Goal: Contribute content

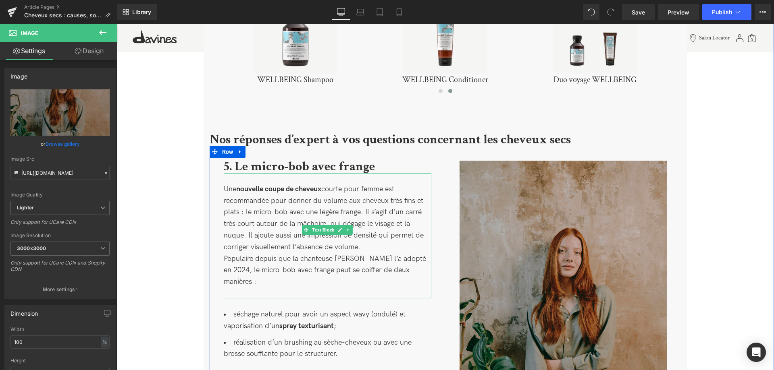
scroll to position [1729, 0]
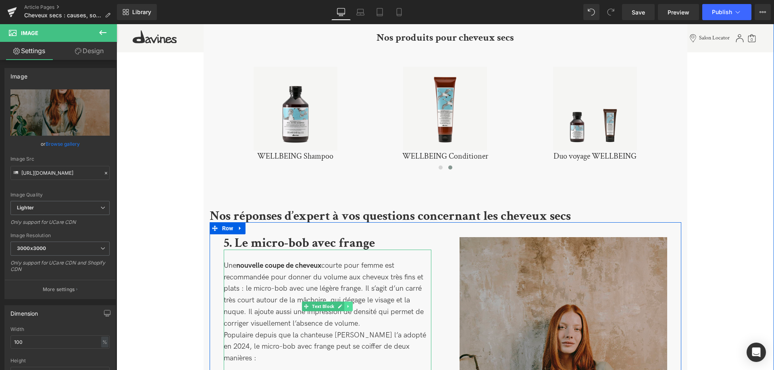
click at [348, 302] on link at bounding box center [348, 307] width 8 height 10
click at [343, 304] on icon at bounding box center [344, 306] width 4 height 4
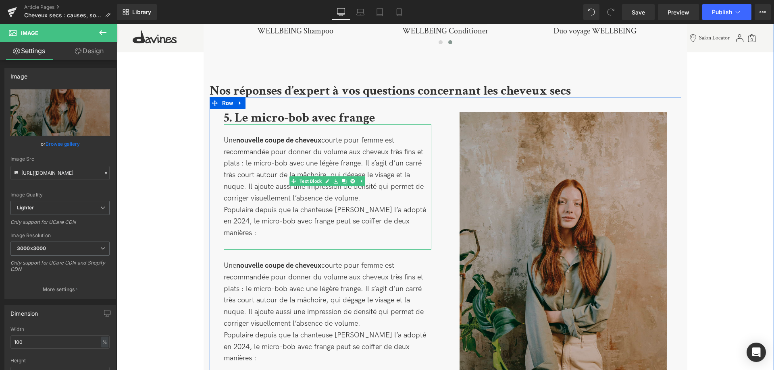
scroll to position [1779, 0]
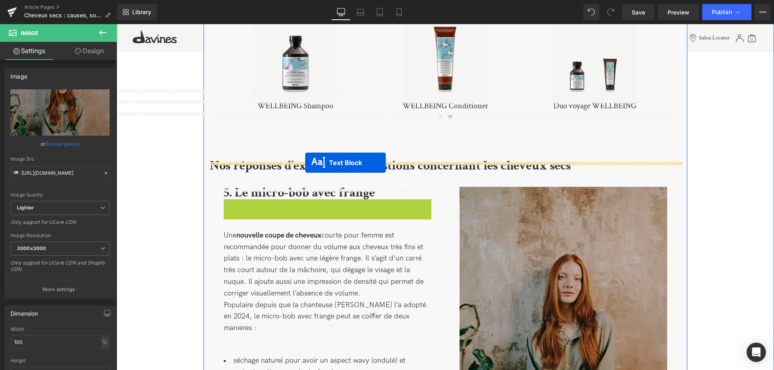
drag, startPoint x: 294, startPoint y: 247, endPoint x: 305, endPoint y: 163, distance: 84.9
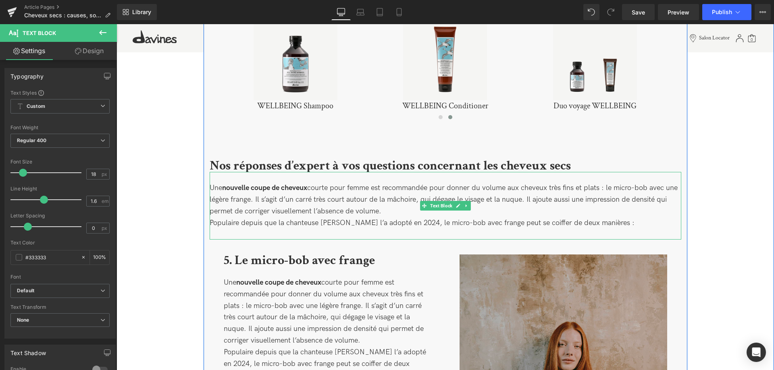
click at [597, 218] on p "Populaire depuis que la chanteuse [PERSON_NAME] l’a adopté en 2024, le micro-bo…" at bounding box center [444, 224] width 471 height 12
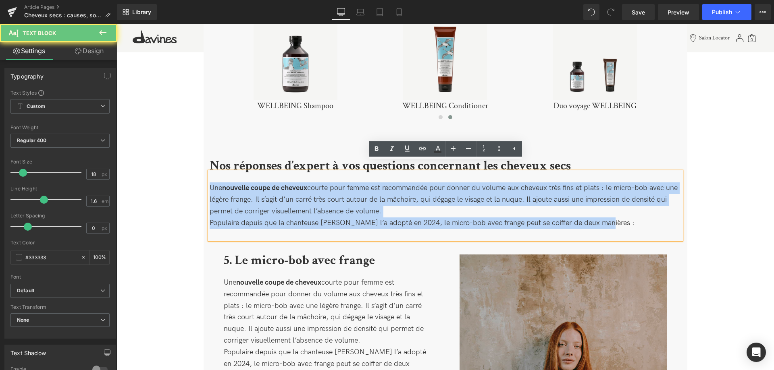
drag, startPoint x: 599, startPoint y: 216, endPoint x: 175, endPoint y: 172, distance: 426.0
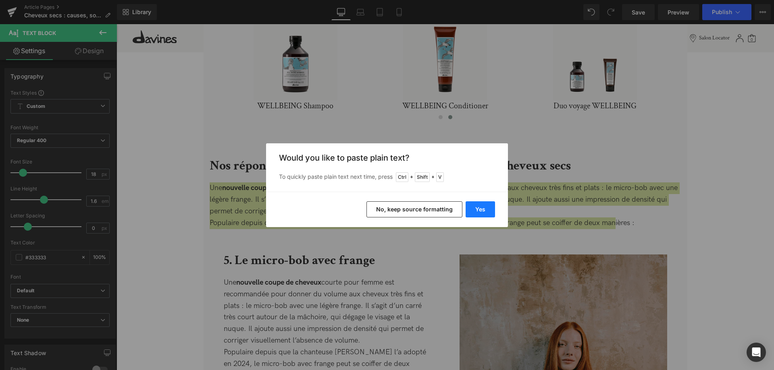
click at [480, 210] on button "Yes" at bounding box center [479, 209] width 29 height 16
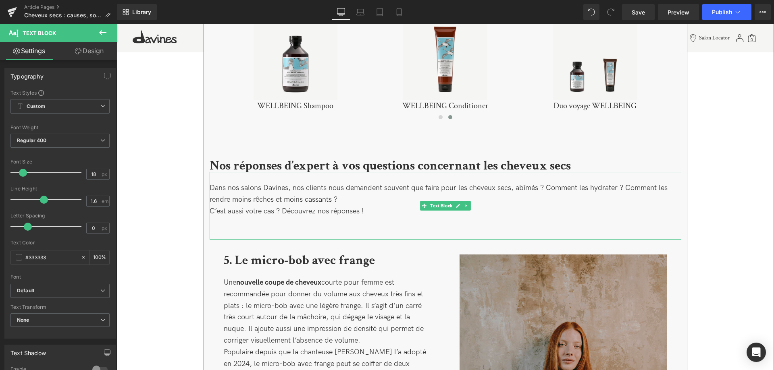
click at [317, 219] on div "Dans nos salons Davines, nos clients nous demandent souvent que faire pour les …" at bounding box center [444, 205] width 471 height 67
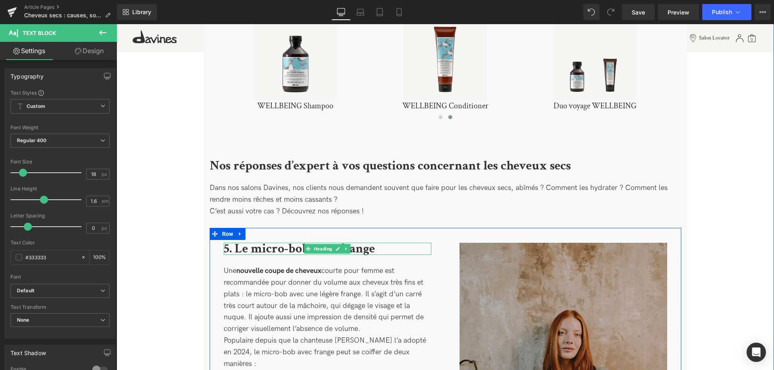
click at [280, 241] on b "5. Le micro-bob avec frange" at bounding box center [299, 249] width 151 height 17
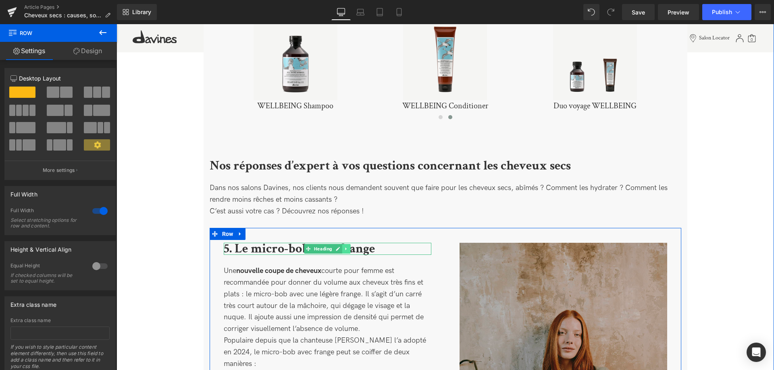
click at [344, 247] on icon at bounding box center [346, 249] width 4 height 5
click at [350, 247] on icon at bounding box center [350, 249] width 4 height 4
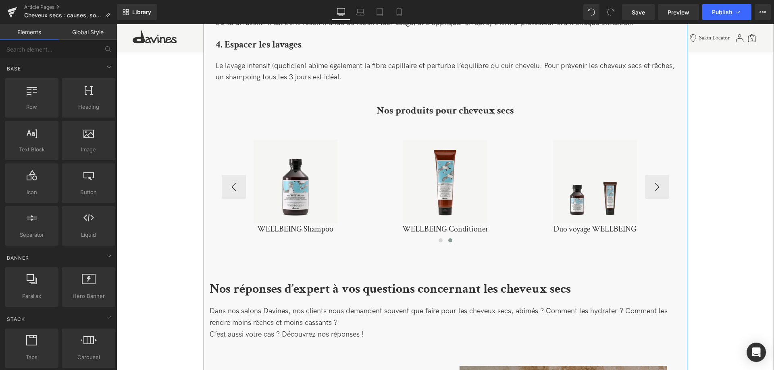
scroll to position [1533, 0]
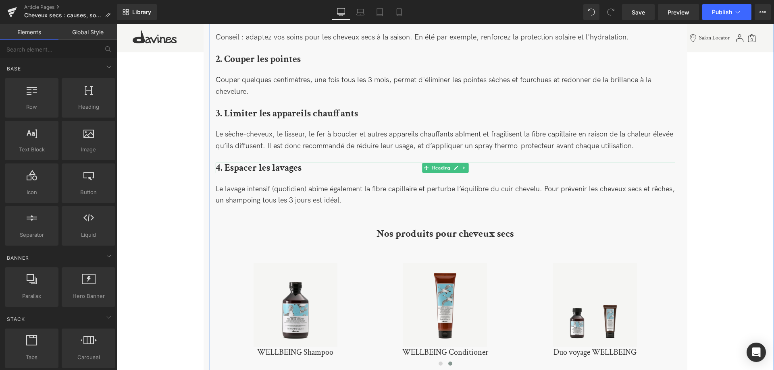
click at [460, 163] on ul "Heading" at bounding box center [445, 168] width 46 height 10
click at [463, 166] on icon at bounding box center [464, 168] width 4 height 5
click at [461, 166] on icon at bounding box center [460, 168] width 4 height 4
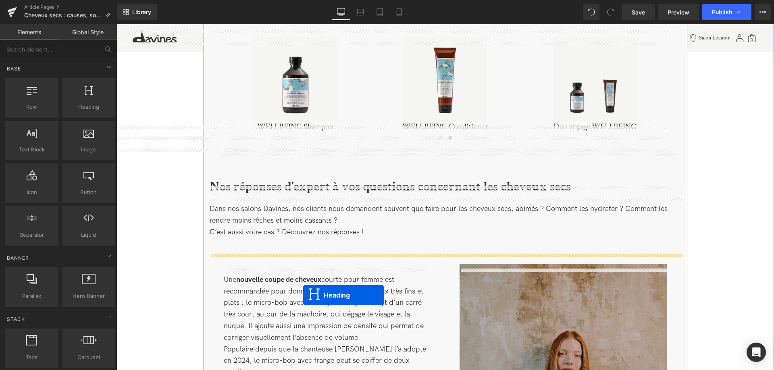
scroll to position [1820, 0]
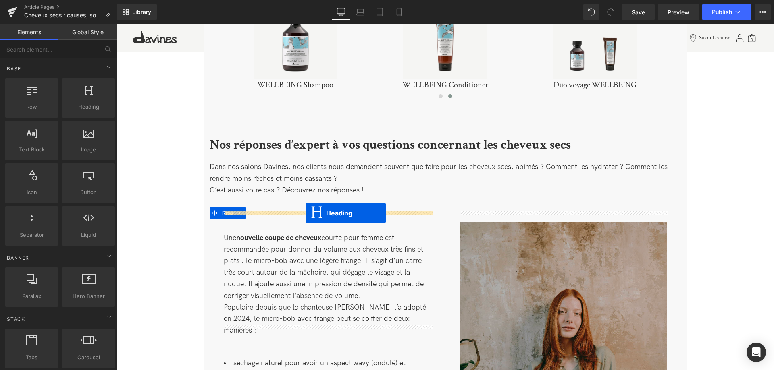
drag, startPoint x: 425, startPoint y: 171, endPoint x: 305, endPoint y: 213, distance: 126.9
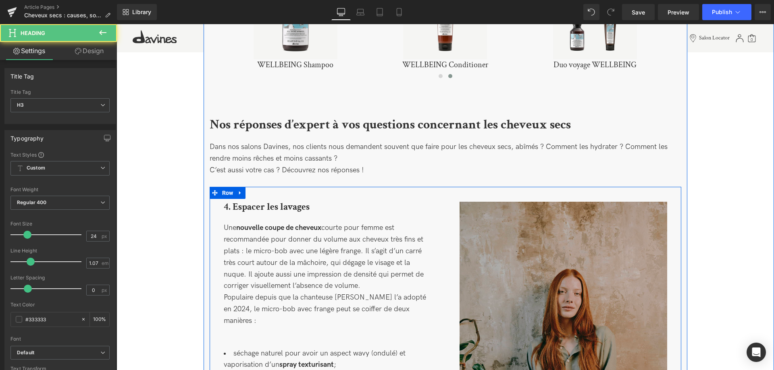
scroll to position [1800, 0]
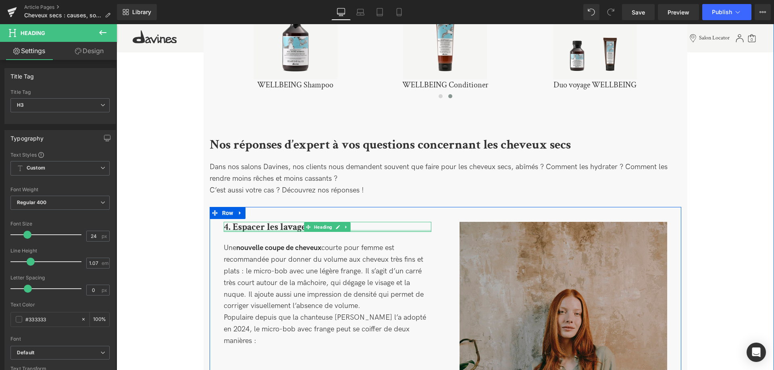
click at [294, 230] on div at bounding box center [327, 231] width 207 height 2
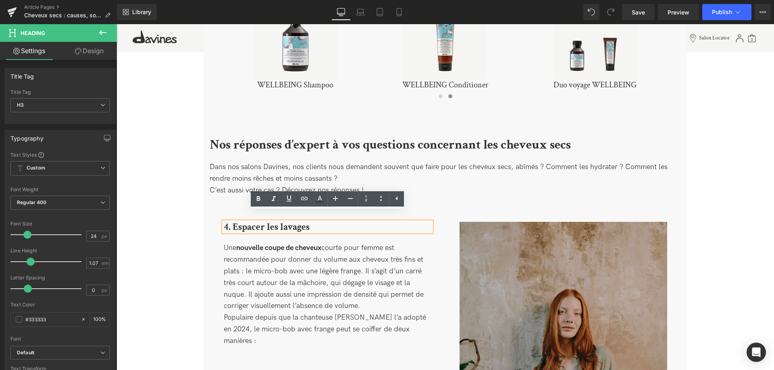
drag, startPoint x: 312, startPoint y: 216, endPoint x: 218, endPoint y: 213, distance: 94.7
click at [218, 222] on div "4. Espacer les lavages Heading Une nouvelle coupe de cheveux courte pour femme …" at bounding box center [327, 368] width 236 height 292
paste div
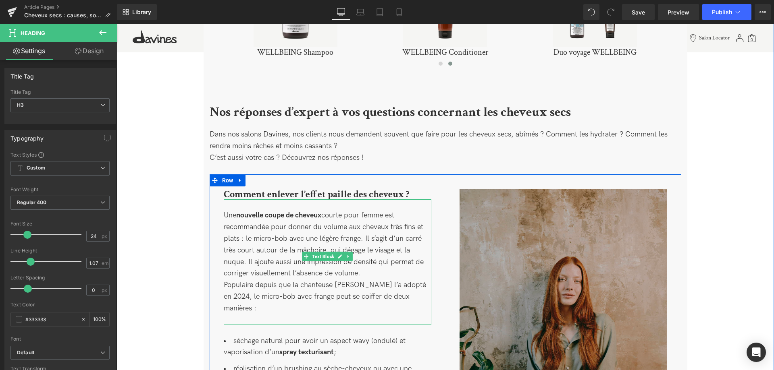
scroll to position [1841, 0]
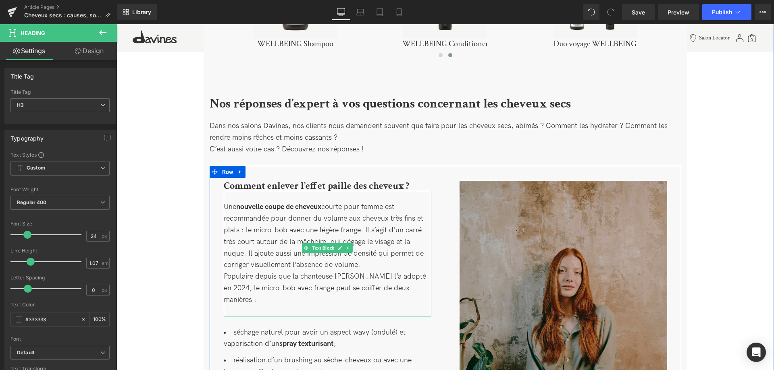
click at [333, 271] on p "Populaire depuis que la chanteuse [PERSON_NAME] l’a adopté en 2024, le micro-bo…" at bounding box center [327, 288] width 207 height 35
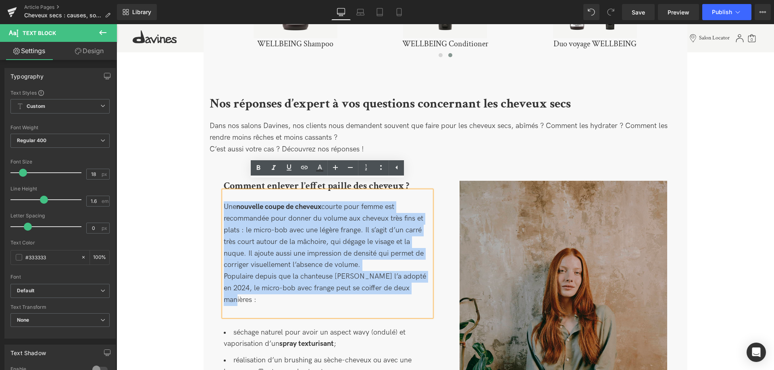
drag, startPoint x: 415, startPoint y: 279, endPoint x: 166, endPoint y: 166, distance: 273.7
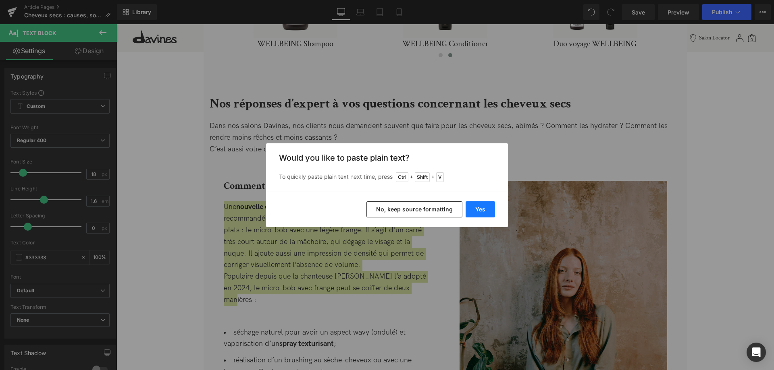
drag, startPoint x: 479, startPoint y: 211, endPoint x: 304, endPoint y: 195, distance: 176.0
click at [479, 211] on button "Yes" at bounding box center [479, 209] width 29 height 16
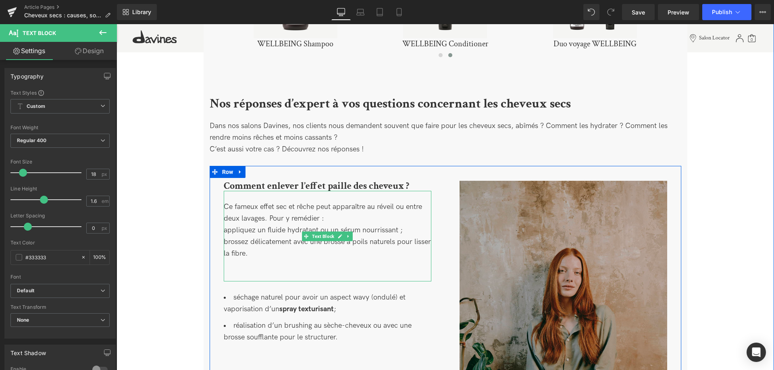
click at [269, 252] on div "Ce fameux effet sec et rêche peut apparaître au réveil ou entre deux lavages. P…" at bounding box center [327, 236] width 207 height 91
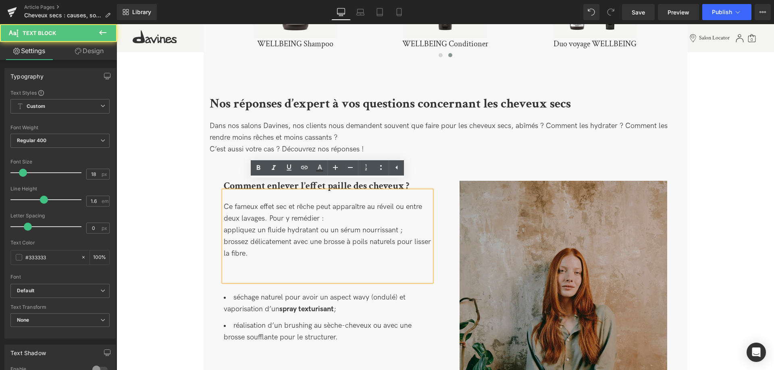
click at [224, 217] on div "Ce fameux effet sec et rêche peut apparaître au réveil ou entre deux lavages. P…" at bounding box center [327, 236] width 207 height 91
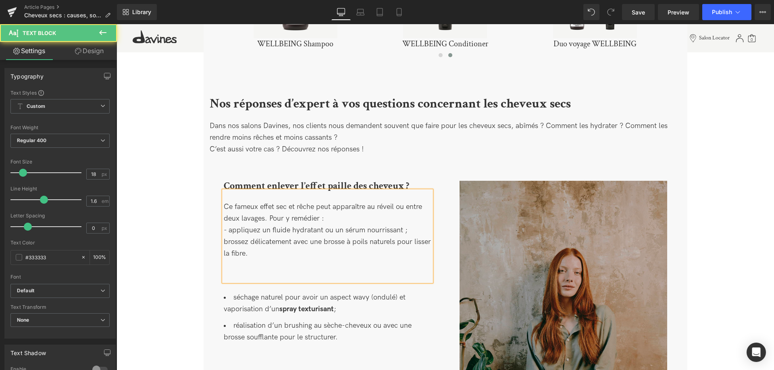
click at [224, 232] on div "Ce fameux effet sec et rêche peut apparaître au réveil ou entre deux lavages. P…" at bounding box center [327, 236] width 207 height 91
click at [289, 251] on div "Ce fameux effet sec et rêche peut apparaître au réveil ou entre deux lavages. P…" at bounding box center [327, 236] width 207 height 91
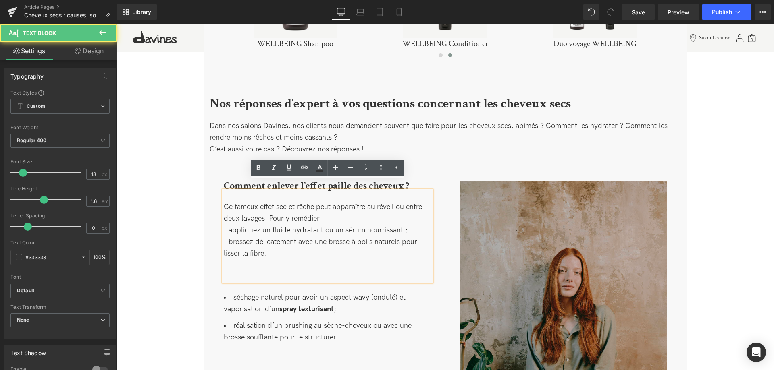
click at [267, 264] on div "Ce fameux effet sec et rêche peut apparaître au réveil ou entre deux lavages. P…" at bounding box center [327, 236] width 207 height 91
click at [281, 269] on div "Ce fameux effet sec et rêche peut apparaître au réveil ou entre deux lavages. P…" at bounding box center [327, 236] width 207 height 91
click at [263, 271] on div "Ce fameux effet sec et rêche peut apparaître au réveil ou entre deux lavages. P…" at bounding box center [327, 236] width 207 height 91
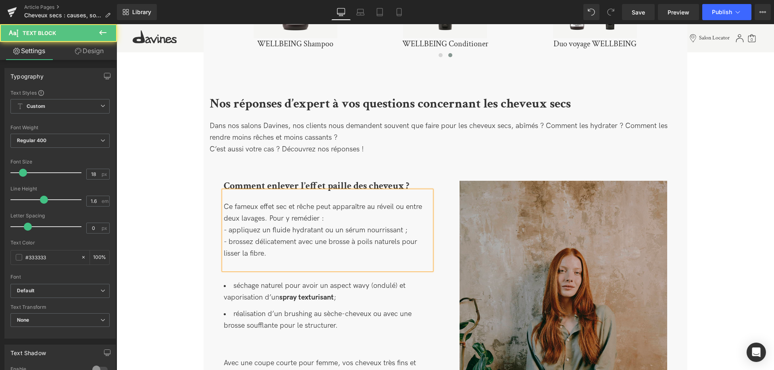
click at [238, 253] on div "Ce fameux effet sec et rêche peut apparaître au réveil ou entre deux lavages. P…" at bounding box center [327, 230] width 207 height 79
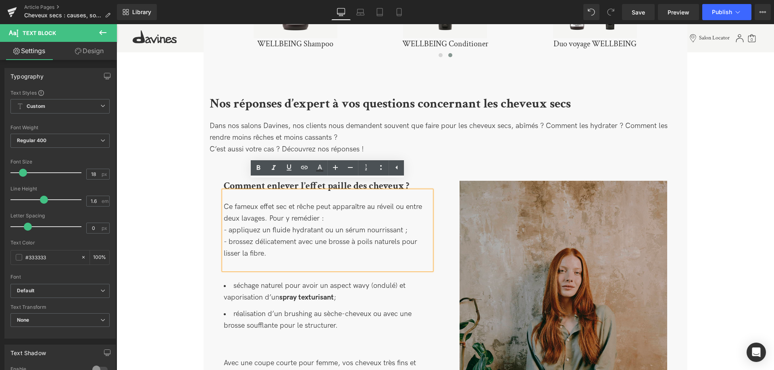
click at [287, 252] on div "Ce fameux effet sec et rêche peut apparaître au réveil ou entre deux lavages. P…" at bounding box center [327, 230] width 207 height 79
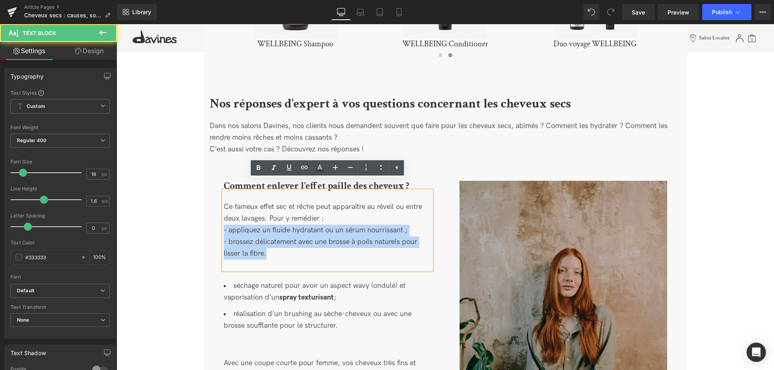
drag, startPoint x: 276, startPoint y: 246, endPoint x: 214, endPoint y: 224, distance: 66.5
click at [214, 224] on div "Comment enlever l’effet paille des cheveux ? Heading Ce fameux effet sec et rêc…" at bounding box center [327, 303] width 236 height 245
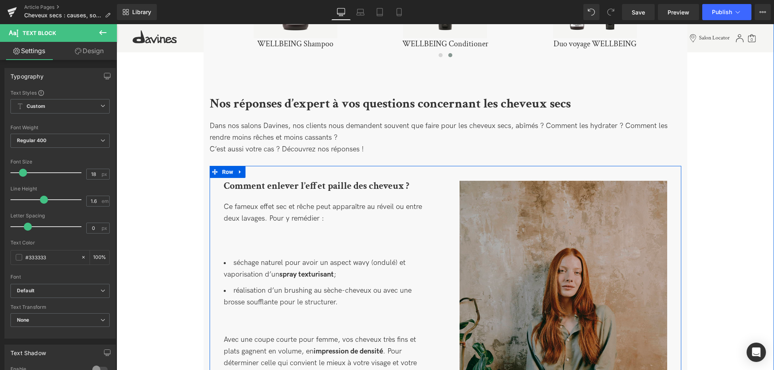
click at [332, 298] on li "réalisation d’un brushing au sèche-cheveux ou avec une brosse soufflante pour l…" at bounding box center [327, 296] width 207 height 23
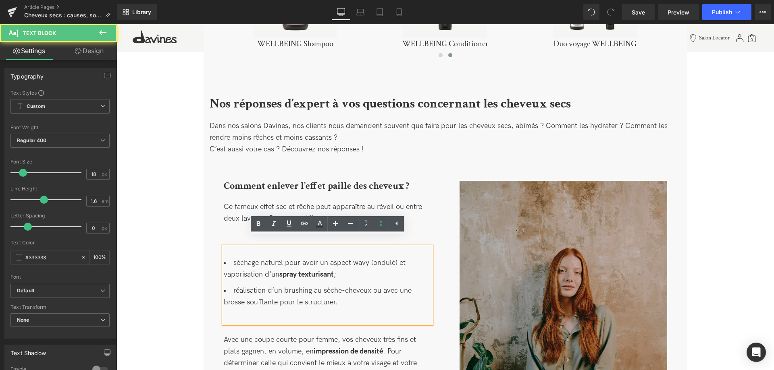
click at [346, 295] on li "réalisation d’un brushing au sèche-cheveux ou avec une brosse soufflante pour l…" at bounding box center [327, 296] width 207 height 23
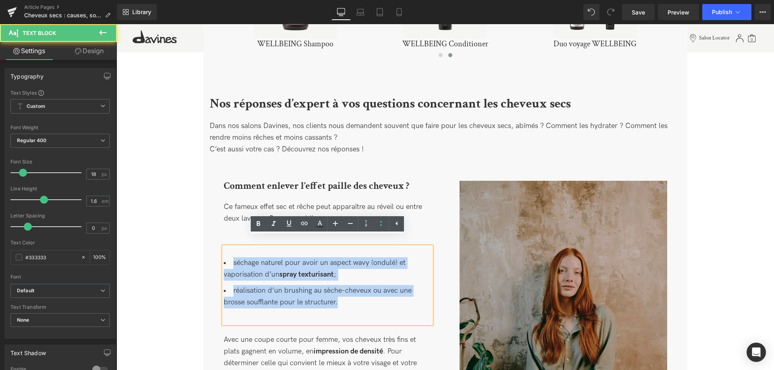
drag, startPoint x: 340, startPoint y: 289, endPoint x: 191, endPoint y: 238, distance: 157.6
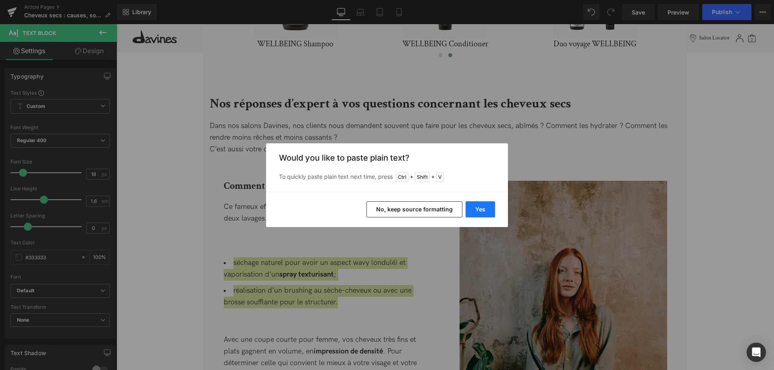
drag, startPoint x: 477, startPoint y: 208, endPoint x: 294, endPoint y: 202, distance: 183.0
click at [477, 208] on button "Yes" at bounding box center [479, 209] width 29 height 16
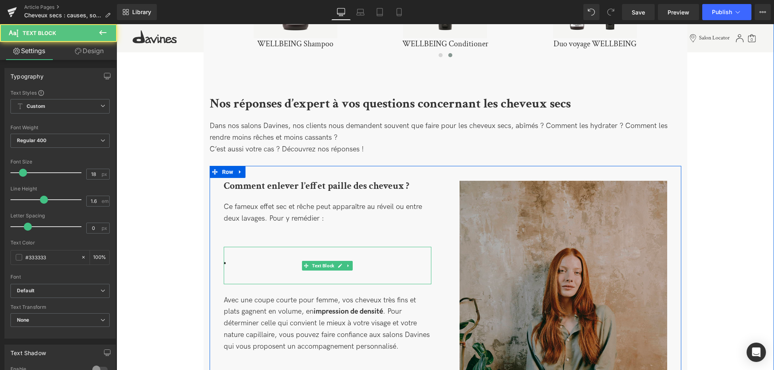
click at [262, 257] on li at bounding box center [327, 263] width 207 height 12
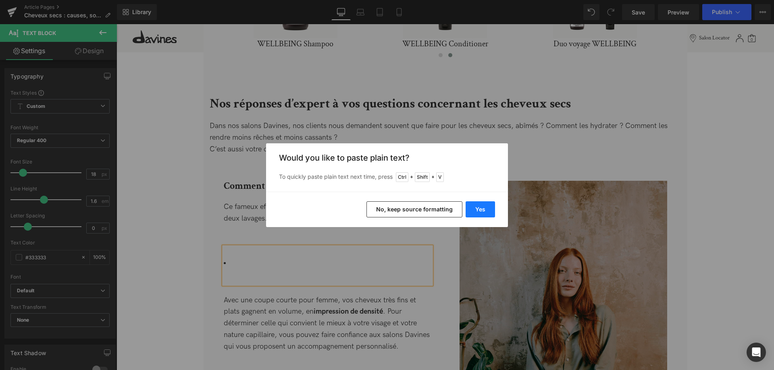
click at [471, 207] on button "Yes" at bounding box center [479, 209] width 29 height 16
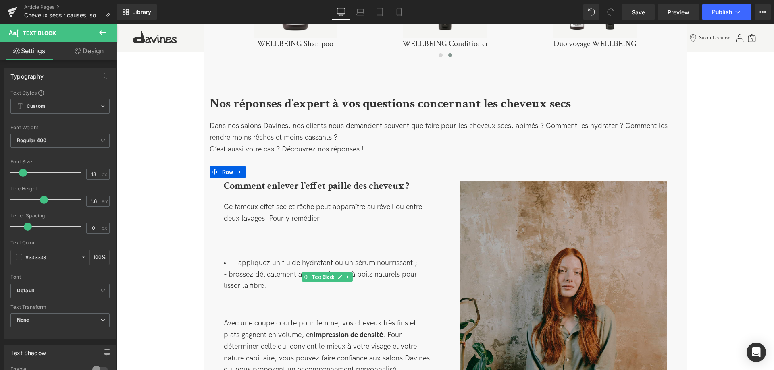
click at [236, 257] on li "- appliquez un fluide hydratant ou un sérum nourrissant ; - brossez délicatemen…" at bounding box center [327, 274] width 207 height 35
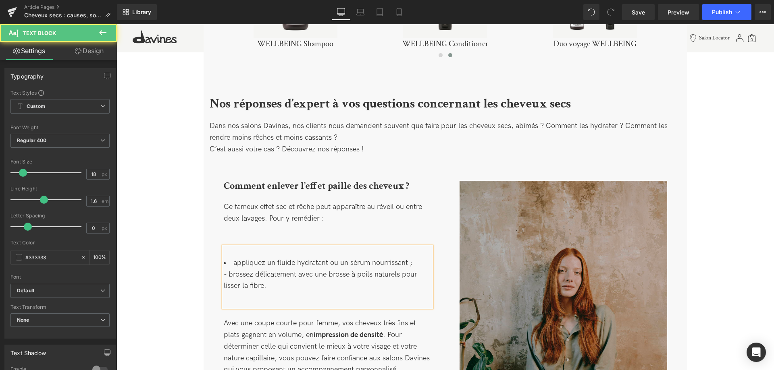
click at [230, 265] on li "appliquez un fluide hydratant ou un sérum nourrissant ; - brossez délicatement …" at bounding box center [327, 274] width 207 height 35
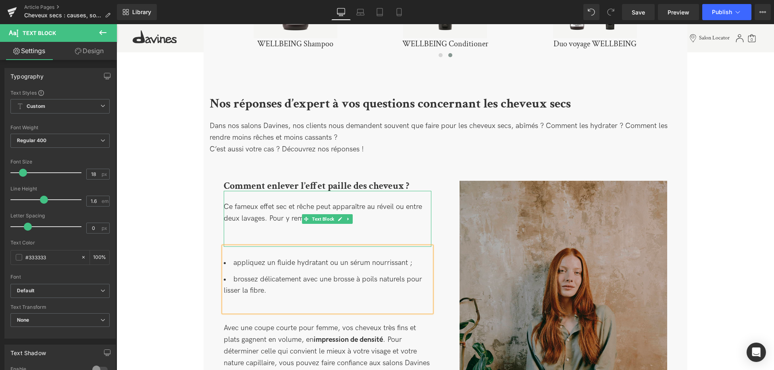
click at [295, 222] on div "Ce fameux effet sec et rêche peut apparaître au réveil ou entre deux lavages. P…" at bounding box center [327, 219] width 207 height 56
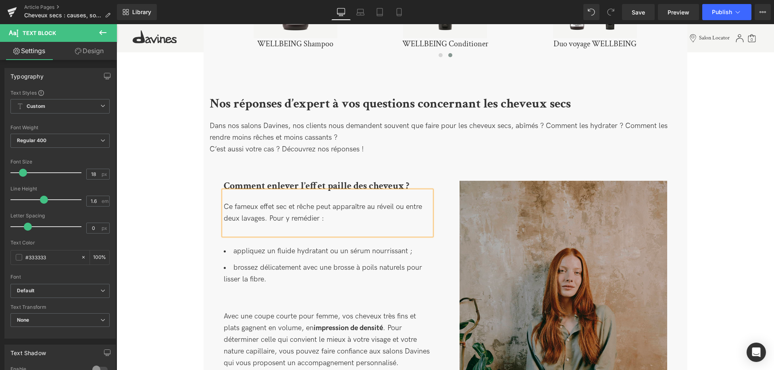
click at [241, 221] on div "Ce fameux effet sec et rêche peut apparaître au réveil ou entre deux lavages. P…" at bounding box center [327, 213] width 207 height 44
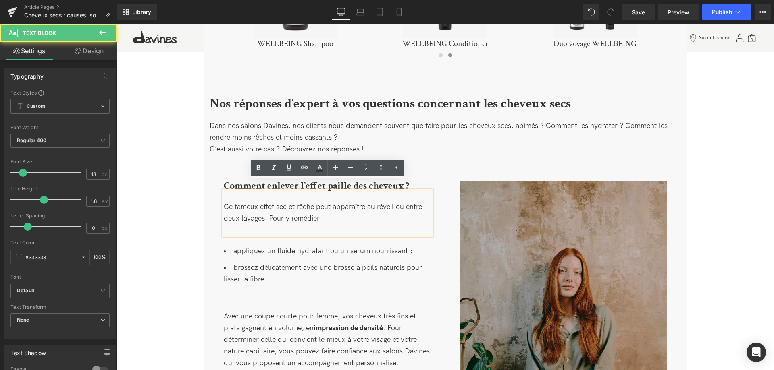
click at [250, 262] on li "brossez délicatement avec une brosse à poils naturels pour lisser la fibre." at bounding box center [327, 273] width 207 height 23
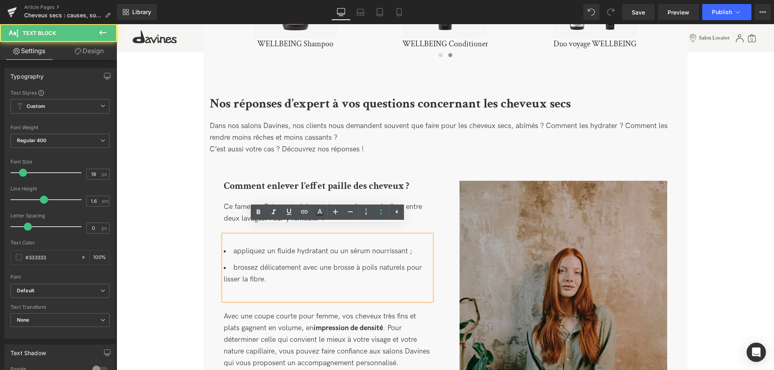
click at [241, 246] on li "appliquez un fluide hydratant ou un sérum nourrissant ;" at bounding box center [327, 252] width 207 height 12
click at [235, 235] on div "appliquez un fluide hydratant ou un sérum nourrissant ; brossez délicatement av…" at bounding box center [327, 267] width 207 height 65
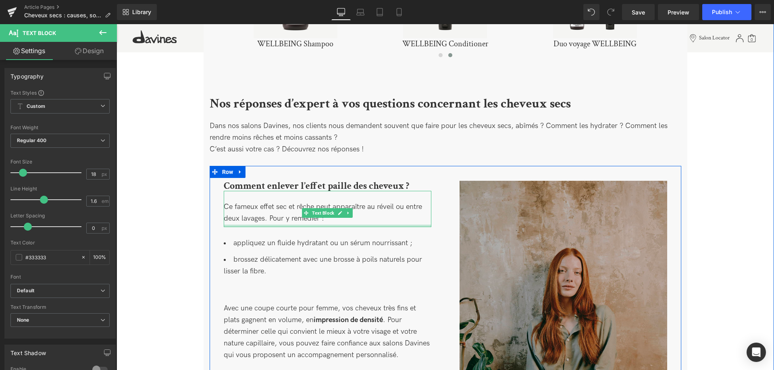
drag, startPoint x: 295, startPoint y: 223, endPoint x: 298, endPoint y: 215, distance: 8.7
click at [298, 225] on div at bounding box center [327, 226] width 207 height 2
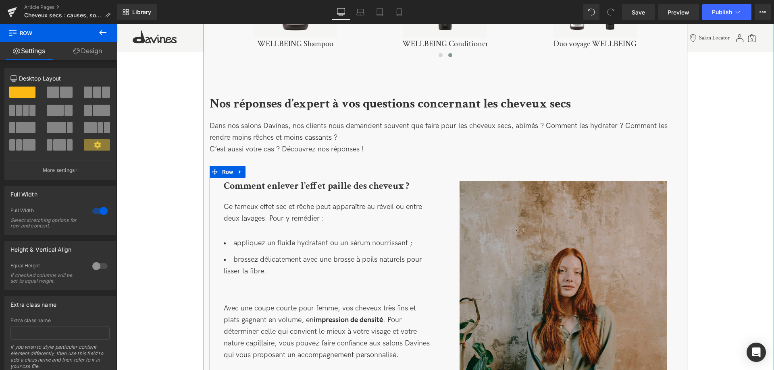
scroll to position [1882, 0]
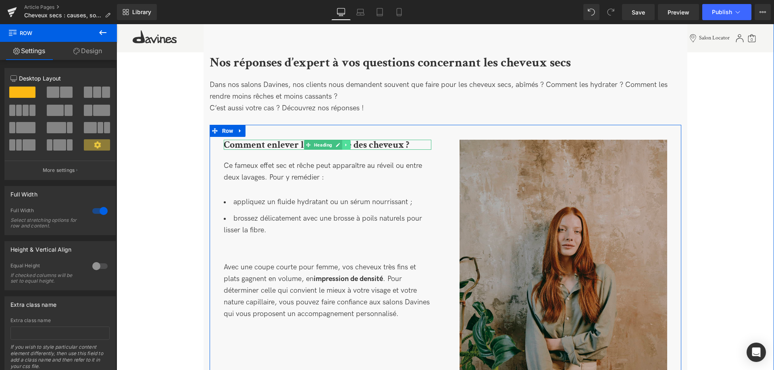
click at [348, 140] on link at bounding box center [346, 145] width 8 height 10
click at [341, 143] on icon at bounding box center [342, 145] width 4 height 5
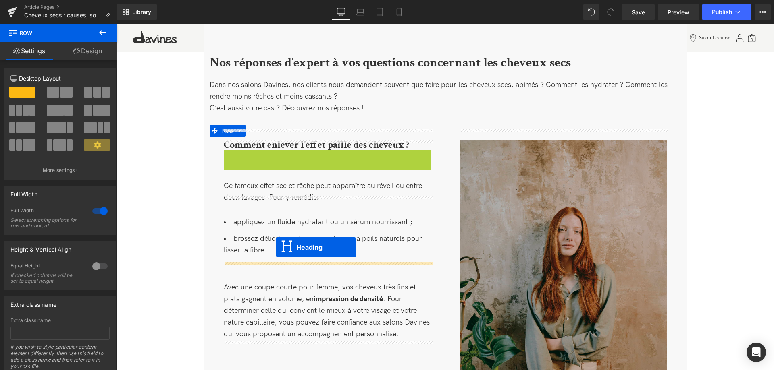
drag, startPoint x: 307, startPoint y: 142, endPoint x: 276, endPoint y: 247, distance: 110.1
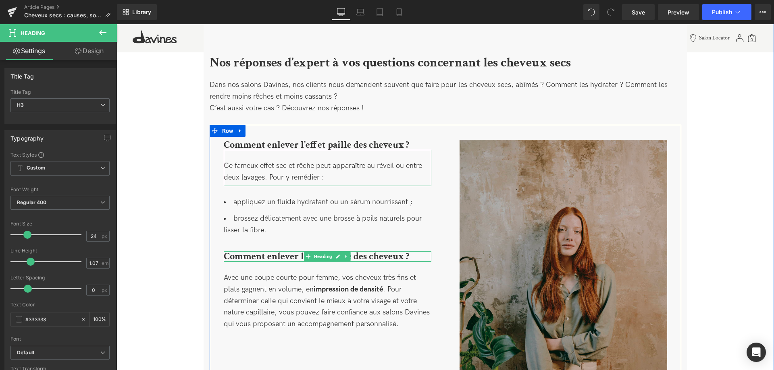
click at [289, 250] on b "Comment enlever l’effet paille des cheveux ?" at bounding box center [316, 256] width 185 height 12
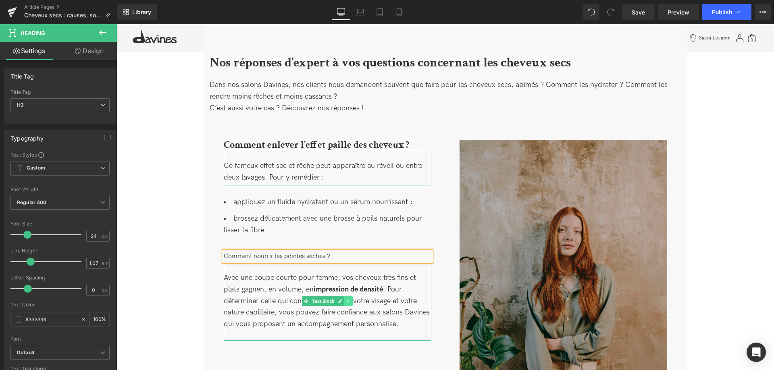
click at [350, 297] on link at bounding box center [348, 302] width 8 height 10
click at [351, 299] on icon at bounding box center [352, 301] width 4 height 4
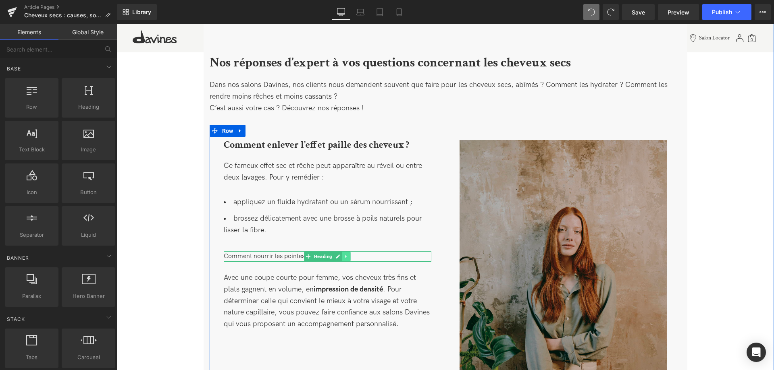
click at [346, 254] on icon at bounding box center [346, 256] width 4 height 5
click at [348, 255] on icon at bounding box center [350, 257] width 4 height 4
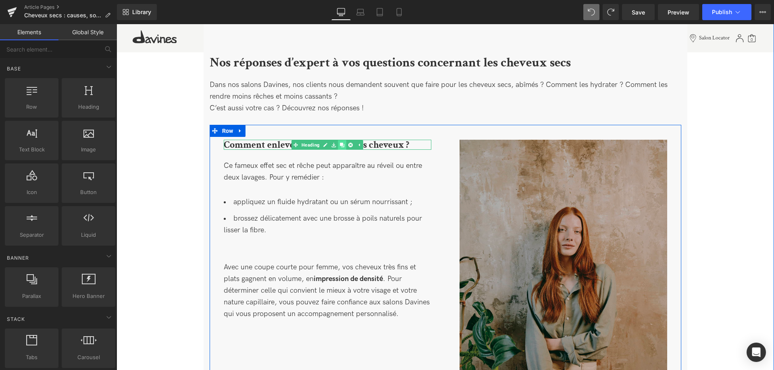
click at [340, 143] on icon at bounding box center [342, 145] width 4 height 4
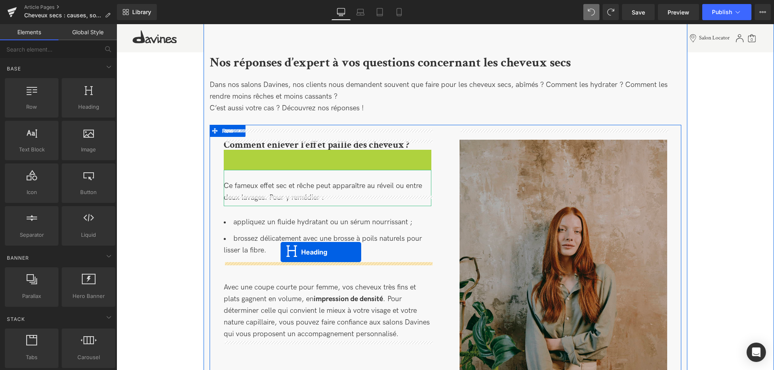
drag, startPoint x: 307, startPoint y: 148, endPoint x: 278, endPoint y: 258, distance: 113.7
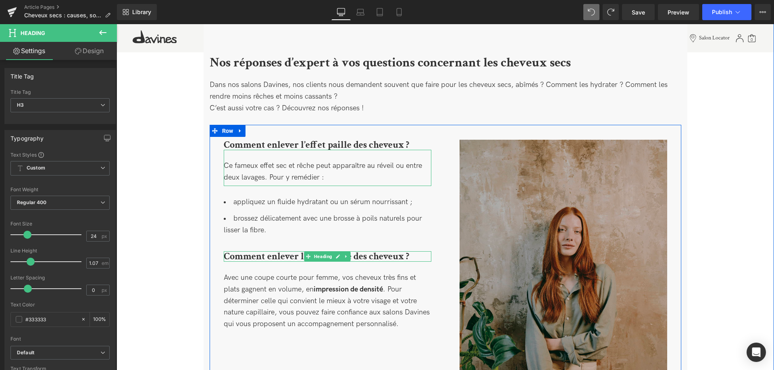
click at [415, 251] on h3 "Comment enlever l’effet paille des cheveux ?" at bounding box center [327, 256] width 207 height 10
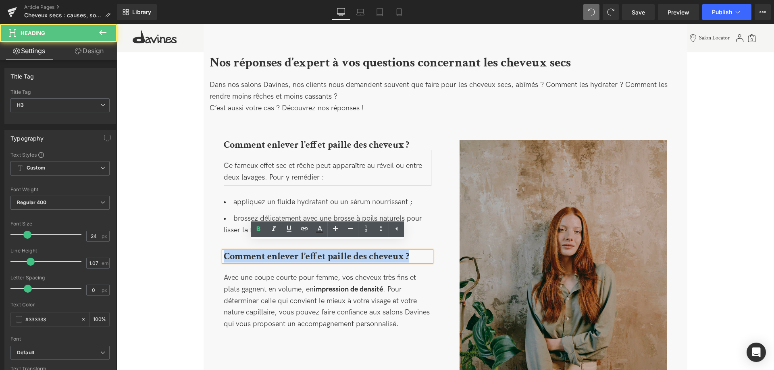
drag, startPoint x: 411, startPoint y: 247, endPoint x: 224, endPoint y: 244, distance: 187.4
click at [224, 251] on h3 "Comment enlever l’effet paille des cheveux ?" at bounding box center [327, 256] width 207 height 10
paste div
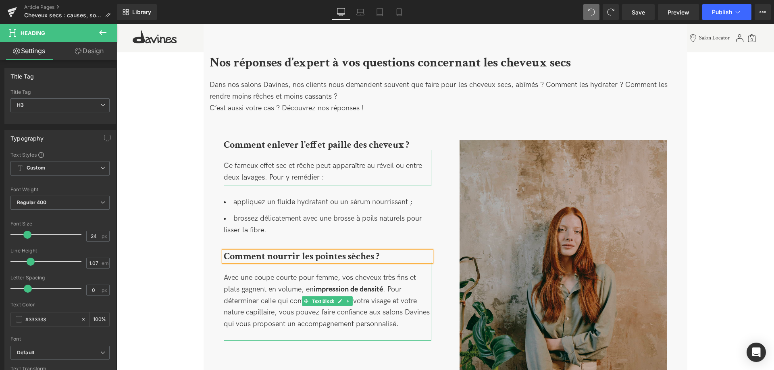
click at [257, 299] on div "Avec une coupe courte pour femme, vos cheveux très fins et plats gagnent en vol…" at bounding box center [327, 301] width 207 height 58
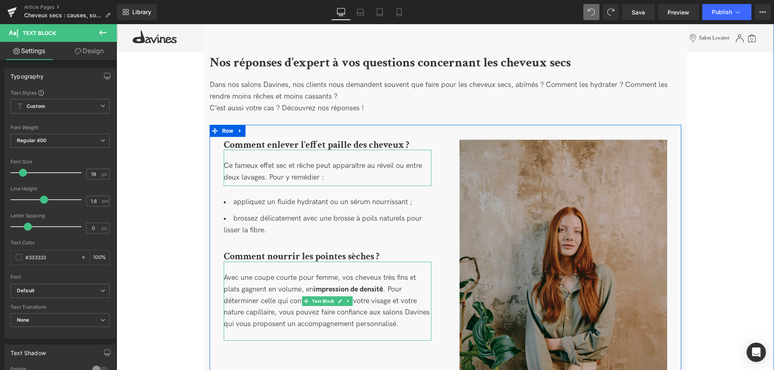
click at [294, 285] on div "Avec une coupe courte pour femme, vos cheveux très fins et plats gagnent en vol…" at bounding box center [327, 301] width 207 height 58
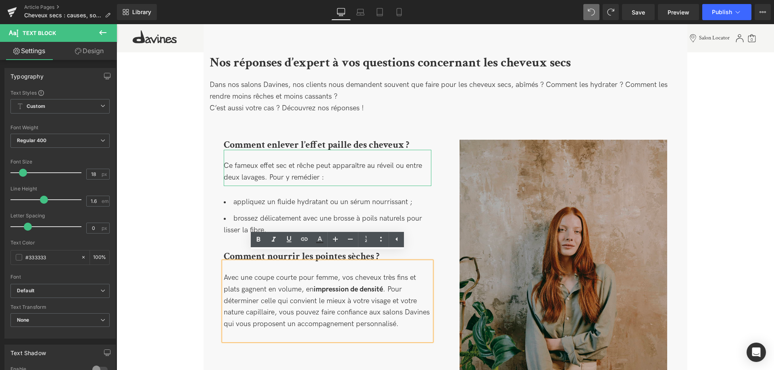
drag, startPoint x: 319, startPoint y: 293, endPoint x: 213, endPoint y: 257, distance: 111.9
click at [213, 257] on div "Comment enlever l’effet paille des cheveux ? Heading Ce fameux effet sec et rêc…" at bounding box center [327, 240] width 236 height 201
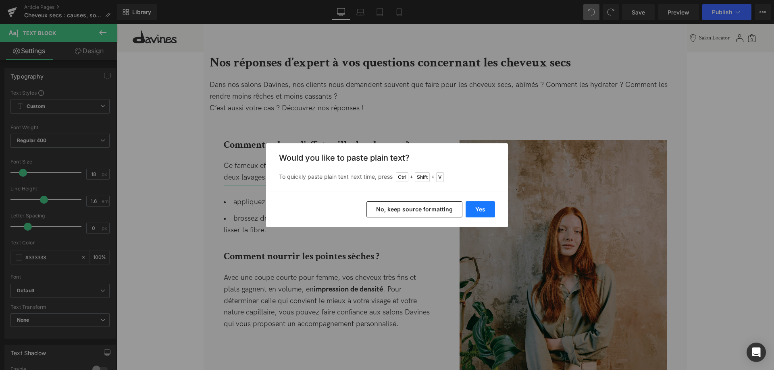
click at [481, 211] on button "Yes" at bounding box center [479, 209] width 29 height 16
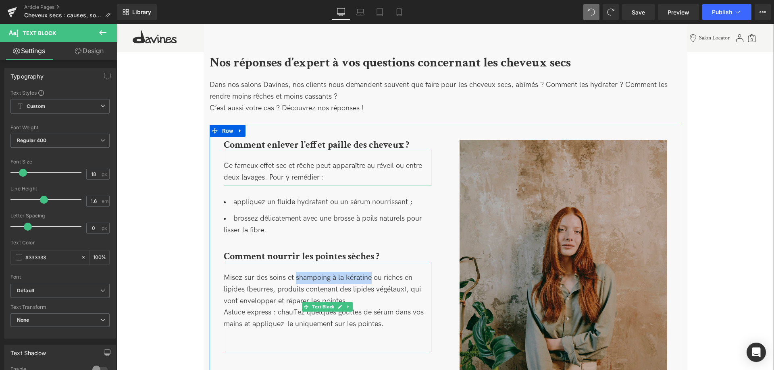
drag, startPoint x: 371, startPoint y: 267, endPoint x: 297, endPoint y: 270, distance: 75.0
click at [297, 274] on span "Misez sur des soins et shampoing à la kératine ou riches en lipides (beurres, p…" at bounding box center [324, 301] width 200 height 55
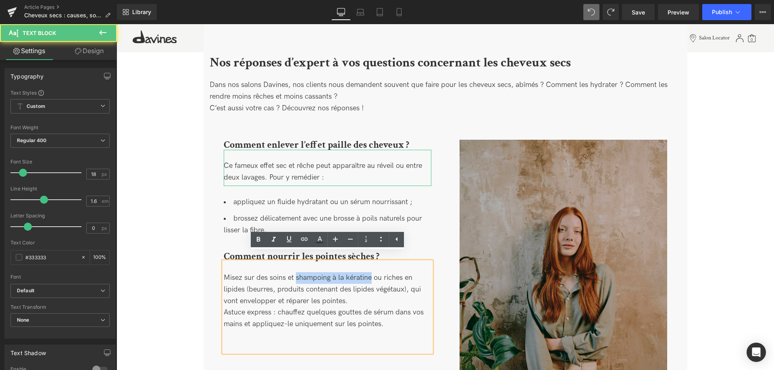
click at [245, 290] on span "Misez sur des soins et shampoing à la kératine ou riches en lipides (beurres, p…" at bounding box center [324, 301] width 200 height 55
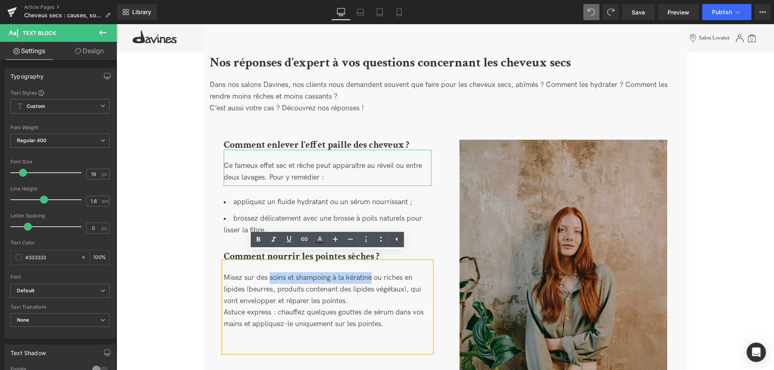
drag, startPoint x: 269, startPoint y: 270, endPoint x: 371, endPoint y: 268, distance: 102.4
click at [371, 274] on span "Misez sur des soins et shampoing à la kératine ou riches en lipides (beurres, p…" at bounding box center [324, 301] width 200 height 55
click at [291, 243] on icon at bounding box center [289, 239] width 10 height 10
click at [330, 306] on span "Misez sur des soins et shampoing à la kératine ou riches en lipides (beurres, p…" at bounding box center [327, 301] width 207 height 55
drag, startPoint x: 270, startPoint y: 269, endPoint x: 371, endPoint y: 269, distance: 101.1
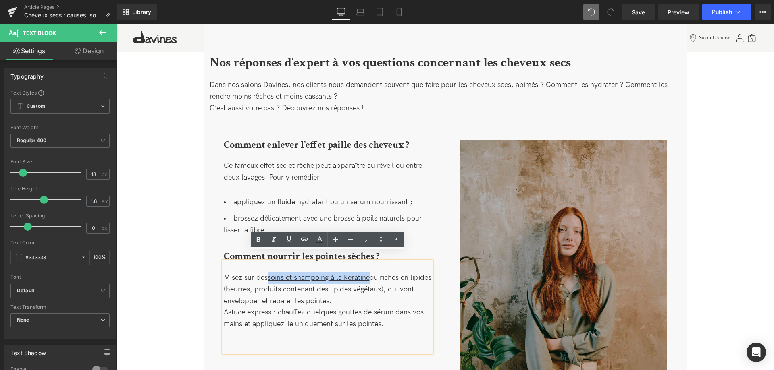
click at [369, 274] on u "soins et shampoing à la kératine" at bounding box center [319, 278] width 102 height 8
click at [301, 240] on icon at bounding box center [304, 239] width 10 height 10
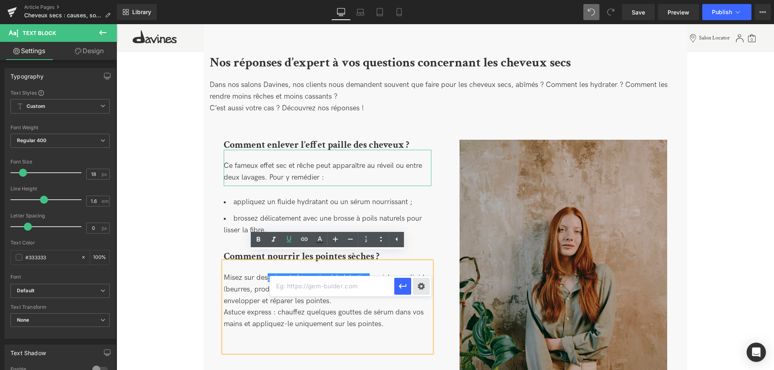
click at [425, 0] on div "Text Color Highlight Color #333333 Edit or remove link: Edit - Unlink - Cancel" at bounding box center [387, 0] width 774 height 0
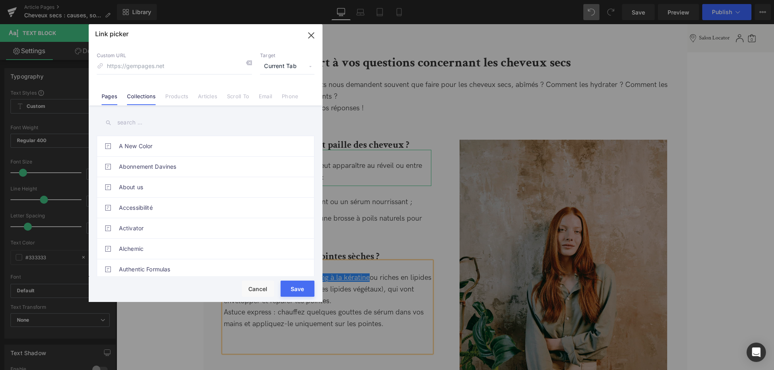
click at [137, 97] on link "Collections" at bounding box center [141, 99] width 29 height 12
click at [122, 125] on input "text" at bounding box center [206, 123] width 218 height 18
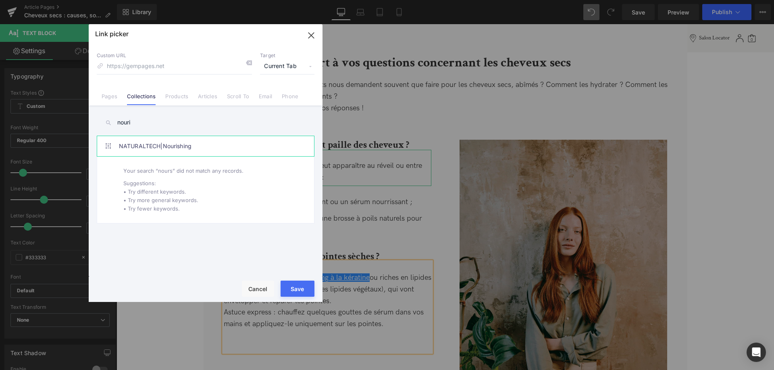
type input "nouri"
click at [179, 151] on link "NATURALTECH|Nourishing" at bounding box center [207, 146] width 177 height 20
type input "/collections/naturaltech-nourishing"
click at [297, 286] on button "Save" at bounding box center [297, 289] width 34 height 16
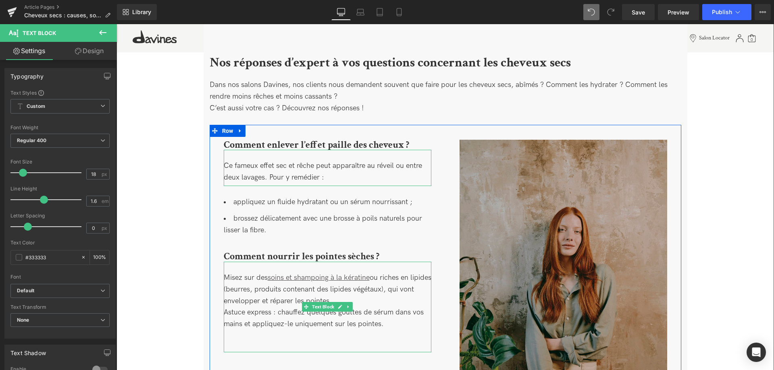
scroll to position [1923, 0]
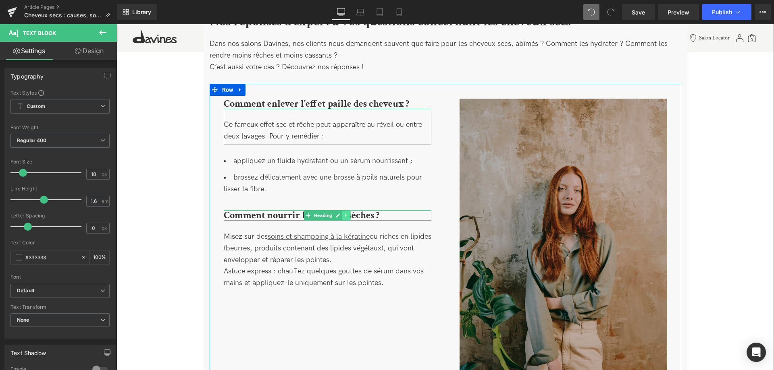
click at [348, 211] on link at bounding box center [346, 216] width 8 height 10
click at [344, 214] on icon at bounding box center [342, 216] width 4 height 4
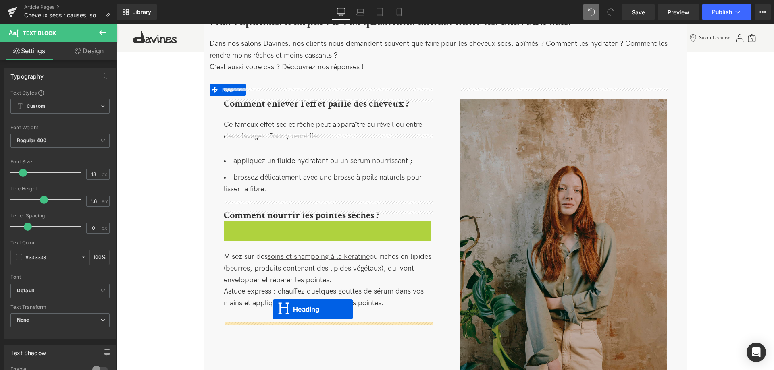
drag, startPoint x: 309, startPoint y: 216, endPoint x: 272, endPoint y: 309, distance: 100.4
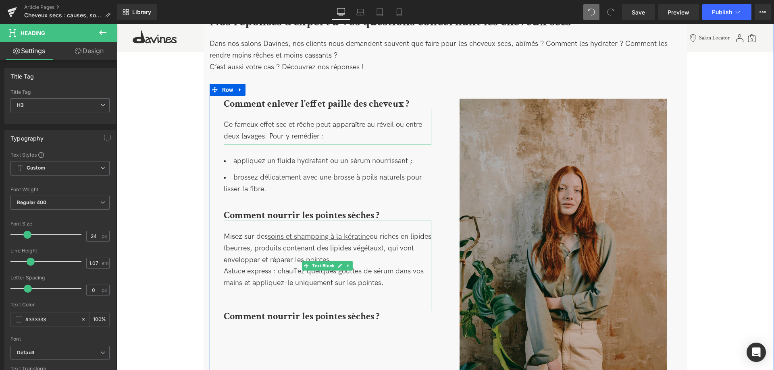
click at [391, 275] on div "Misez sur des soins et shampoing à la kératine ou riches en lipides (beurres, p…" at bounding box center [327, 266] width 207 height 70
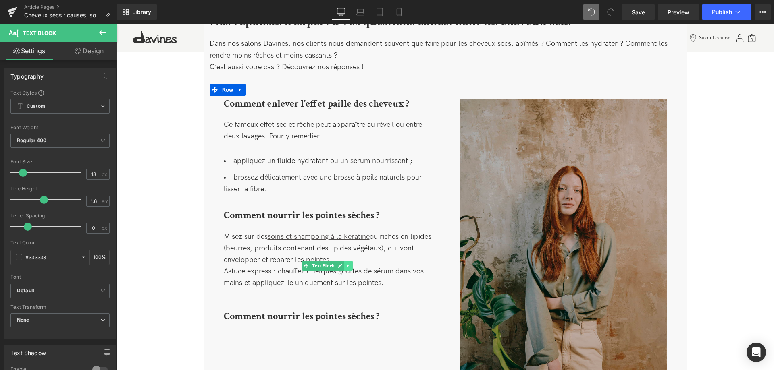
click at [349, 263] on icon at bounding box center [348, 265] width 4 height 5
click at [346, 261] on link at bounding box center [344, 266] width 8 height 10
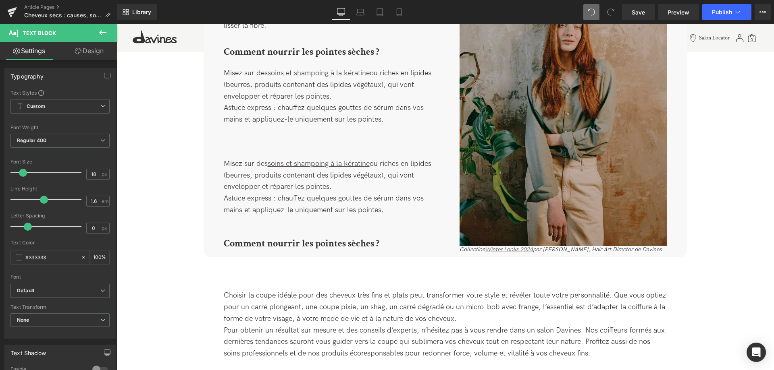
scroll to position [2005, 0]
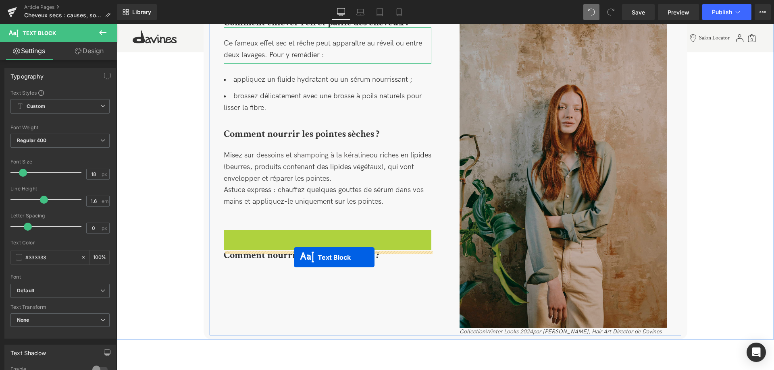
drag, startPoint x: 306, startPoint y: 264, endPoint x: 294, endPoint y: 257, distance: 14.1
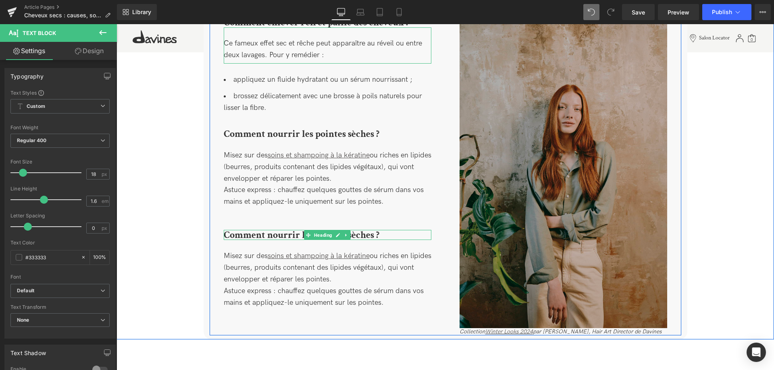
click at [272, 229] on b "Comment nourrir les pointes sèches ?" at bounding box center [302, 235] width 156 height 12
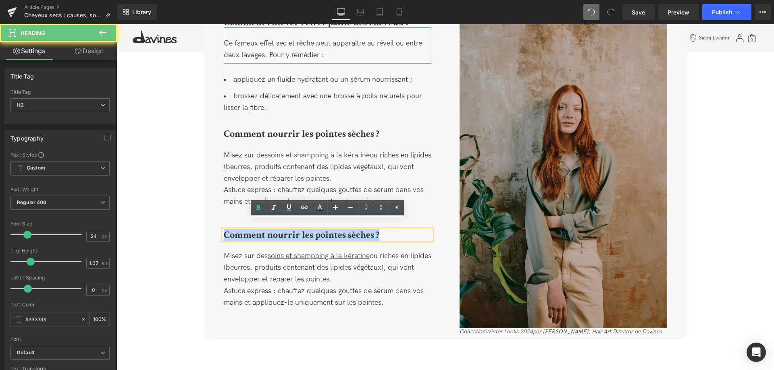
drag, startPoint x: 262, startPoint y: 225, endPoint x: 215, endPoint y: 225, distance: 47.1
click at [215, 225] on div "Comment enlever l’effet paille des cheveux ? Heading Ce fameux effet sec et rêc…" at bounding box center [327, 173] width 236 height 313
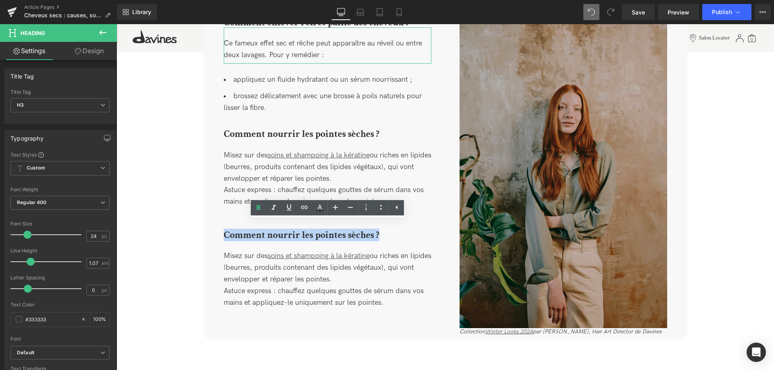
paste div
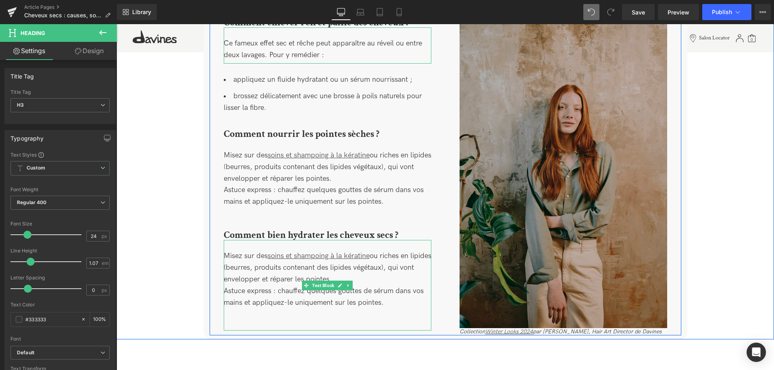
click at [365, 289] on div "Misez sur des soins et shampoing à la kératine ou riches en lipides (beurres, p…" at bounding box center [327, 286] width 207 height 70
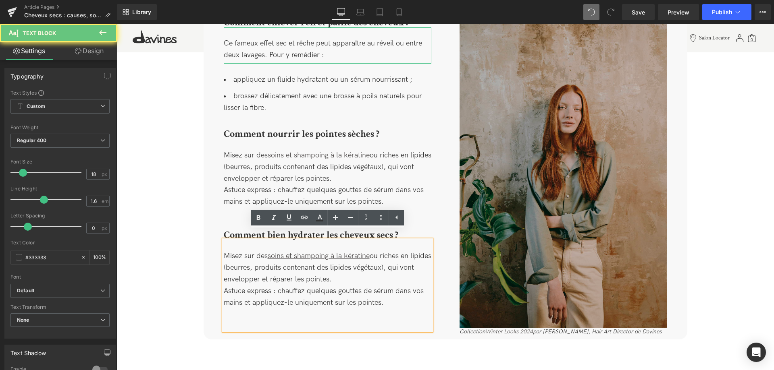
click at [383, 293] on span "Misez sur des soins et shampoing à la kératine ou riches en lipides (beurres, p…" at bounding box center [327, 279] width 207 height 55
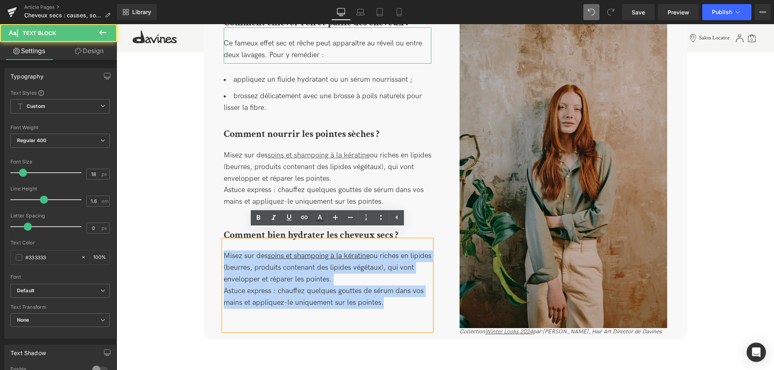
drag, startPoint x: 396, startPoint y: 295, endPoint x: 183, endPoint y: 241, distance: 219.4
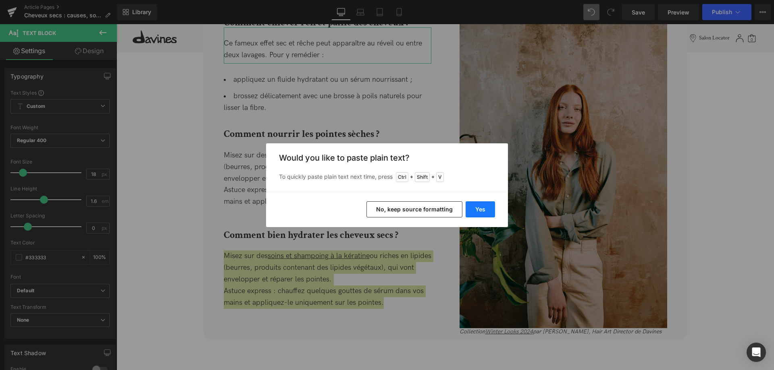
drag, startPoint x: 485, startPoint y: 214, endPoint x: 367, endPoint y: 190, distance: 120.6
click at [485, 214] on button "Yes" at bounding box center [479, 209] width 29 height 16
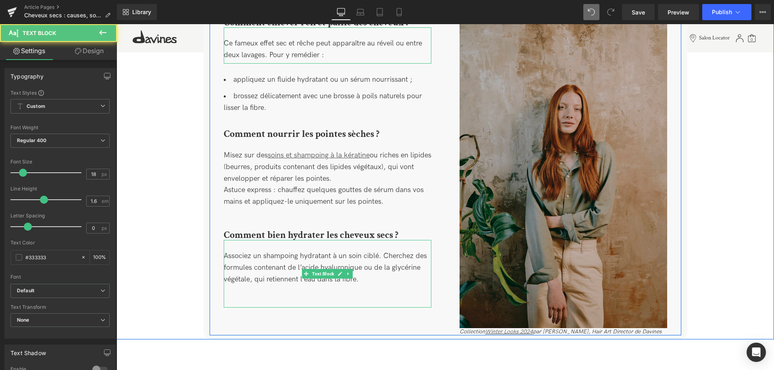
click at [389, 272] on div "Associez un shampoing hydratant à un soin ciblé. Cherchez des formules contenan…" at bounding box center [327, 274] width 207 height 46
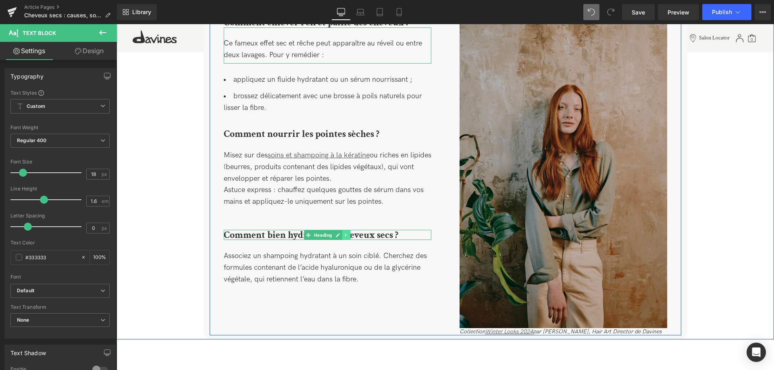
click at [346, 233] on icon at bounding box center [346, 235] width 4 height 5
click at [340, 233] on icon at bounding box center [342, 235] width 4 height 4
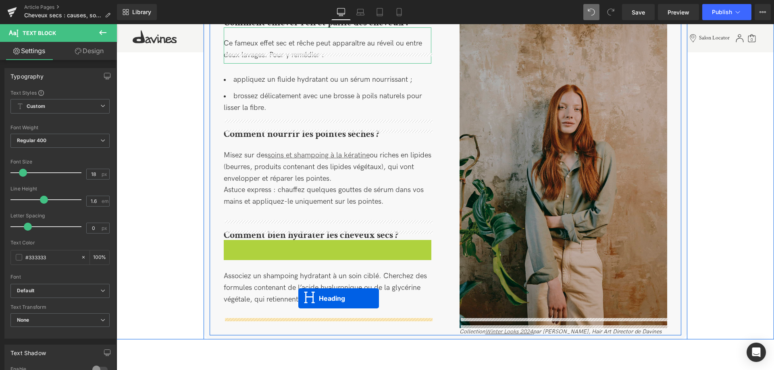
drag, startPoint x: 308, startPoint y: 237, endPoint x: 298, endPoint y: 299, distance: 62.0
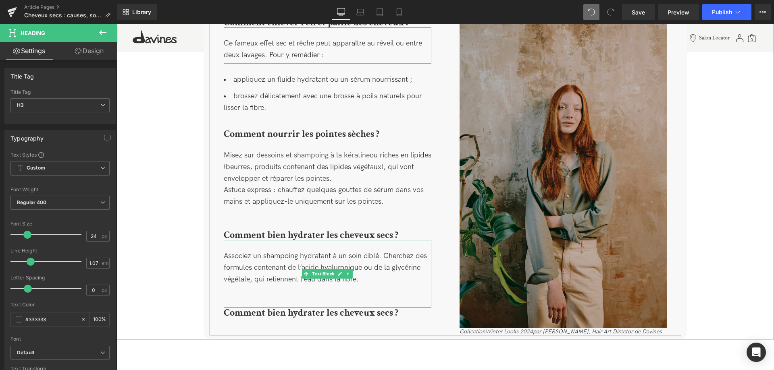
click at [259, 295] on div "Associez un shampoing hydratant à un soin ciblé. Cherchez des formules contenan…" at bounding box center [327, 273] width 207 height 67
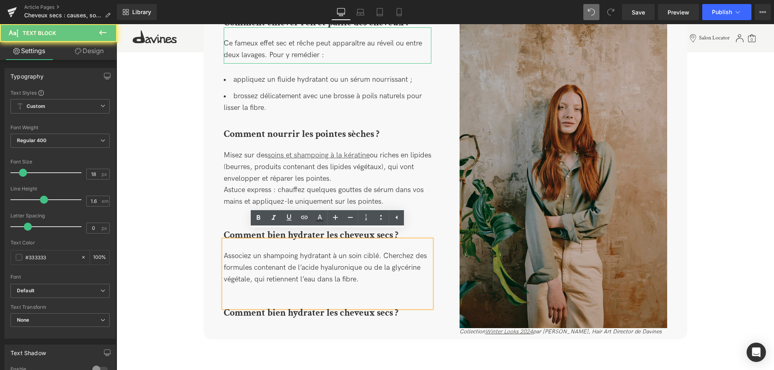
click at [241, 286] on div "Associez un shampoing hydratant à un soin ciblé. Cherchez des formules contenan…" at bounding box center [327, 274] width 207 height 46
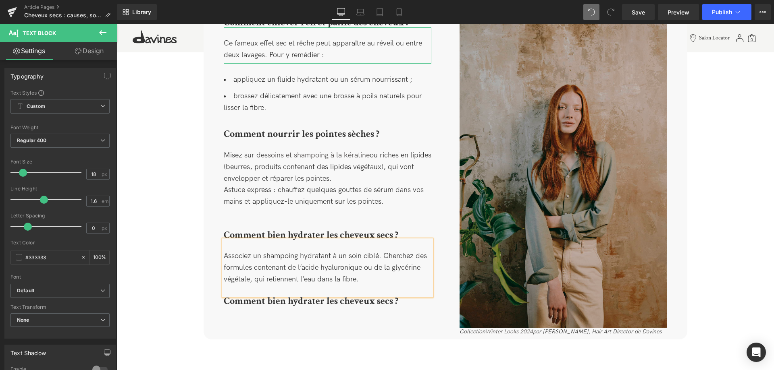
click at [254, 296] on div "Comment bien hydrater les cheveux secs ? Heading" at bounding box center [327, 301] width 207 height 10
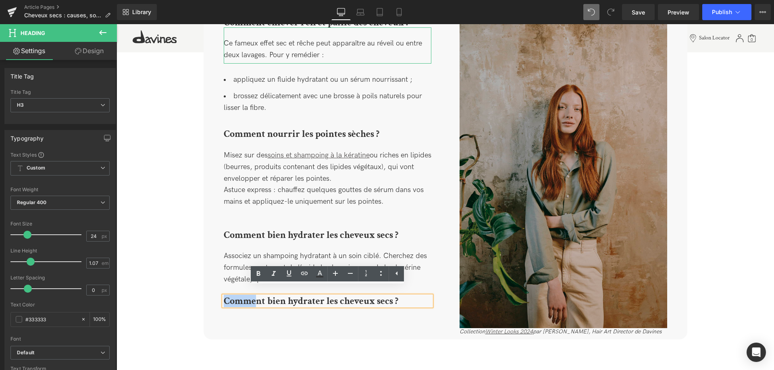
click at [231, 295] on b "Comment bien hydrater les cheveux secs ?" at bounding box center [311, 301] width 174 height 12
drag, startPoint x: 316, startPoint y: 286, endPoint x: 203, endPoint y: 278, distance: 113.1
paste div
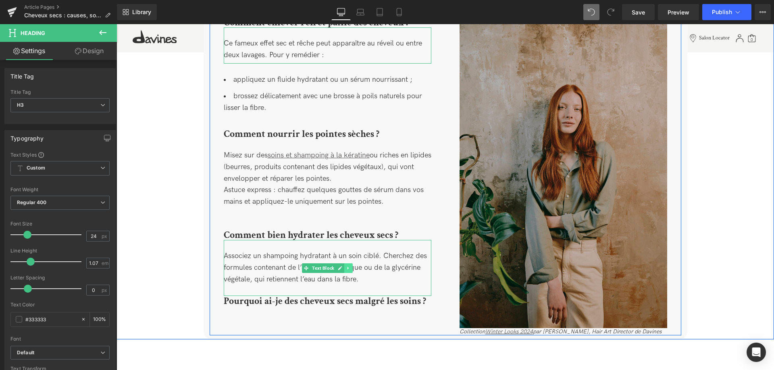
click at [350, 263] on link at bounding box center [348, 268] width 8 height 10
click at [346, 263] on link at bounding box center [344, 268] width 8 height 10
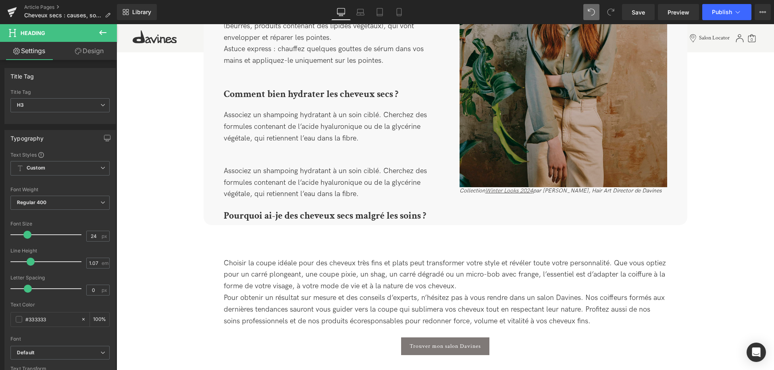
scroll to position [2134, 0]
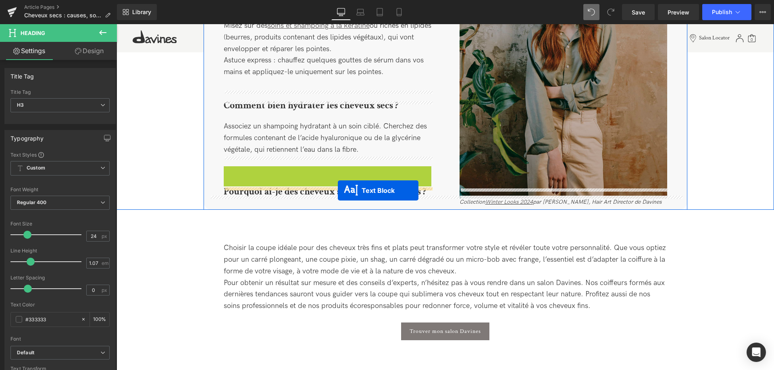
drag, startPoint x: 307, startPoint y: 185, endPoint x: 337, endPoint y: 191, distance: 31.1
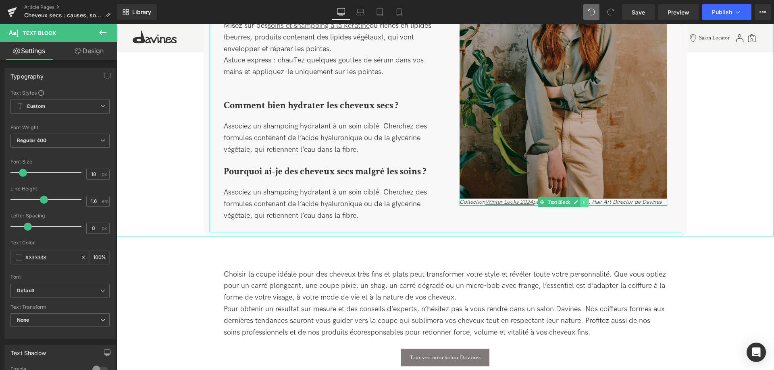
click at [585, 200] on icon at bounding box center [584, 202] width 4 height 5
click at [587, 200] on icon at bounding box center [588, 202] width 4 height 4
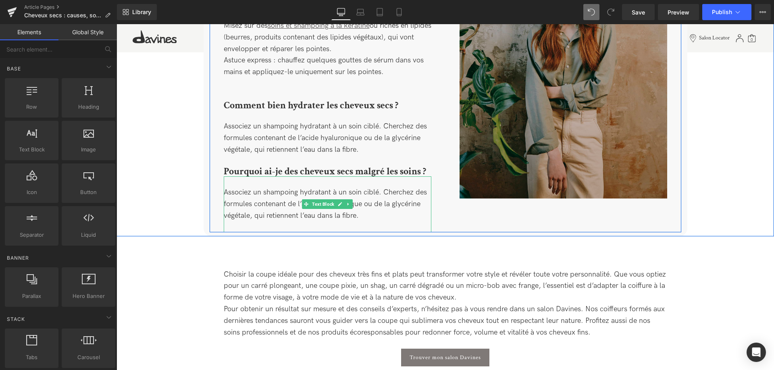
click at [292, 199] on div "Associez un shampoing hydratant à un soin ciblé. Cherchez des formules contenan…" at bounding box center [327, 204] width 207 height 35
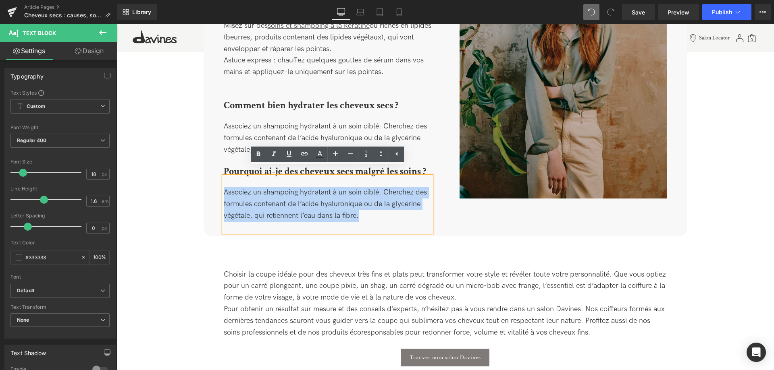
drag, startPoint x: 366, startPoint y: 209, endPoint x: 208, endPoint y: 172, distance: 162.0
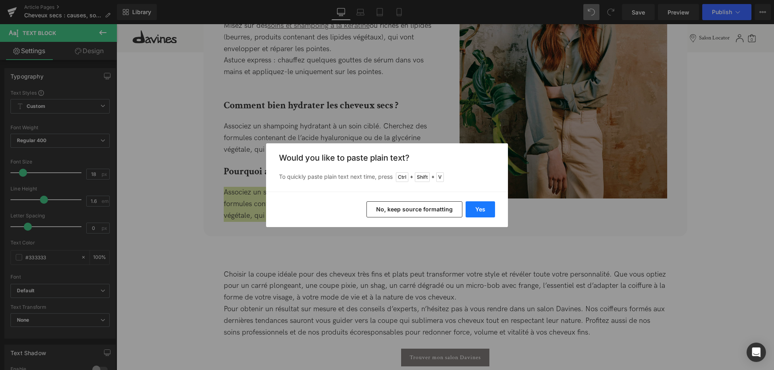
click at [478, 211] on button "Yes" at bounding box center [479, 209] width 29 height 16
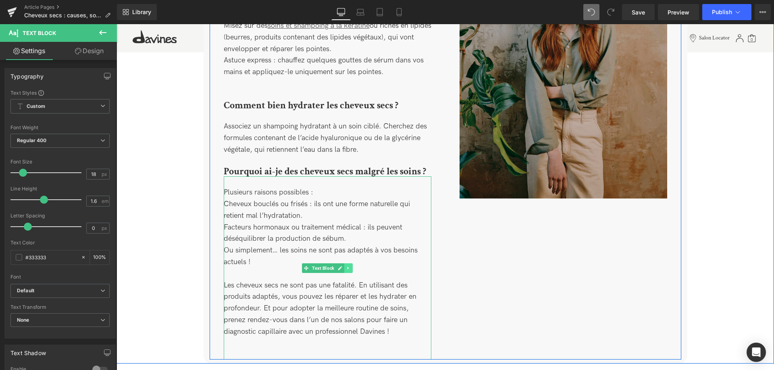
click at [346, 266] on icon at bounding box center [348, 268] width 4 height 5
click at [344, 263] on link at bounding box center [344, 268] width 8 height 10
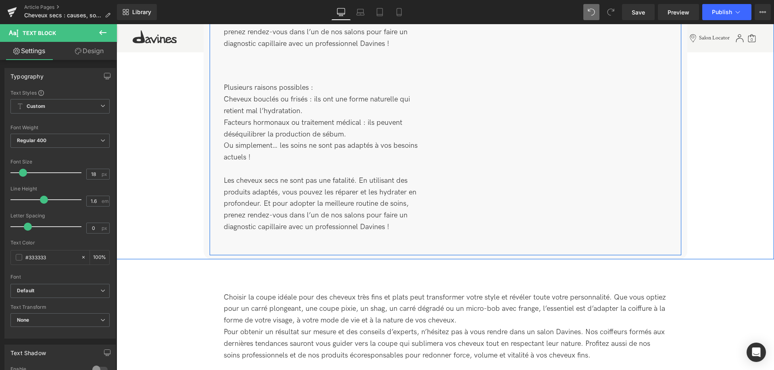
scroll to position [2429, 0]
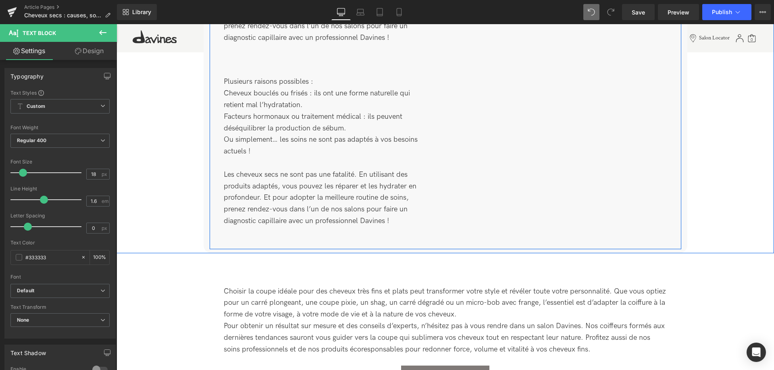
click at [271, 158] on div "Plusieurs raisons possibles : Cheveux bouclés ou frisés : ils ont une forme nat…" at bounding box center [327, 157] width 207 height 162
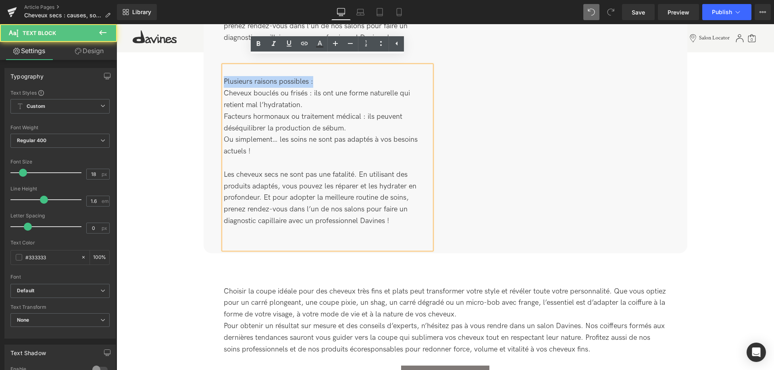
drag, startPoint x: 323, startPoint y: 75, endPoint x: 218, endPoint y: 78, distance: 105.2
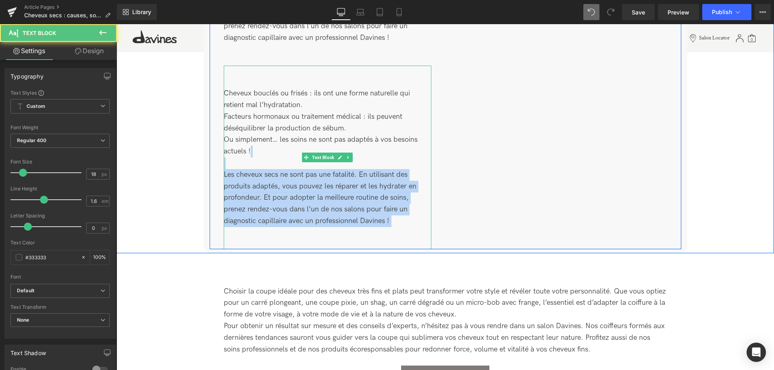
drag, startPoint x: 234, startPoint y: 157, endPoint x: 420, endPoint y: 227, distance: 198.9
click at [419, 227] on div "Cheveux bouclés ou frisés : ils ont une forme naturelle qui retient mal l’hydra…" at bounding box center [327, 157] width 207 height 162
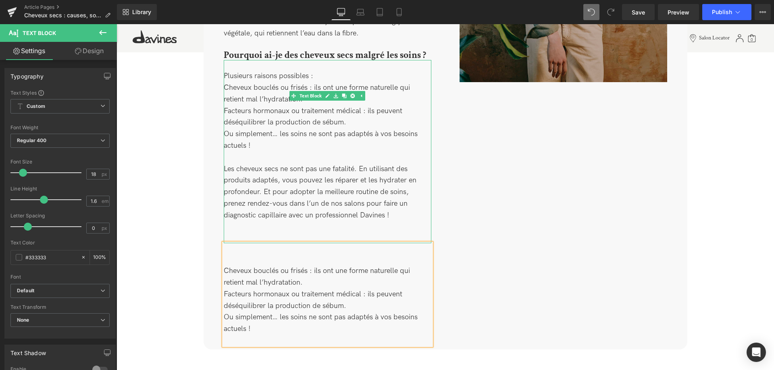
scroll to position [2223, 0]
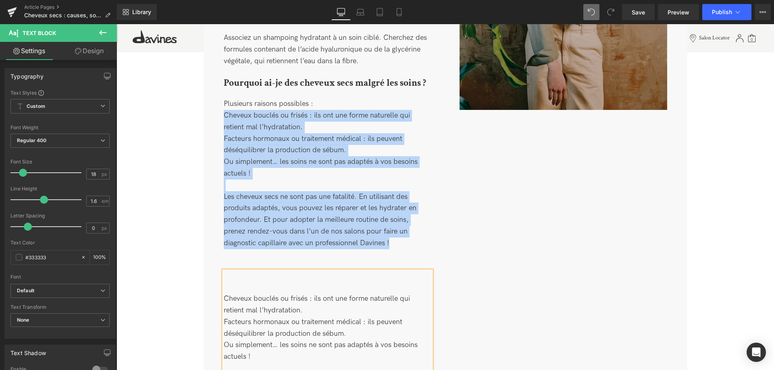
drag, startPoint x: 258, startPoint y: 152, endPoint x: 222, endPoint y: 106, distance: 58.3
click at [222, 106] on div "Comment enlever l’effet paille des cheveux ? Heading Ce fameux effet sec et rêc…" at bounding box center [327, 86] width 236 height 575
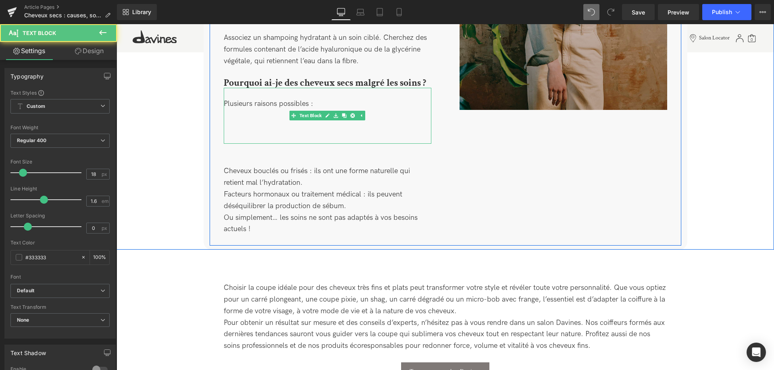
click at [245, 117] on div "Plusieurs raisons possibles :" at bounding box center [327, 115] width 207 height 35
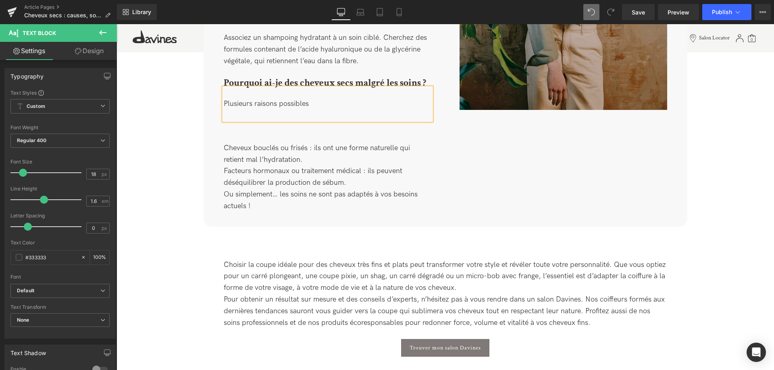
click at [247, 106] on div "Plusieurs raisons possibles" at bounding box center [327, 104] width 207 height 33
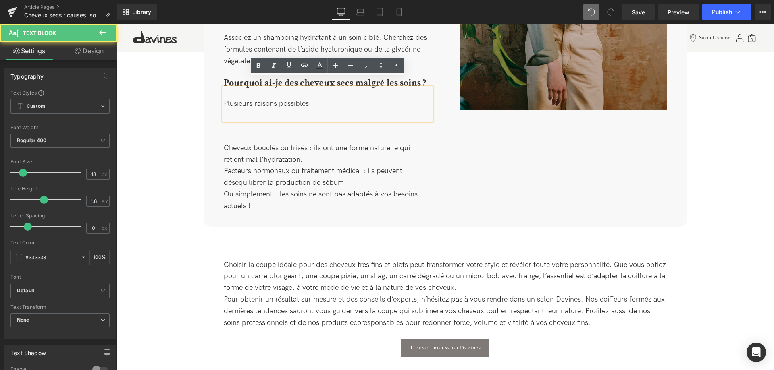
click at [242, 152] on span "Cheveux bouclés ou frisés : ils ont une forme naturelle qui retient mal l’hydra…" at bounding box center [321, 177] width 194 height 66
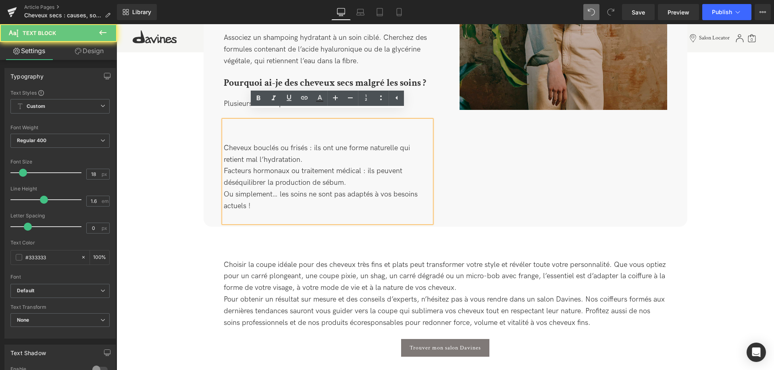
click at [240, 131] on div "Cheveux bouclés ou frisés : ils ont une forme naturelle qui retient mal l’hydra…" at bounding box center [327, 171] width 207 height 81
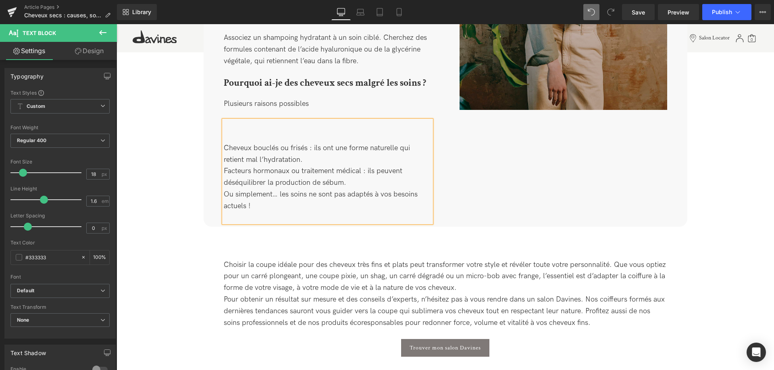
click at [225, 144] on span "Cheveux bouclés ou frisés : ils ont une forme naturelle qui retient mal l’hydra…" at bounding box center [321, 177] width 194 height 66
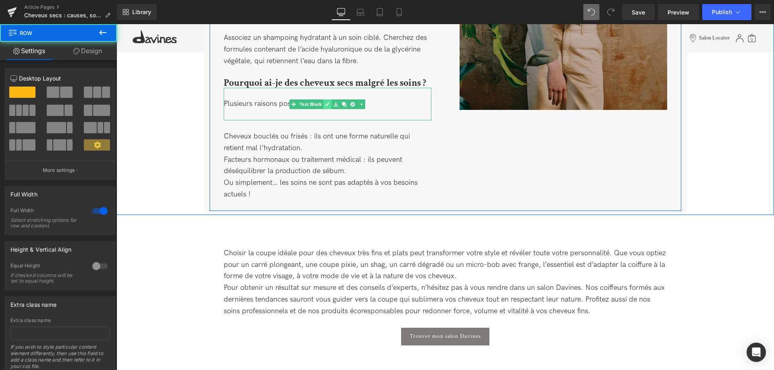
click at [324, 100] on link at bounding box center [327, 105] width 8 height 10
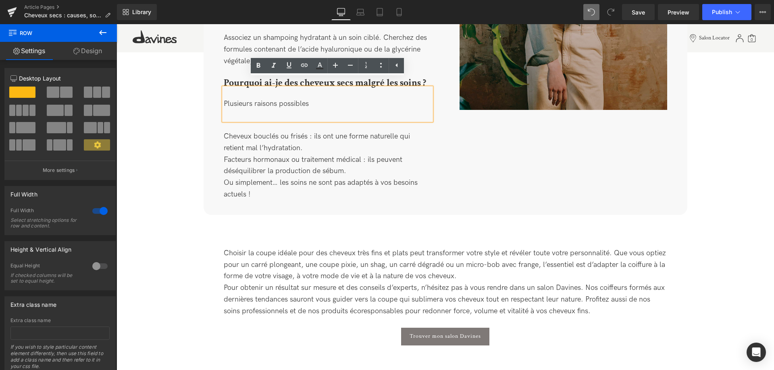
click at [313, 98] on div "Plusieurs raisons possibles" at bounding box center [327, 104] width 207 height 12
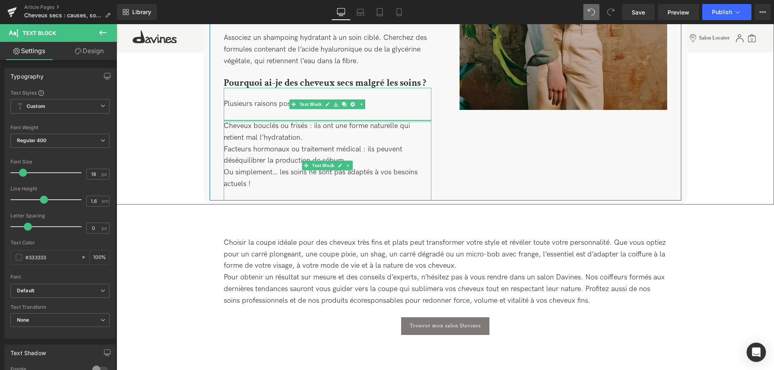
drag, startPoint x: 292, startPoint y: 112, endPoint x: 295, endPoint y: 85, distance: 26.3
click at [295, 85] on div "Comment enlever l’effet paille des cheveux ? Heading Ce fameux effet sec et rêc…" at bounding box center [327, 0] width 236 height 402
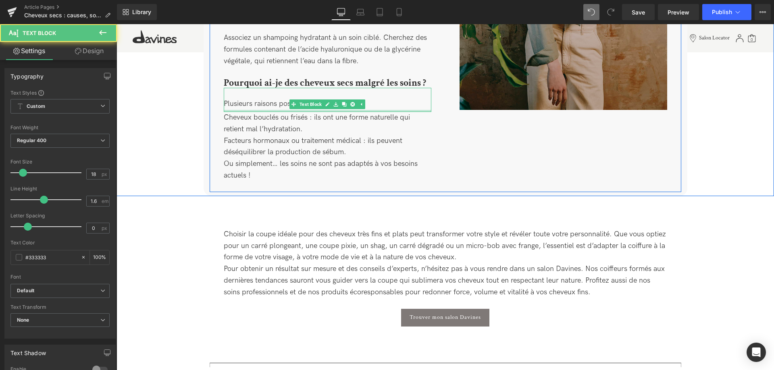
drag, startPoint x: 282, startPoint y: 110, endPoint x: 286, endPoint y: 102, distance: 9.4
click at [286, 110] on div at bounding box center [327, 111] width 207 height 2
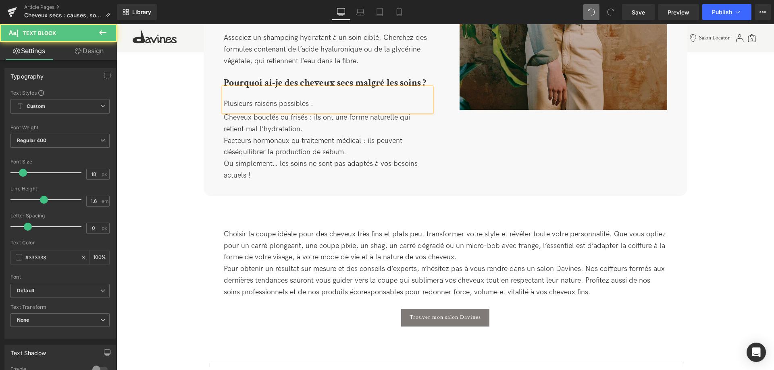
click at [272, 169] on div "Facteurs hormonaux ou traitement médical : ils peuvent déséquilibrer la product…" at bounding box center [327, 158] width 207 height 46
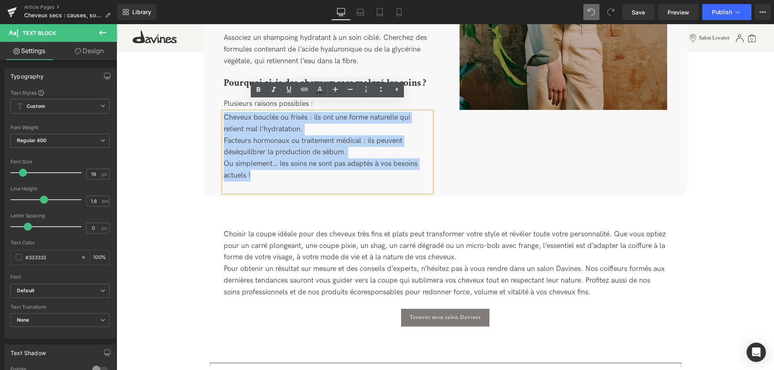
drag, startPoint x: 276, startPoint y: 168, endPoint x: 218, endPoint y: 106, distance: 86.1
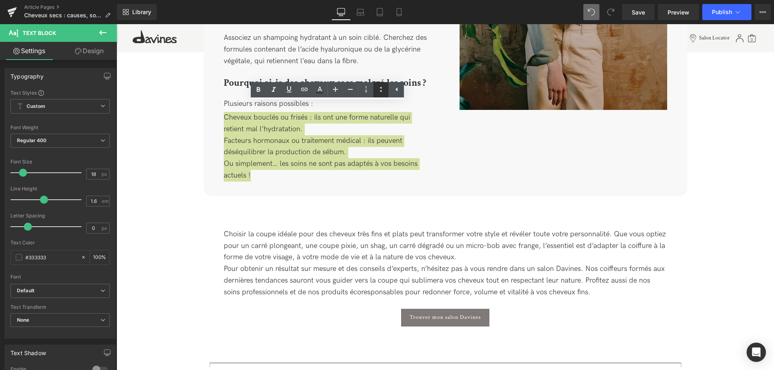
click at [377, 90] on icon at bounding box center [381, 90] width 10 height 10
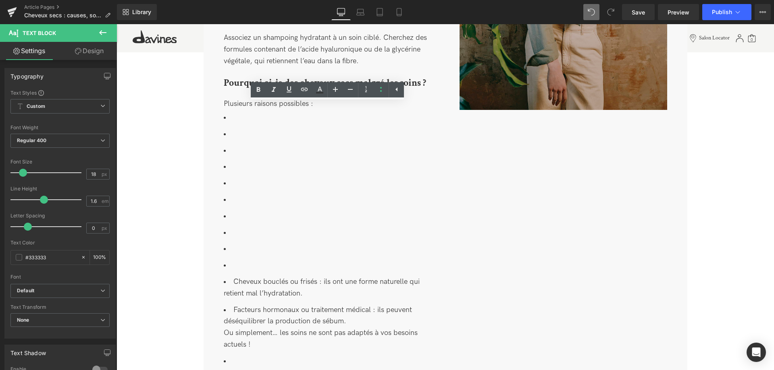
click at [250, 246] on li at bounding box center [327, 249] width 207 height 12
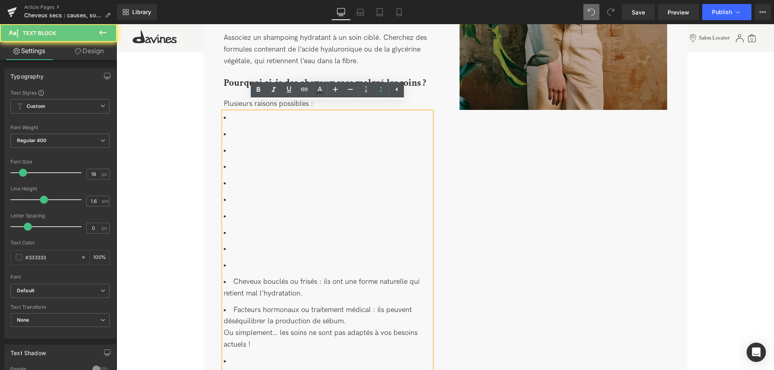
click at [245, 253] on ul "Cheveux bouclés ou frisés : ils ont une forme naturelle qui retient mal l’hydra…" at bounding box center [327, 239] width 207 height 255
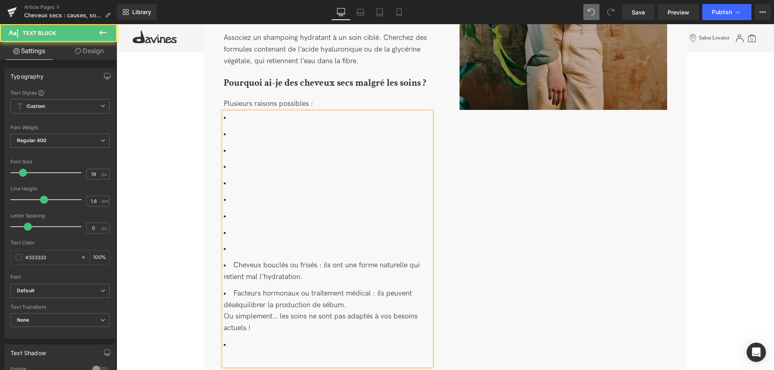
click at [249, 229] on li at bounding box center [327, 233] width 207 height 12
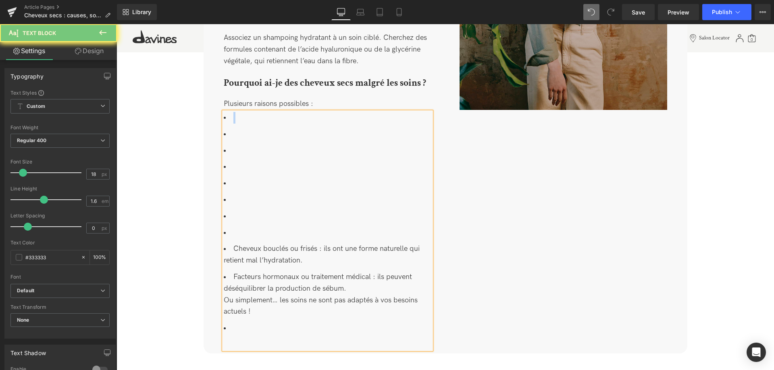
click at [245, 129] on li at bounding box center [327, 135] width 207 height 12
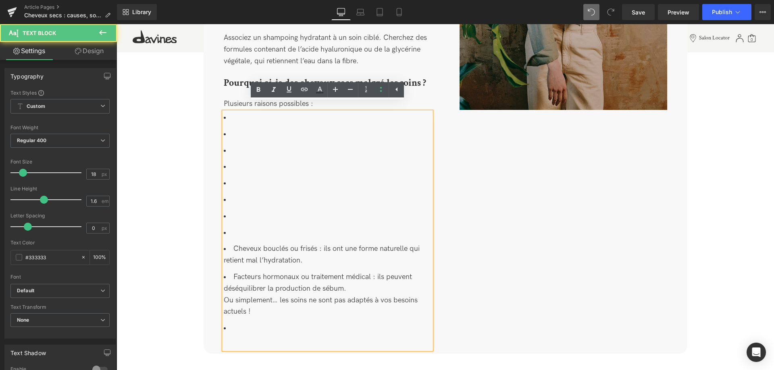
click at [245, 129] on li at bounding box center [327, 135] width 207 height 12
click at [248, 135] on ul "Cheveux bouclés ou frisés : ils ont une forme naturelle qui retient mal l’hydra…" at bounding box center [327, 223] width 207 height 222
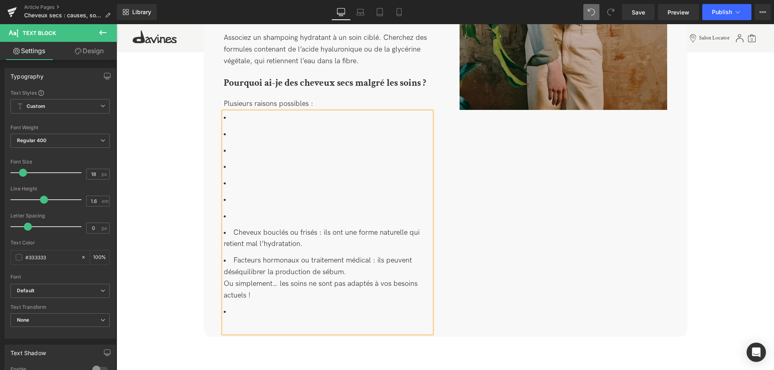
click at [248, 135] on ul "Cheveux bouclés ou frisés : ils ont une forme naturelle qui retient mal l’hydra…" at bounding box center [327, 215] width 207 height 206
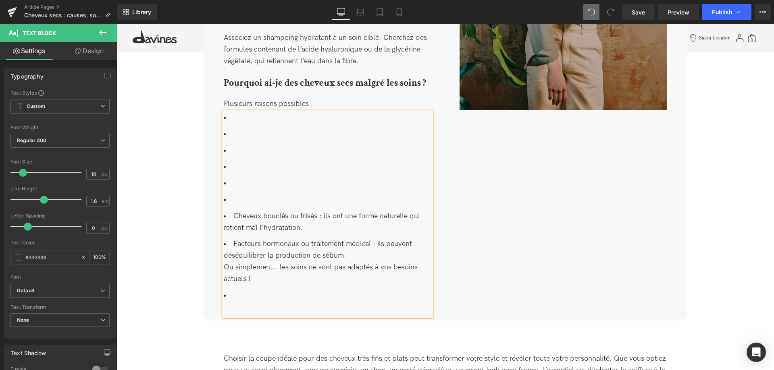
click at [248, 135] on ul "Cheveux bouclés ou frisés : ils ont une forme naturelle qui retient mal l’hydra…" at bounding box center [327, 206] width 207 height 189
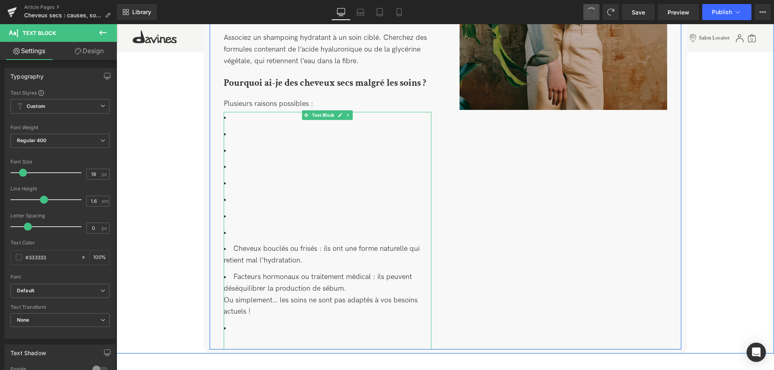
click at [236, 187] on ul "Cheveux bouclés ou frisés : ils ont une forme naturelle qui retient mal l’hydra…" at bounding box center [327, 223] width 207 height 222
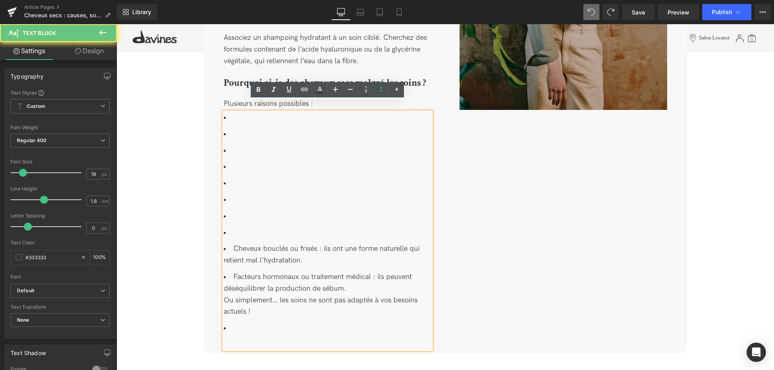
click at [239, 227] on li at bounding box center [327, 233] width 207 height 12
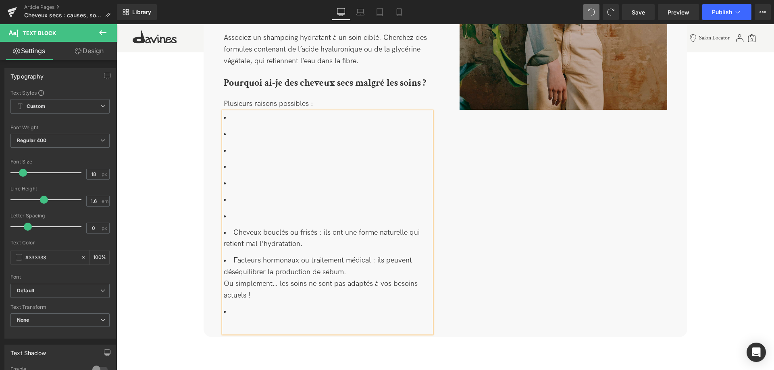
click at [246, 196] on li at bounding box center [327, 200] width 207 height 12
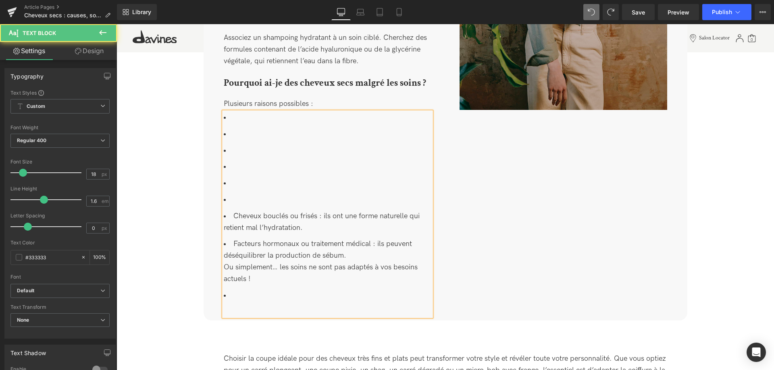
click at [261, 161] on li at bounding box center [327, 167] width 207 height 12
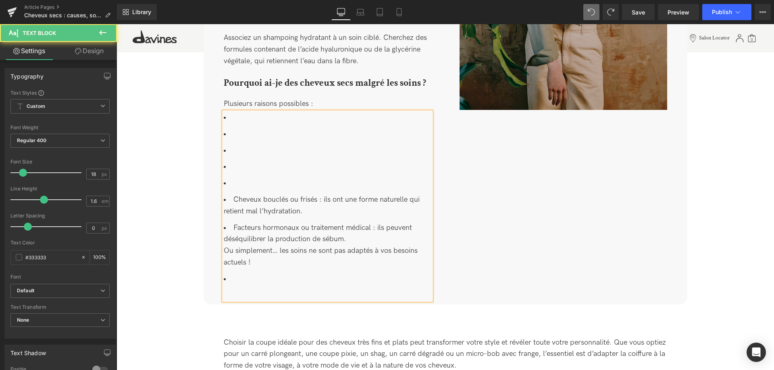
click at [257, 147] on li at bounding box center [327, 151] width 207 height 12
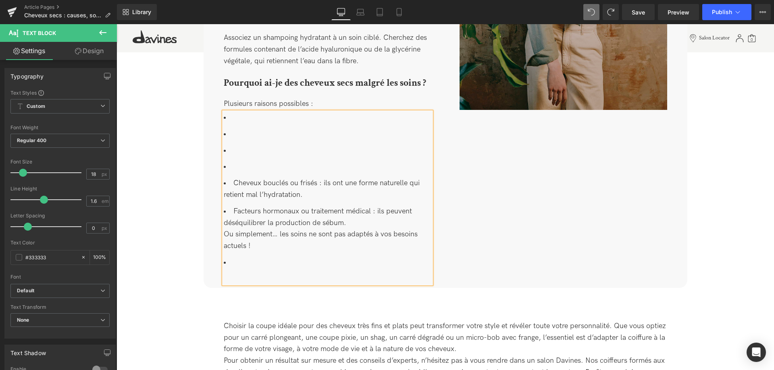
click at [251, 145] on li at bounding box center [327, 151] width 207 height 12
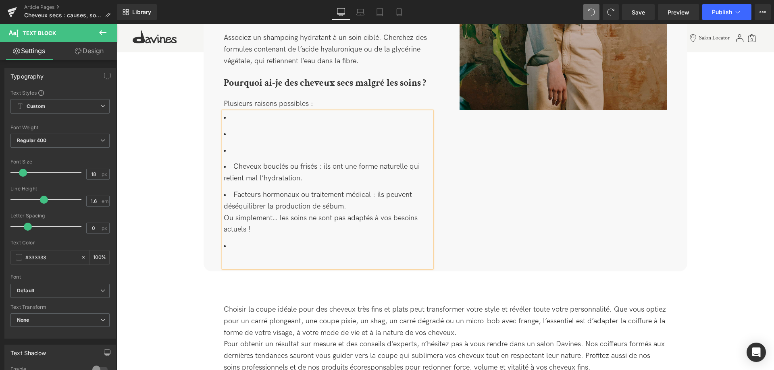
click at [243, 129] on li at bounding box center [327, 135] width 207 height 12
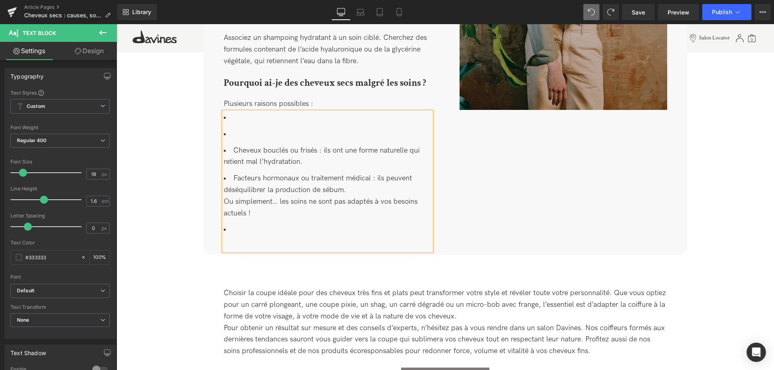
click at [243, 129] on li at bounding box center [327, 135] width 207 height 12
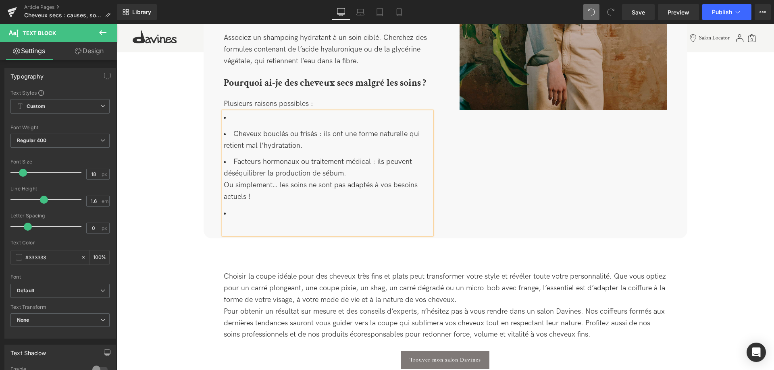
scroll to position [2211, 0]
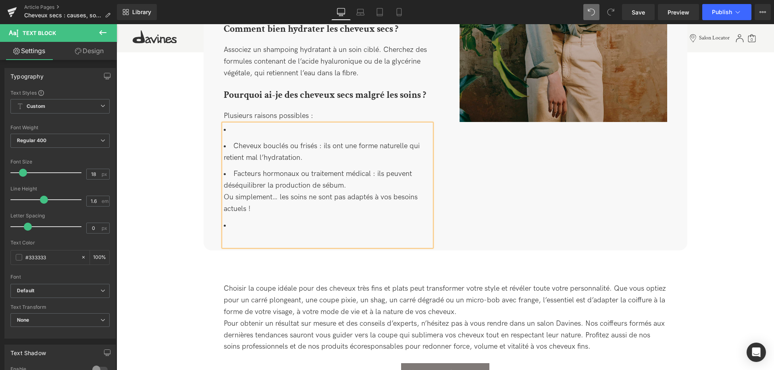
click at [249, 124] on div "Cheveux bouclés ou frisés : ils ont une forme naturelle qui retient mal l’hydra…" at bounding box center [327, 185] width 207 height 122
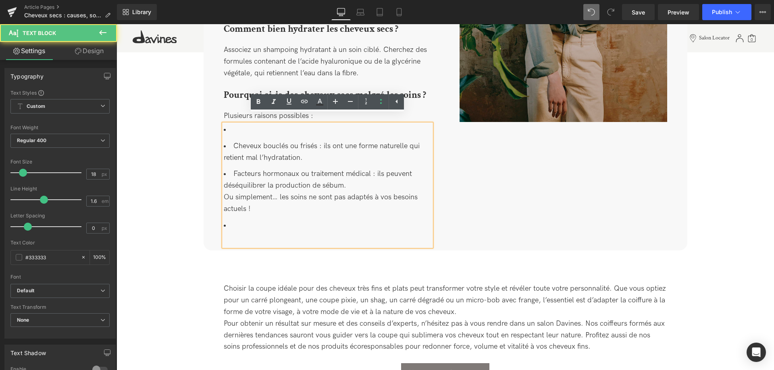
click at [240, 124] on li at bounding box center [327, 130] width 207 height 12
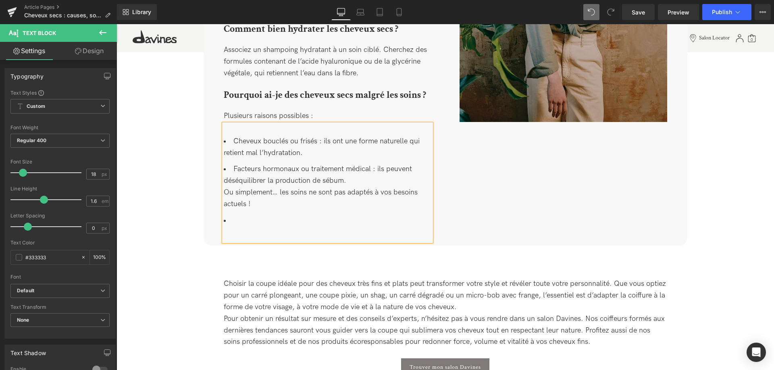
click at [246, 215] on li at bounding box center [327, 221] width 207 height 12
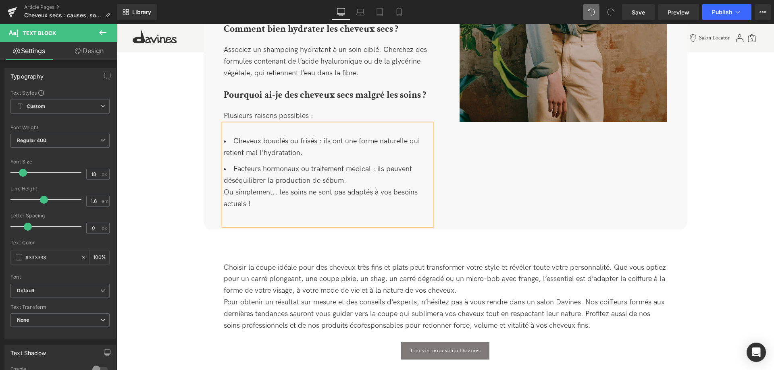
click at [224, 183] on span "Facteurs hormonaux ou traitement médical : ils peuvent déséquilibrer la product…" at bounding box center [321, 186] width 194 height 43
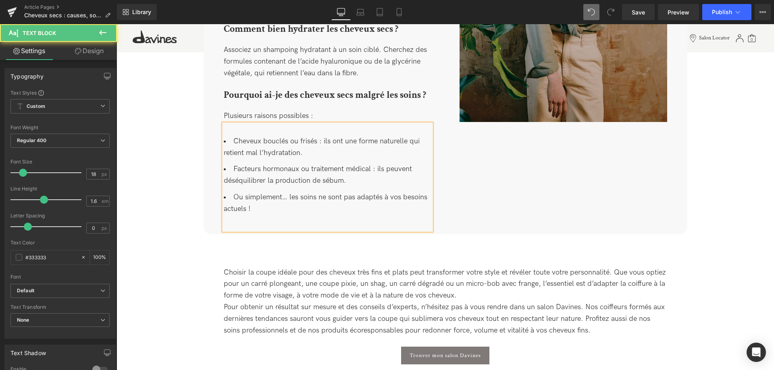
click at [251, 124] on div "Cheveux bouclés ou frisés : ils ont une forme naturelle qui retient mal l’hydra…" at bounding box center [327, 177] width 207 height 106
click at [250, 223] on div "Cheveux bouclés ou frisés : ils ont une forme naturelle qui retient mal l’hydra…" at bounding box center [327, 177] width 207 height 106
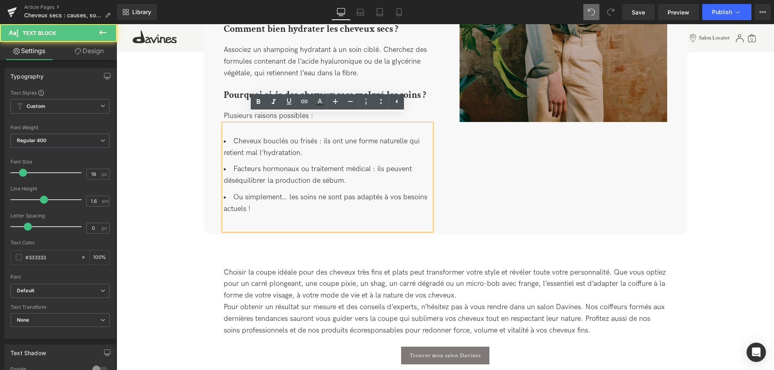
click at [244, 216] on div "Cheveux bouclés ou frisés : ils ont une forme naturelle qui retient mal l’hydra…" at bounding box center [327, 177] width 207 height 106
click at [269, 214] on div "Cheveux bouclés ou frisés : ils ont une forme naturelle qui retient mal l’hydra…" at bounding box center [327, 177] width 207 height 106
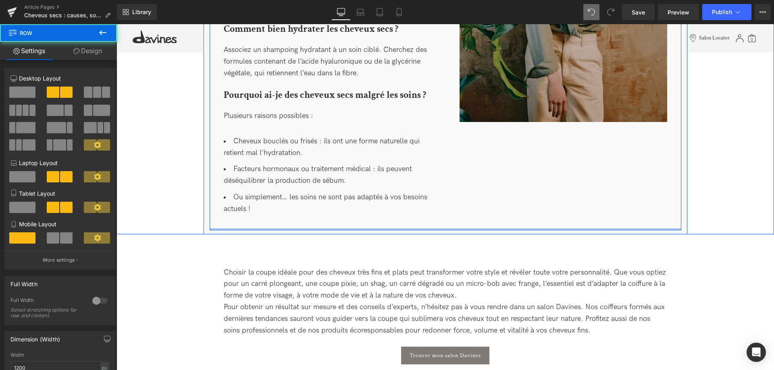
click at [297, 228] on div at bounding box center [444, 229] width 471 height 2
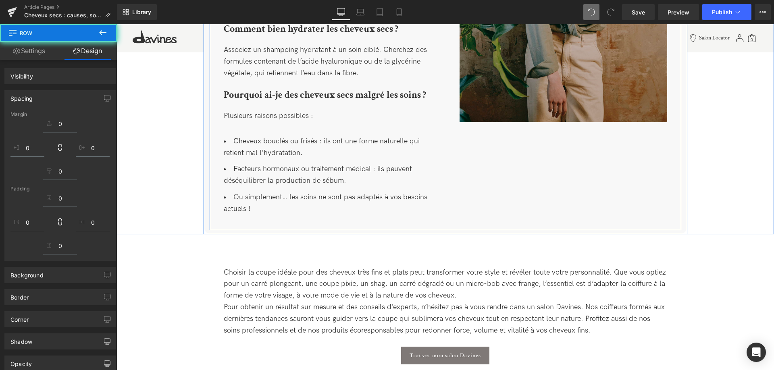
click at [299, 203] on li "Ou simplement… les soins ne sont pas adaptés à vos besoins actuels !" at bounding box center [327, 203] width 207 height 23
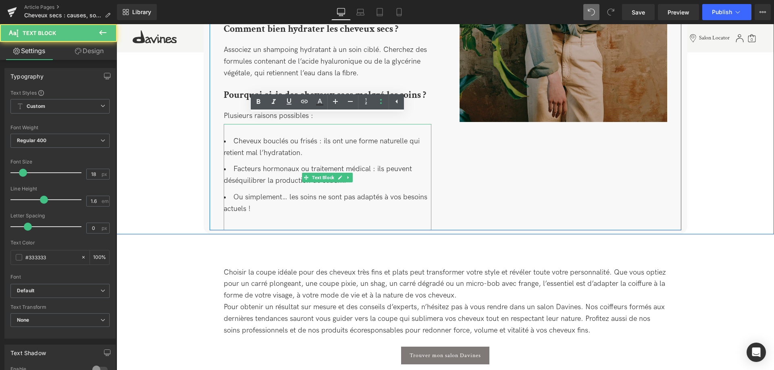
click at [266, 209] on div "Cheveux bouclés ou frisés : ils ont une forme naturelle qui retient mal l’hydra…" at bounding box center [327, 177] width 207 height 106
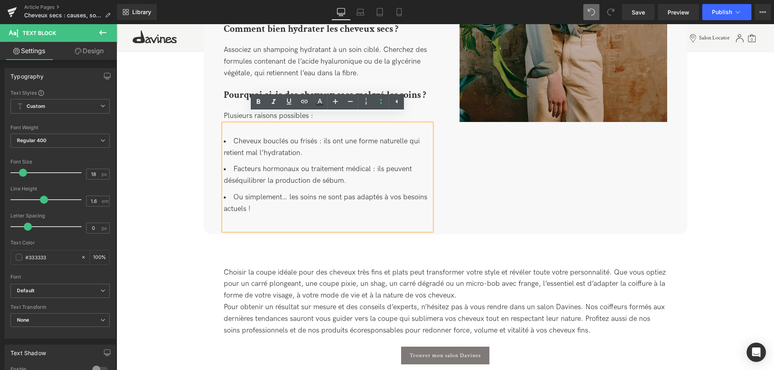
click at [483, 177] on div "Comment enlever l’effet paille des cheveux ? Heading Ce fameux effet sec et rêc…" at bounding box center [444, 13] width 471 height 434
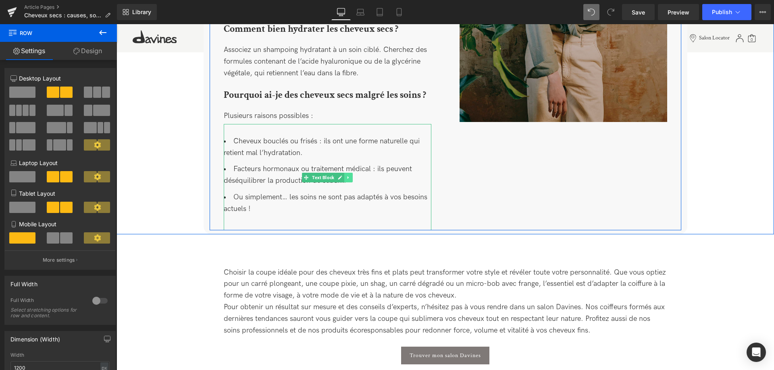
click at [347, 175] on icon at bounding box center [348, 177] width 4 height 5
click at [344, 176] on icon at bounding box center [344, 178] width 4 height 4
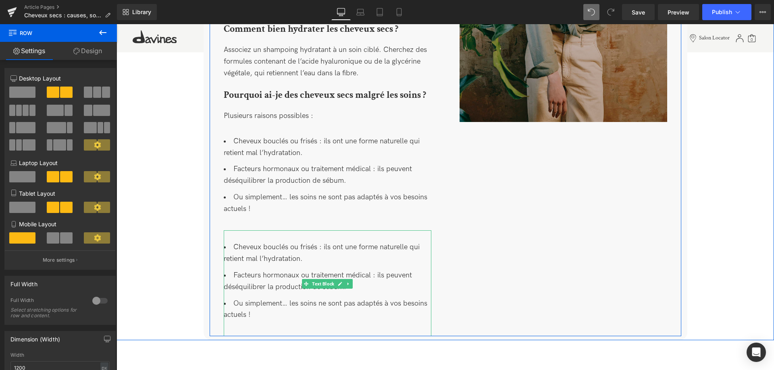
click at [278, 284] on span "Facteurs hormonaux ou traitement médical : ils peuvent déséquilibrer la product…" at bounding box center [318, 281] width 188 height 20
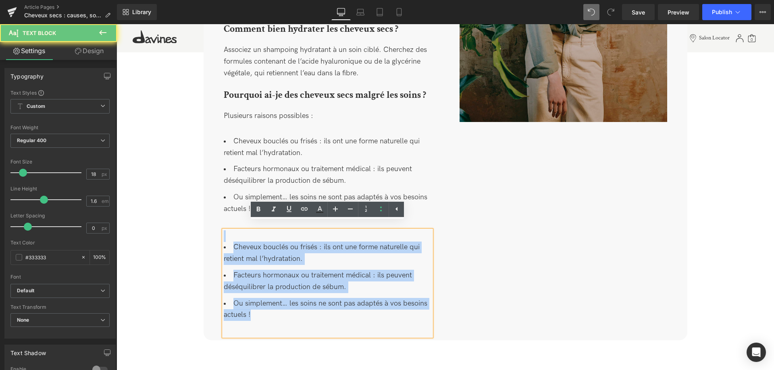
drag, startPoint x: 265, startPoint y: 306, endPoint x: 217, endPoint y: 229, distance: 90.5
click at [217, 229] on div "Comment enlever l’effet paille des cheveux ? Heading Ce fameux effet sec et rêc…" at bounding box center [327, 73] width 236 height 525
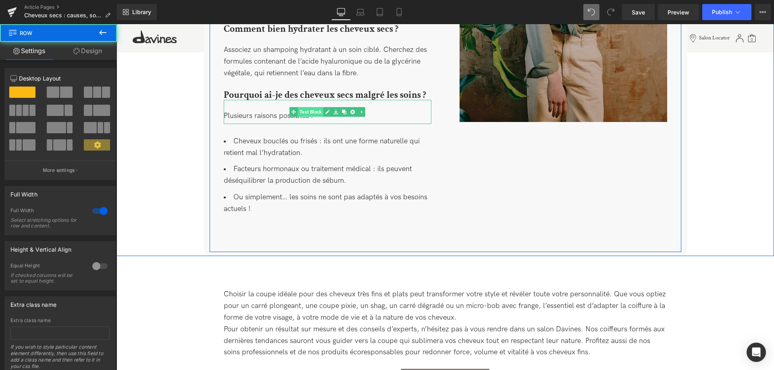
scroll to position [2129, 0]
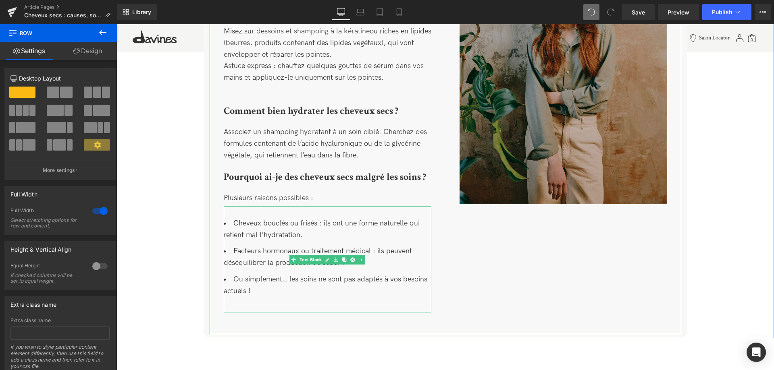
drag, startPoint x: 261, startPoint y: 295, endPoint x: 236, endPoint y: 294, distance: 24.6
click at [260, 295] on div "Cheveux bouclés ou frisés : ils ont une forme naturelle qui retient mal l’hydra…" at bounding box center [327, 259] width 207 height 106
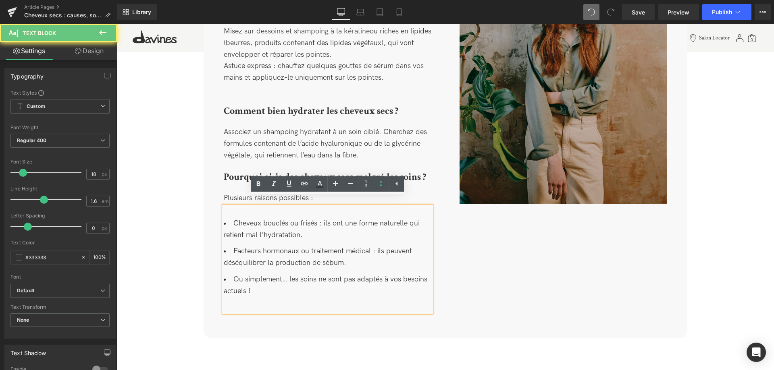
click at [231, 296] on div "Cheveux bouclés ou frisés : ils ont une forme naturelle qui retient mal l’hydra…" at bounding box center [327, 259] width 207 height 106
click at [295, 289] on div "Cheveux bouclés ou frisés : ils ont une forme naturelle qui retient mal l’hydra…" at bounding box center [327, 259] width 207 height 106
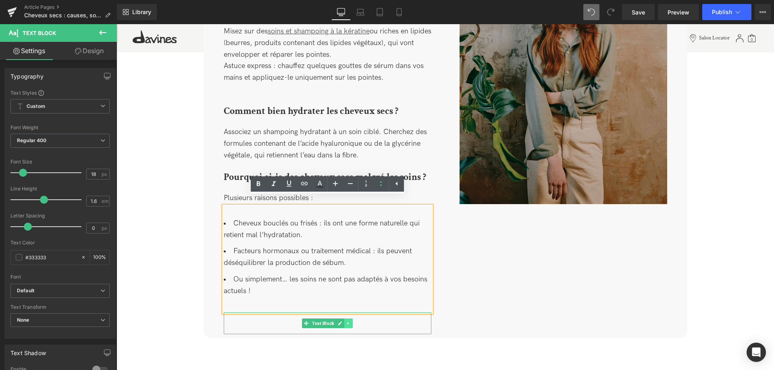
click at [348, 319] on link at bounding box center [348, 324] width 8 height 10
click at [344, 321] on icon at bounding box center [344, 323] width 4 height 4
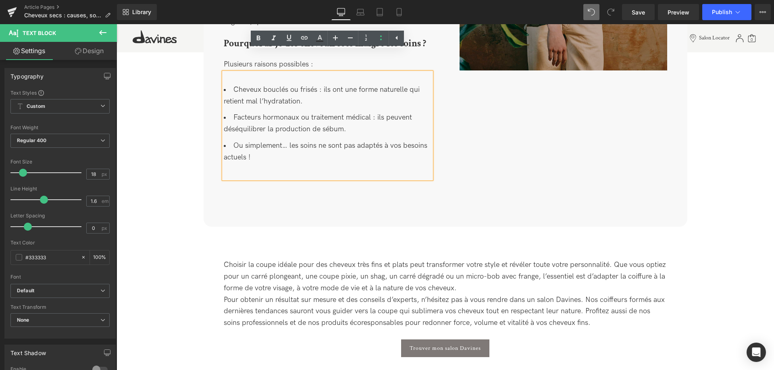
scroll to position [2275, 0]
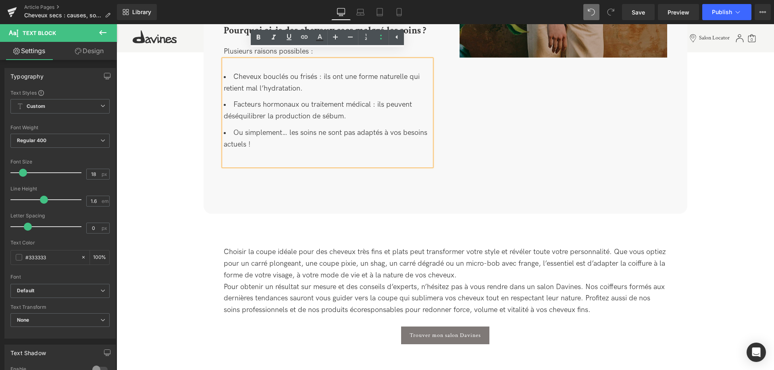
click at [359, 283] on span "Pour obtenir un résultat sur mesure et des conseils d’experts, n’hésitez pas à …" at bounding box center [444, 299] width 441 height 32
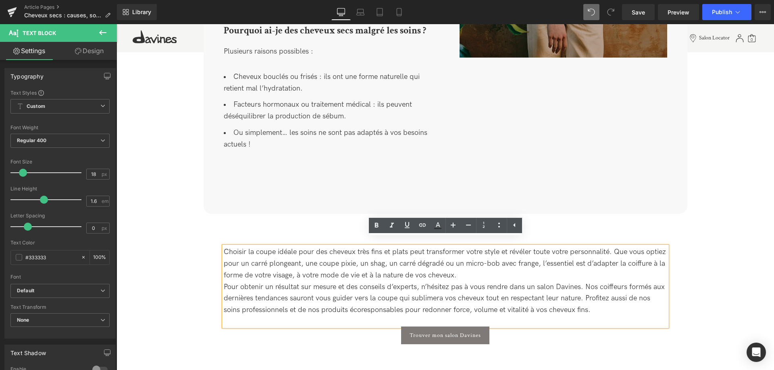
click at [140, 280] on div "Choisir la coupe idéale pour des cheveux très fins et plats peut transformer vo…" at bounding box center [444, 297] width 657 height 127
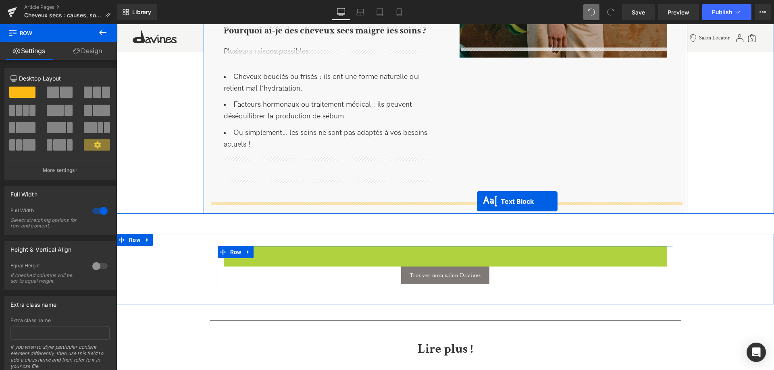
drag, startPoint x: 426, startPoint y: 278, endPoint x: 477, endPoint y: 201, distance: 92.2
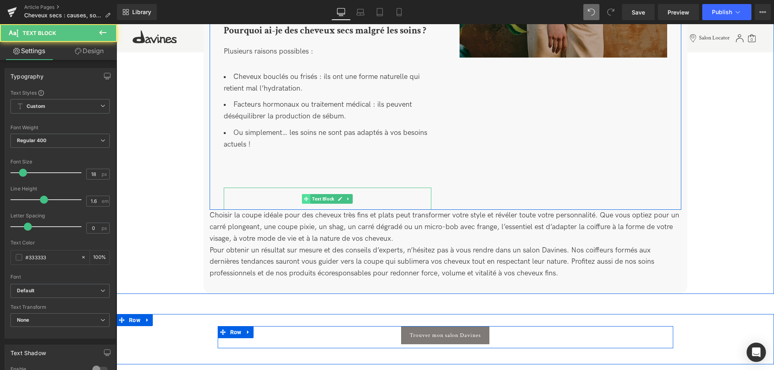
click at [307, 197] on icon at bounding box center [306, 199] width 4 height 4
click at [348, 194] on link at bounding box center [348, 199] width 8 height 10
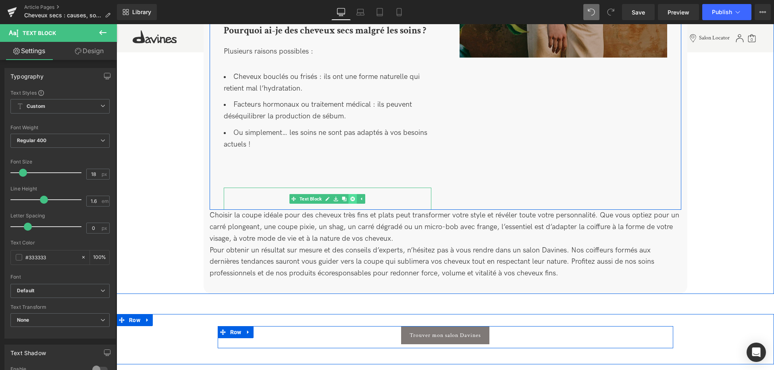
click at [355, 195] on link at bounding box center [352, 199] width 8 height 10
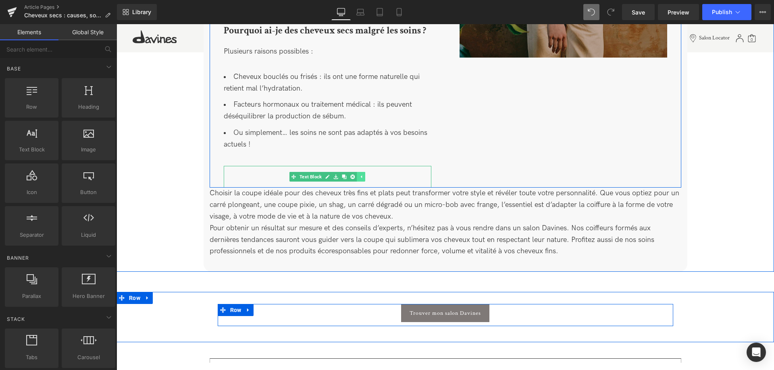
click at [360, 174] on icon at bounding box center [361, 176] width 4 height 5
click at [349, 174] on icon at bounding box center [348, 176] width 4 height 5
click at [355, 172] on link at bounding box center [352, 177] width 8 height 10
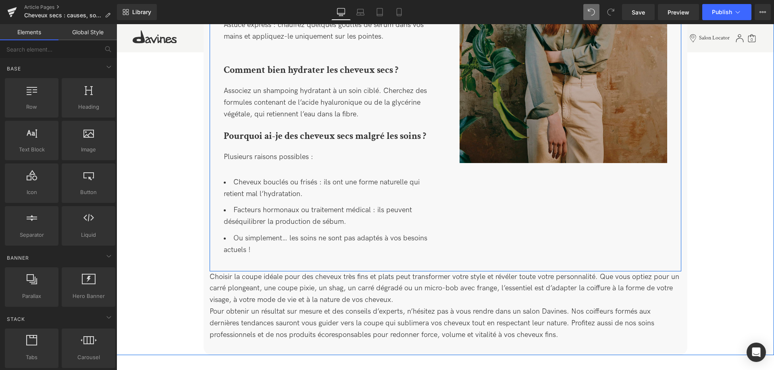
scroll to position [2152, 0]
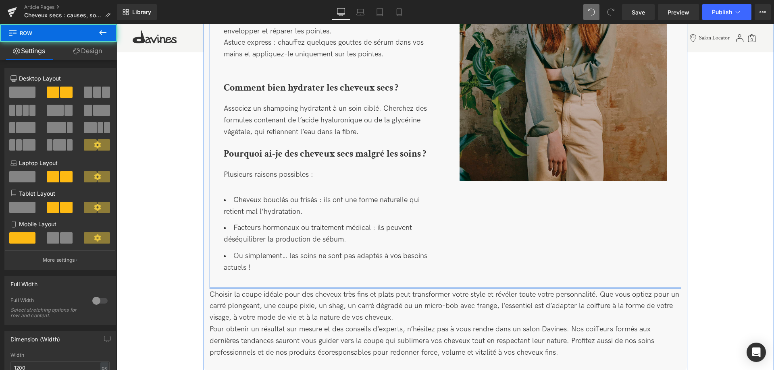
drag, startPoint x: 395, startPoint y: 280, endPoint x: 397, endPoint y: 268, distance: 13.0
click at [397, 268] on div "Comment enlever l’effet paille des cheveux ? Heading Ce fameux effet sec et rêc…" at bounding box center [444, 72] width 471 height 434
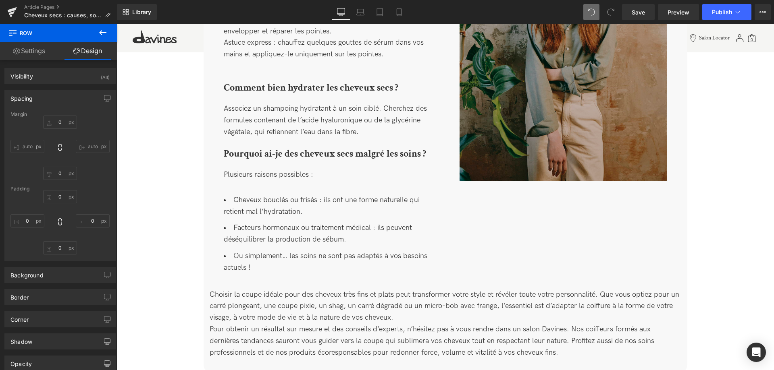
type input "0"
type input "37"
type input "0"
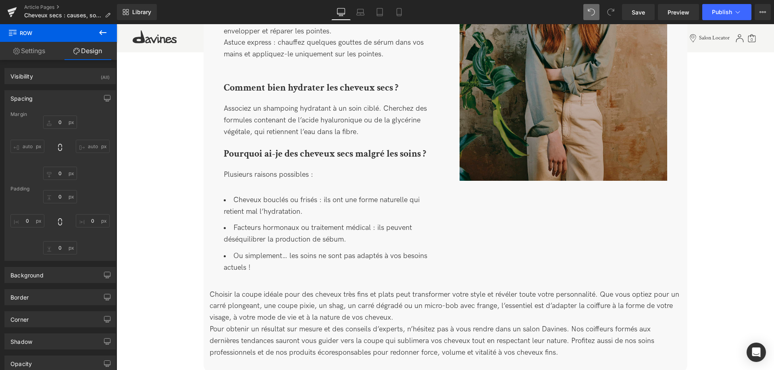
type input "0"
click at [386, 325] on span "Pour obtenir un résultat sur mesure et des conseils d’experts, n’hésitez pas à …" at bounding box center [431, 341] width 444 height 32
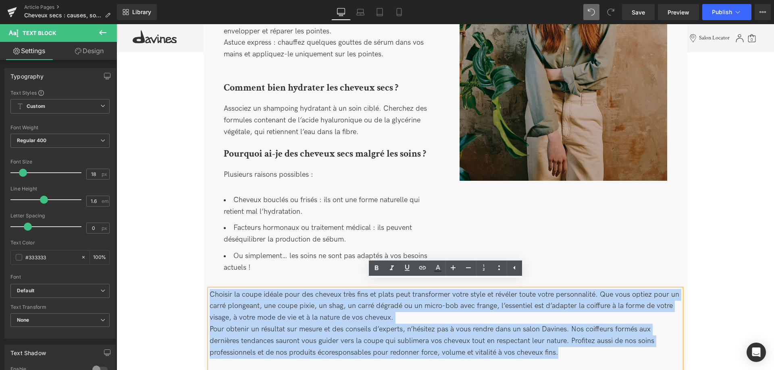
drag, startPoint x: 568, startPoint y: 345, endPoint x: 189, endPoint y: 266, distance: 387.2
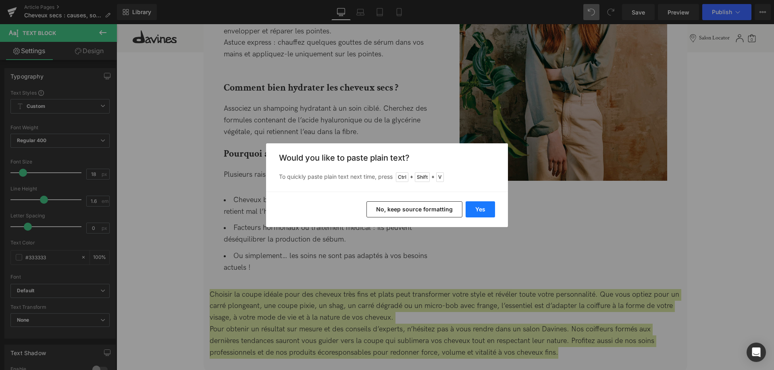
click at [484, 209] on button "Yes" at bounding box center [479, 209] width 29 height 16
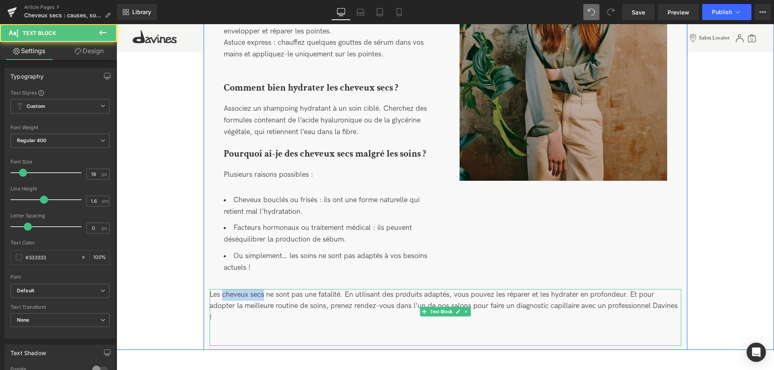
drag, startPoint x: 264, startPoint y: 286, endPoint x: 223, endPoint y: 287, distance: 40.7
click at [223, 289] on div "Les cheveux secs ne sont pas une fatalité. En utilisant des produits adaptés, v…" at bounding box center [444, 317] width 471 height 57
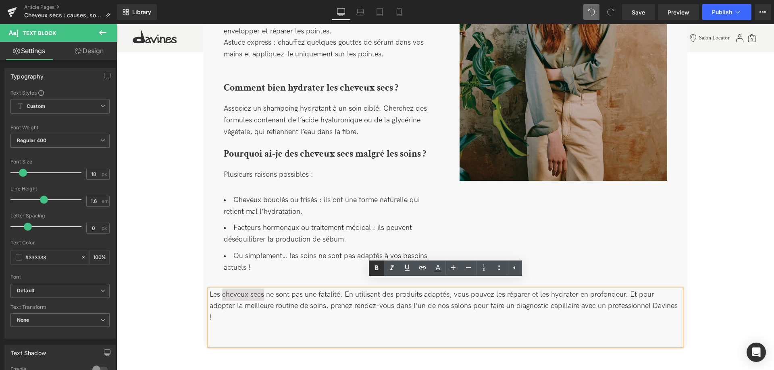
click at [375, 263] on link at bounding box center [376, 268] width 15 height 15
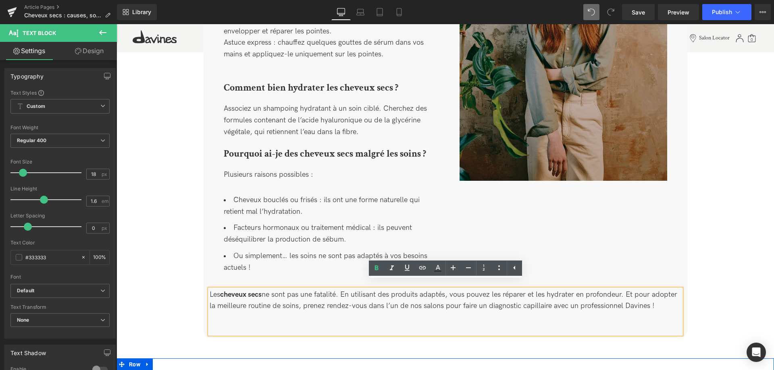
click at [245, 306] on div "Les cheveux secs ne sont pas une fatalité. En utilisant des produits adaptés, v…" at bounding box center [444, 311] width 471 height 45
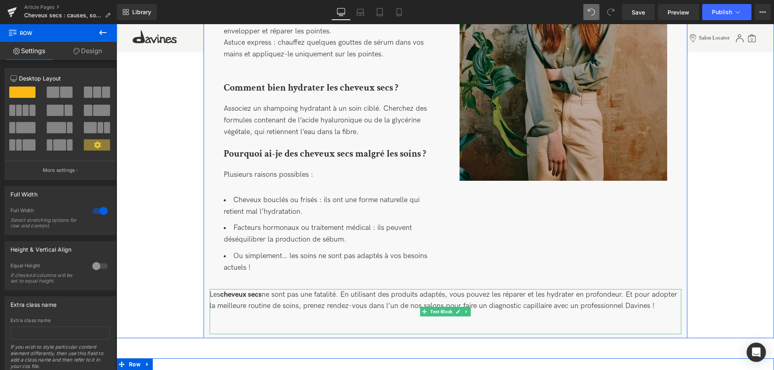
click at [666, 302] on div "Les cheveux secs ne sont pas une fatalité. En utilisant des produits adaptés, v…" at bounding box center [444, 311] width 471 height 45
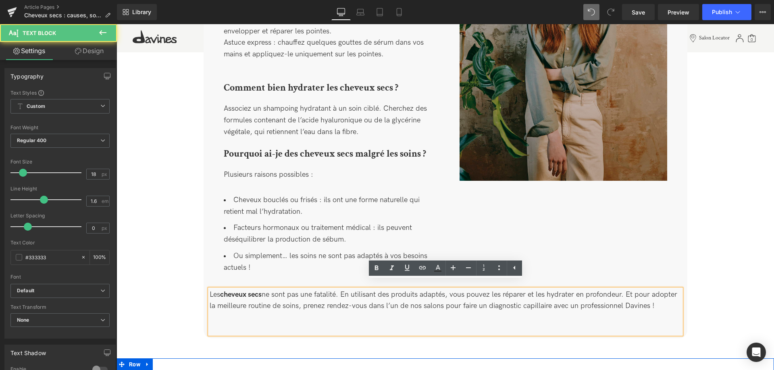
click at [423, 322] on div "Les cheveux secs ne sont pas une fatalité. En utilisant des produits adaptés, v…" at bounding box center [444, 311] width 471 height 45
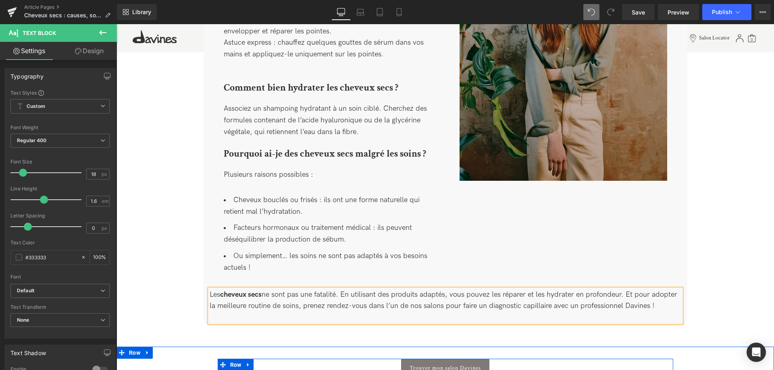
click at [221, 312] on div "Les cheveux secs ne sont pas une fatalité. En utilisant des produits adaptés, v…" at bounding box center [444, 306] width 471 height 34
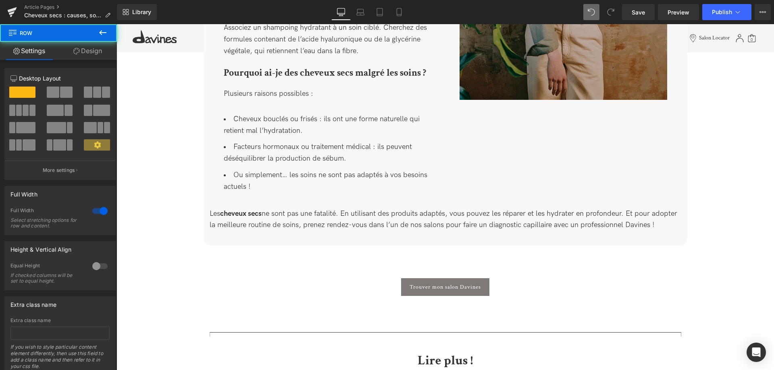
scroll to position [2234, 0]
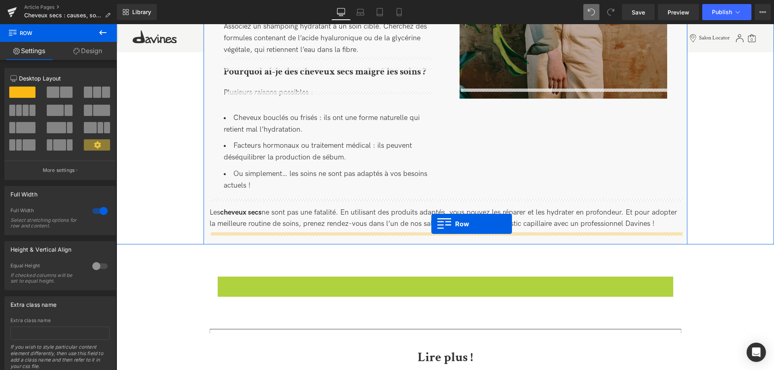
drag, startPoint x: 221, startPoint y: 274, endPoint x: 431, endPoint y: 224, distance: 216.2
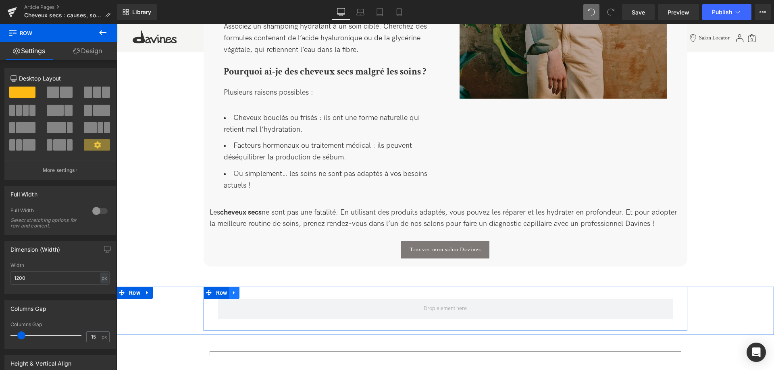
click at [232, 288] on link at bounding box center [234, 293] width 10 height 12
click at [254, 290] on icon at bounding box center [255, 293] width 6 height 6
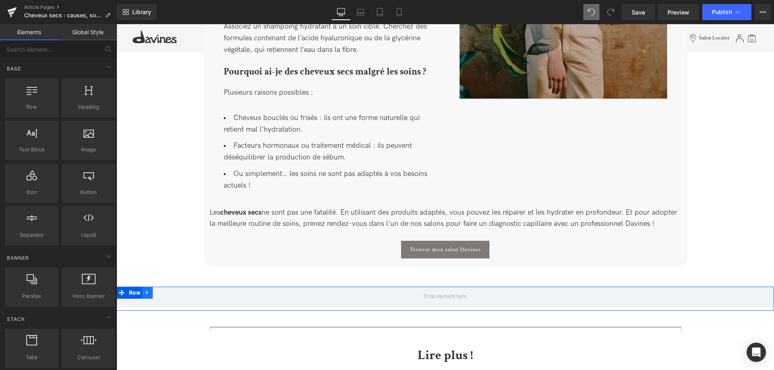
click at [150, 287] on link at bounding box center [147, 293] width 10 height 12
click at [167, 290] on icon at bounding box center [169, 293] width 6 height 6
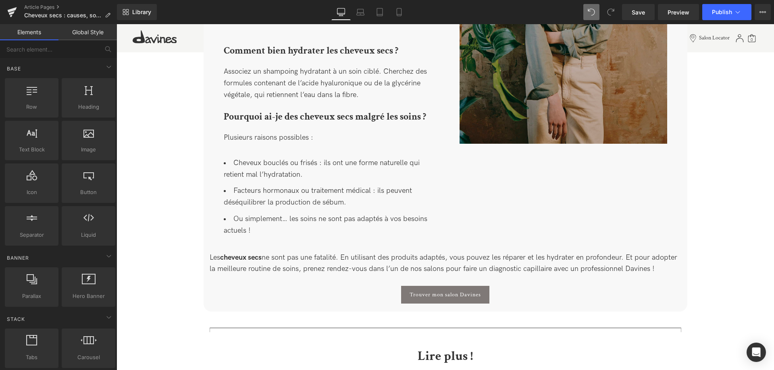
scroll to position [2152, 0]
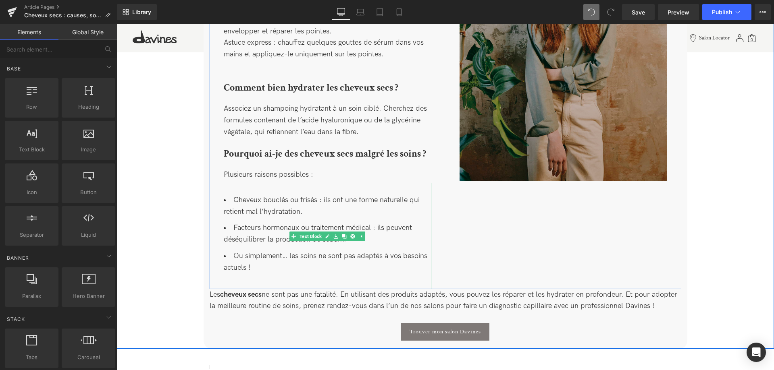
click at [260, 183] on div "Cheveux bouclés ou frisés : ils ont une forme naturelle qui retient mal l’hydra…" at bounding box center [327, 236] width 207 height 106
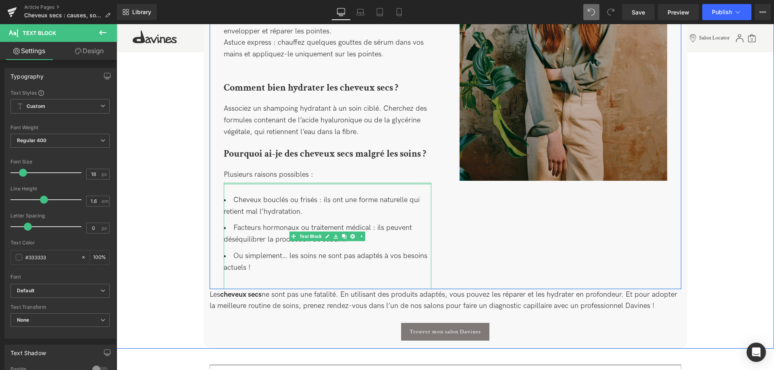
drag, startPoint x: 237, startPoint y: 185, endPoint x: 248, endPoint y: 141, distance: 45.1
click at [248, 141] on div "Comment enlever l’effet paille des cheveux ? Heading Ce fameux effet sec et rêc…" at bounding box center [327, 79] width 236 height 419
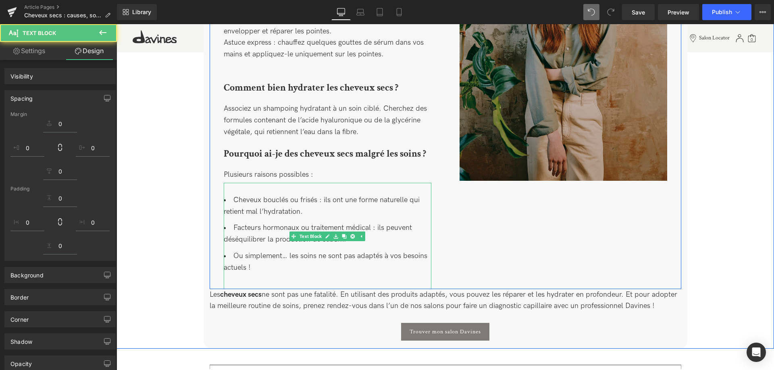
click at [235, 183] on div "Cheveux bouclés ou frisés : ils ont une forme naturelle qui retient mal l’hydra…" at bounding box center [327, 236] width 207 height 106
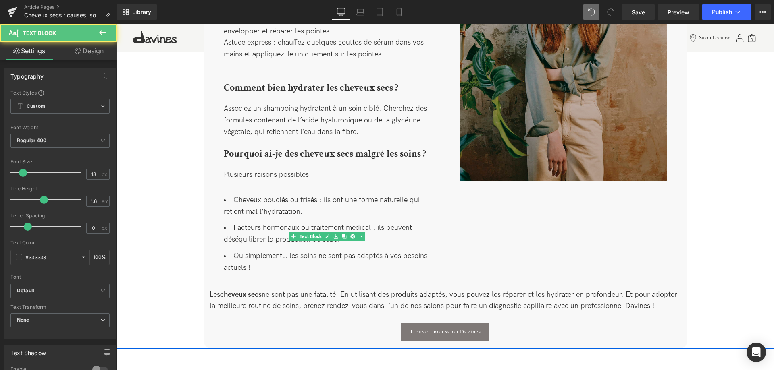
click at [232, 196] on span "Cheveux bouclés ou frisés : ils ont une forme naturelle qui retient mal l’hydra…" at bounding box center [322, 206] width 196 height 20
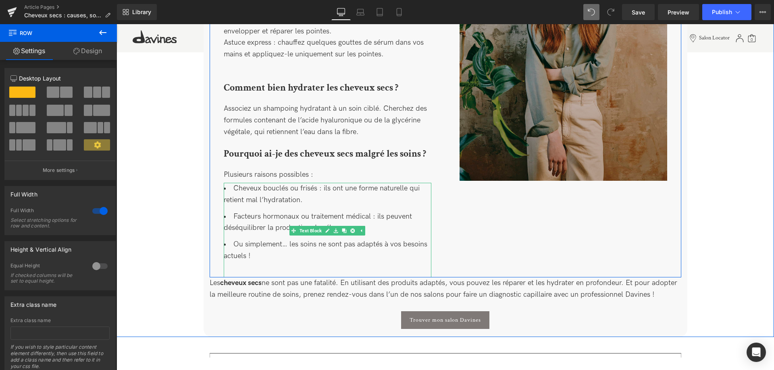
click at [235, 259] on div "Cheveux bouclés ou frisés : ils ont une forme naturelle qui retient mal l’hydra…" at bounding box center [327, 230] width 207 height 95
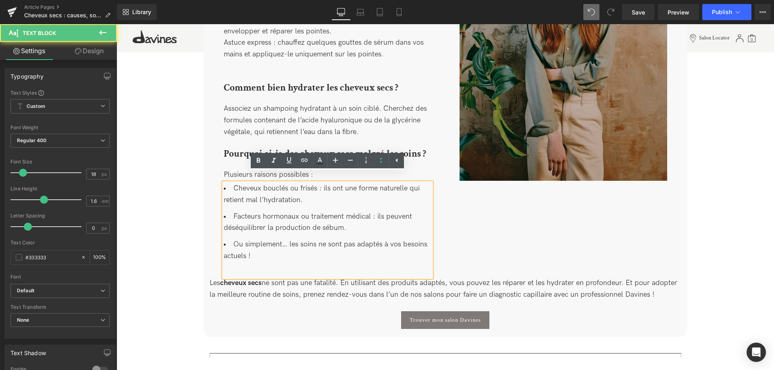
click at [250, 250] on span "Ou simplement… les soins ne sont pas adaptés à vos besoins actuels !" at bounding box center [325, 250] width 203 height 20
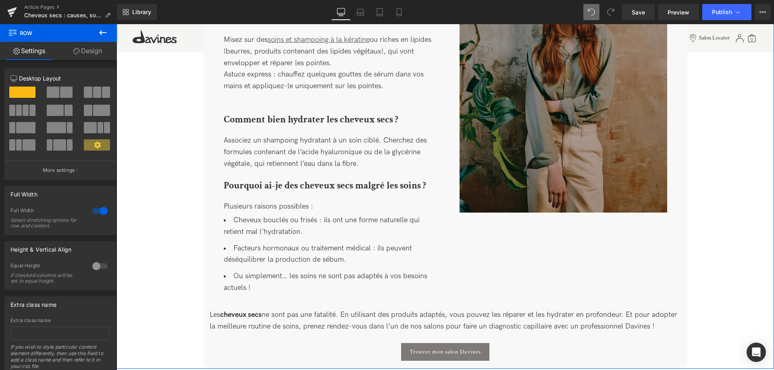
scroll to position [2111, 0]
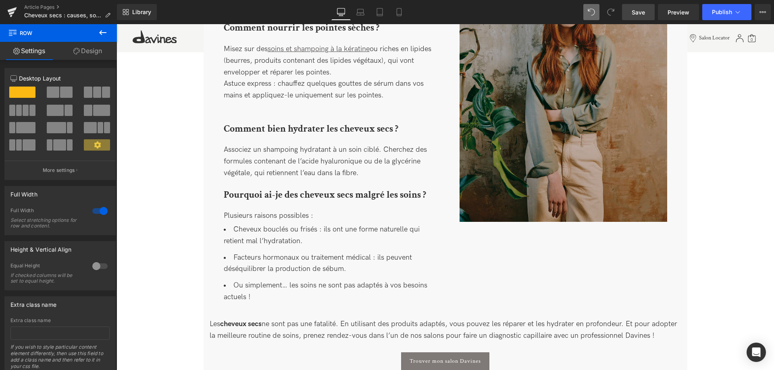
click at [640, 15] on span "Save" at bounding box center [637, 12] width 13 height 8
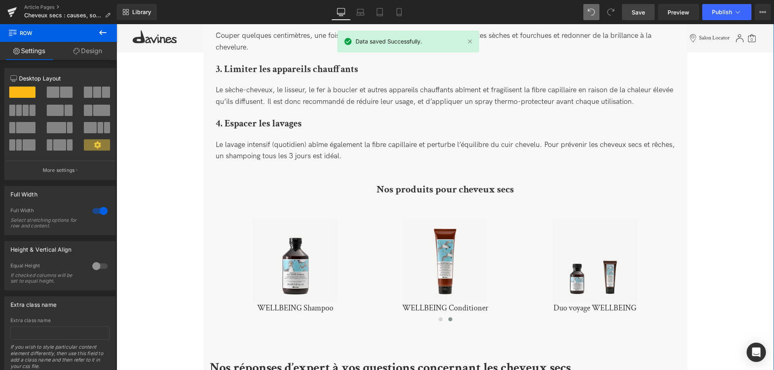
scroll to position [1700, 0]
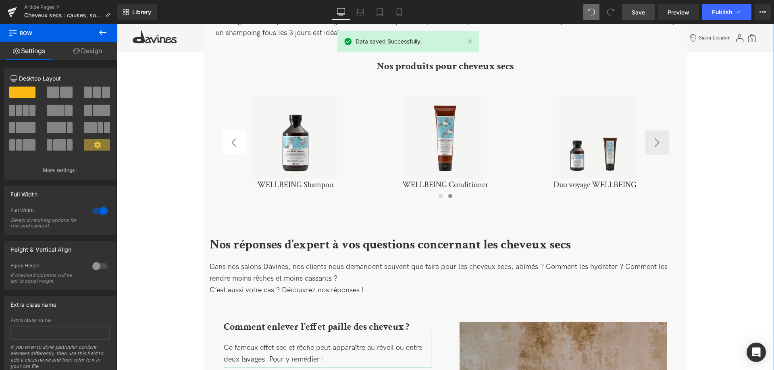
click at [232, 137] on button "‹" at bounding box center [234, 143] width 24 height 24
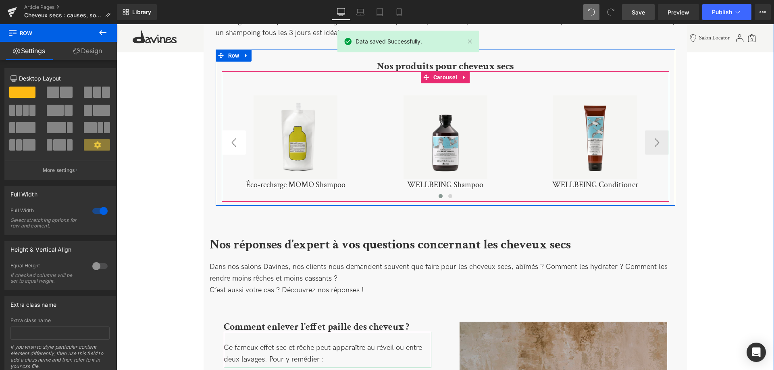
click at [232, 137] on button "‹" at bounding box center [234, 143] width 24 height 24
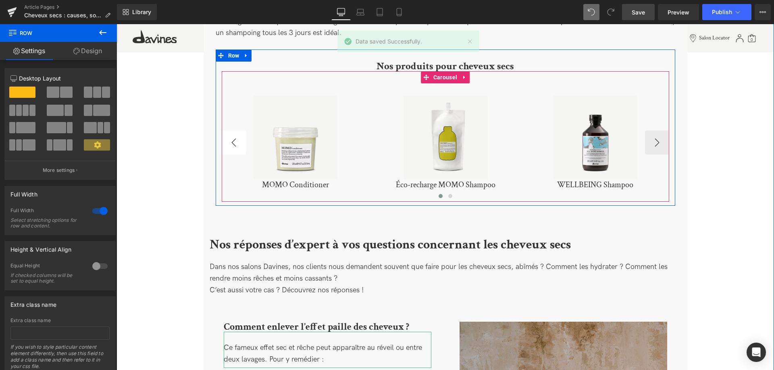
click at [232, 137] on button "‹" at bounding box center [234, 143] width 24 height 24
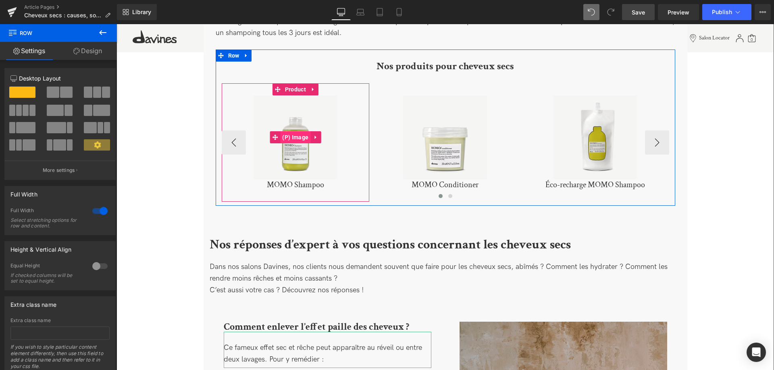
click at [297, 131] on span "(P) Image" at bounding box center [295, 137] width 30 height 12
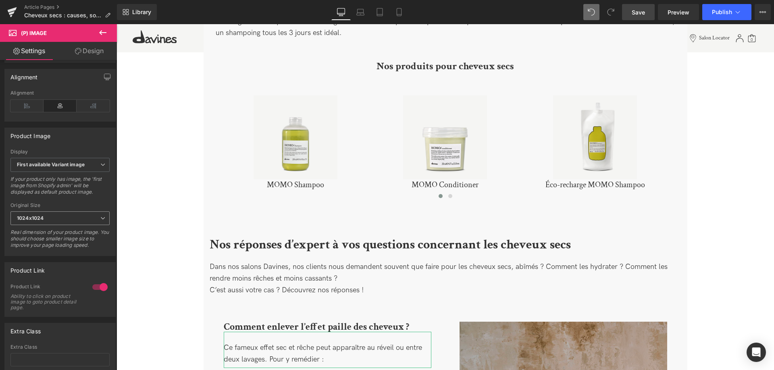
scroll to position [247, 0]
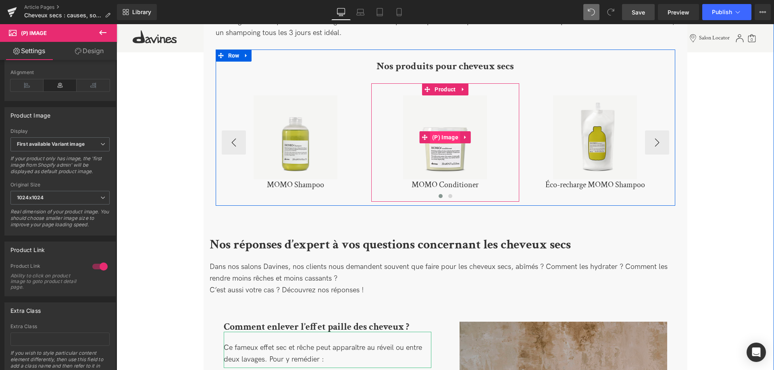
click at [446, 131] on span "(P) Image" at bounding box center [445, 137] width 30 height 12
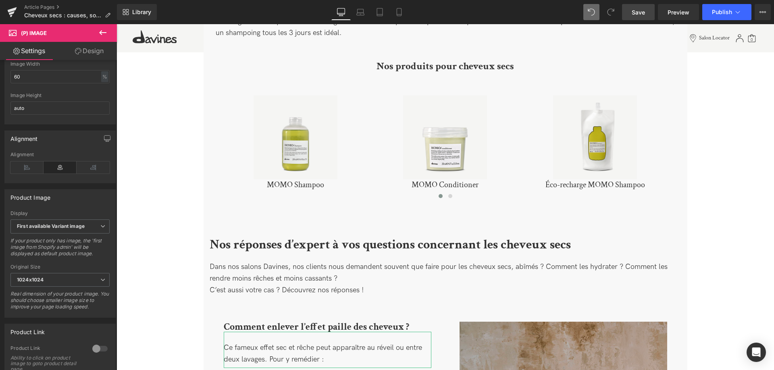
scroll to position [274, 0]
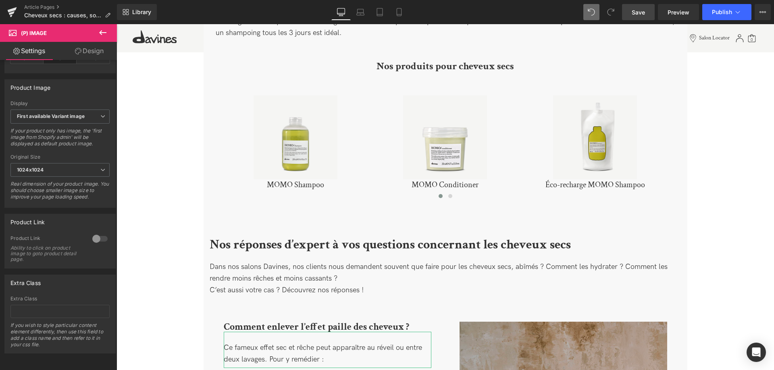
drag, startPoint x: 97, startPoint y: 239, endPoint x: 306, endPoint y: 145, distance: 229.0
click at [97, 239] on div at bounding box center [99, 238] width 19 height 13
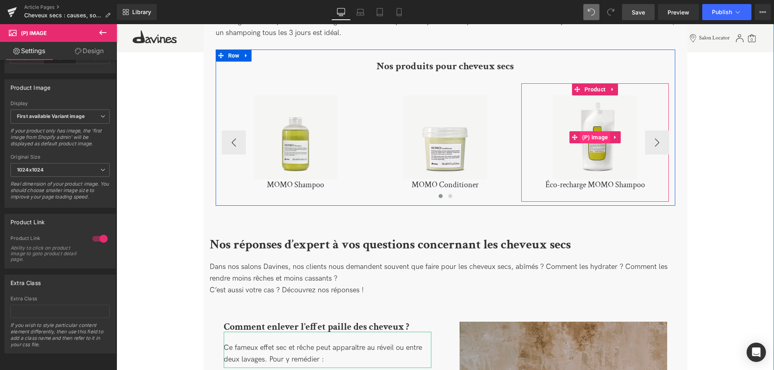
click at [597, 131] on span "(P) Image" at bounding box center [595, 137] width 30 height 12
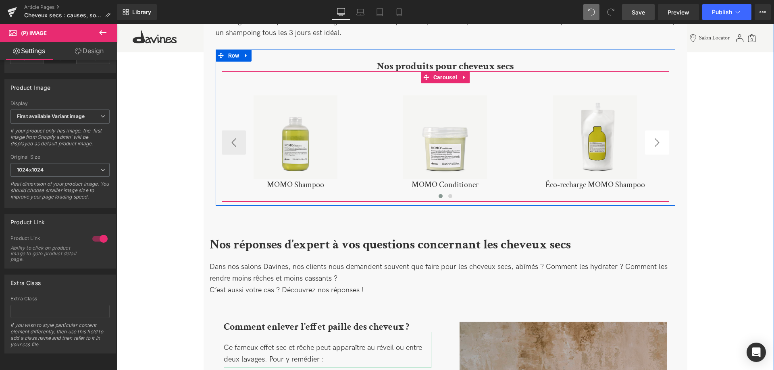
click at [658, 134] on button "›" at bounding box center [657, 143] width 24 height 24
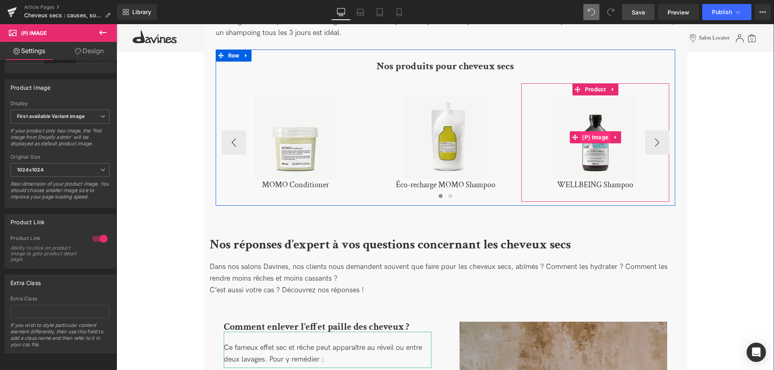
click at [595, 131] on span "(P) Image" at bounding box center [595, 137] width 30 height 12
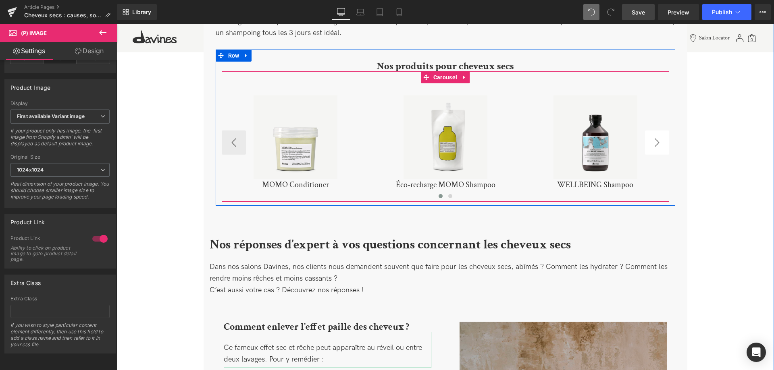
click at [653, 140] on button "›" at bounding box center [657, 143] width 24 height 24
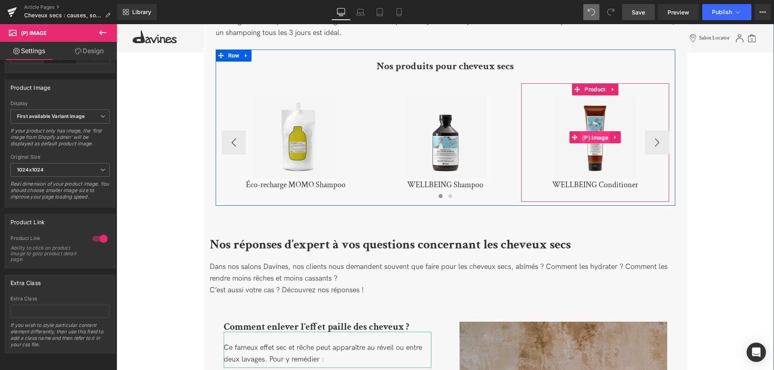
click at [596, 132] on span "(P) Image" at bounding box center [595, 138] width 30 height 12
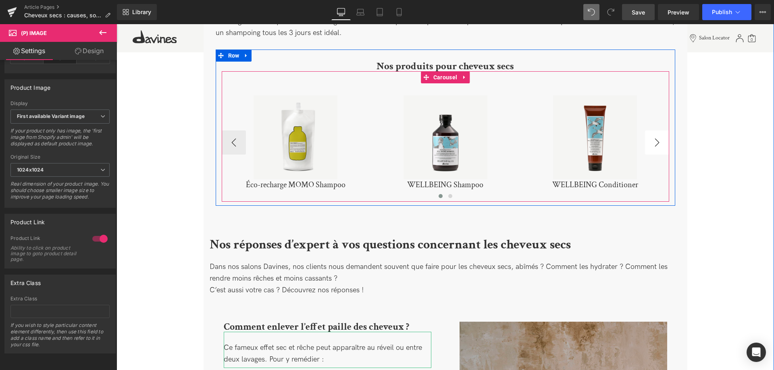
click at [661, 139] on button "›" at bounding box center [657, 143] width 24 height 24
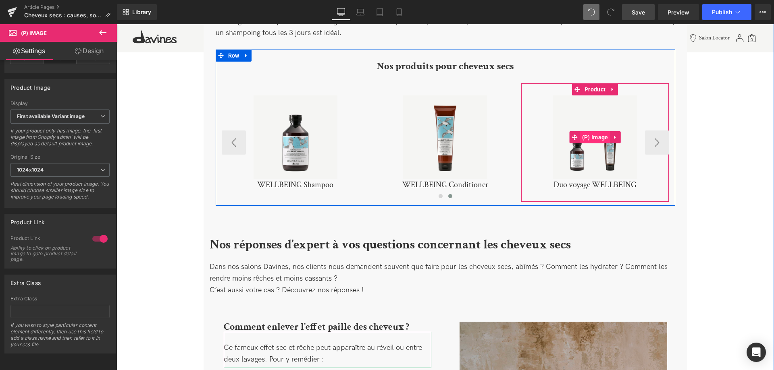
click at [594, 131] on span "(P) Image" at bounding box center [595, 137] width 30 height 12
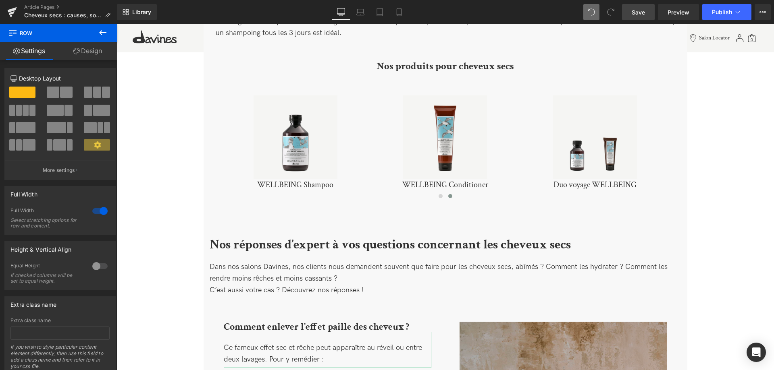
click at [633, 18] on link "Save" at bounding box center [638, 12] width 33 height 16
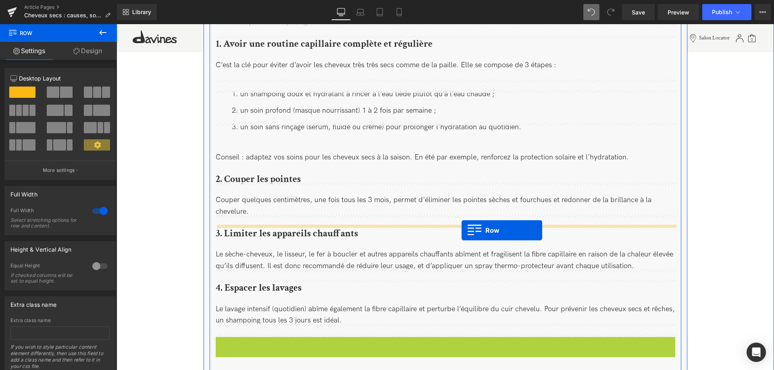
scroll to position [1248, 0]
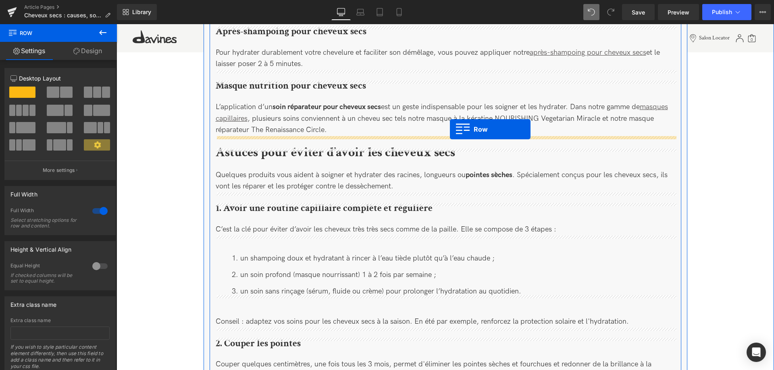
drag, startPoint x: 221, startPoint y: 173, endPoint x: 450, endPoint y: 129, distance: 232.9
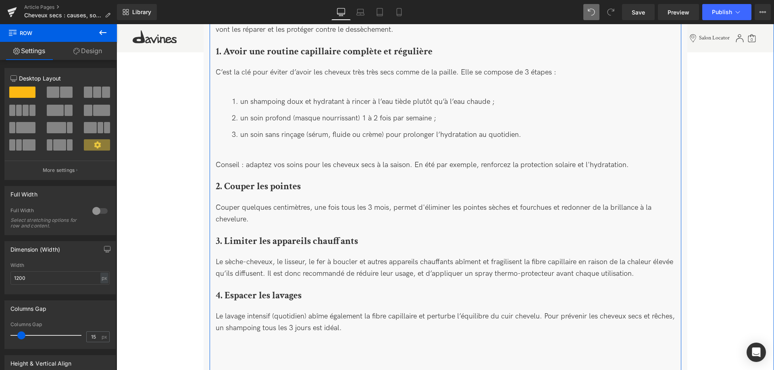
scroll to position [1577, 0]
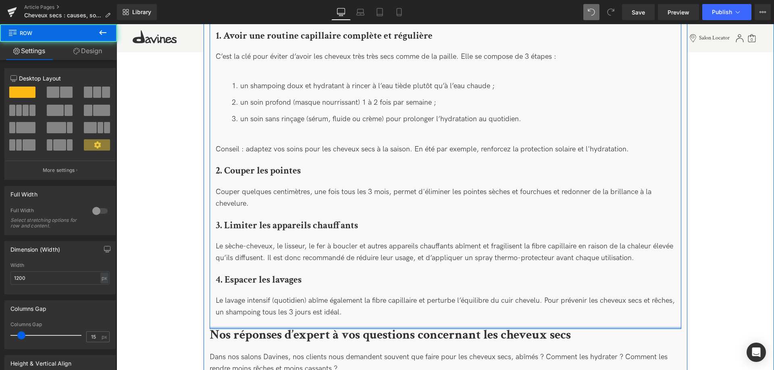
drag, startPoint x: 359, startPoint y: 346, endPoint x: 363, endPoint y: 300, distance: 46.1
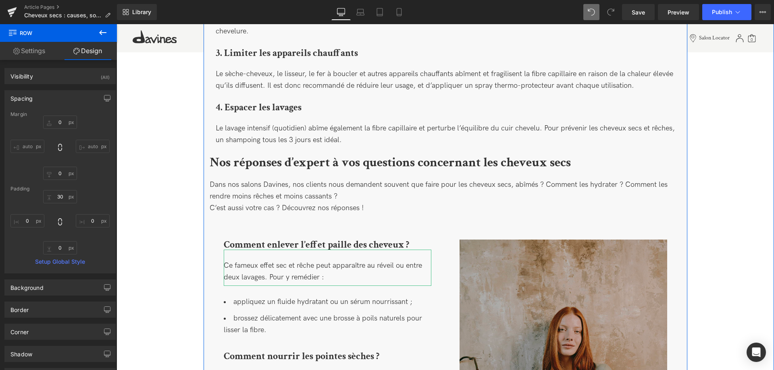
scroll to position [1741, 0]
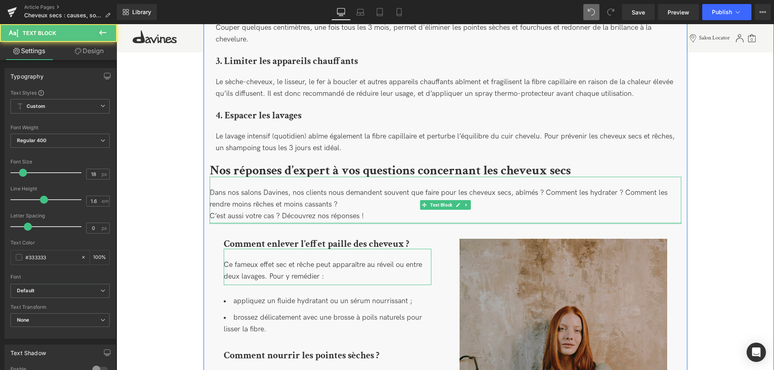
drag, startPoint x: 365, startPoint y: 221, endPoint x: 368, endPoint y: 212, distance: 9.4
click at [368, 212] on div "Dans nos salons Davines, nos clients nous demandent souvent que faire pour les …" at bounding box center [444, 200] width 471 height 47
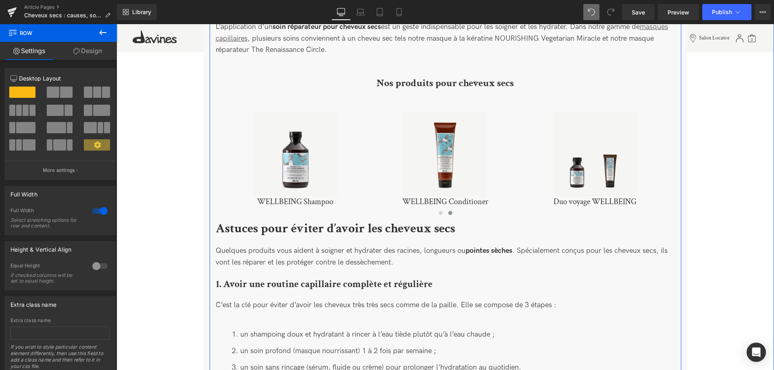
scroll to position [1289, 0]
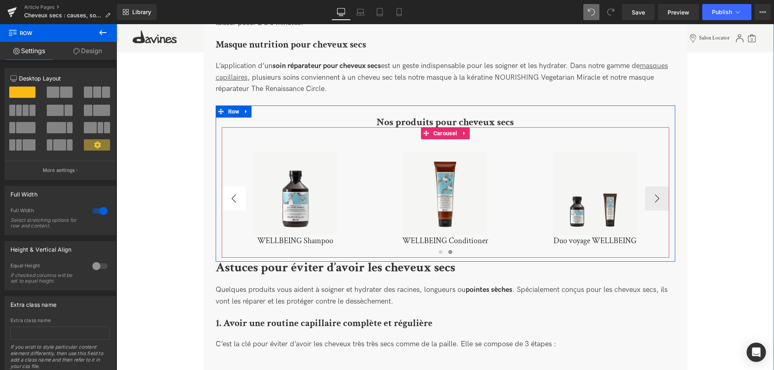
click at [231, 187] on button "‹" at bounding box center [234, 199] width 24 height 24
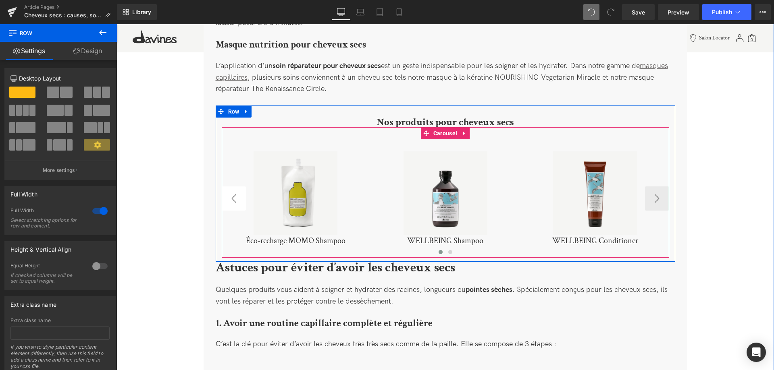
click at [231, 187] on button "‹" at bounding box center [234, 199] width 24 height 24
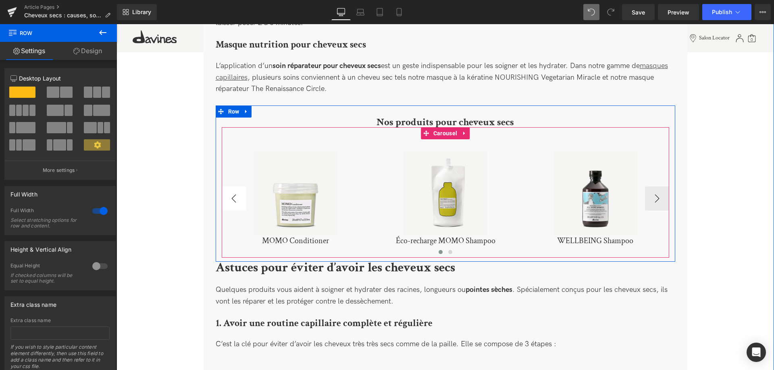
click at [231, 187] on button "‹" at bounding box center [234, 199] width 24 height 24
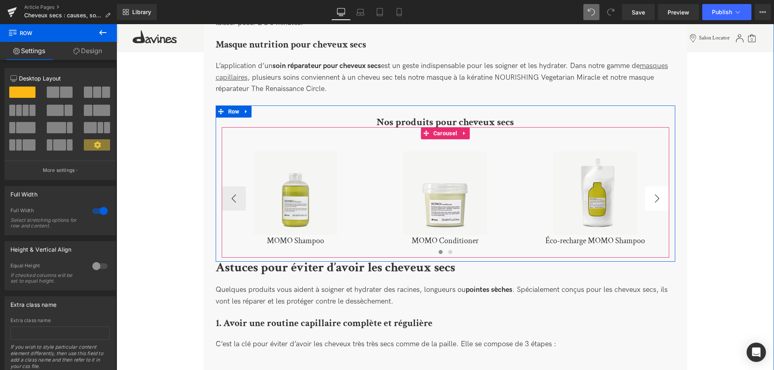
click at [655, 193] on button "›" at bounding box center [657, 199] width 24 height 24
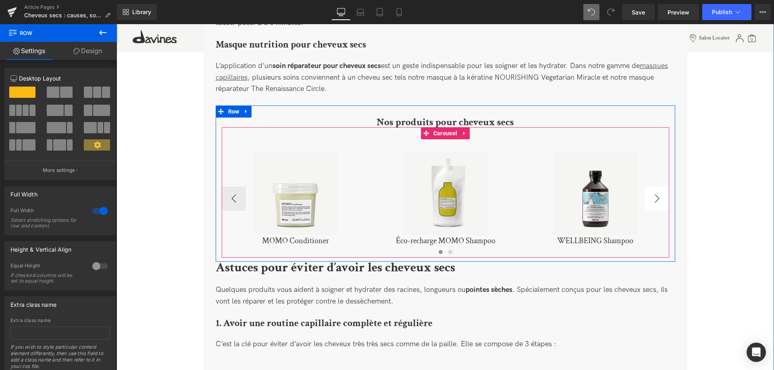
click at [655, 193] on button "›" at bounding box center [657, 199] width 24 height 24
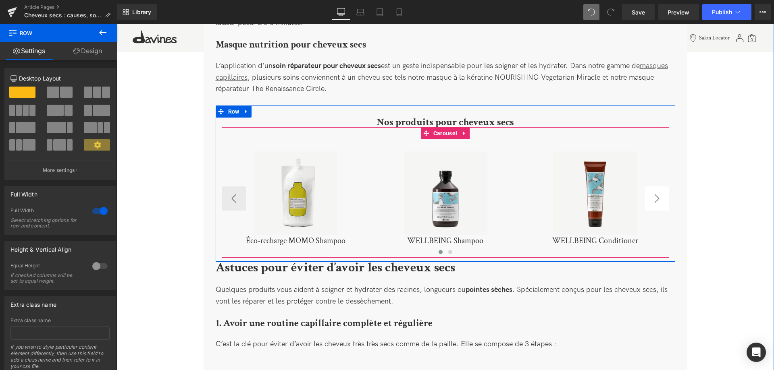
click at [655, 193] on button "›" at bounding box center [657, 199] width 24 height 24
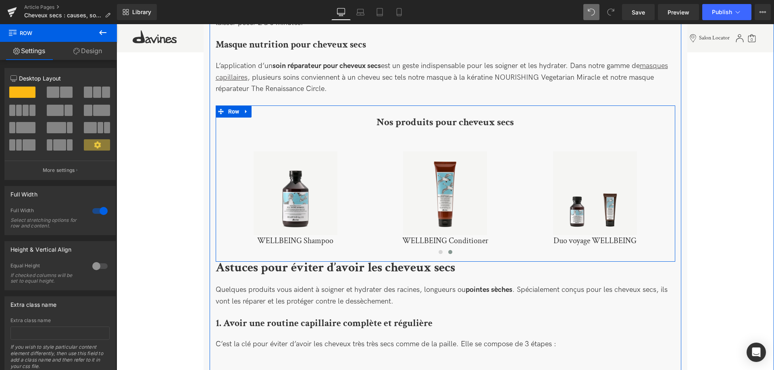
click at [499, 116] on b "Nos produits pour cheveux secs" at bounding box center [444, 122] width 137 height 13
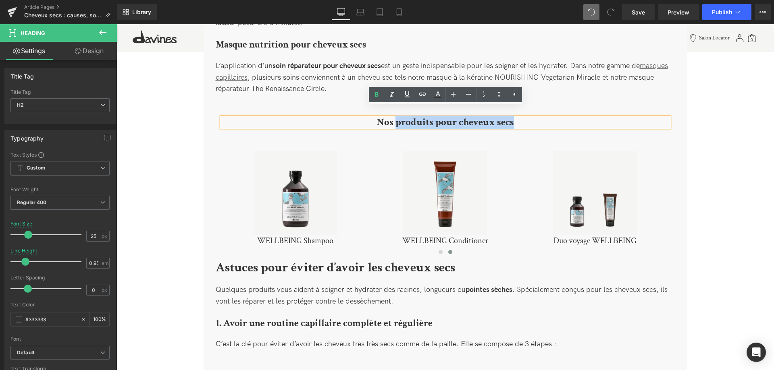
drag, startPoint x: 525, startPoint y: 117, endPoint x: 397, endPoint y: 117, distance: 128.1
click at [397, 118] on h2 "Nos produits pour cheveux secs" at bounding box center [445, 123] width 447 height 10
click at [398, 117] on b "Nos produits pour cheveux secs" at bounding box center [444, 122] width 137 height 13
drag, startPoint x: 434, startPoint y: 112, endPoint x: 398, endPoint y: 114, distance: 36.3
click at [398, 116] on b "Nos produits pour cheveux secs" at bounding box center [444, 122] width 137 height 13
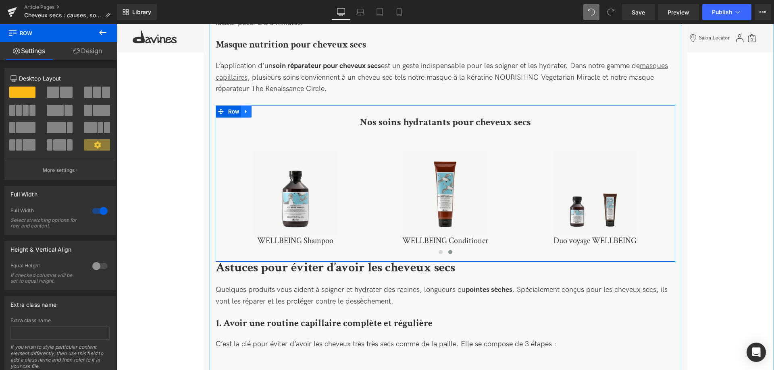
click at [246, 110] on icon at bounding box center [246, 112] width 2 height 4
click at [258, 109] on icon at bounding box center [257, 112] width 6 height 6
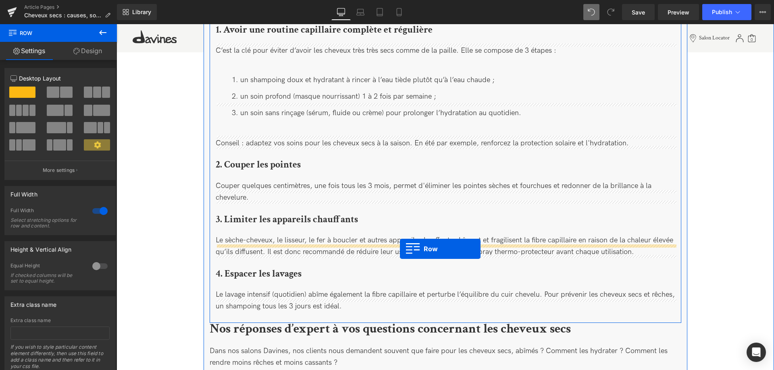
scroll to position [1618, 0]
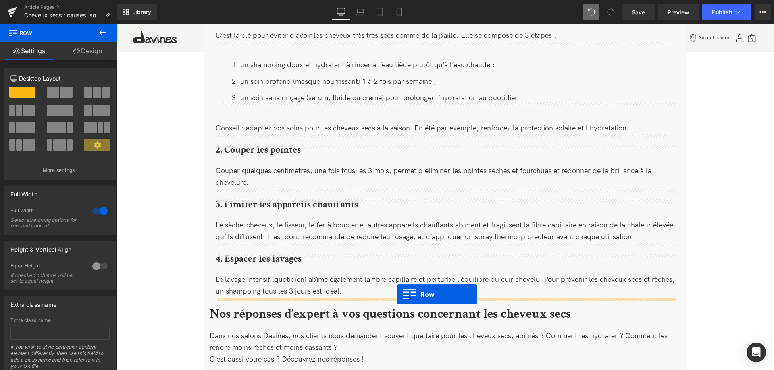
drag, startPoint x: 222, startPoint y: 174, endPoint x: 396, endPoint y: 295, distance: 211.9
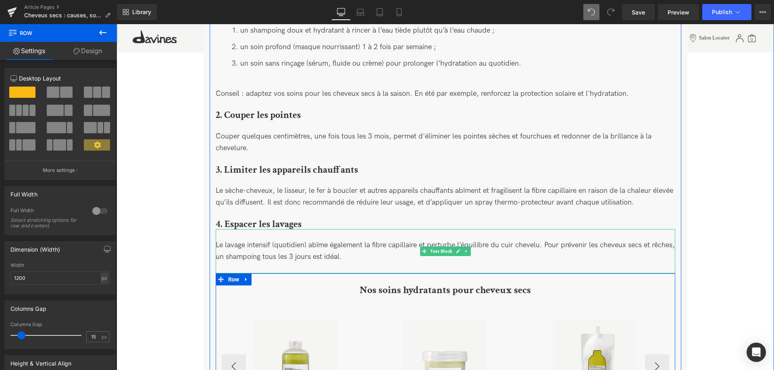
scroll to position [1721, 0]
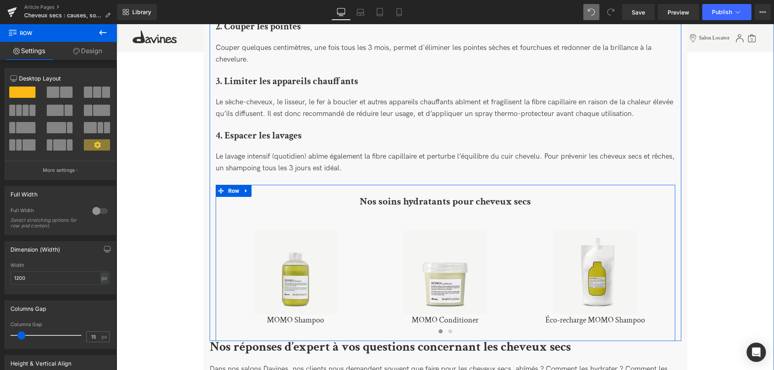
click at [392, 195] on b "Nos soins hydratants pour cheveux secs" at bounding box center [444, 201] width 171 height 13
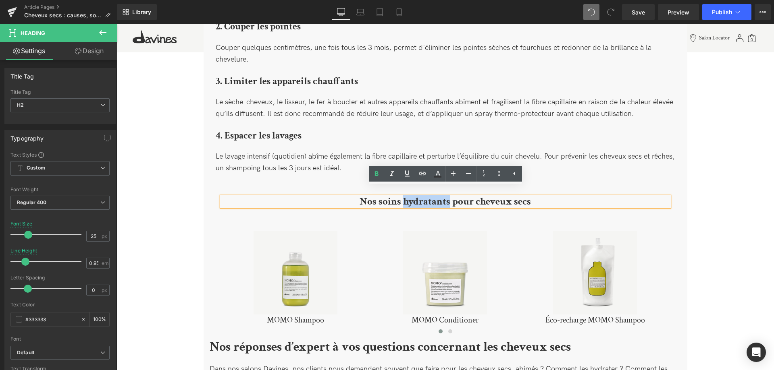
drag, startPoint x: 450, startPoint y: 191, endPoint x: 403, endPoint y: 193, distance: 46.4
click at [403, 195] on b "Nos soins hydratants pour cheveux secs" at bounding box center [444, 201] width 171 height 13
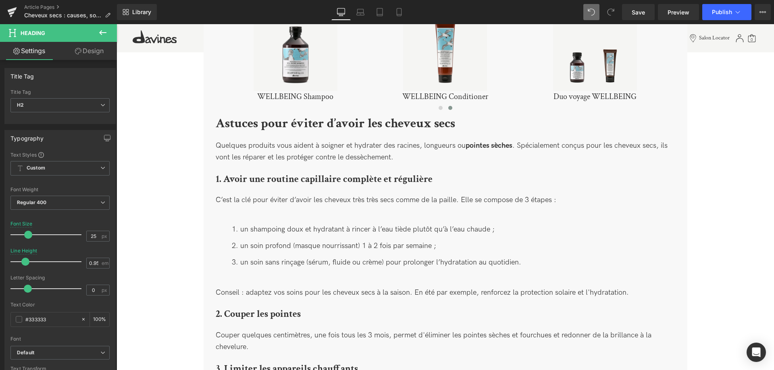
scroll to position [1680, 0]
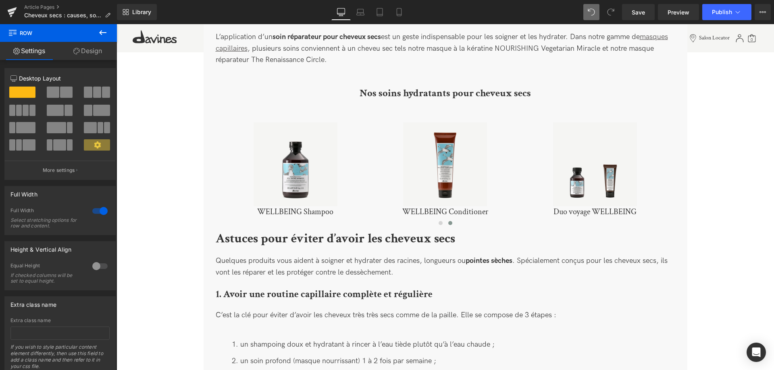
scroll to position [1310, 0]
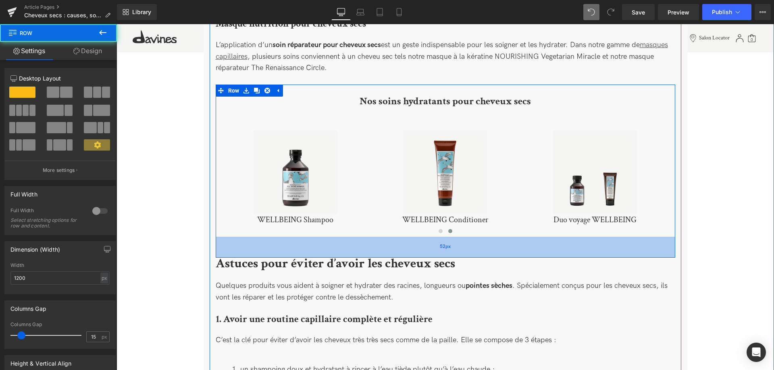
drag, startPoint x: 371, startPoint y: 227, endPoint x: 370, endPoint y: 248, distance: 20.6
click at [370, 248] on div "52px" at bounding box center [445, 247] width 459 height 21
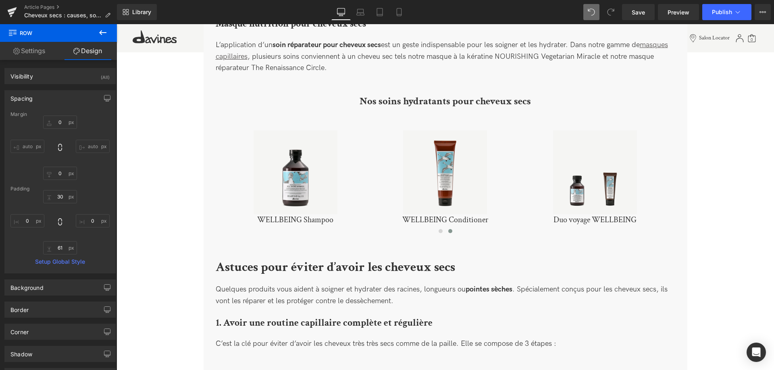
click at [102, 37] on icon at bounding box center [103, 33] width 10 height 10
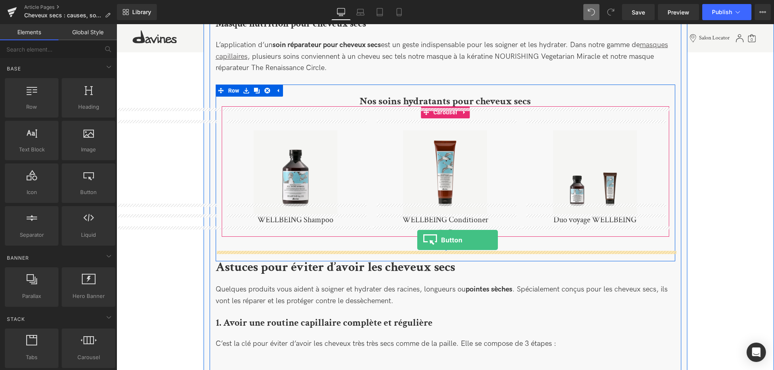
drag, startPoint x: 201, startPoint y: 214, endPoint x: 417, endPoint y: 240, distance: 217.1
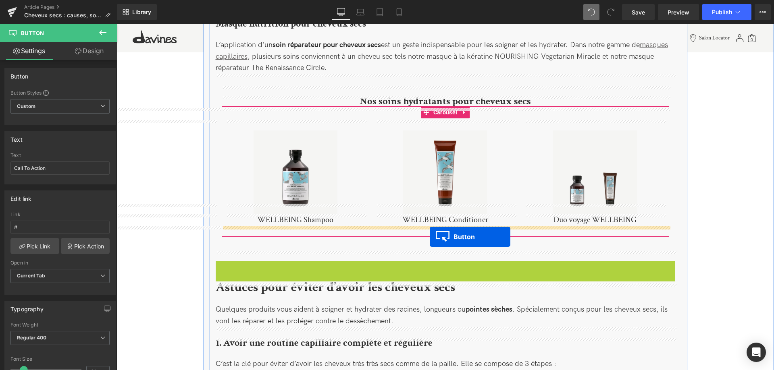
drag, startPoint x: 433, startPoint y: 260, endPoint x: 429, endPoint y: 236, distance: 24.5
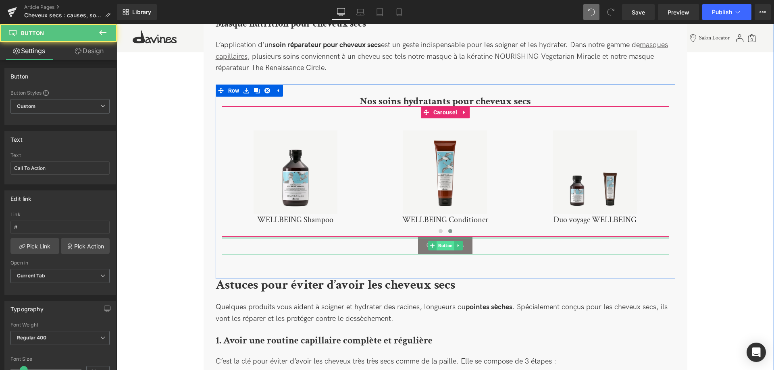
click at [444, 241] on span "Button" at bounding box center [445, 246] width 18 height 10
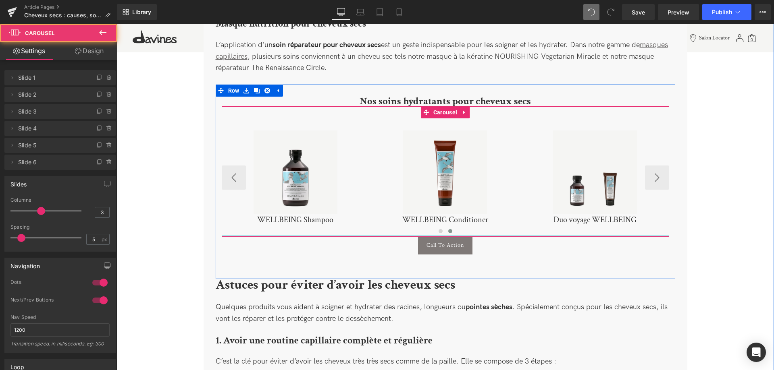
click at [311, 235] on div at bounding box center [445, 236] width 447 height 2
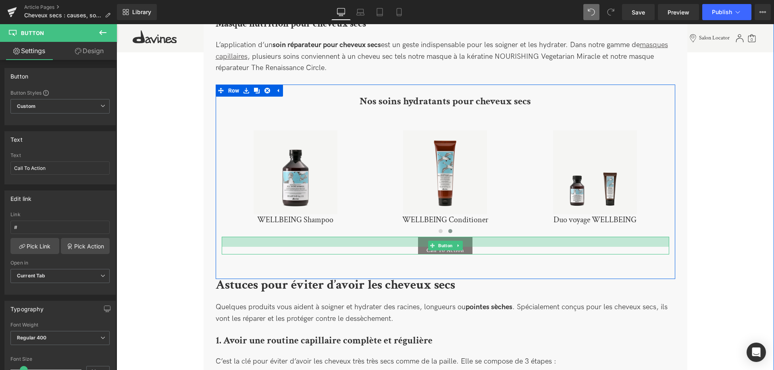
drag, startPoint x: 308, startPoint y: 228, endPoint x: 309, endPoint y: 238, distance: 10.1
click at [309, 238] on div "Call To Action Button" at bounding box center [445, 246] width 447 height 18
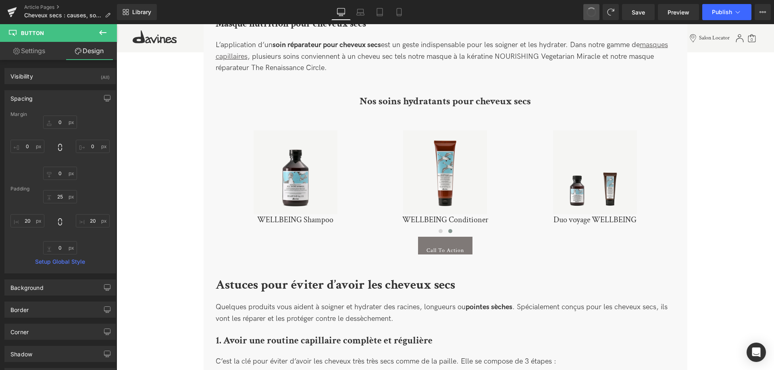
type input "0"
type input "25"
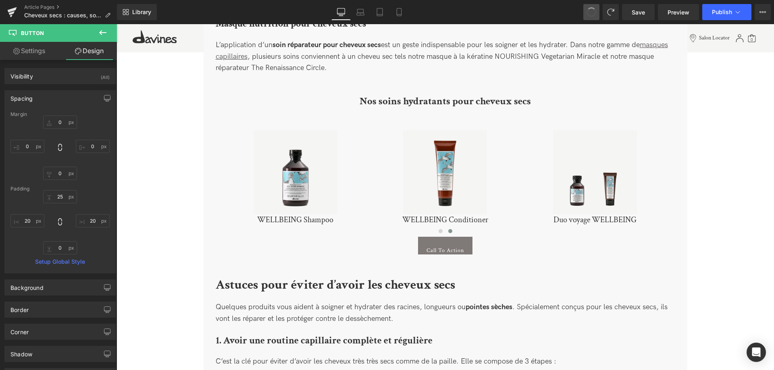
type input "20"
type input "0"
type input "20"
click at [728, 183] on div "Image Image Cheveux secs : causes, solutions efficaces et conseils d’expert Hea…" at bounding box center [444, 23] width 657 height 2618
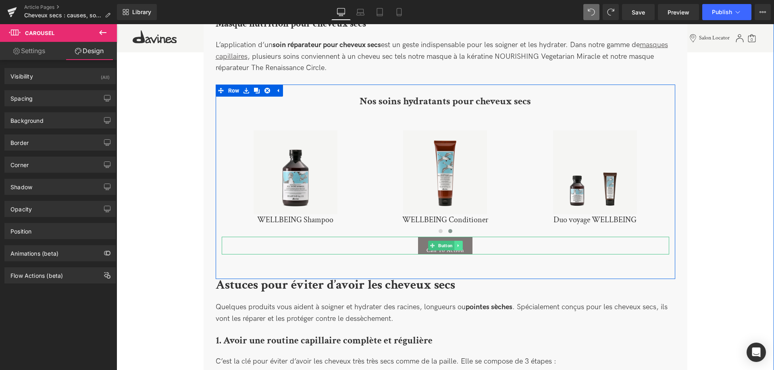
click at [459, 243] on icon at bounding box center [458, 245] width 4 height 5
click at [461, 243] on icon at bounding box center [462, 245] width 4 height 4
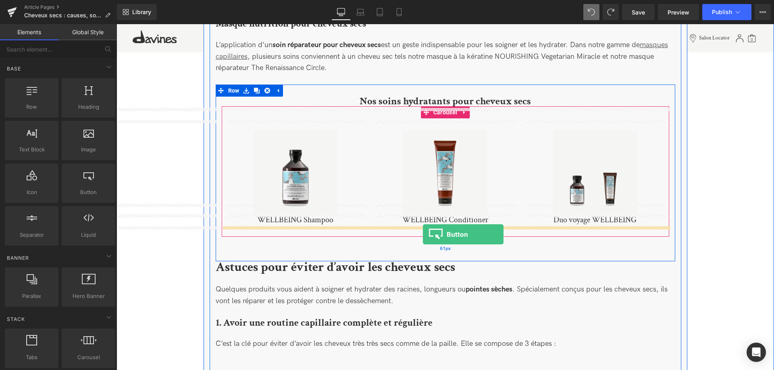
drag, startPoint x: 229, startPoint y: 218, endPoint x: 423, endPoint y: 234, distance: 194.1
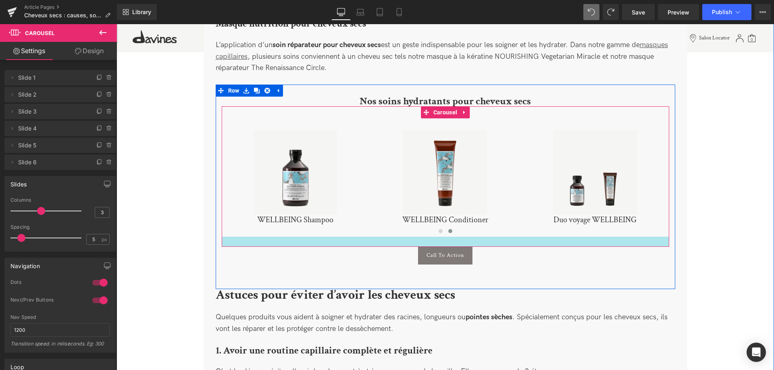
drag, startPoint x: 493, startPoint y: 225, endPoint x: 491, endPoint y: 235, distance: 10.3
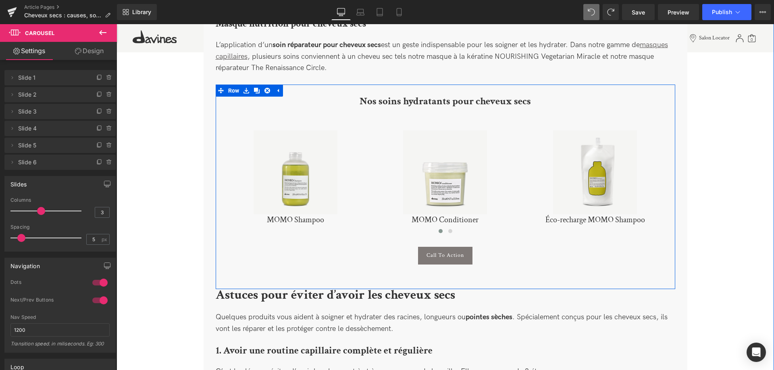
click at [180, 231] on div "Image Image Cheveux secs : causes, solutions efficaces et conseils d’expert Hea…" at bounding box center [444, 28] width 657 height 2628
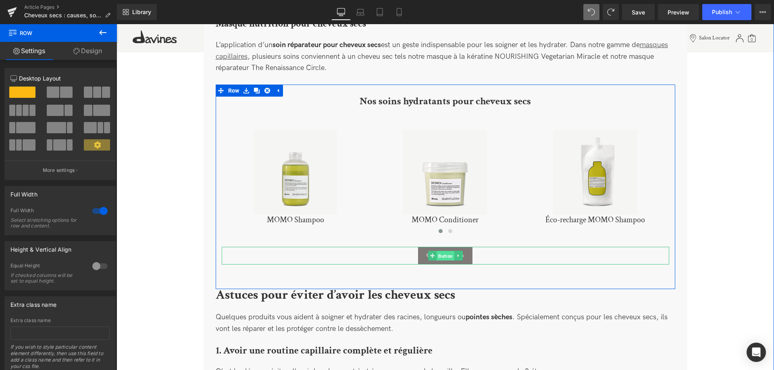
click at [442, 251] on span "Button" at bounding box center [445, 256] width 18 height 10
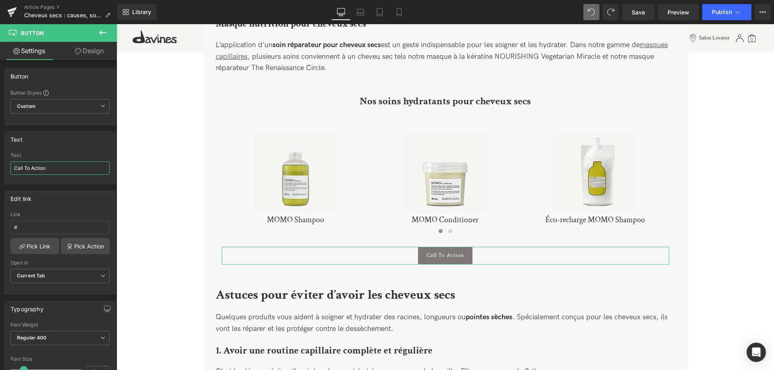
drag, startPoint x: 55, startPoint y: 170, endPoint x: -56, endPoint y: 162, distance: 111.1
click at [10, 162] on input "Call To Action" at bounding box center [59, 168] width 99 height 13
type input "D"
type input "En voir plus"
click at [40, 245] on link "Pick Link" at bounding box center [34, 246] width 49 height 16
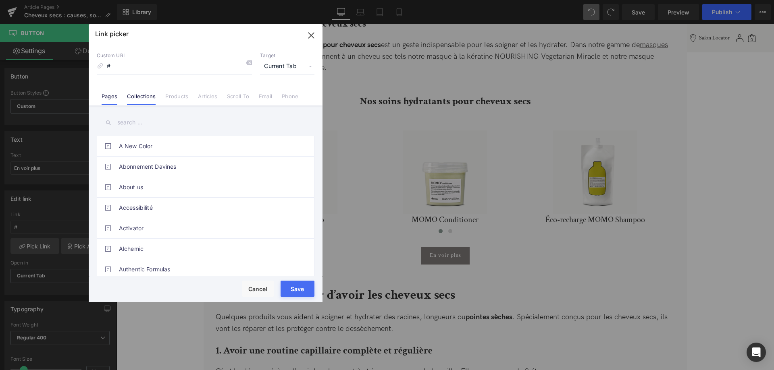
click at [141, 98] on link "Collections" at bounding box center [141, 99] width 29 height 12
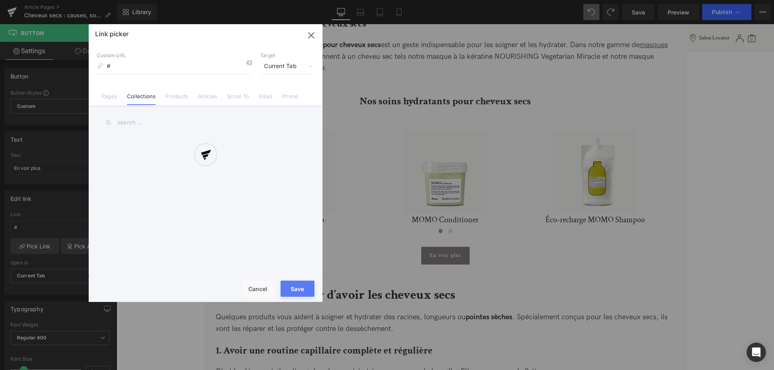
click at [137, 127] on div at bounding box center [206, 163] width 234 height 278
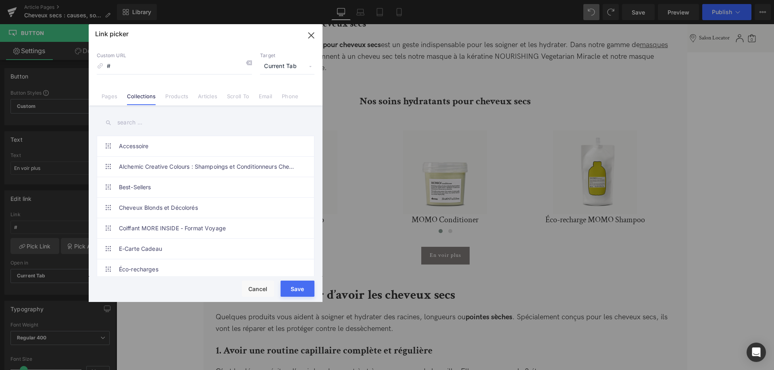
click at [155, 121] on input "text" at bounding box center [206, 123] width 218 height 18
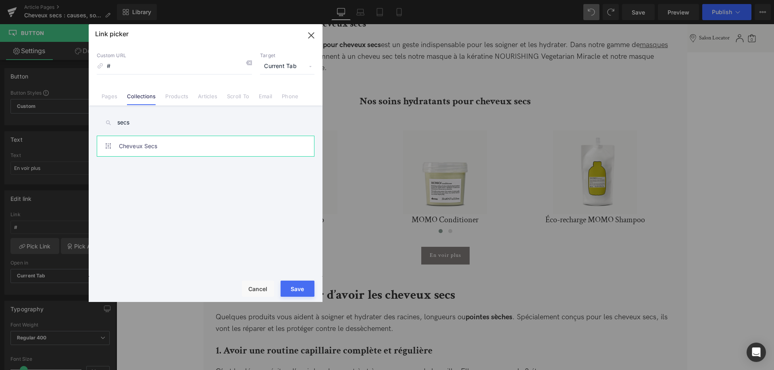
type input "secs"
click at [236, 142] on link "Cheveux Secs" at bounding box center [207, 146] width 177 height 20
type input "/collections/cheveux-secs"
click at [296, 289] on button "Save" at bounding box center [297, 289] width 34 height 16
type input "/collections/cheveux-secs"
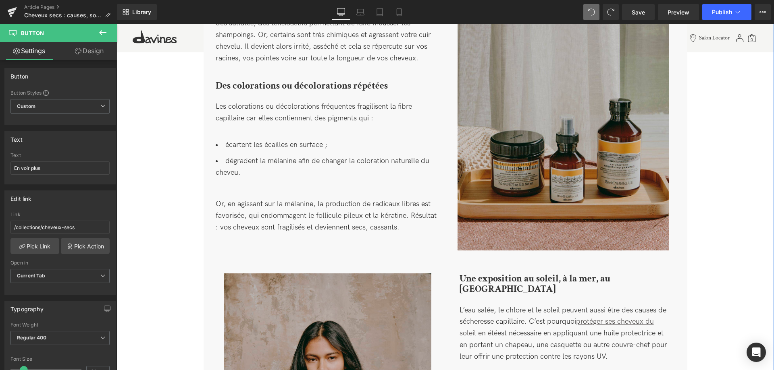
scroll to position [324, 0]
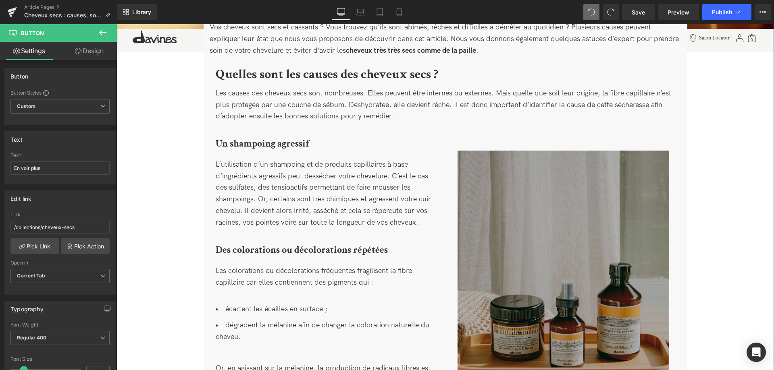
click at [574, 276] on img at bounding box center [563, 283] width 212 height 264
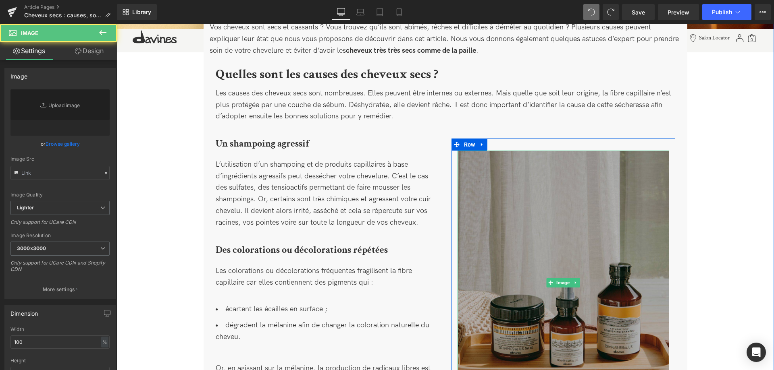
type input "[URL][DOMAIN_NAME]"
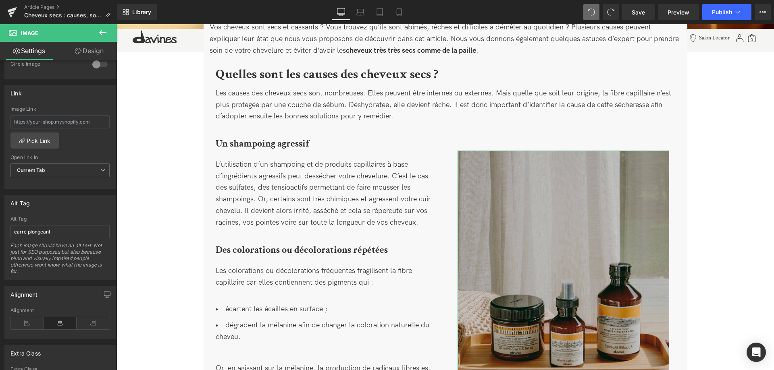
scroll to position [399, 0]
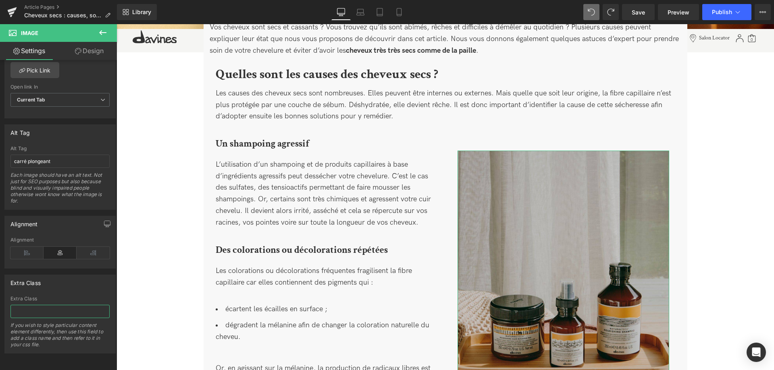
click at [42, 312] on input "text" at bounding box center [59, 311] width 99 height 13
type input "r"
click at [53, 154] on div "Alt Tag carré plongeant Each image should have an alt text. Not just for SEO pu…" at bounding box center [59, 178] width 99 height 64
drag, startPoint x: 71, startPoint y: 165, endPoint x: 0, endPoint y: 157, distance: 72.1
click at [10, 157] on input "carré plongeant" at bounding box center [59, 161] width 99 height 13
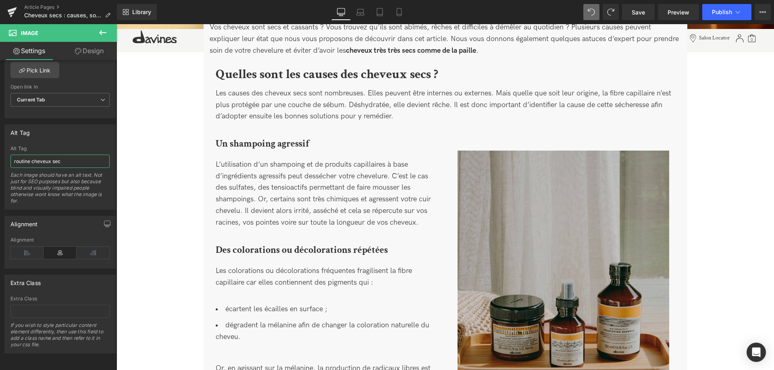
type input "routine cheveux secs"
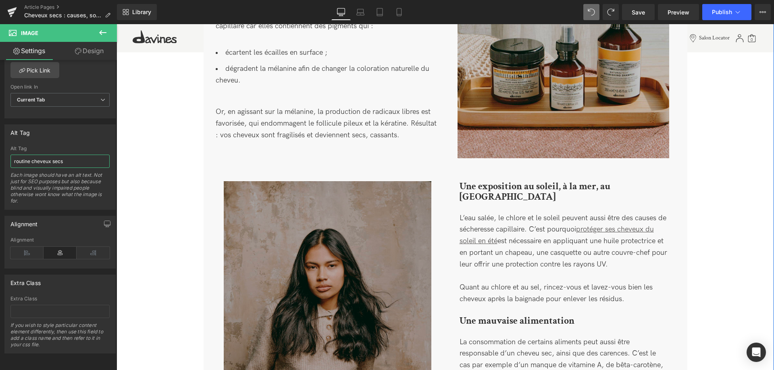
scroll to position [653, 0]
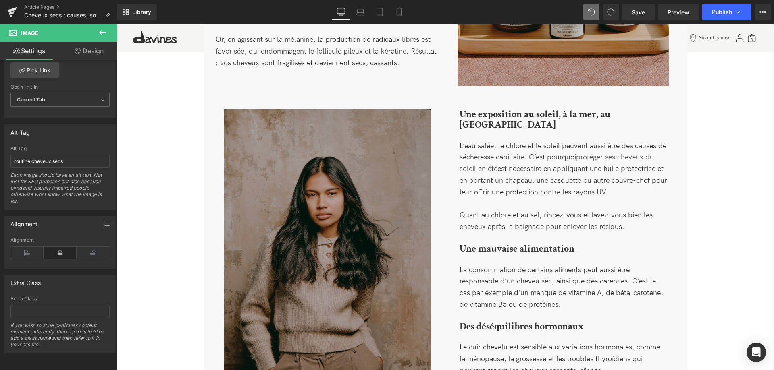
click at [322, 245] on img at bounding box center [327, 264] width 207 height 311
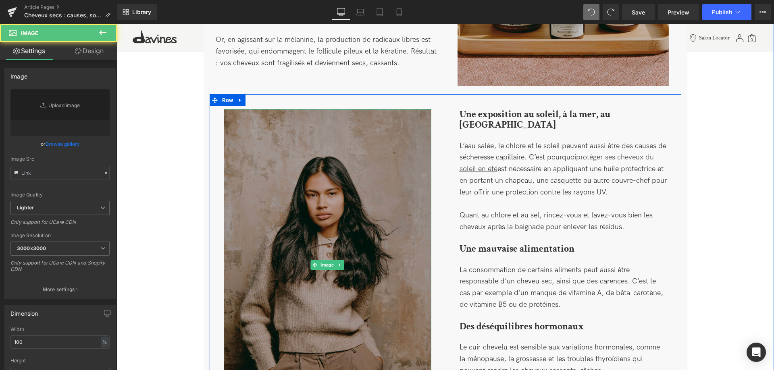
type input "[URL][DOMAIN_NAME]"
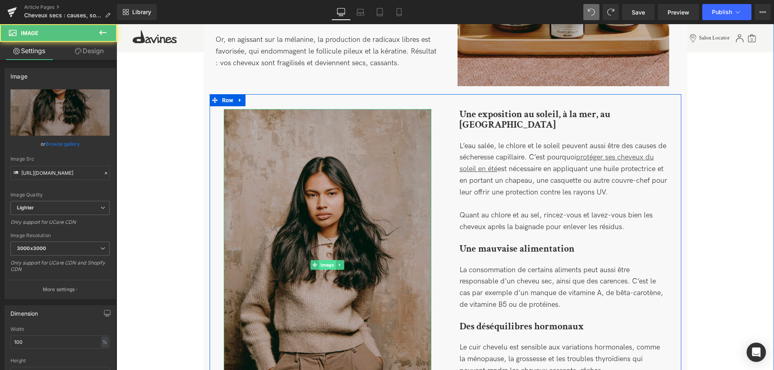
click at [321, 263] on span "Image" at bounding box center [327, 265] width 17 height 10
click at [325, 265] on span "Image" at bounding box center [327, 265] width 17 height 10
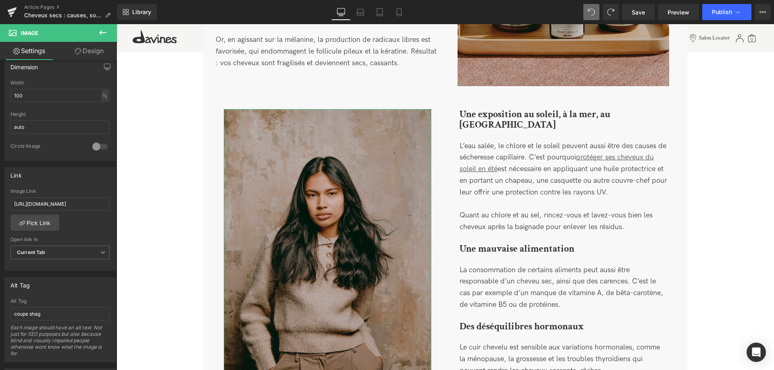
scroll to position [329, 0]
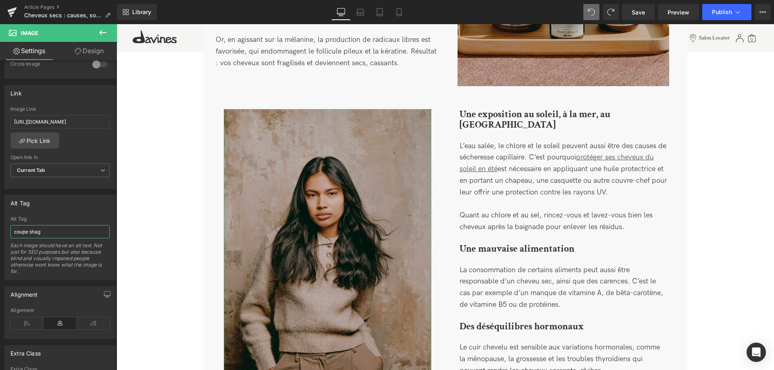
drag, startPoint x: 60, startPoint y: 232, endPoint x: -9, endPoint y: 218, distance: 70.2
click at [10, 225] on input "coupe shag" at bounding box center [59, 231] width 99 height 13
type input "c"
type input "solutions cheveux secs conseils"
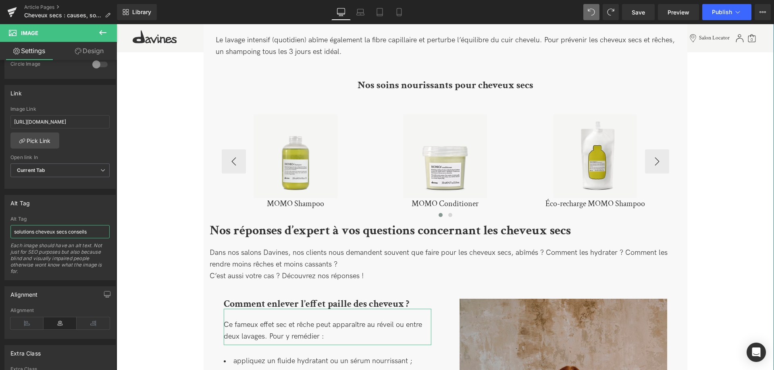
scroll to position [2009, 0]
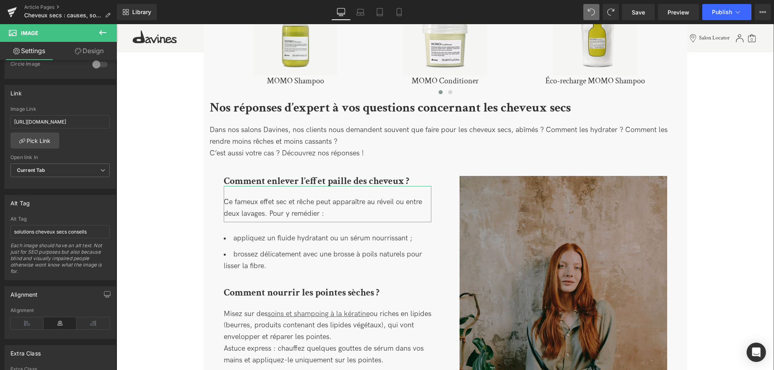
click at [587, 292] on img at bounding box center [562, 331] width 207 height 311
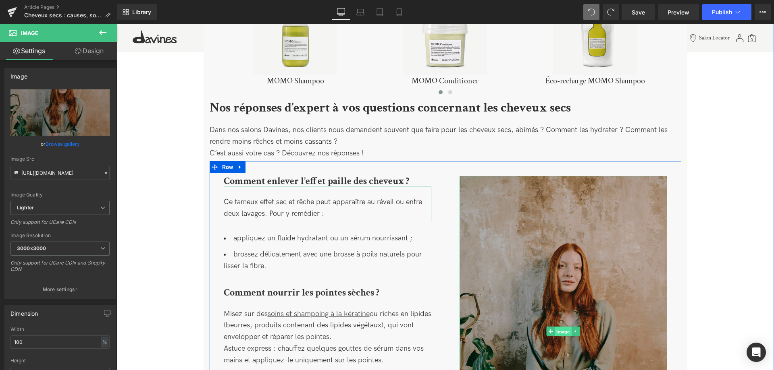
click at [561, 327] on span "Image" at bounding box center [562, 332] width 17 height 10
click at [562, 327] on span "Image" at bounding box center [562, 332] width 17 height 10
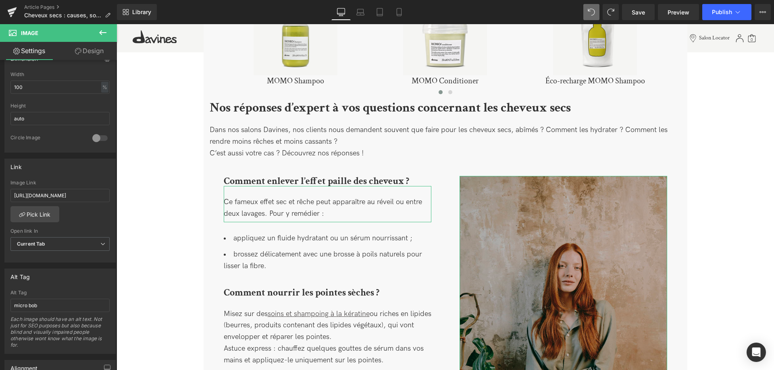
scroll to position [329, 0]
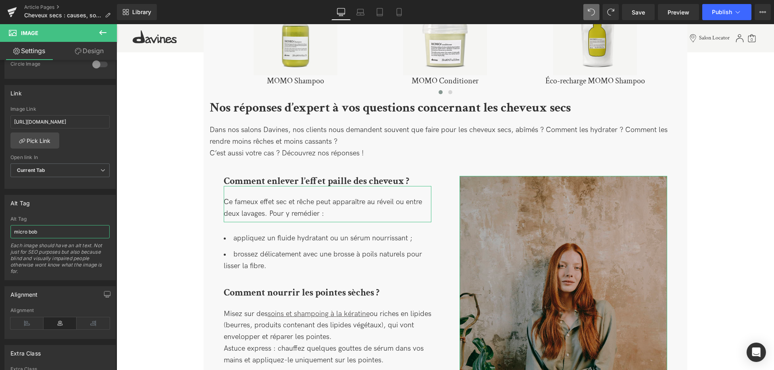
drag, startPoint x: 58, startPoint y: 232, endPoint x: -49, endPoint y: 211, distance: 109.4
click at [10, 225] on input "micro bob" at bounding box center [59, 231] width 99 height 13
type input "c"
type input "questions cheveux secs pointes"
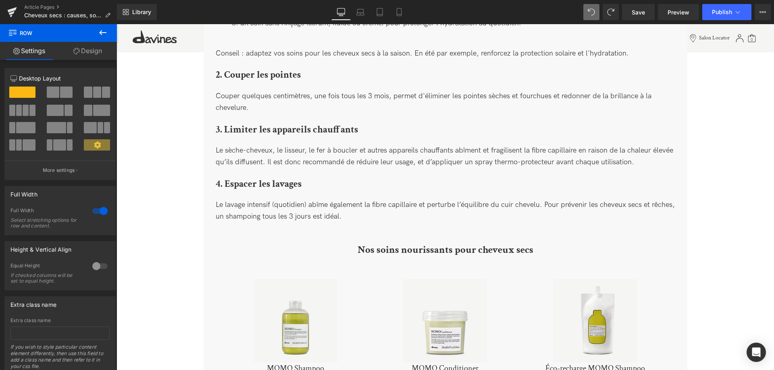
scroll to position [1803, 0]
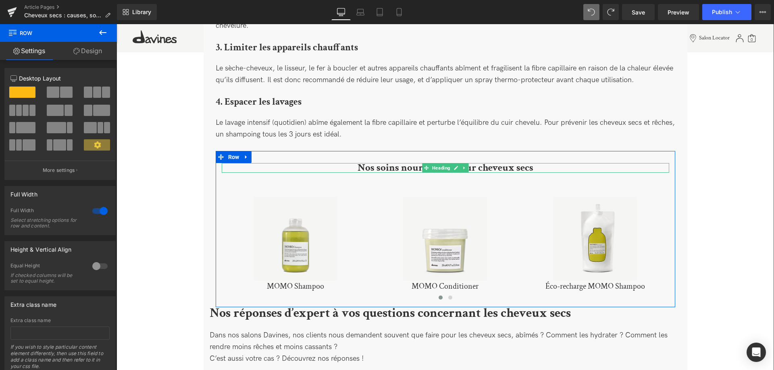
click at [425, 166] on icon at bounding box center [426, 168] width 4 height 5
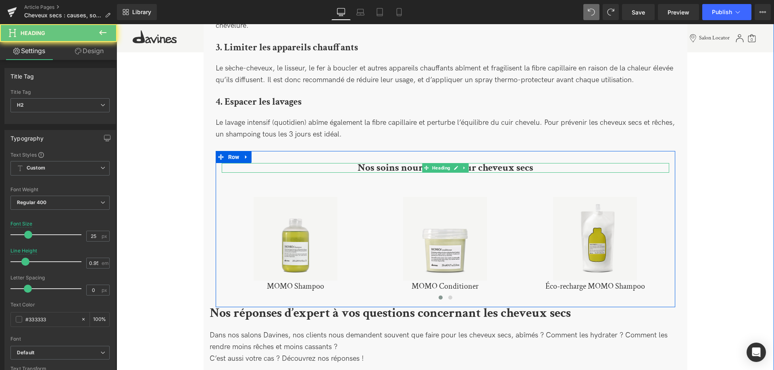
click at [411, 161] on b "Nos soins nourissants pour cheveux secs" at bounding box center [445, 167] width 176 height 13
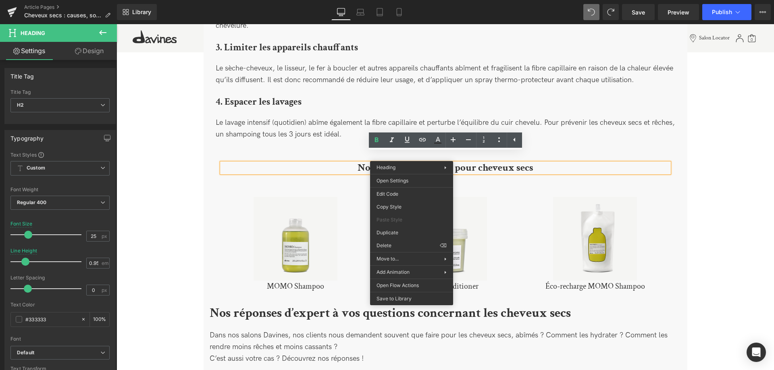
click at [437, 161] on b "Nos soins nourissants pour cheveux secs" at bounding box center [445, 167] width 176 height 13
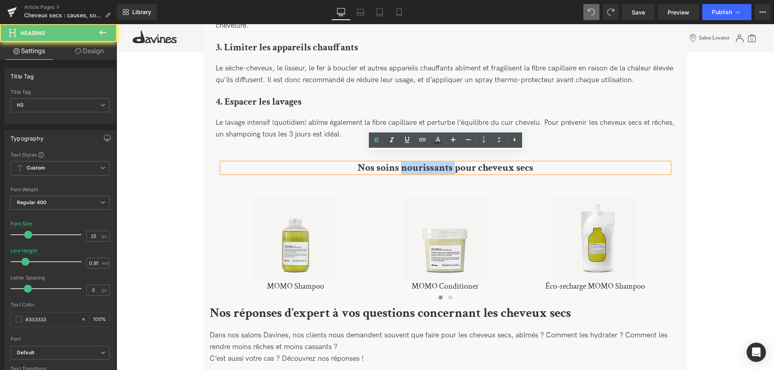
click at [437, 161] on b "Nos soins nourissants pour cheveux secs" at bounding box center [445, 167] width 176 height 13
click at [431, 161] on b "Nos soins nourissants pour cheveux secs" at bounding box center [445, 167] width 176 height 13
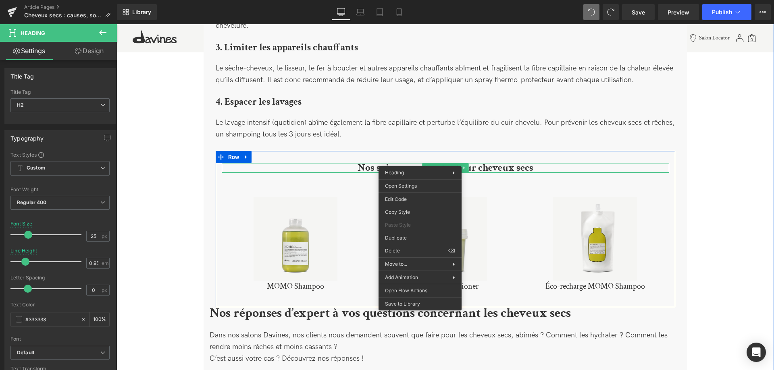
click at [414, 161] on b "Nos soins nourissants pour cheveux secs" at bounding box center [445, 167] width 176 height 13
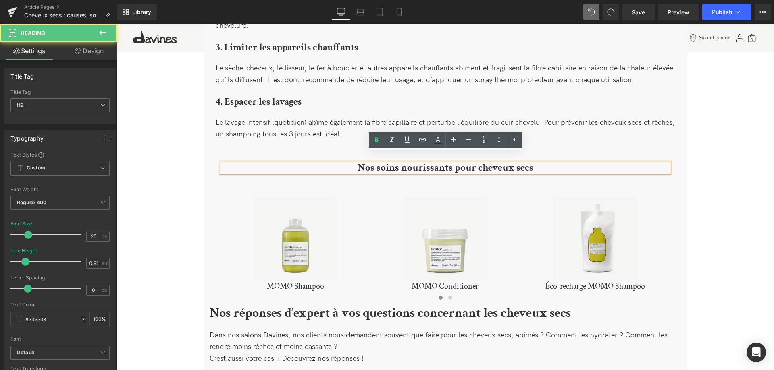
click at [420, 161] on b "Nos soins nourissants pour cheveux secs" at bounding box center [445, 167] width 176 height 13
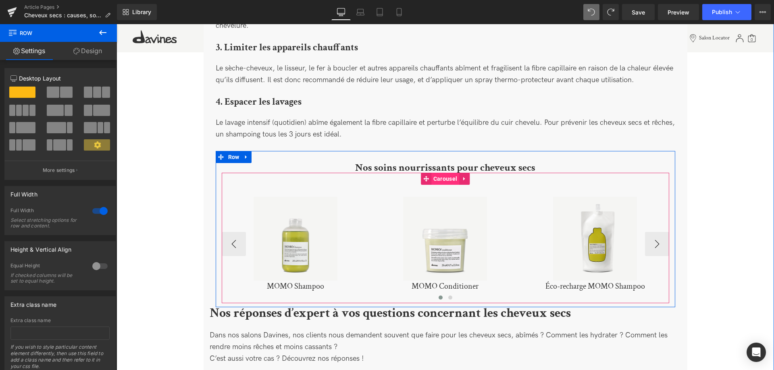
click at [441, 173] on span "Carousel" at bounding box center [445, 179] width 28 height 12
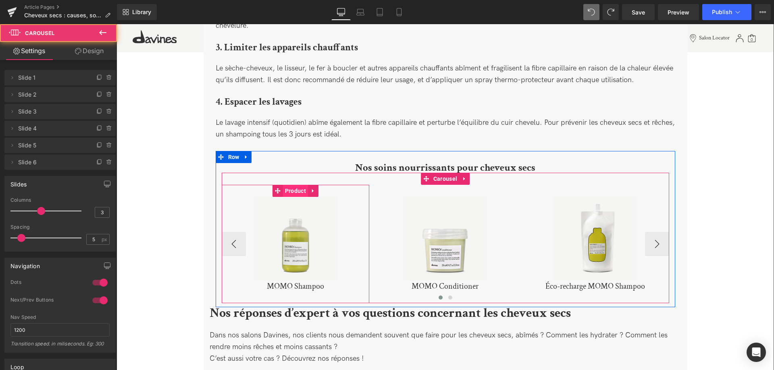
click at [293, 185] on span "Product" at bounding box center [295, 191] width 25 height 12
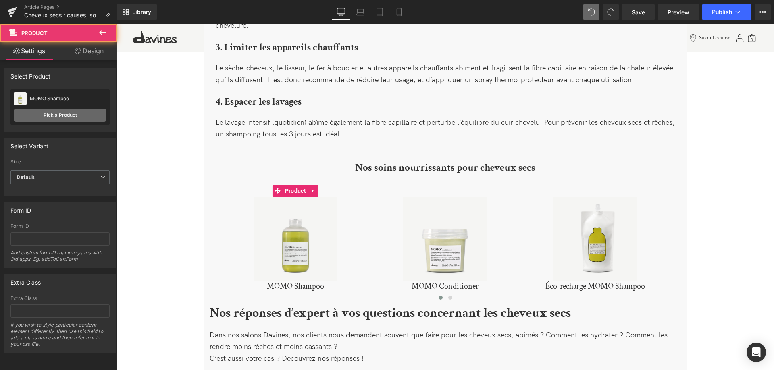
click at [59, 118] on link "Pick a Product" at bounding box center [60, 115] width 93 height 13
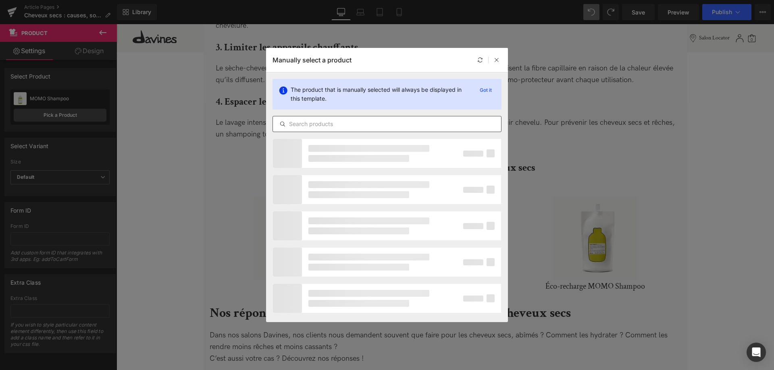
click at [296, 126] on input "text" at bounding box center [387, 124] width 228 height 10
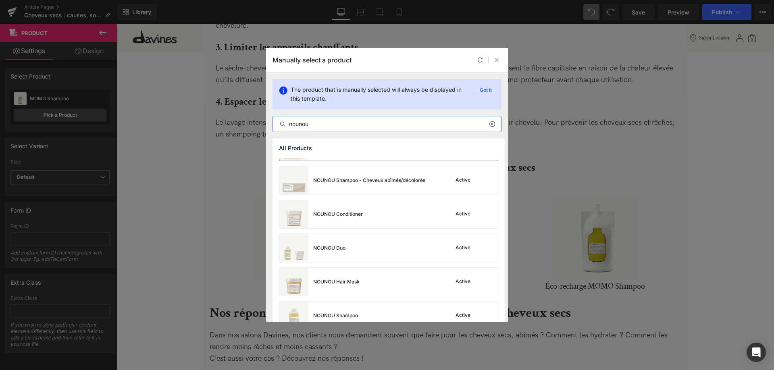
scroll to position [164, 0]
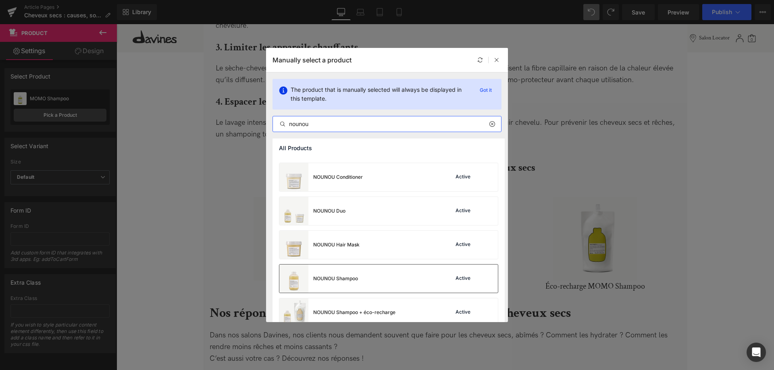
type input "nounou"
click at [392, 280] on div "NOUNOU Shampoo Active" at bounding box center [388, 279] width 218 height 28
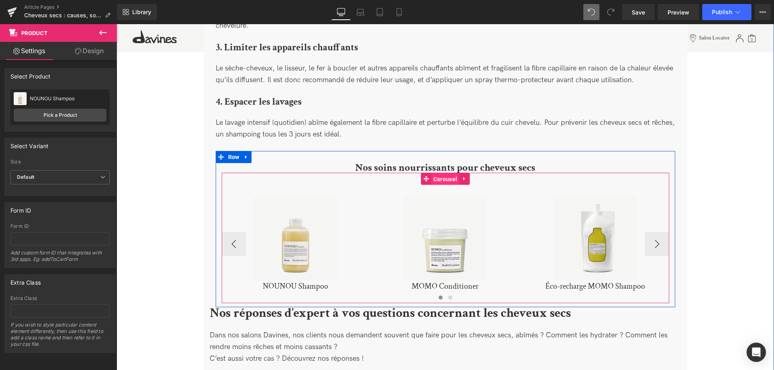
click at [443, 173] on span "Carousel" at bounding box center [445, 179] width 28 height 12
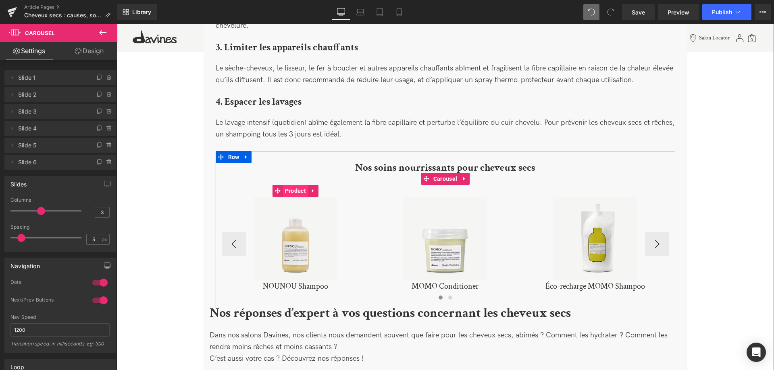
click at [293, 185] on span "Product" at bounding box center [295, 191] width 25 height 12
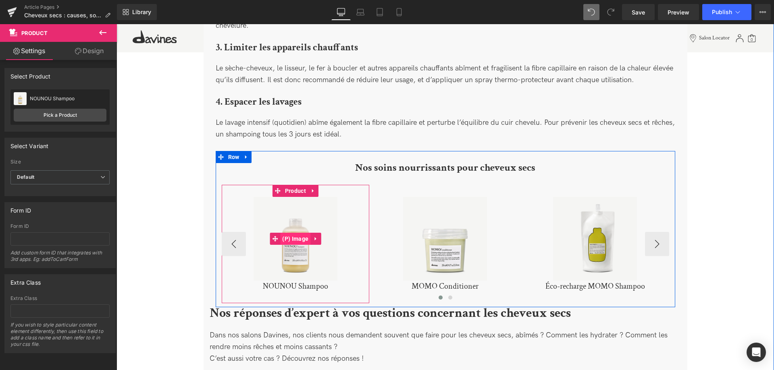
click at [296, 233] on span "(P) Image" at bounding box center [295, 239] width 30 height 12
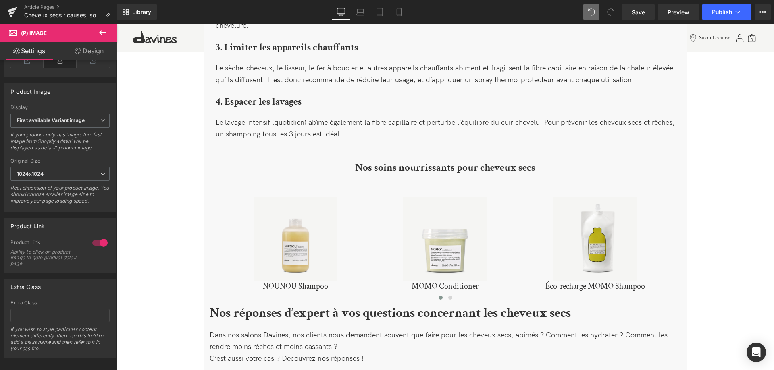
scroll to position [274, 0]
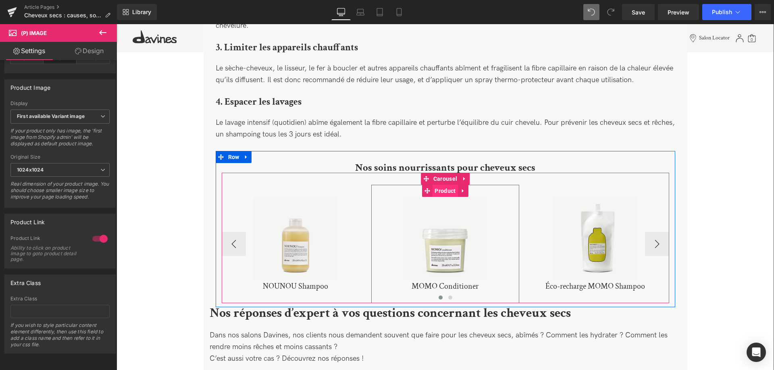
click at [446, 185] on span "Product" at bounding box center [444, 191] width 25 height 12
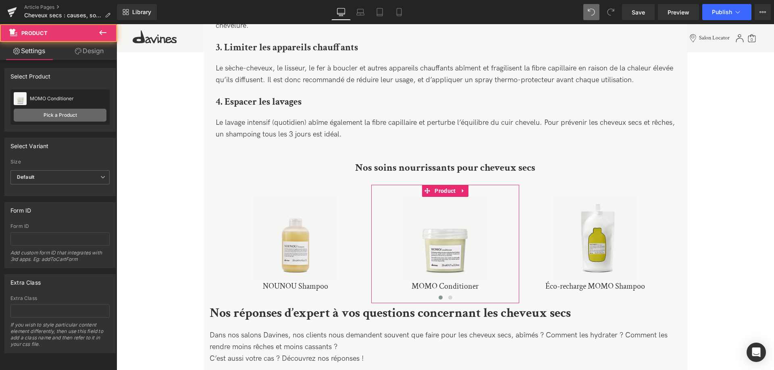
click at [51, 114] on link "Pick a Product" at bounding box center [60, 115] width 93 height 13
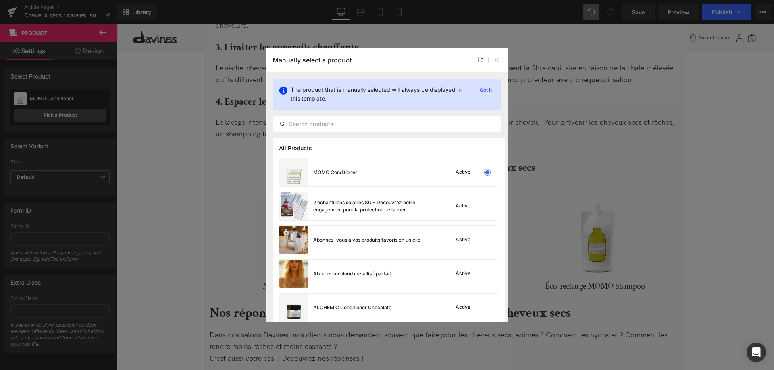
click at [318, 121] on input "text" at bounding box center [387, 124] width 228 height 10
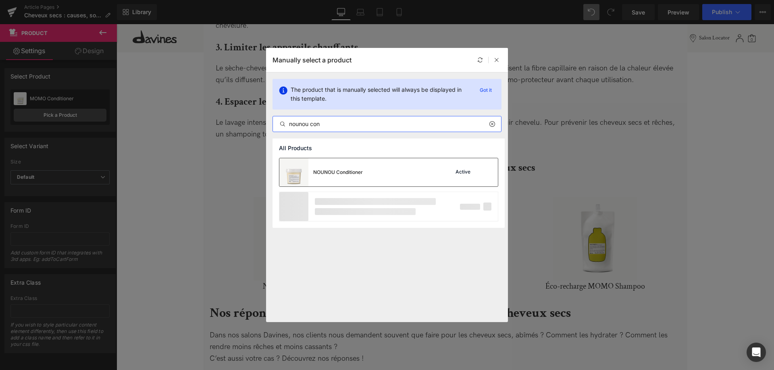
type input "nounou con"
click at [404, 176] on div "NOUNOU Conditioner Active" at bounding box center [388, 172] width 218 height 28
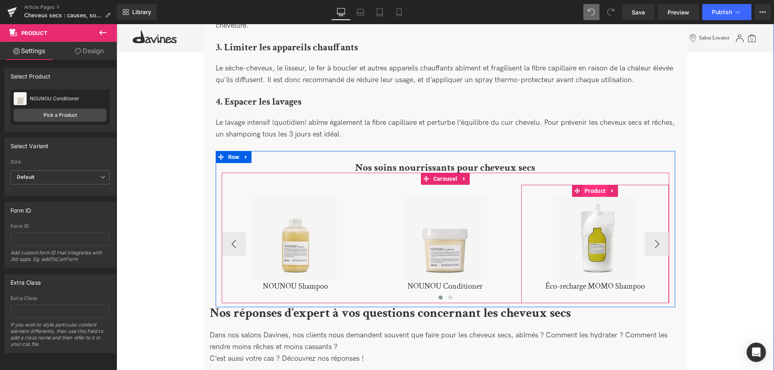
click at [595, 185] on span "Product" at bounding box center [594, 191] width 25 height 12
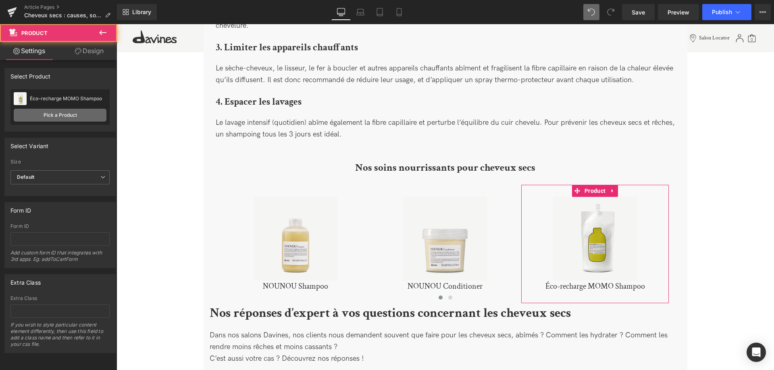
click at [58, 116] on link "Pick a Product" at bounding box center [60, 115] width 93 height 13
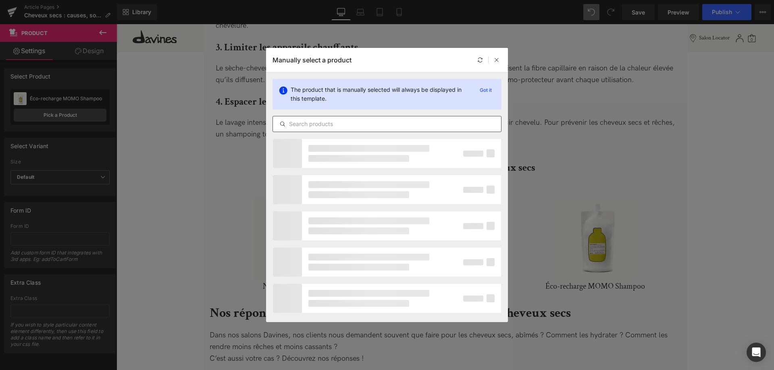
click at [347, 124] on input "text" at bounding box center [387, 124] width 228 height 10
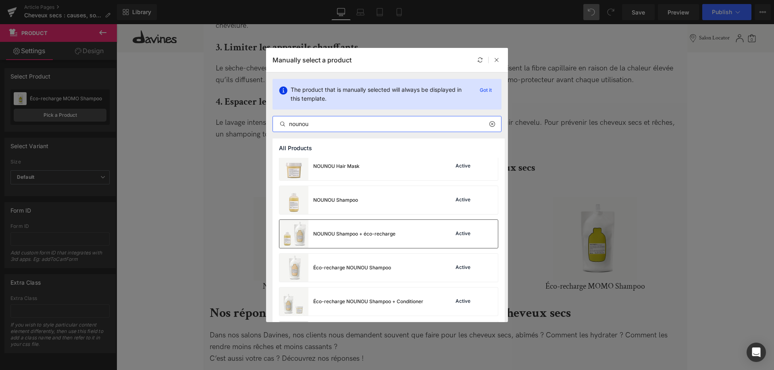
scroll to position [123, 0]
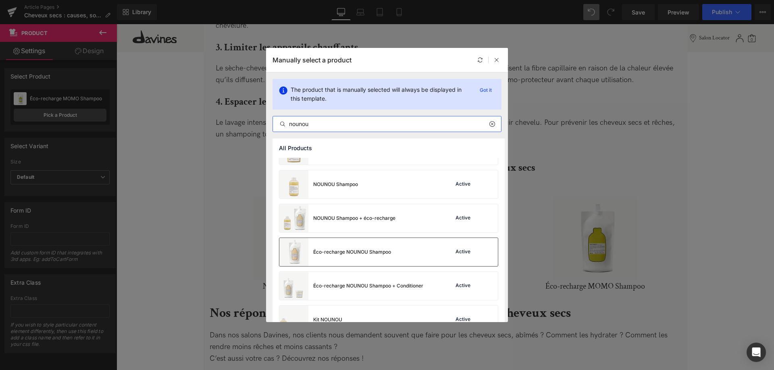
type input "nounou"
click at [400, 249] on div "Éco-recharge NOUNOU Shampoo Active" at bounding box center [388, 252] width 218 height 28
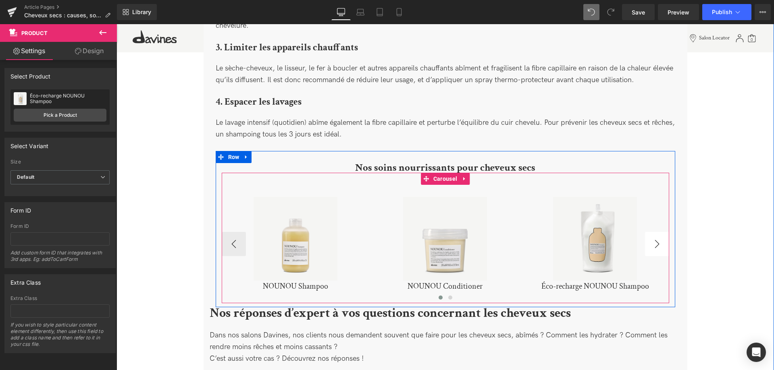
click at [649, 236] on button "›" at bounding box center [657, 244] width 24 height 24
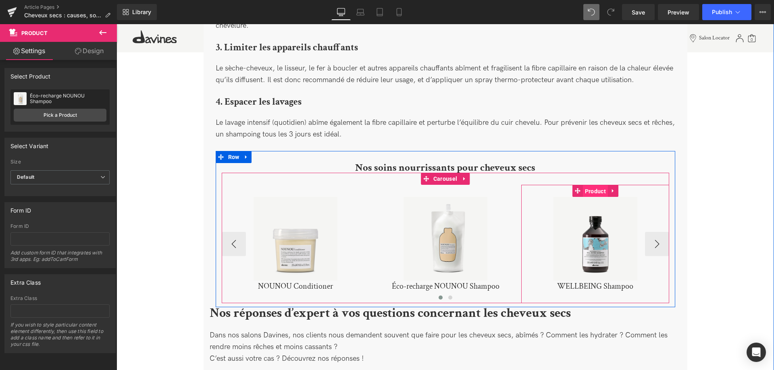
click at [593, 185] on span "Product" at bounding box center [595, 191] width 25 height 12
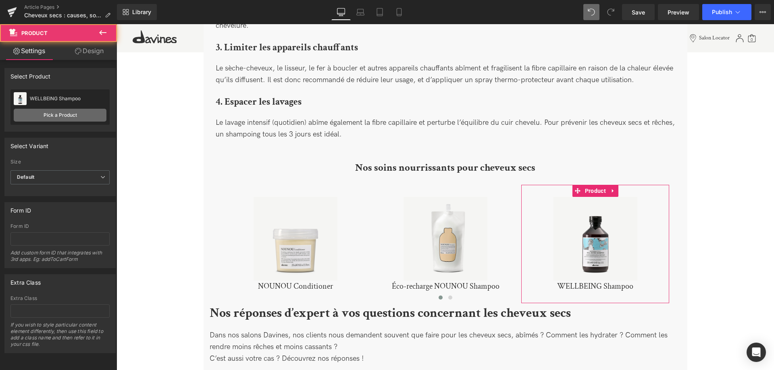
click at [33, 114] on link "Pick a Product" at bounding box center [60, 115] width 93 height 13
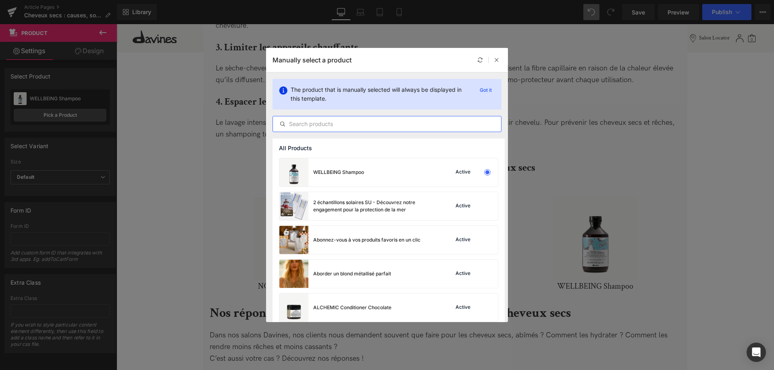
click at [328, 122] on input "text" at bounding box center [387, 124] width 228 height 10
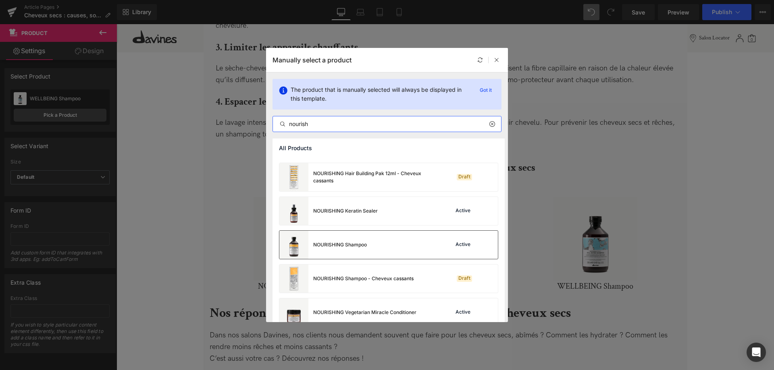
scroll to position [205, 0]
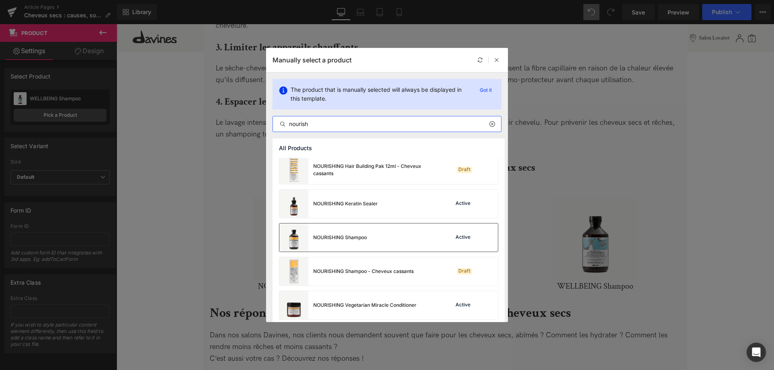
type input "nourish"
drag, startPoint x: 331, startPoint y: 240, endPoint x: 475, endPoint y: 231, distance: 144.5
click at [331, 240] on div "NOURISHING Shampoo" at bounding box center [340, 237] width 54 height 7
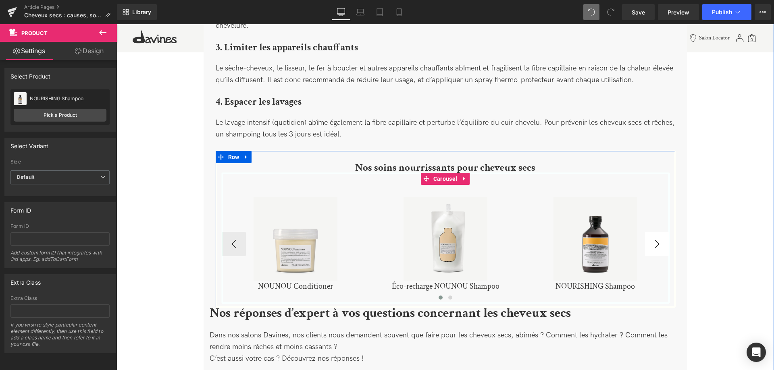
click at [654, 240] on button "›" at bounding box center [657, 244] width 24 height 24
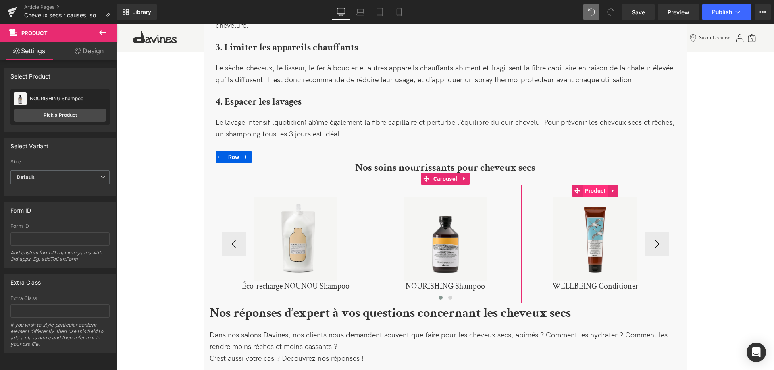
click at [593, 185] on span "Product" at bounding box center [594, 191] width 25 height 12
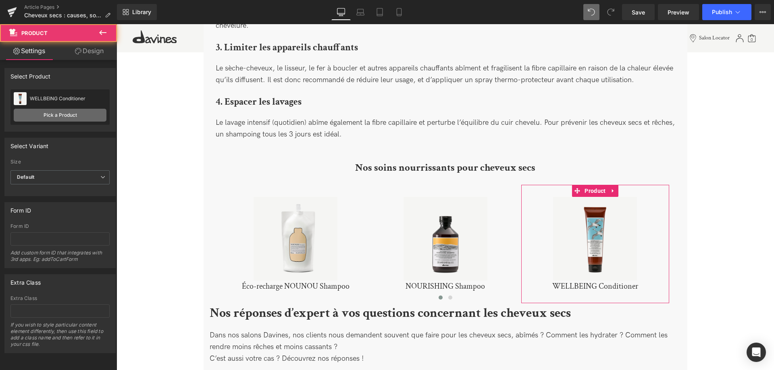
click at [56, 116] on link "Pick a Product" at bounding box center [60, 115] width 93 height 13
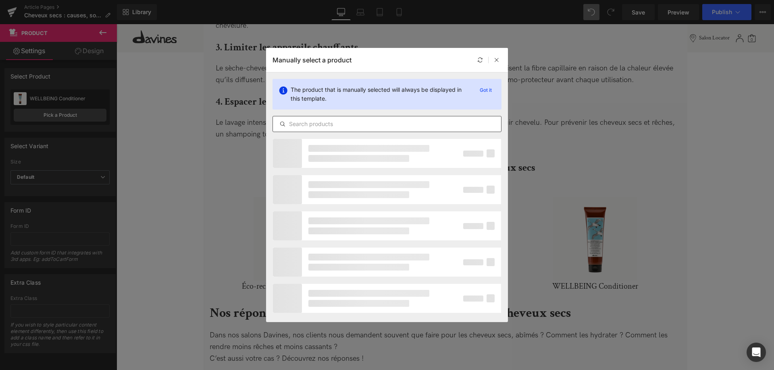
click at [319, 118] on div at bounding box center [386, 124] width 229 height 16
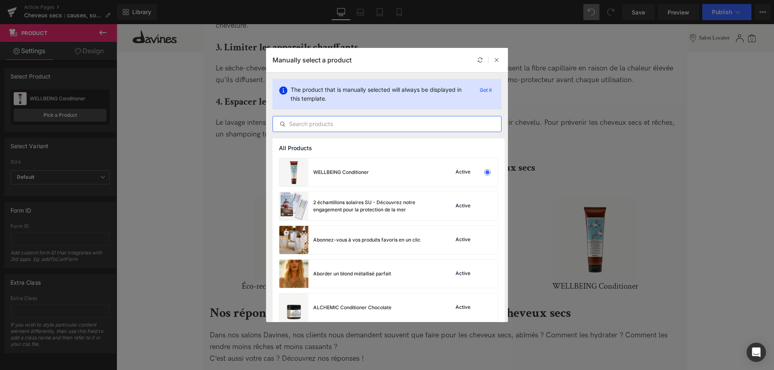
click at [324, 121] on input "text" at bounding box center [387, 124] width 228 height 10
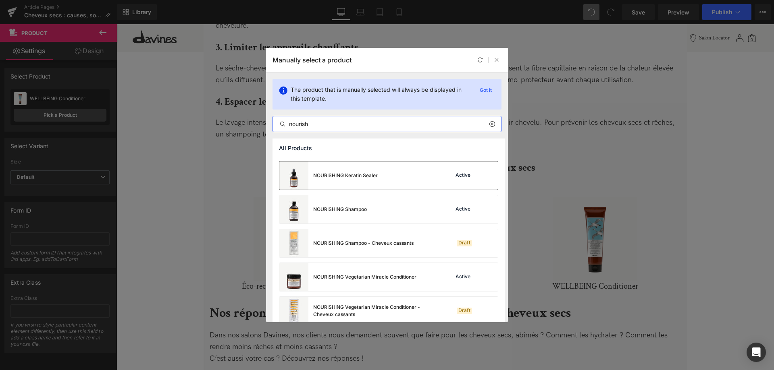
scroll to position [247, 0]
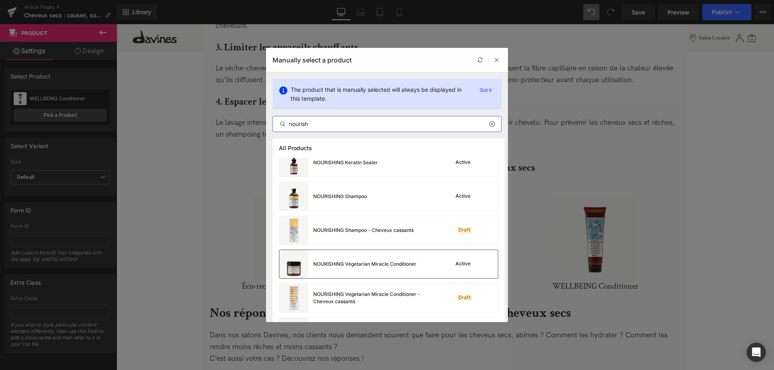
type input "nourish"
drag, startPoint x: 415, startPoint y: 262, endPoint x: 547, endPoint y: 215, distance: 140.7
click at [415, 262] on div "NOURISHING Vegetarian Miracle Conditioner" at bounding box center [364, 264] width 103 height 7
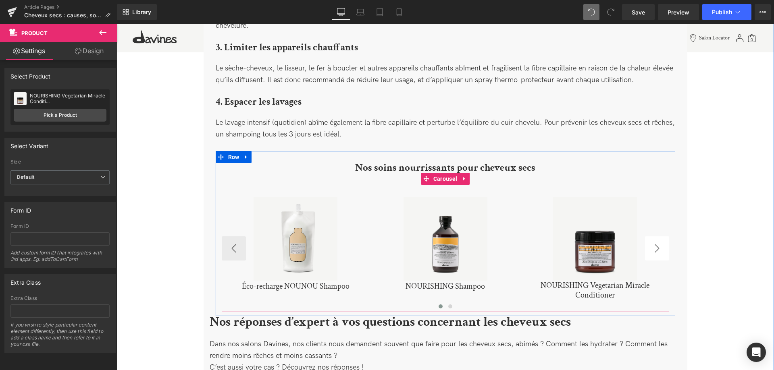
click at [655, 239] on button "›" at bounding box center [657, 248] width 24 height 24
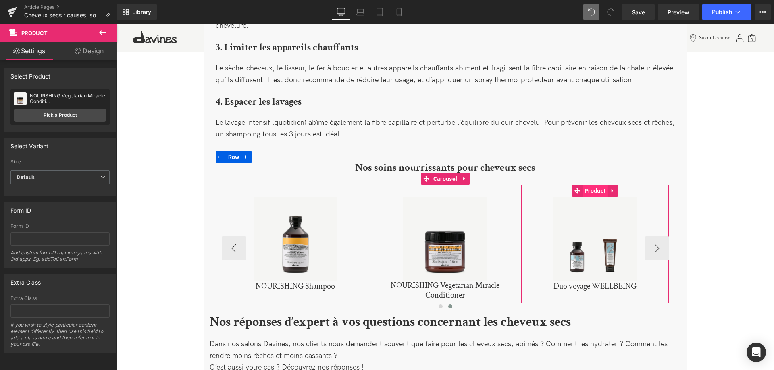
click at [595, 185] on span "Product" at bounding box center [594, 191] width 25 height 12
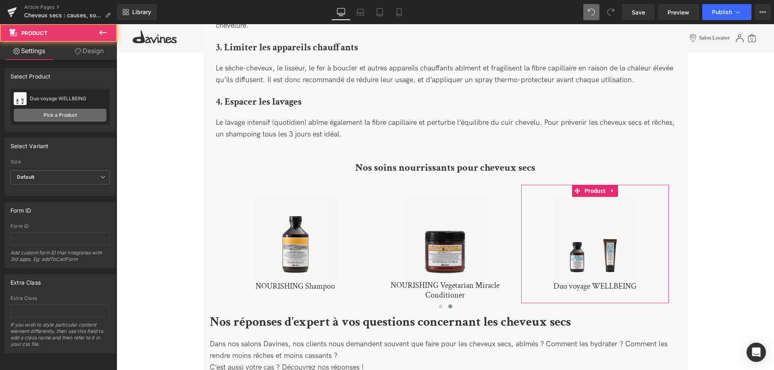
click at [39, 110] on link "Pick a Product" at bounding box center [60, 115] width 93 height 13
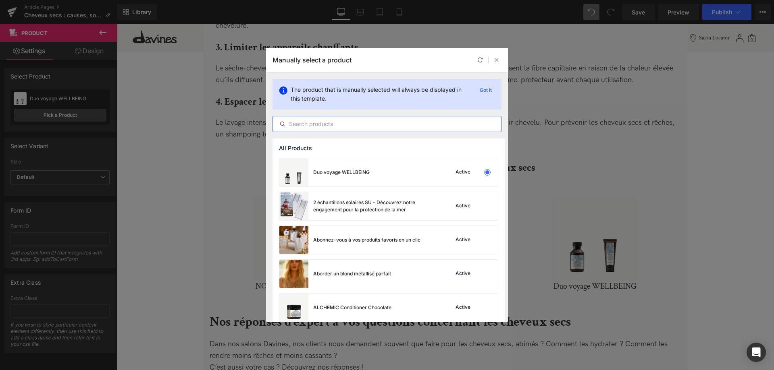
click at [361, 129] on input "text" at bounding box center [387, 124] width 228 height 10
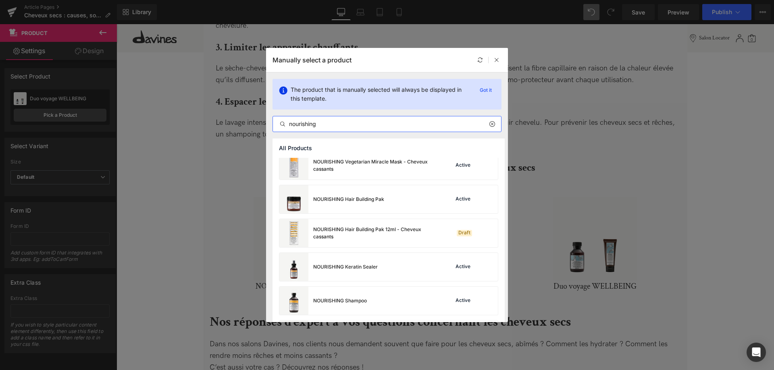
scroll to position [164, 0]
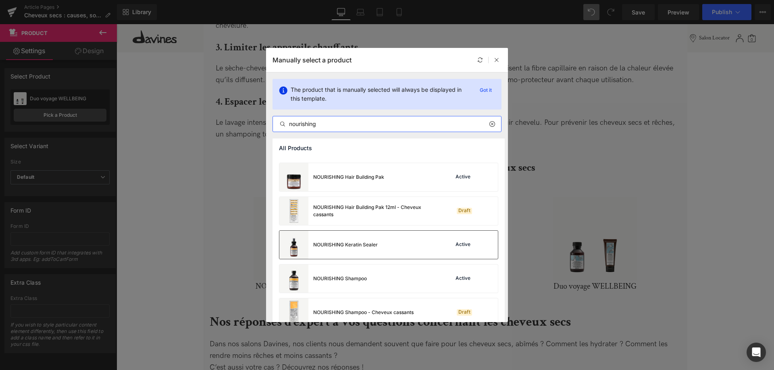
type input "nourishing"
click at [388, 243] on div "NOURISHING Keratin Sealer Active" at bounding box center [388, 245] width 218 height 28
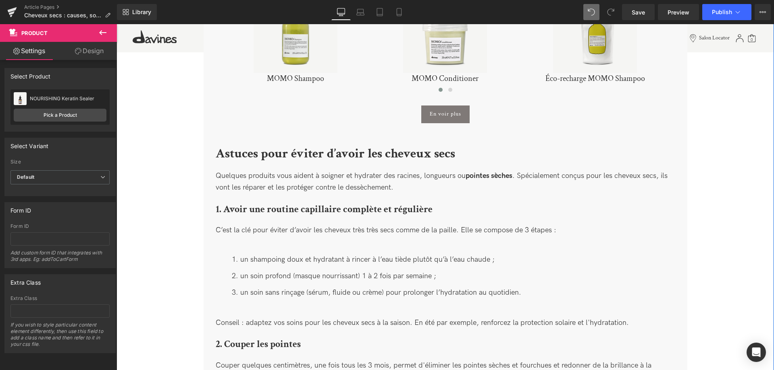
scroll to position [1392, 0]
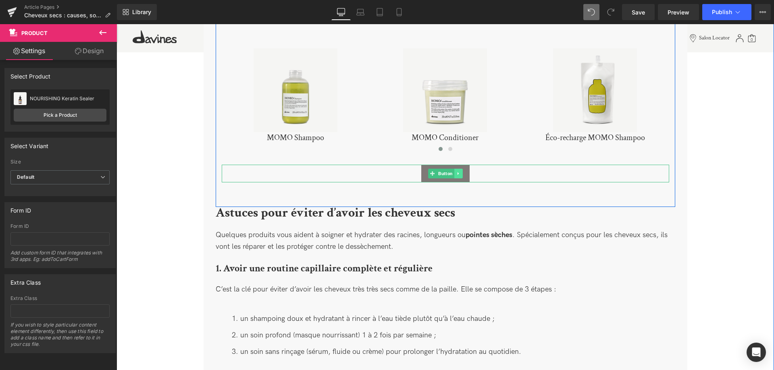
click at [457, 171] on icon at bounding box center [458, 173] width 4 height 5
click at [455, 171] on icon at bounding box center [454, 173] width 4 height 4
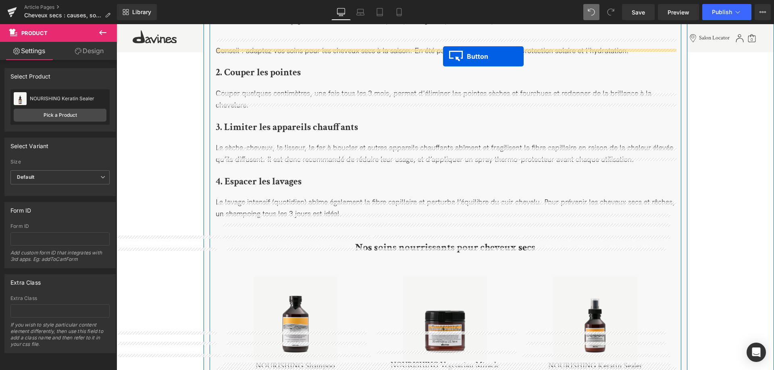
scroll to position [1762, 0]
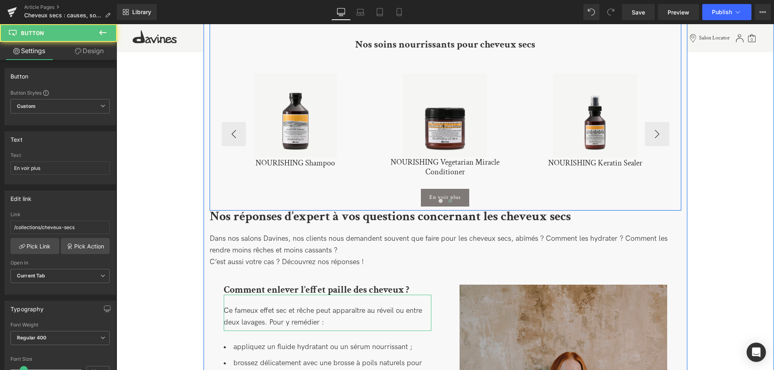
scroll to position [1906, 0]
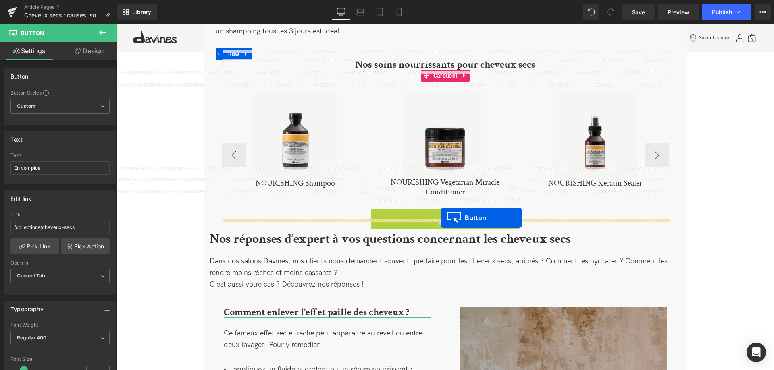
drag, startPoint x: 433, startPoint y: 205, endPoint x: 441, endPoint y: 218, distance: 14.4
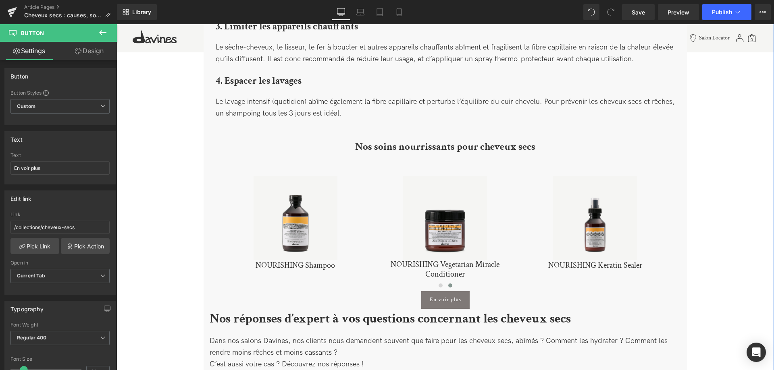
scroll to position [2030, 0]
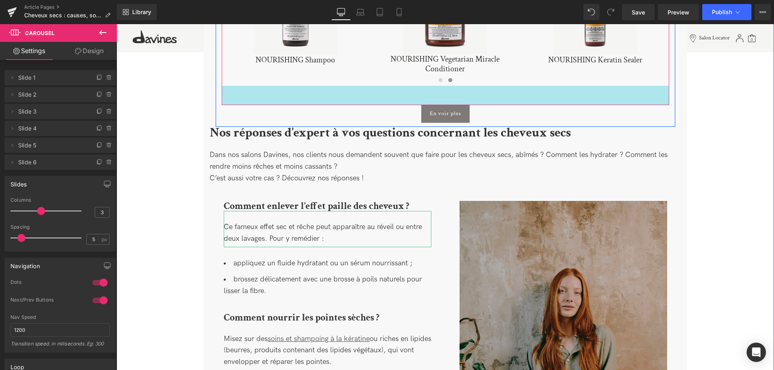
drag, startPoint x: 477, startPoint y: 74, endPoint x: 475, endPoint y: 93, distance: 19.4
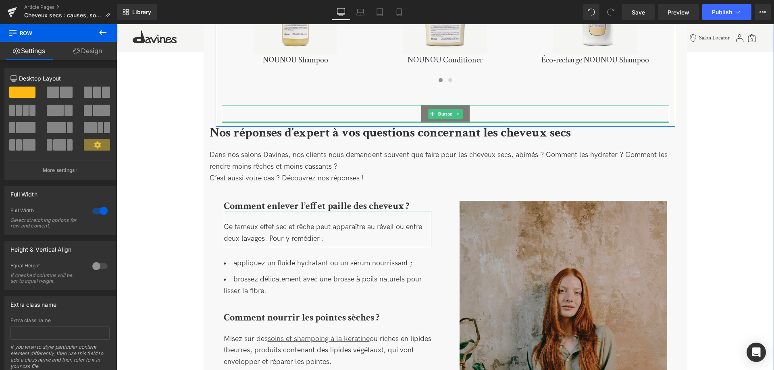
click at [483, 121] on div at bounding box center [445, 122] width 447 height 2
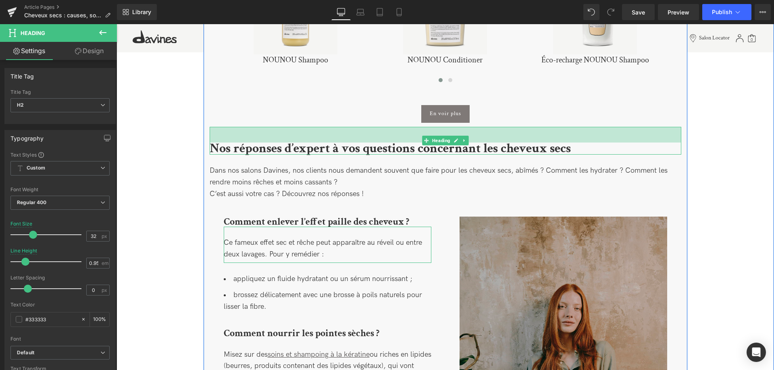
drag, startPoint x: 373, startPoint y: 117, endPoint x: 375, endPoint y: 133, distance: 16.2
click at [375, 133] on div "Nos réponses d’expert à vos questions concernant les cheveux secs Heading 39px" at bounding box center [444, 141] width 471 height 28
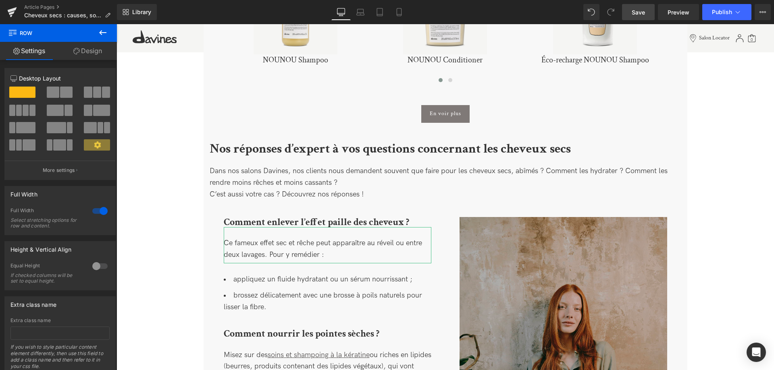
drag, startPoint x: 635, startPoint y: 15, endPoint x: 528, endPoint y: 146, distance: 169.3
click at [635, 15] on span "Save" at bounding box center [637, 12] width 13 height 8
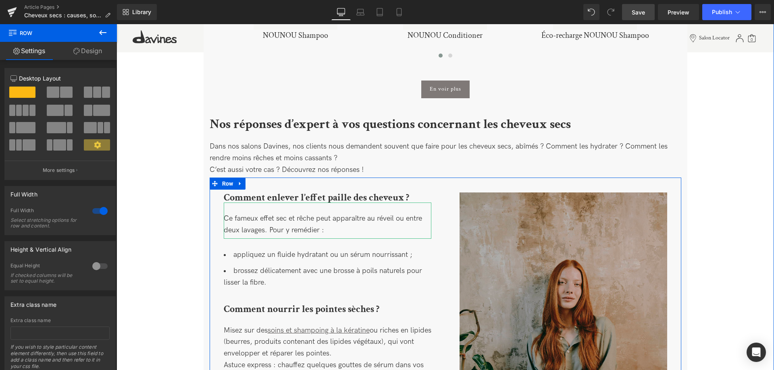
scroll to position [2071, 0]
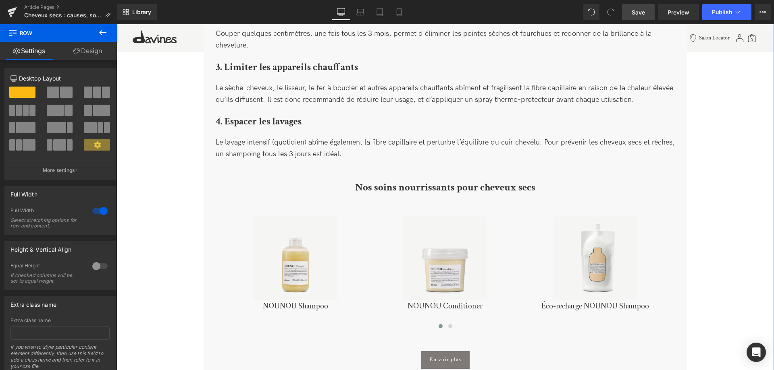
scroll to position [1783, 0]
click at [677, 18] on link "Preview" at bounding box center [678, 12] width 41 height 16
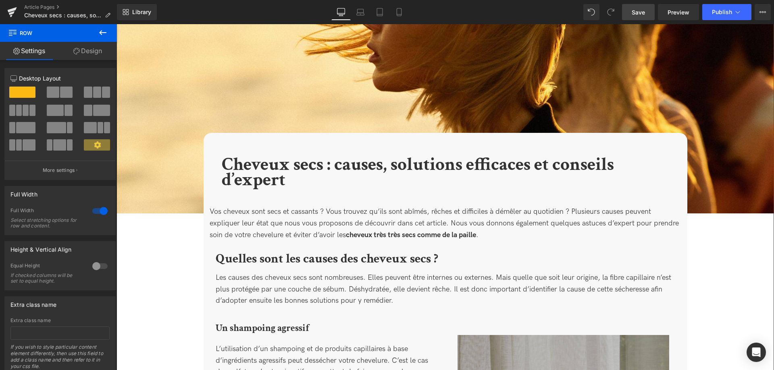
scroll to position [0, 0]
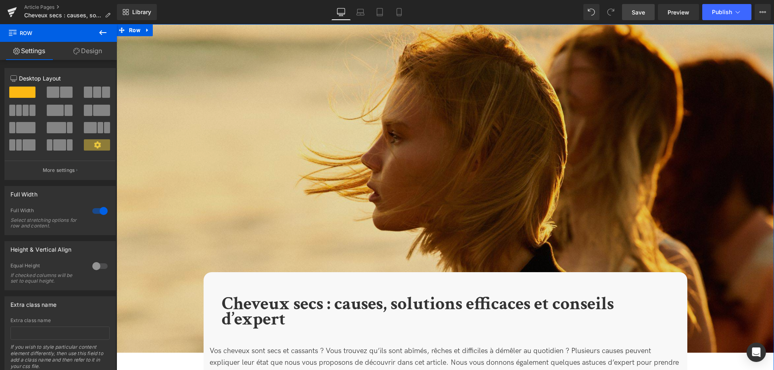
click at [436, 185] on div "Image" at bounding box center [444, 188] width 657 height 329
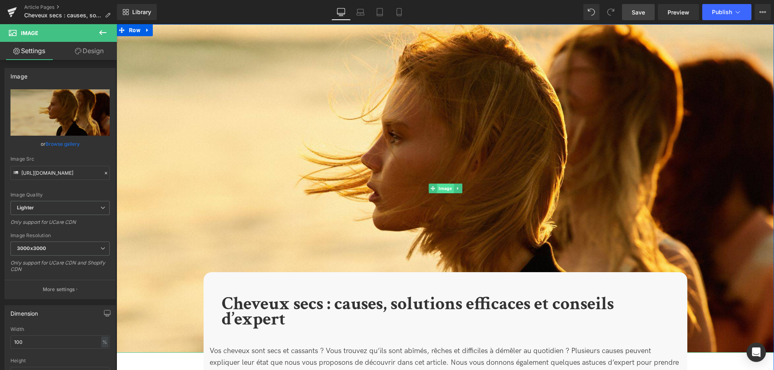
click at [445, 186] on span "Image" at bounding box center [445, 189] width 17 height 10
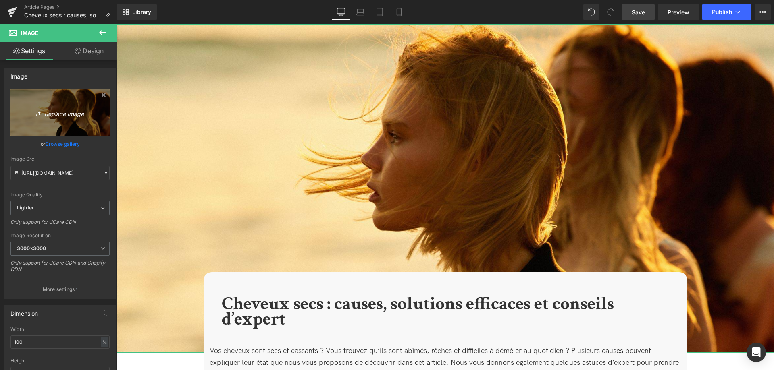
click at [69, 115] on icon "Replace Image" at bounding box center [60, 113] width 64 height 10
type input "C:\fakepath\Header Blog Post(8).jpg"
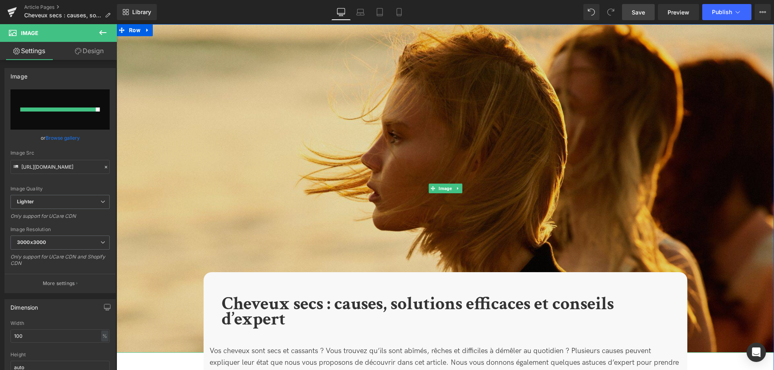
click at [311, 168] on img at bounding box center [444, 188] width 657 height 329
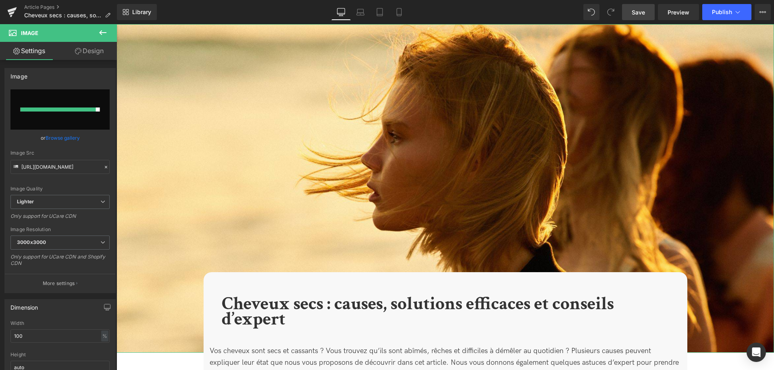
click at [60, 117] on input "file" at bounding box center [59, 109] width 99 height 40
type input "C:\fakepath\Header Blog Post(8).jpg"
type input "https://ucarecdn.com/912f065b-296c-4a02-86d3-487267aa4a95/-/format/auto/-/previ…"
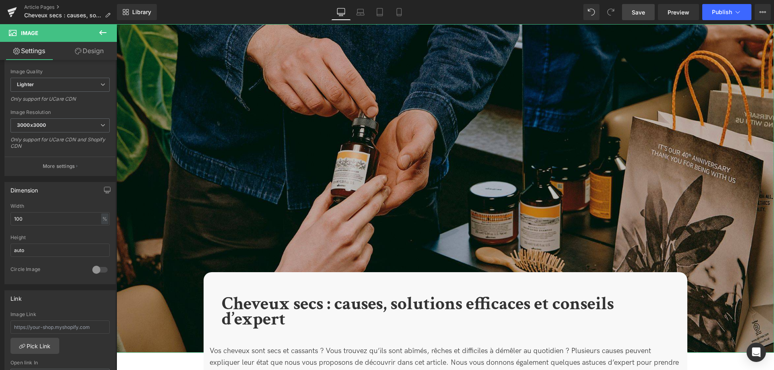
scroll to position [247, 0]
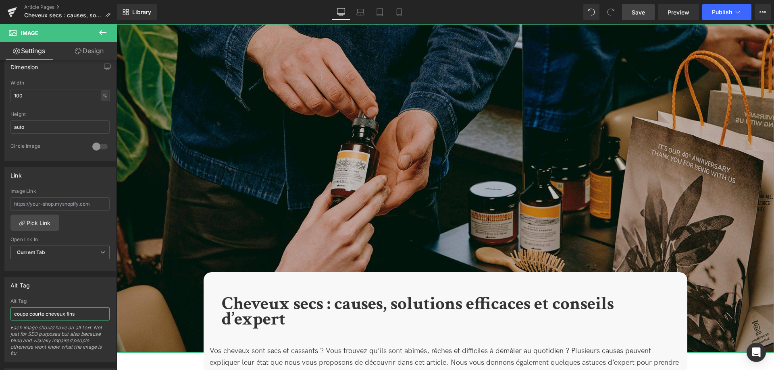
drag, startPoint x: 95, startPoint y: 317, endPoint x: -1, endPoint y: 304, distance: 96.7
click at [10, 307] on input "coupe courte cheveux fins" at bounding box center [59, 313] width 99 height 13
type input "cheveux secs causes solution conseils"
click at [639, 14] on span "Save" at bounding box center [637, 12] width 13 height 8
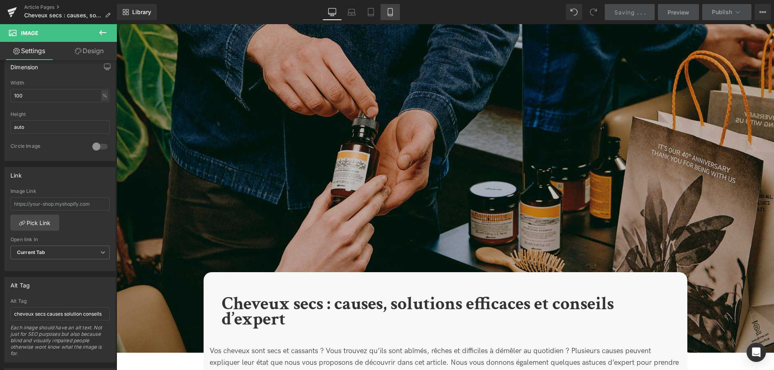
click at [387, 14] on icon at bounding box center [390, 12] width 8 height 8
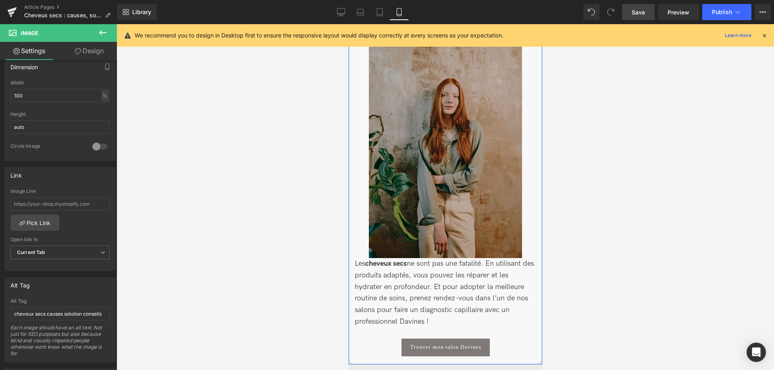
scroll to position [3698, 0]
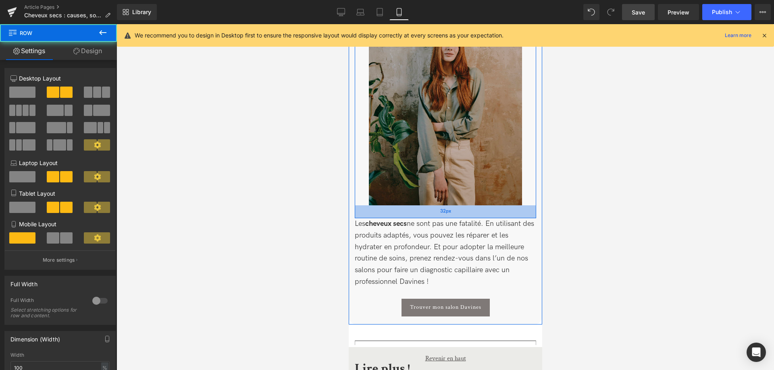
drag, startPoint x: 375, startPoint y: 184, endPoint x: 371, endPoint y: 198, distance: 14.7
click at [371, 205] on div "32px" at bounding box center [444, 211] width 181 height 13
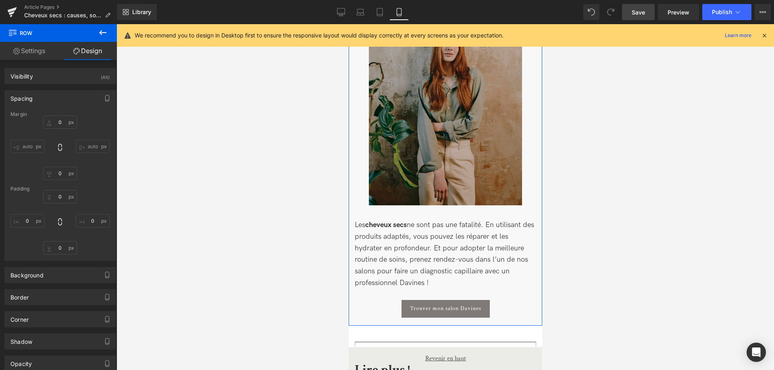
type input "0"
type input "37"
type input "0"
type input "35"
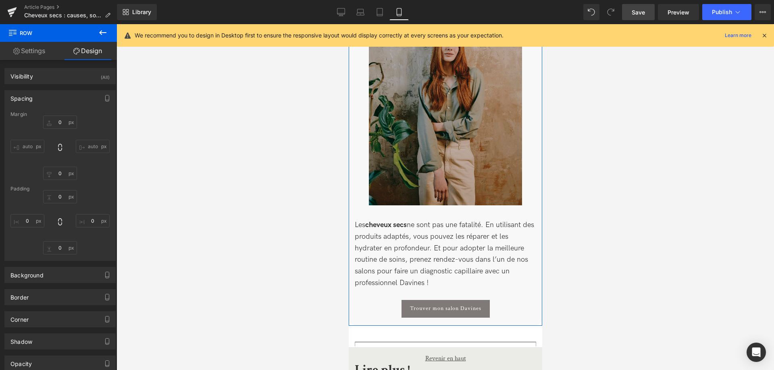
type input "0"
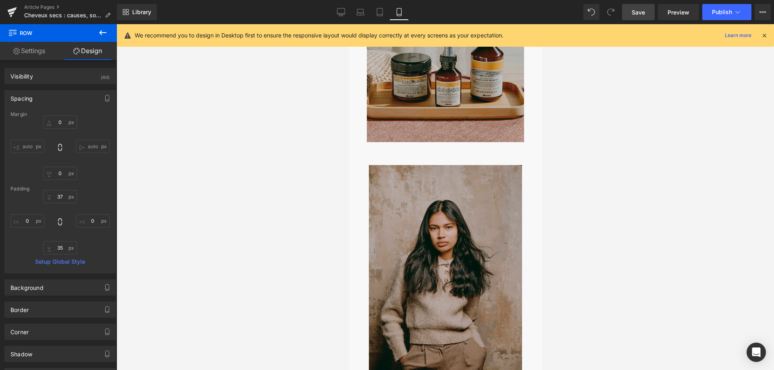
scroll to position [945, 0]
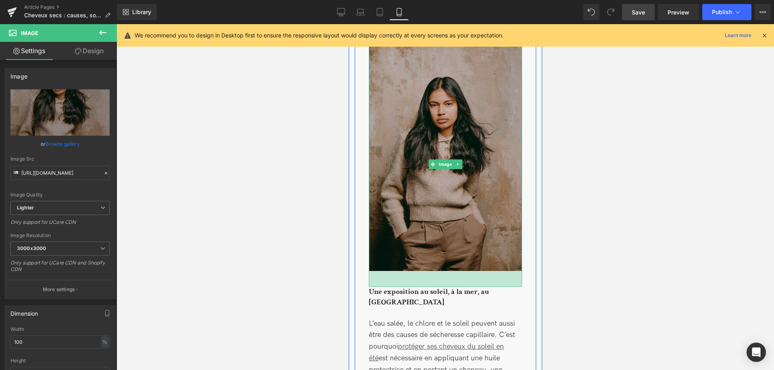
drag, startPoint x: 475, startPoint y: 272, endPoint x: 475, endPoint y: 288, distance: 15.7
click at [475, 288] on div "Image 39px Une exposition au soleil, à la mer, au chlore Heading L’eau salée, l…" at bounding box center [444, 375] width 181 height 696
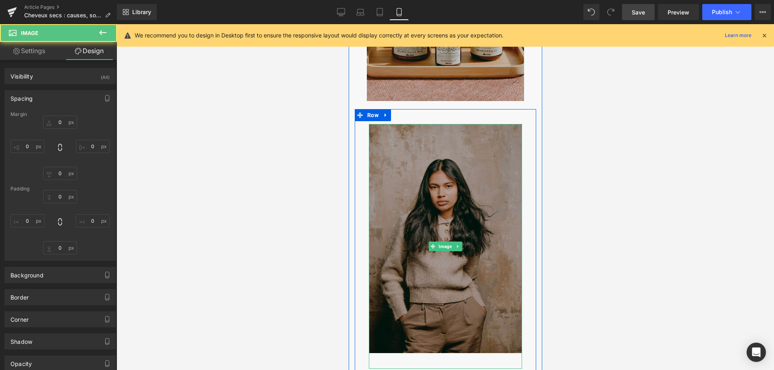
type input "0"
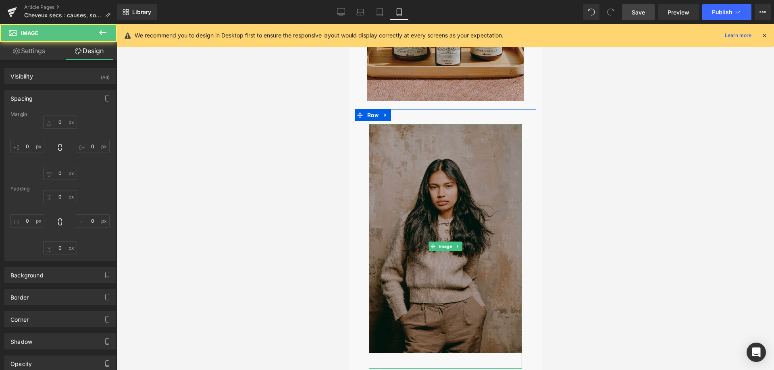
type input "0"
type input "39"
type input "0"
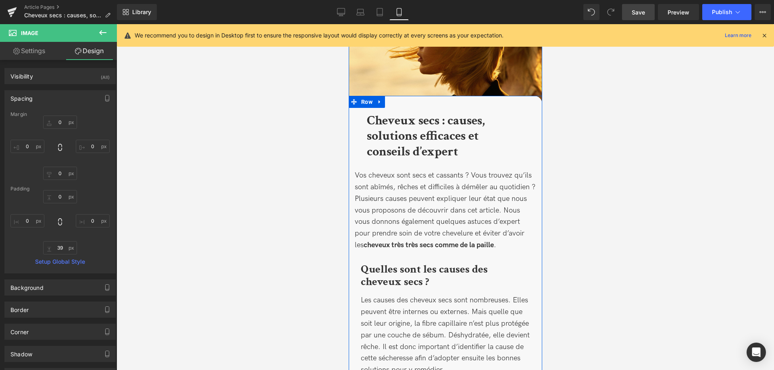
scroll to position [0, 0]
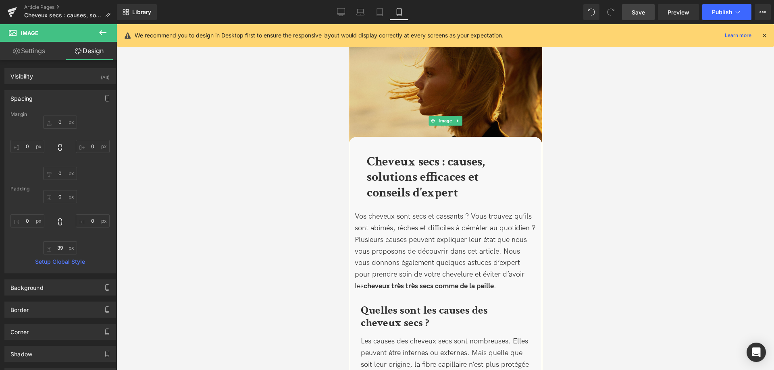
click at [429, 91] on img at bounding box center [444, 120] width 193 height 193
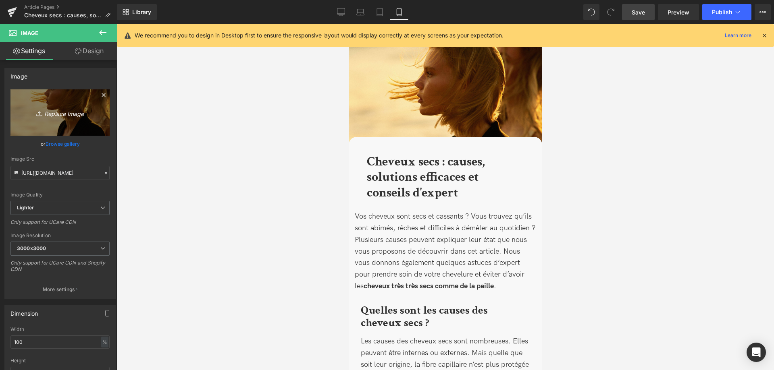
click at [67, 114] on icon "Replace Image" at bounding box center [60, 113] width 64 height 10
type input "C:\fakepath\Format carré Insta(2).jpg"
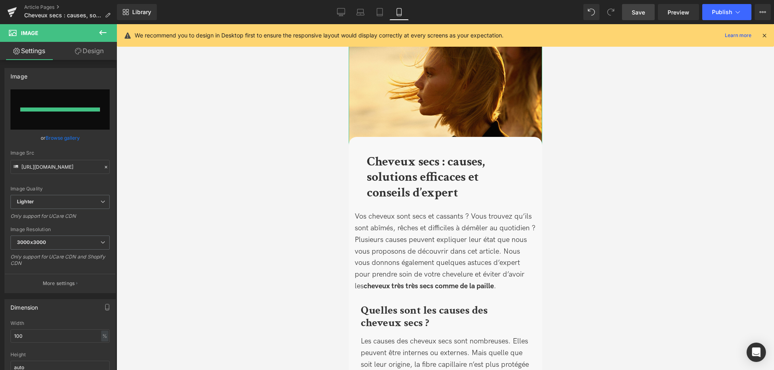
type input "https://ucarecdn.com/1c00abd6-628d-446c-820a-26165786879f/-/format/auto/-/previ…"
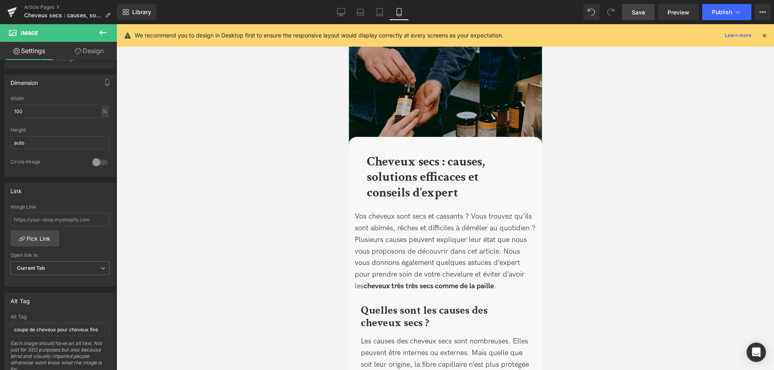
scroll to position [247, 0]
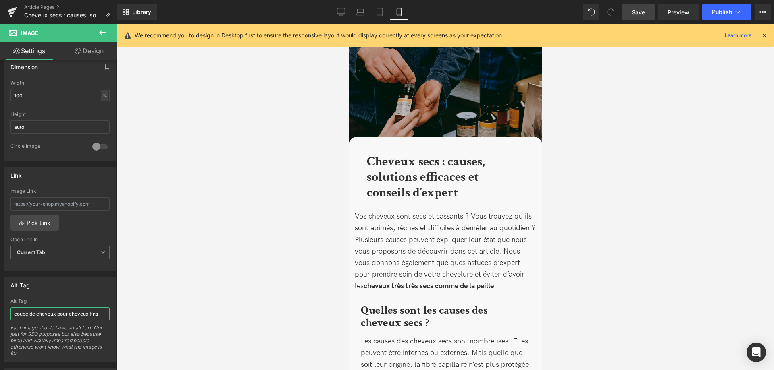
drag, startPoint x: 104, startPoint y: 313, endPoint x: -12, endPoint y: 297, distance: 117.5
click at [10, 307] on input "coupe de cheveux pour cheveux fins" at bounding box center [59, 313] width 99 height 13
type input "cheveux secs causes solution conseils"
click at [636, 9] on span "Save" at bounding box center [637, 12] width 13 height 8
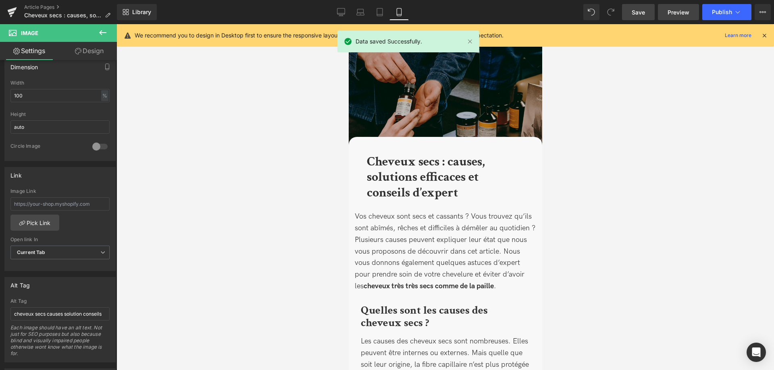
click at [678, 17] on link "Preview" at bounding box center [678, 12] width 41 height 16
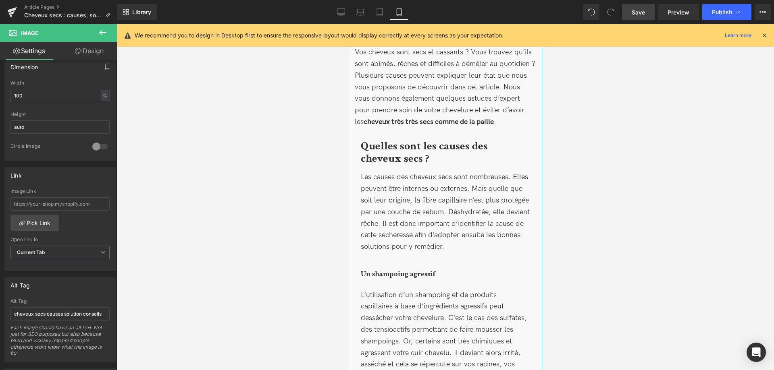
scroll to position [288, 0]
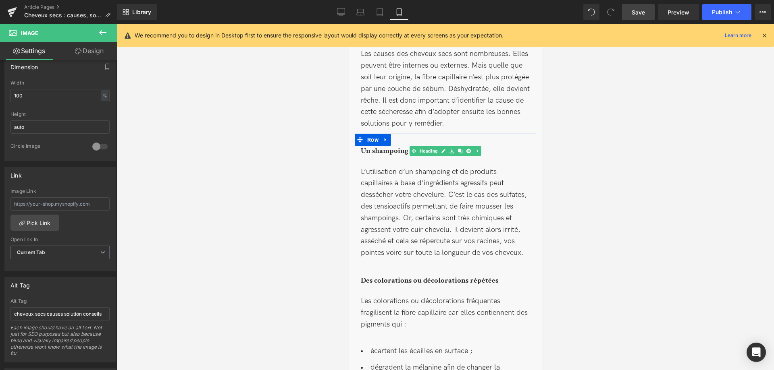
click at [385, 148] on b "Un shampoing agressif" at bounding box center [397, 151] width 75 height 10
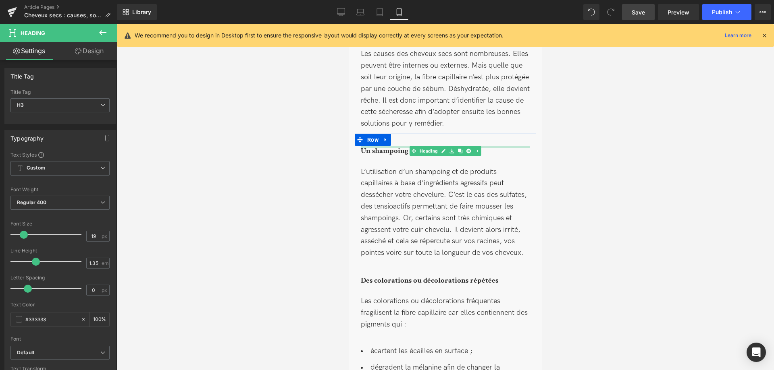
click at [406, 147] on div at bounding box center [444, 147] width 169 height 2
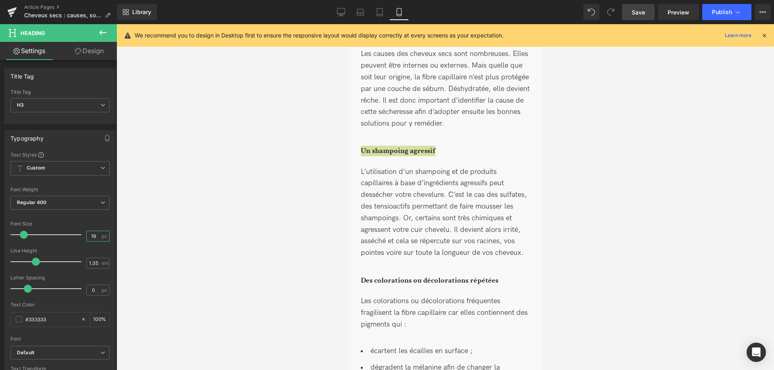
click at [94, 237] on input "19" at bounding box center [94, 236] width 14 height 10
type input "1"
type input "22"
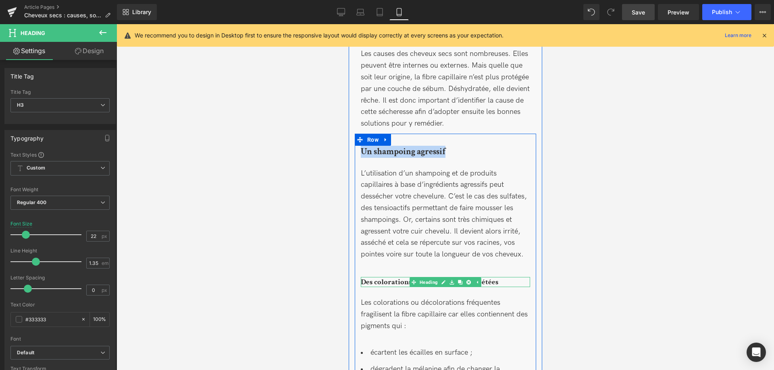
click at [392, 282] on b "Des colorations ou décolorations répétées" at bounding box center [428, 282] width 137 height 10
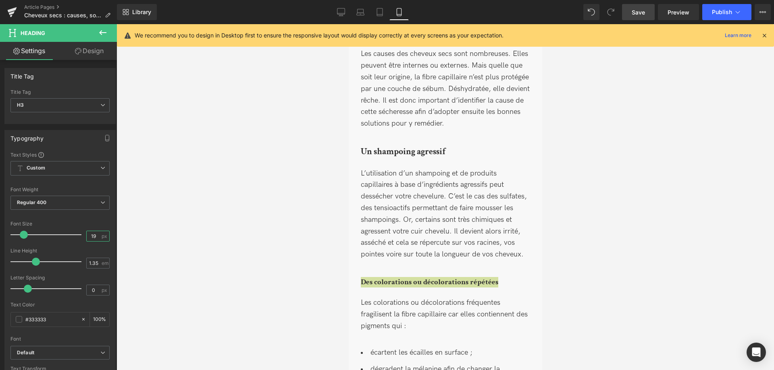
click at [100, 236] on input "19" at bounding box center [94, 236] width 14 height 10
type input "1"
type input "6"
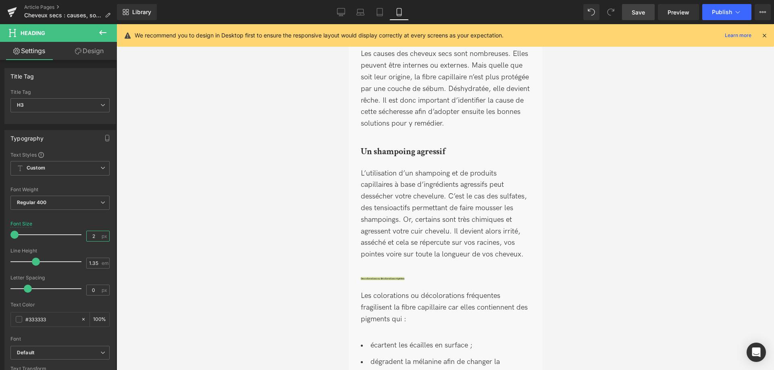
type input "22"
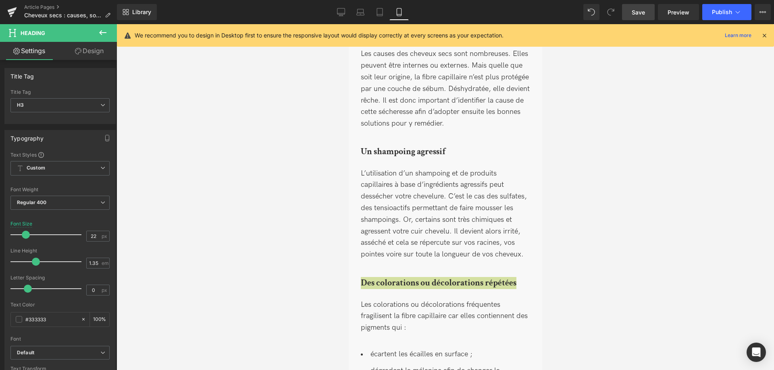
click at [300, 199] on div at bounding box center [444, 197] width 657 height 346
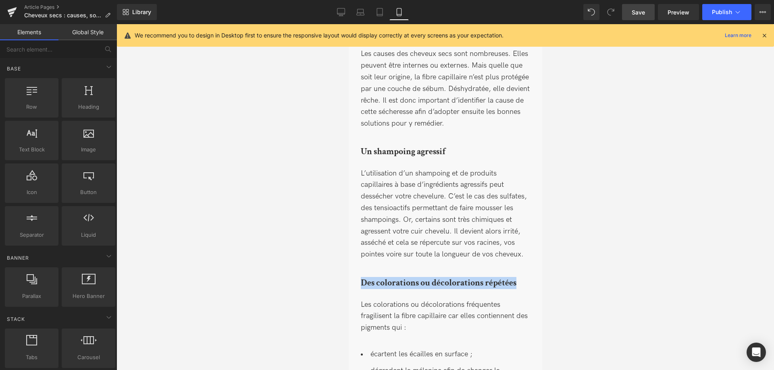
click at [445, 216] on icon at bounding box center [445, 217] width 4 height 5
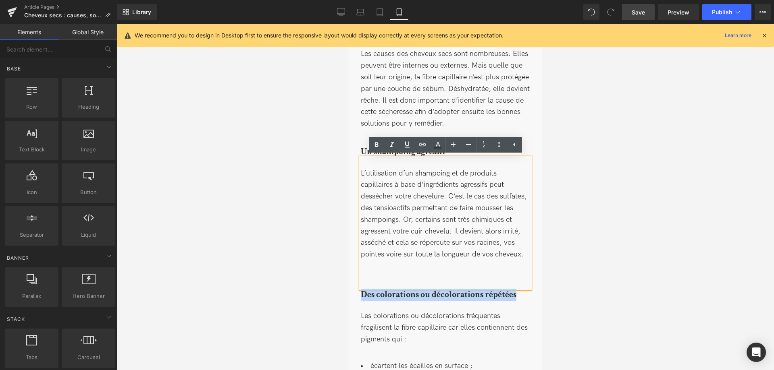
click at [397, 214] on div "L’utilisation d’un shampoing et de produits capillaires à base d’ingrédients ag…" at bounding box center [444, 223] width 169 height 131
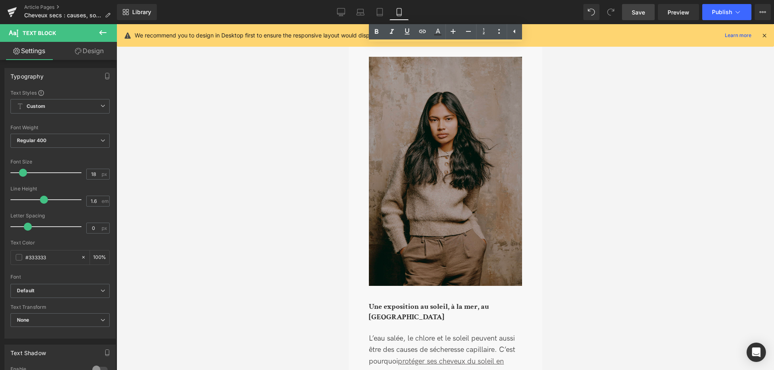
scroll to position [1068, 0]
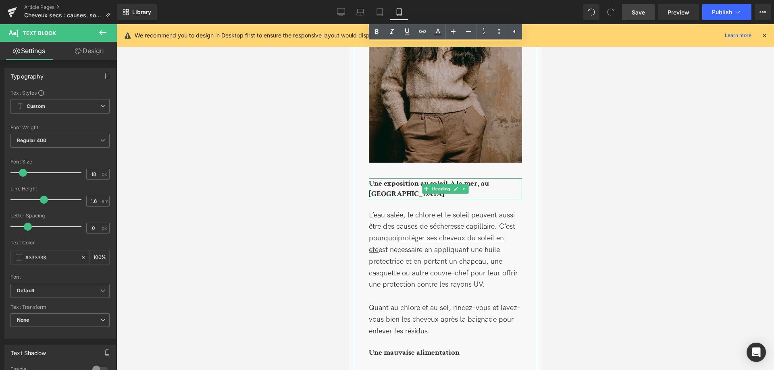
click at [383, 197] on div at bounding box center [444, 198] width 153 height 2
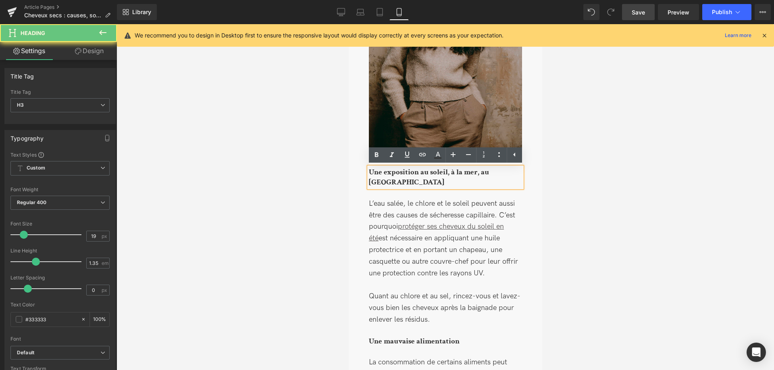
click at [389, 174] on b "Une exposition au soleil, à la mer, au [GEOGRAPHIC_DATA]" at bounding box center [428, 177] width 120 height 21
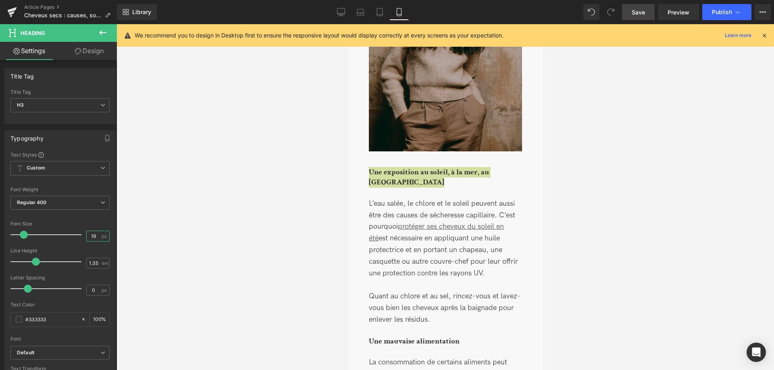
click at [100, 235] on input "19" at bounding box center [94, 236] width 14 height 10
type input "1"
type input "22"
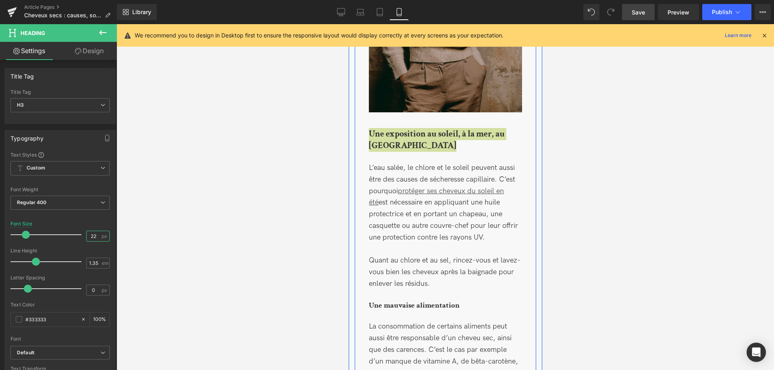
scroll to position [1151, 0]
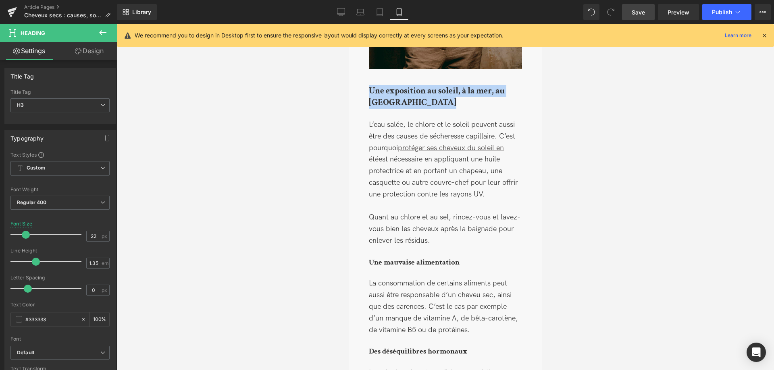
click at [400, 264] on b "Une mauvaise alimentation" at bounding box center [413, 262] width 91 height 10
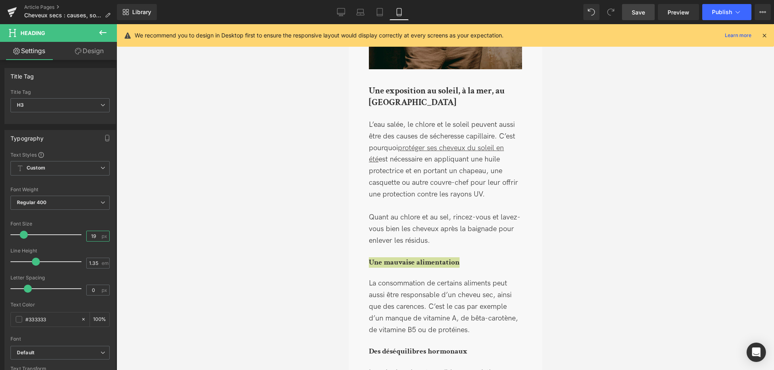
click at [91, 235] on input "19" at bounding box center [94, 236] width 14 height 10
click at [94, 235] on input "19" at bounding box center [94, 236] width 14 height 10
click at [97, 235] on input "19" at bounding box center [94, 236] width 14 height 10
type input "1"
type input "22"
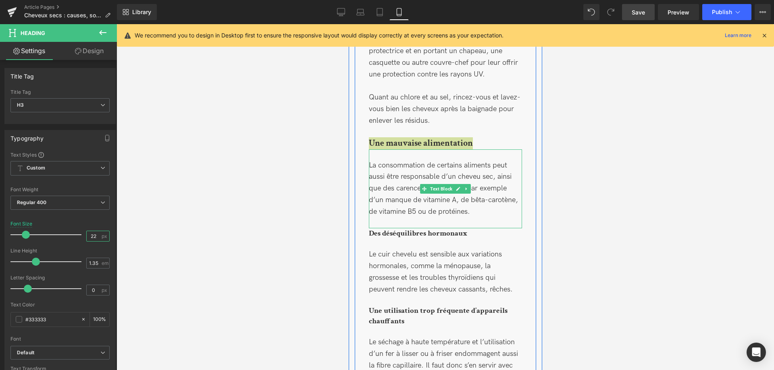
scroll to position [1274, 0]
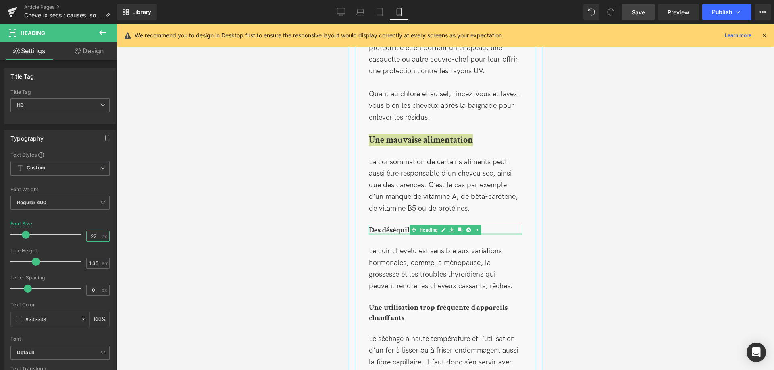
click at [391, 234] on div at bounding box center [444, 234] width 153 height 2
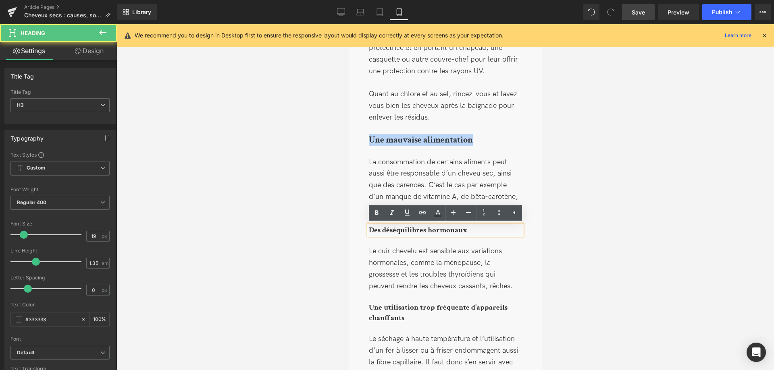
click at [391, 230] on b "Des déséquilibres hormonaux" at bounding box center [417, 230] width 98 height 10
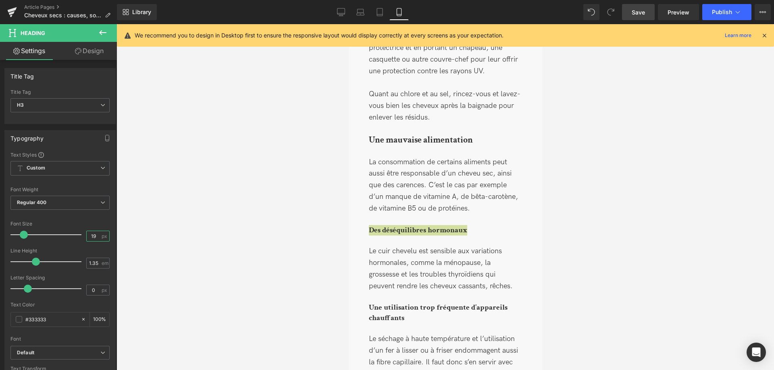
click at [98, 235] on input "19" at bounding box center [94, 236] width 14 height 10
type input "1"
type input "22"
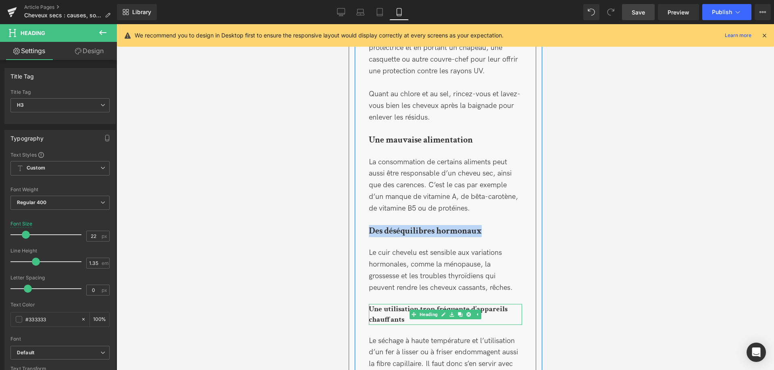
click at [381, 309] on b "Une utilisation trop fréquente d’appareils chauffants" at bounding box center [437, 314] width 139 height 21
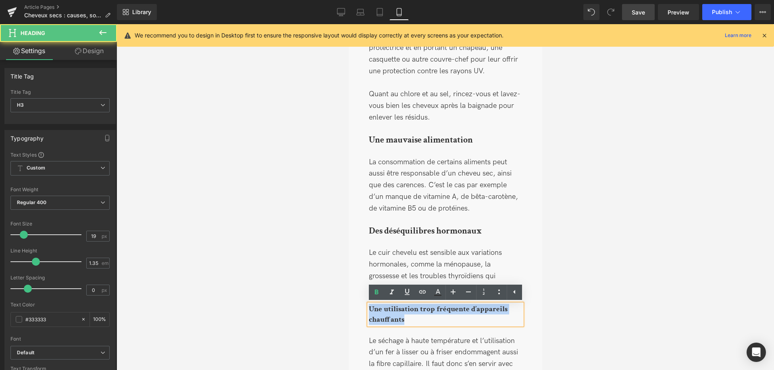
drag, startPoint x: 406, startPoint y: 319, endPoint x: 352, endPoint y: 306, distance: 55.7
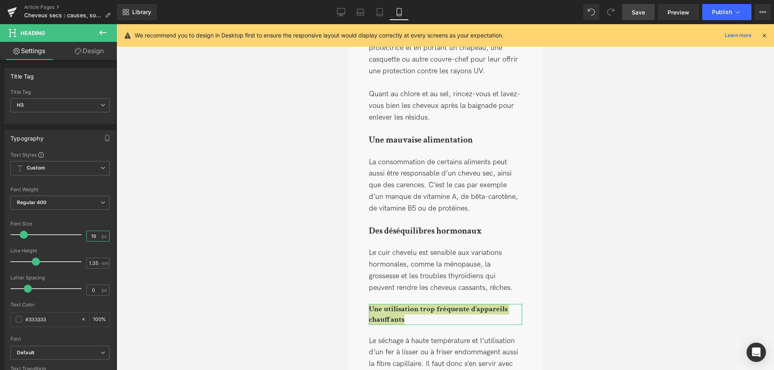
click at [95, 235] on input "19" at bounding box center [94, 236] width 14 height 10
type input "1"
type input "22"
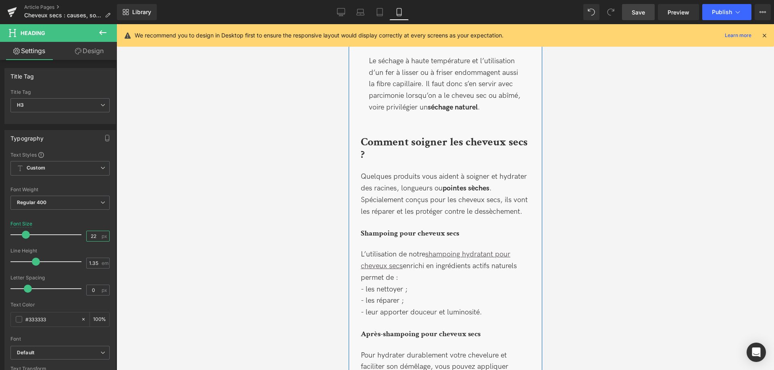
scroll to position [1562, 0]
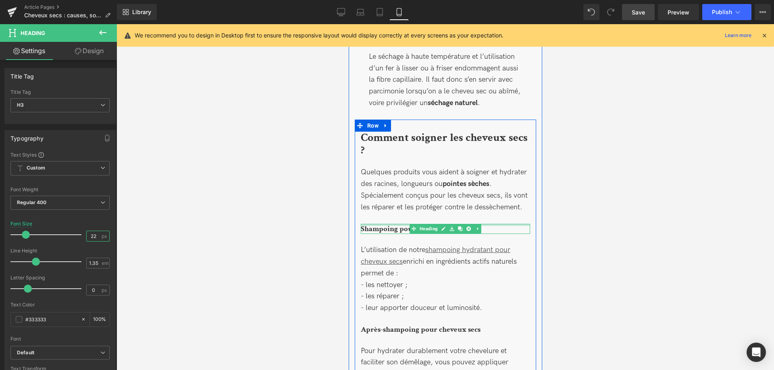
click at [384, 226] on div at bounding box center [444, 225] width 169 height 2
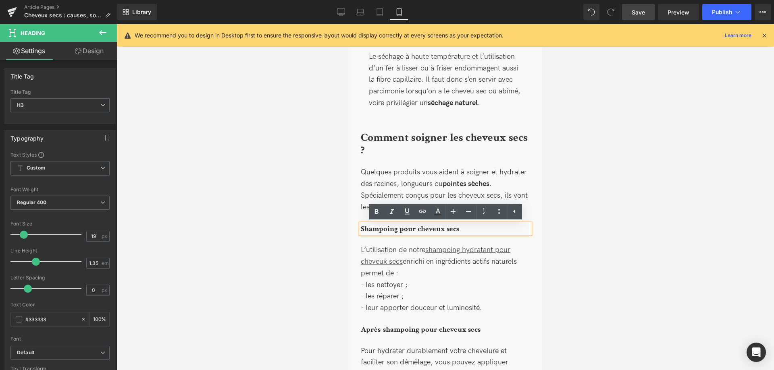
click at [369, 229] on b "Shampoing pour cheveux secs" at bounding box center [409, 229] width 98 height 10
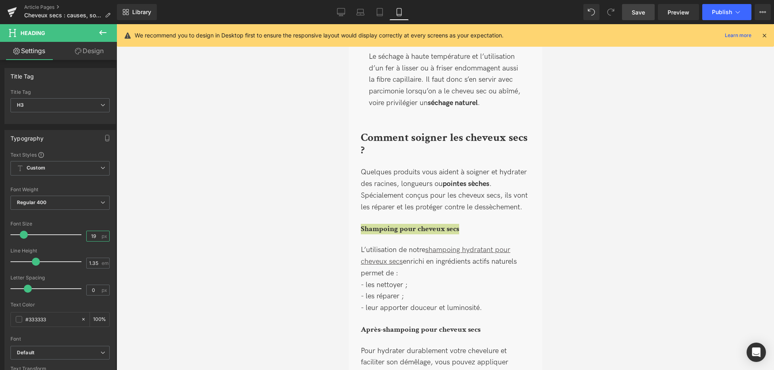
click at [95, 236] on input "19" at bounding box center [94, 236] width 14 height 10
type input "1"
type input "22"
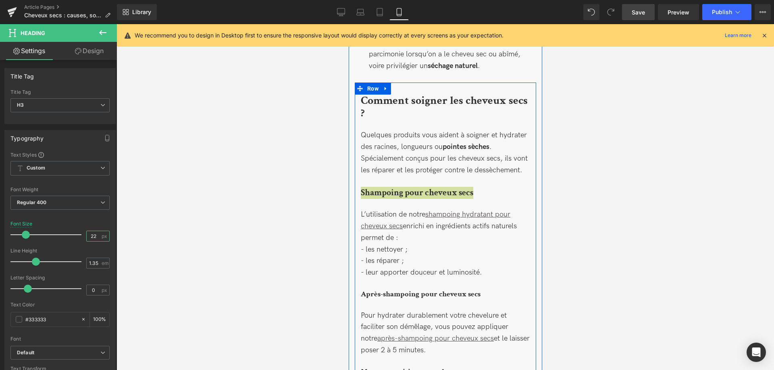
scroll to position [1644, 0]
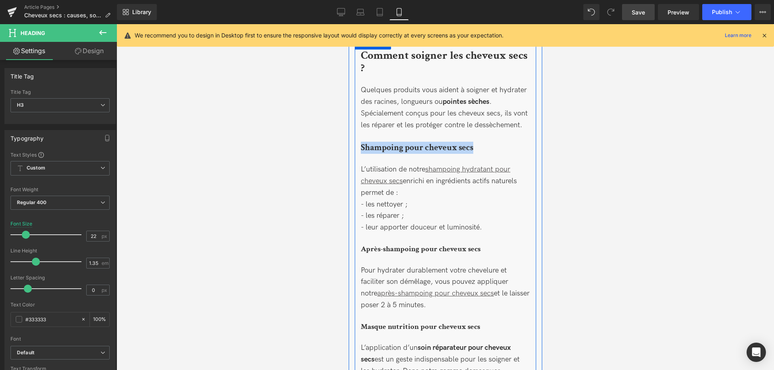
click at [378, 248] on b "Après-shampoing pour cheveux secs" at bounding box center [420, 249] width 120 height 10
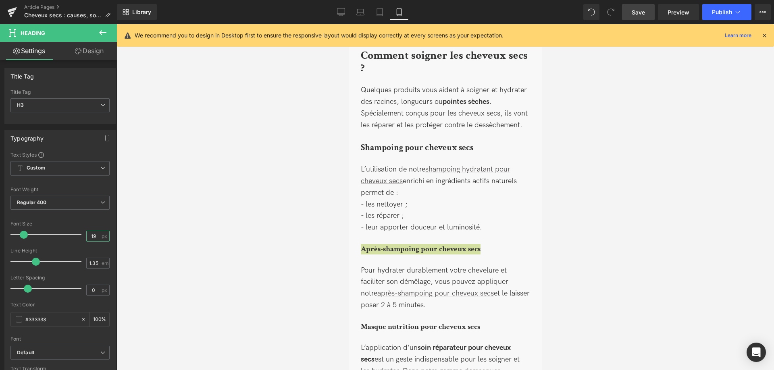
click at [95, 241] on input "19" at bounding box center [94, 236] width 14 height 10
type input "1"
type input "22"
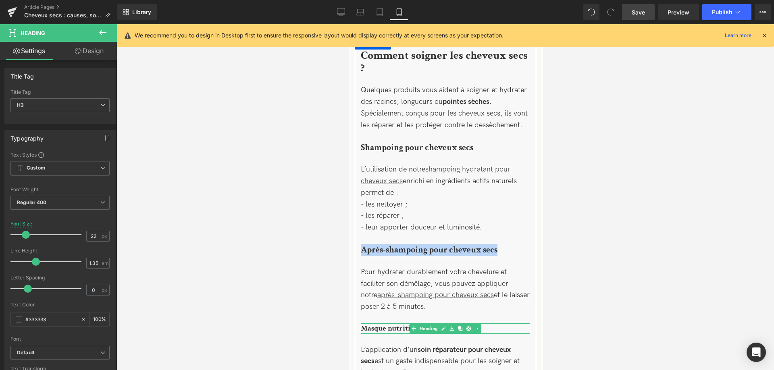
click at [370, 331] on b "Masque nutrition pour cheveux secs" at bounding box center [419, 329] width 119 height 10
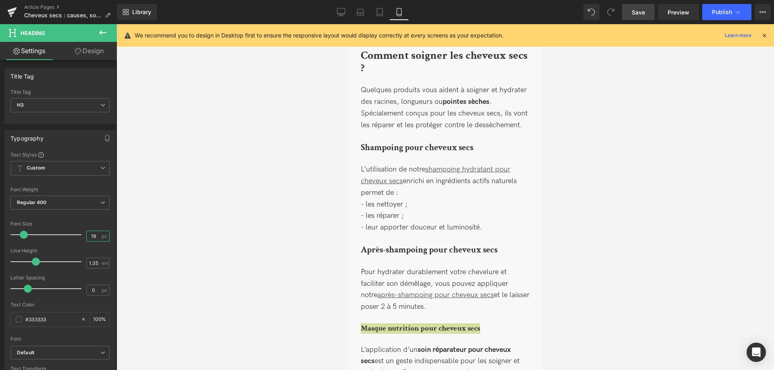
drag, startPoint x: 98, startPoint y: 236, endPoint x: 84, endPoint y: 236, distance: 13.7
click at [87, 236] on input "19" at bounding box center [94, 236] width 14 height 10
type input "22"
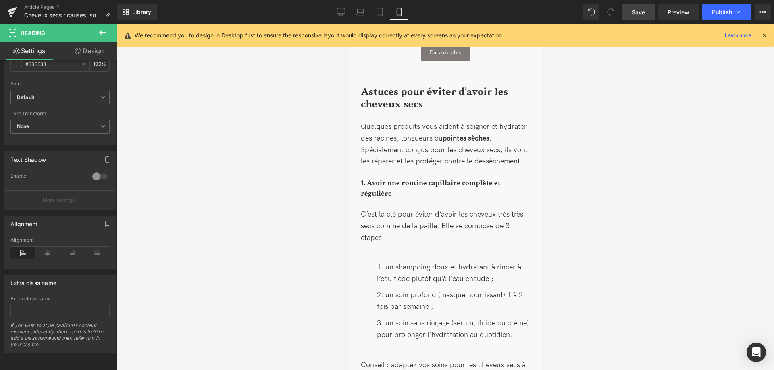
scroll to position [2260, 0]
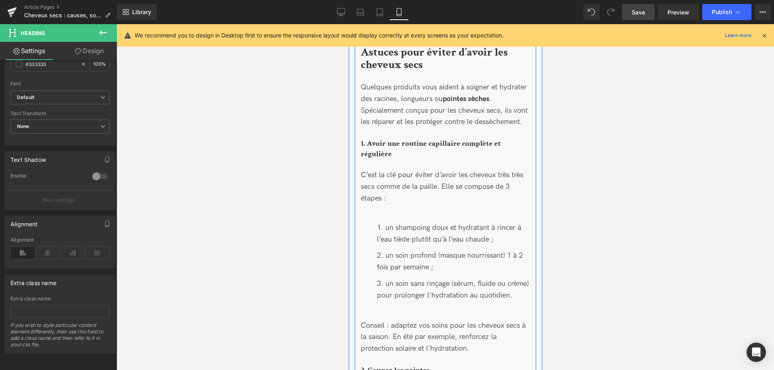
click at [382, 153] on b "1. Avoir une routine capillaire complète et régulière" at bounding box center [430, 149] width 140 height 21
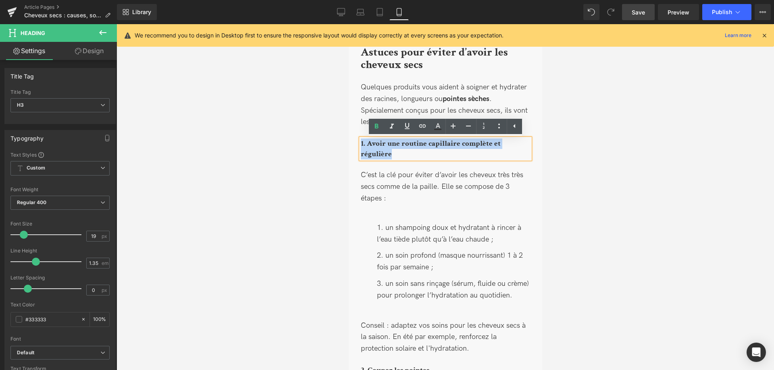
drag, startPoint x: 384, startPoint y: 152, endPoint x: 328, endPoint y: 141, distance: 57.4
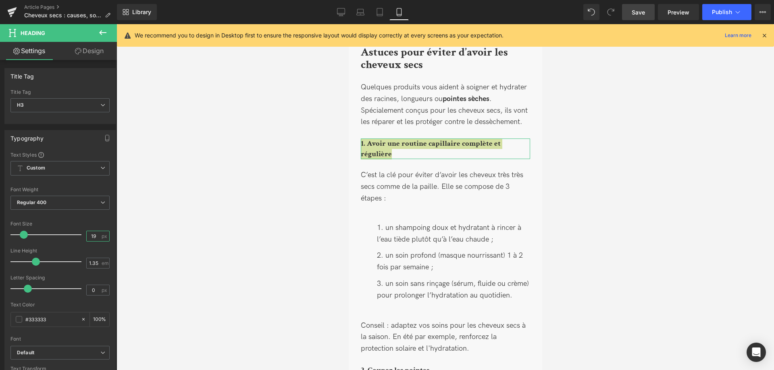
click at [94, 233] on input "19" at bounding box center [94, 236] width 14 height 10
type input "1"
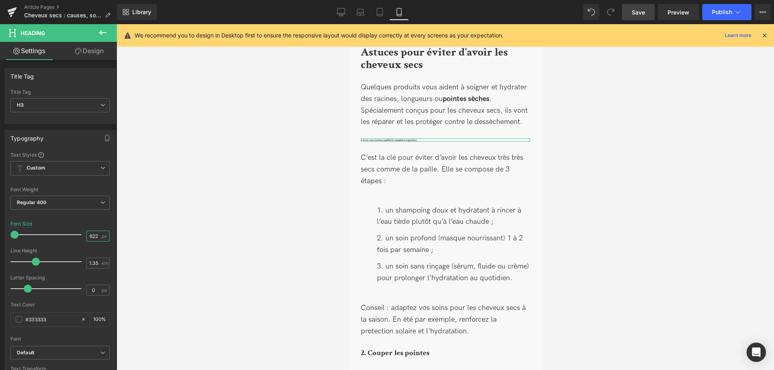
type input "22"
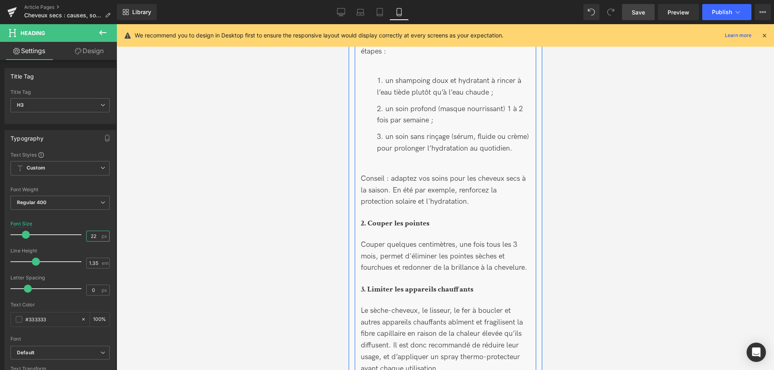
scroll to position [2425, 0]
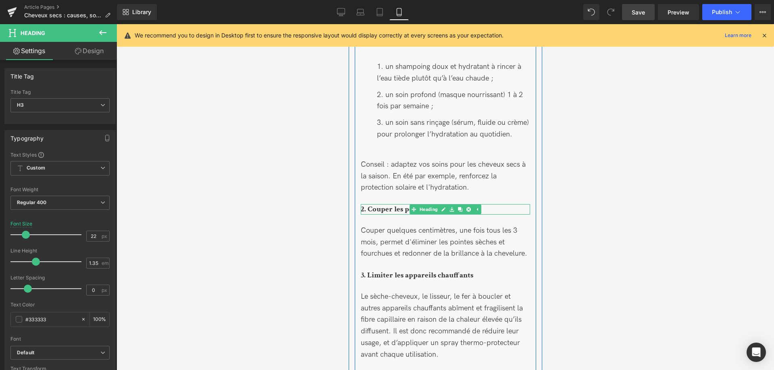
click at [385, 212] on b "2. Couper les pointes" at bounding box center [394, 209] width 68 height 10
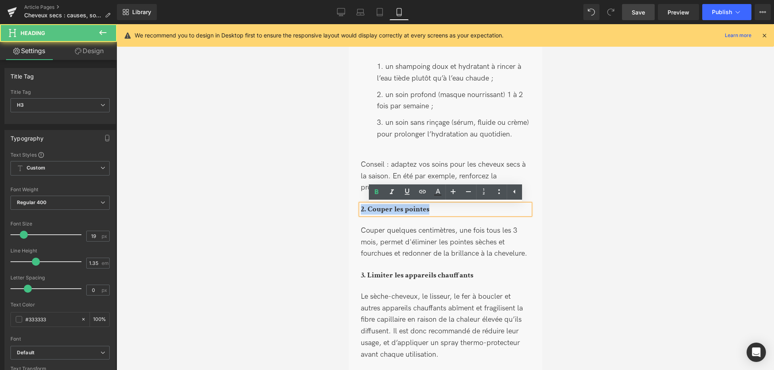
drag, startPoint x: 330, startPoint y: 205, endPoint x: 301, endPoint y: 202, distance: 29.1
click at [348, 202] on body "NOUVEAU FORMAT : OI SHAMPOO EN ÉCO-RECHARGE 500 ML ♻️ Découvrir 🚚 LIVRAISON OFF…" at bounding box center [444, 236] width 193 height 5272
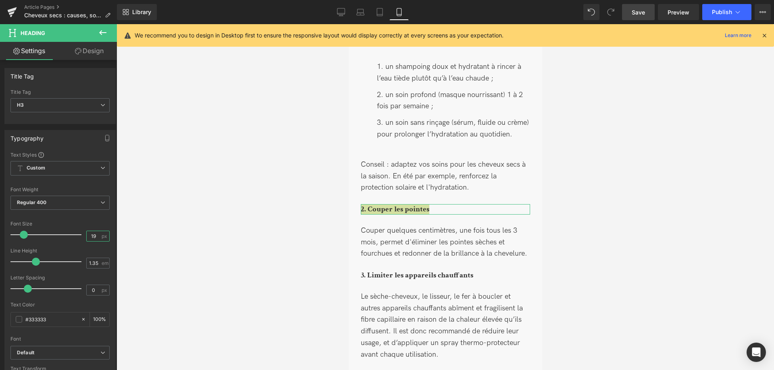
click at [98, 240] on input "19" at bounding box center [94, 236] width 14 height 10
type input "1"
type input "22"
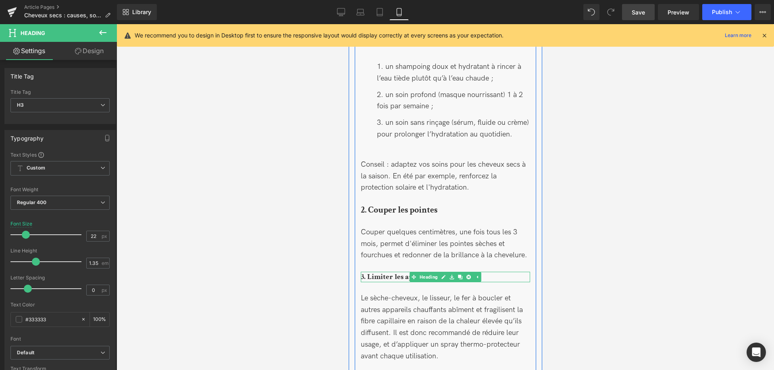
click at [394, 279] on b "3. Limiter les appareils chauffants" at bounding box center [416, 277] width 112 height 10
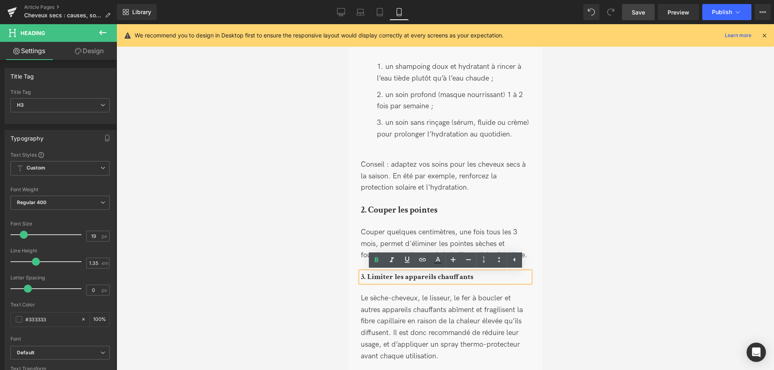
drag, startPoint x: 490, startPoint y: 278, endPoint x: 306, endPoint y: 268, distance: 183.9
click at [348, 268] on body "NOUVEAU FORMAT : OI SHAMPOO EN ÉCO-RECHARGE 500 ML ♻️ Découvrir 🚚 LIVRAISON OFF…" at bounding box center [444, 237] width 193 height 5274
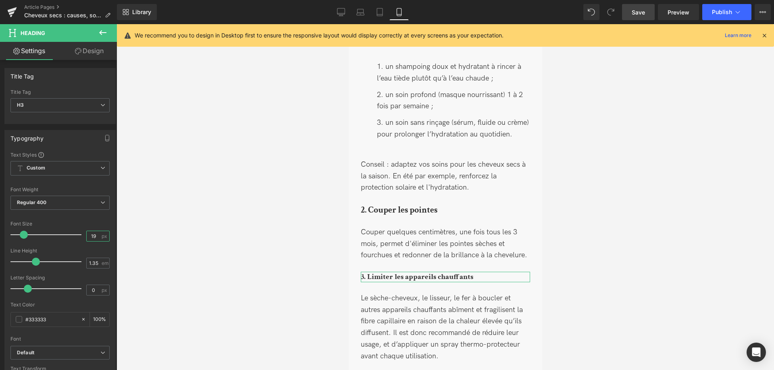
click at [97, 236] on input "19" at bounding box center [94, 236] width 14 height 10
type input "6"
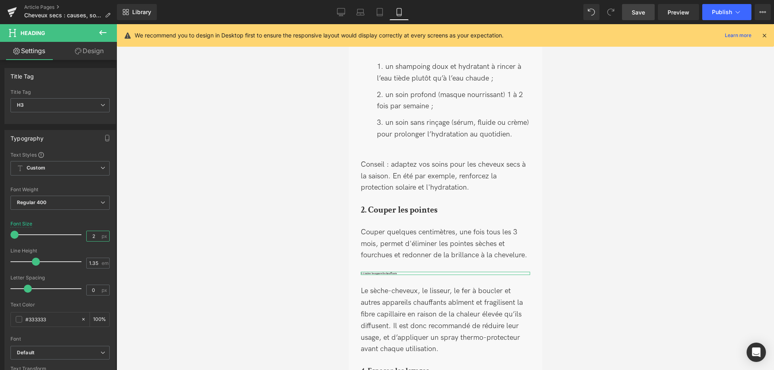
type input "22"
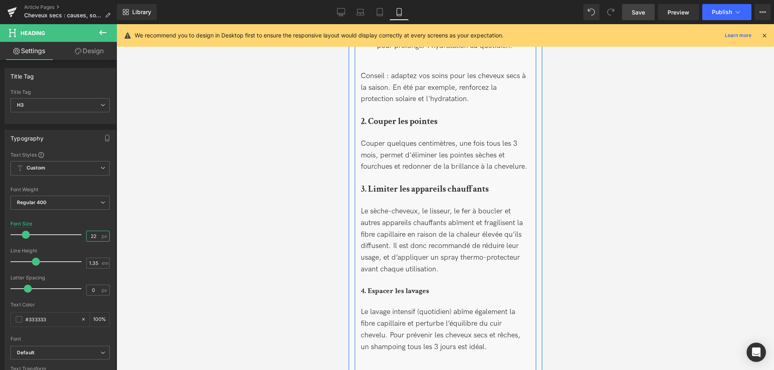
scroll to position [2630, 0]
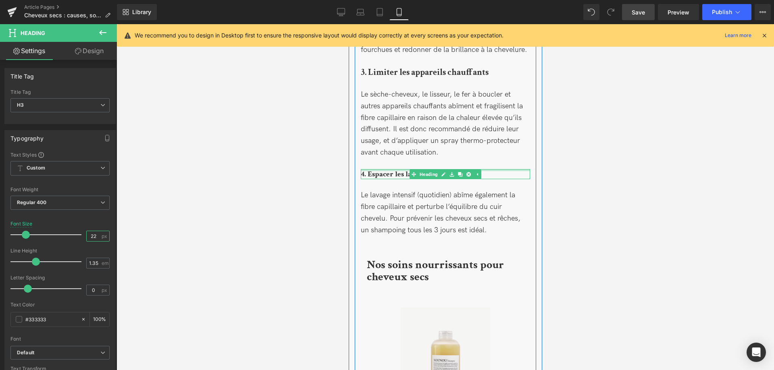
click at [371, 171] on div at bounding box center [444, 170] width 169 height 2
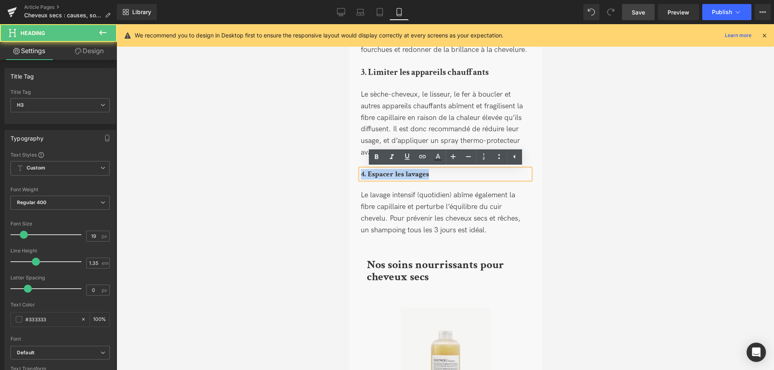
drag, startPoint x: 428, startPoint y: 176, endPoint x: 342, endPoint y: 172, distance: 85.5
click at [348, 172] on body "NOUVEAU FORMAT : OI SHAMPOO EN ÉCO-RECHARGE 500 ML ♻️ Découvrir 🚚 LIVRAISON OFF…" at bounding box center [444, 31] width 193 height 5275
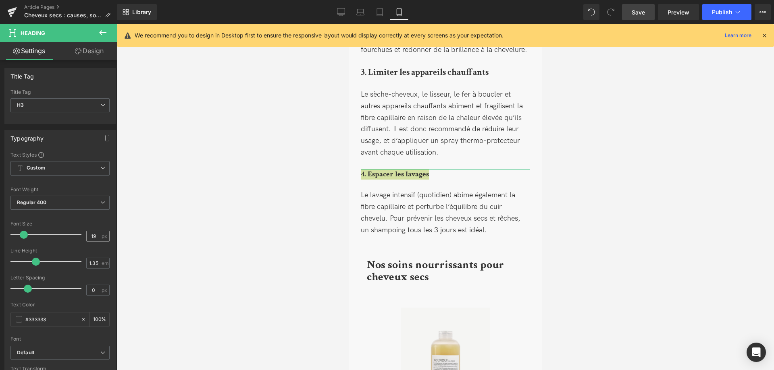
click at [101, 231] on div "19 px" at bounding box center [97, 236] width 23 height 11
click at [98, 233] on input "19" at bounding box center [94, 236] width 14 height 10
type input "1"
type input "22"
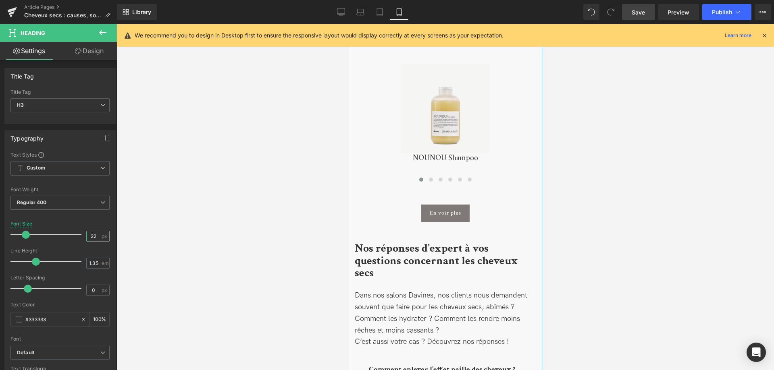
scroll to position [2959, 0]
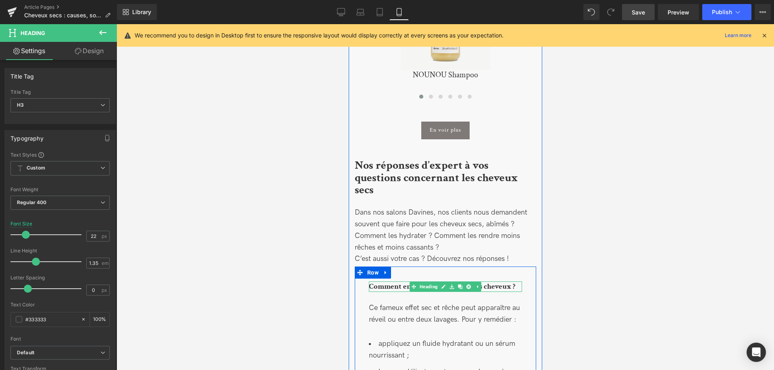
click at [397, 282] on b "Comment enlever l’effet paille des cheveux ?" at bounding box center [441, 287] width 147 height 10
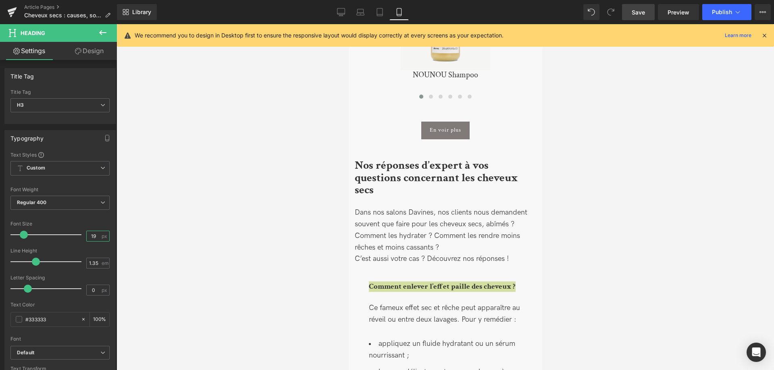
click at [98, 235] on input "19" at bounding box center [94, 236] width 14 height 10
type input "1"
type input "22"
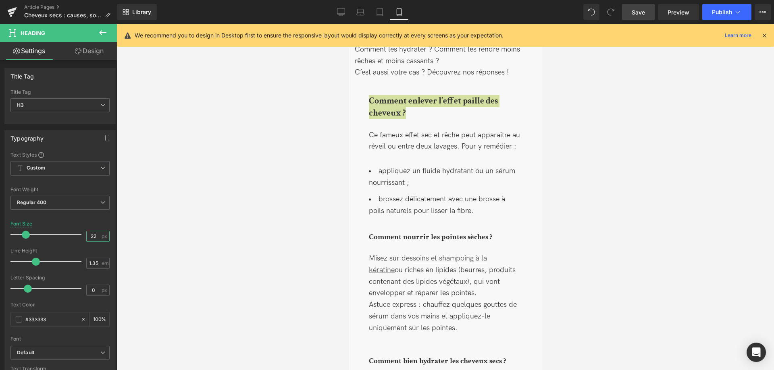
scroll to position [3164, 0]
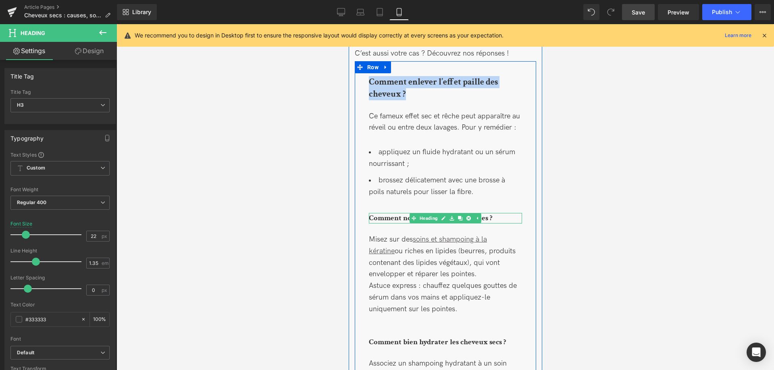
click at [384, 213] on b "Comment nourrir les pointes sèches ?" at bounding box center [430, 218] width 124 height 10
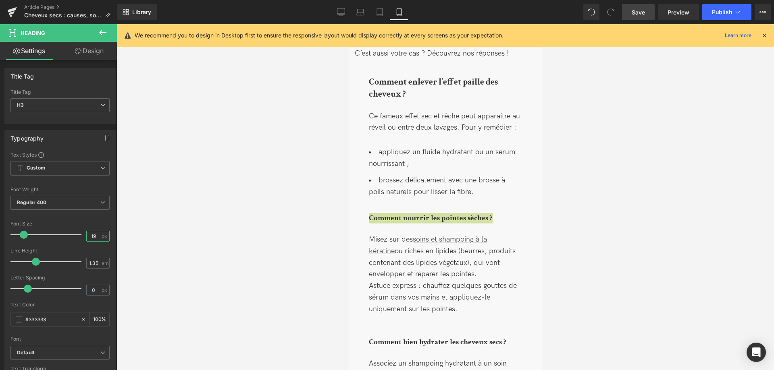
click at [97, 233] on input "19" at bounding box center [94, 236] width 14 height 10
type input "1"
type input "22"
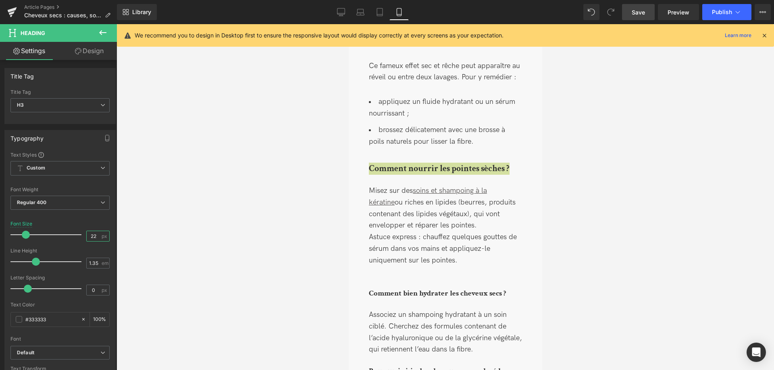
scroll to position [3246, 0]
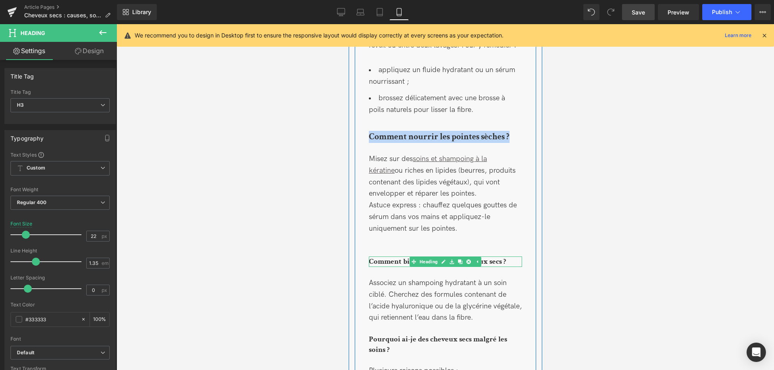
click at [379, 257] on b "Comment bien hydrater les cheveux secs ?" at bounding box center [436, 262] width 137 height 10
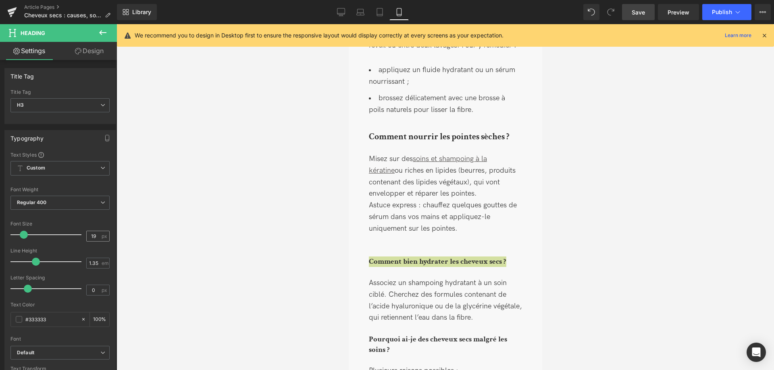
click at [101, 235] on div "19 px" at bounding box center [97, 236] width 23 height 11
click at [97, 235] on input "19" at bounding box center [94, 236] width 14 height 10
type input "1"
type input "22"
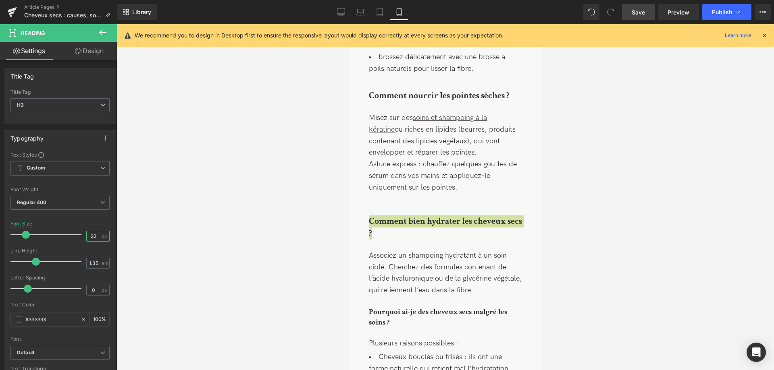
scroll to position [3329, 0]
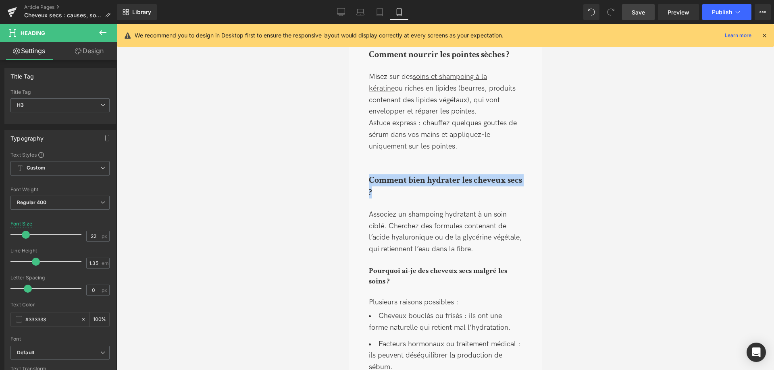
click at [384, 270] on b "Pourquoi ai-je des cheveux secs malgré les soins ?" at bounding box center [437, 276] width 138 height 21
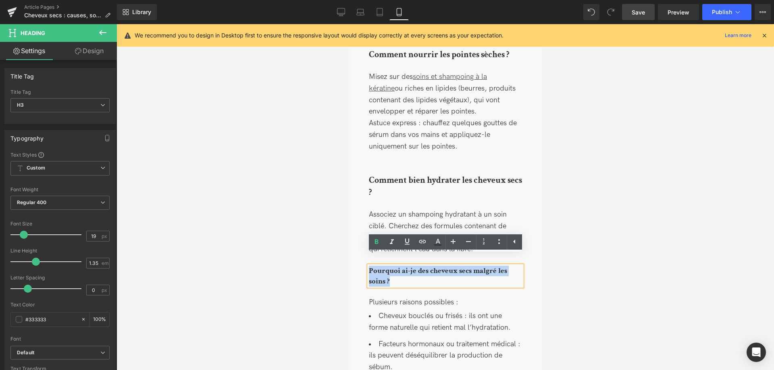
drag, startPoint x: 393, startPoint y: 268, endPoint x: 357, endPoint y: 259, distance: 36.8
click at [357, 259] on div "Comment enlever l’effet paille des cheveux ? Heading Ce fameux effet sec et rêc…" at bounding box center [444, 164] width 181 height 505
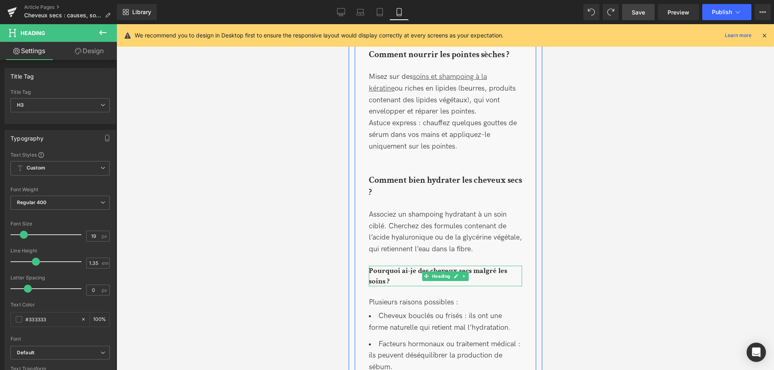
click at [396, 270] on h3 "Pourquoi ai-je des cheveux secs malgré les soins ?" at bounding box center [444, 276] width 153 height 21
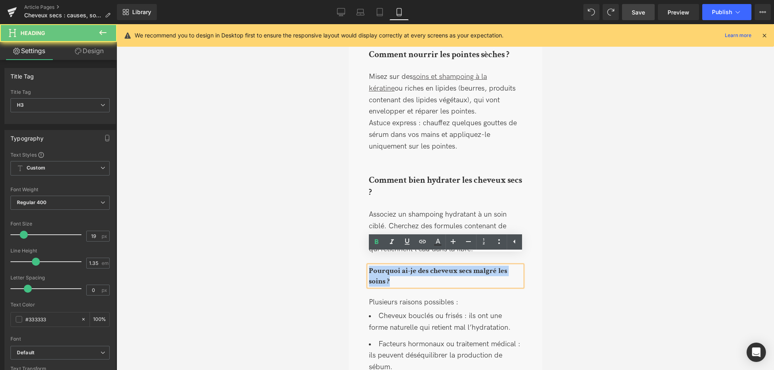
drag, startPoint x: 398, startPoint y: 270, endPoint x: 343, endPoint y: 259, distance: 55.9
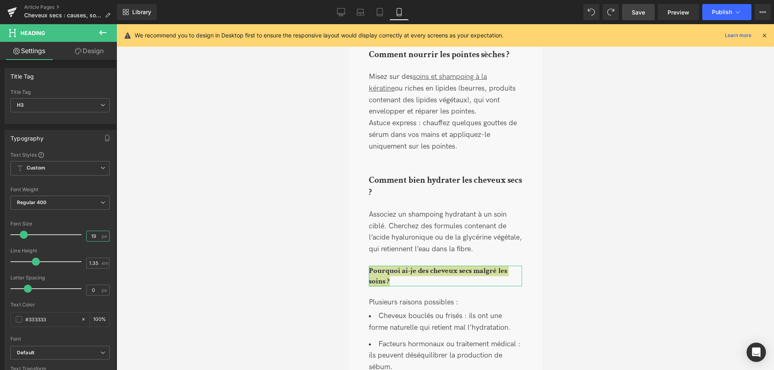
click at [96, 234] on input "19" at bounding box center [94, 236] width 14 height 10
type input "1"
type input "22"
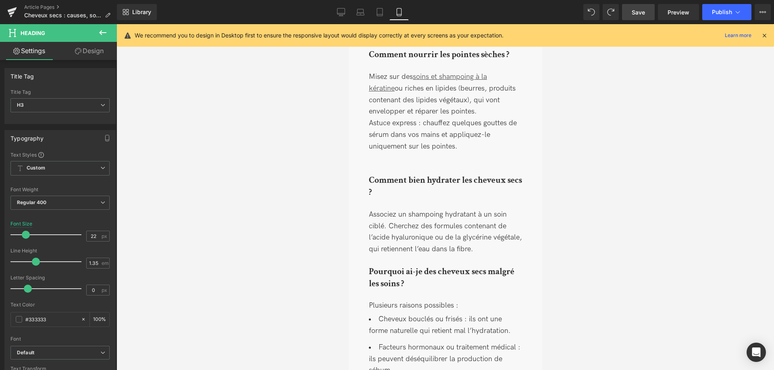
click at [278, 260] on div at bounding box center [444, 197] width 657 height 346
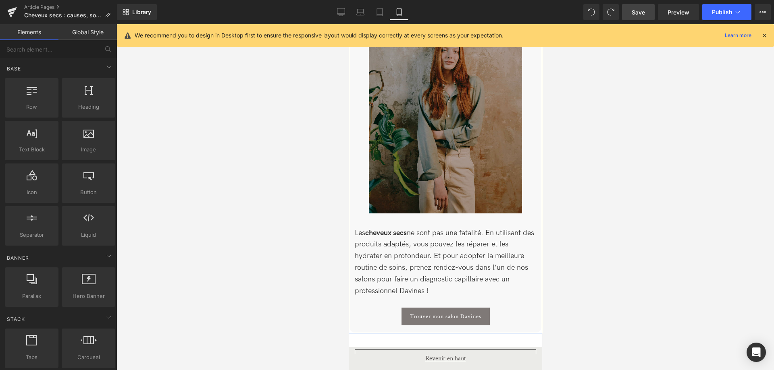
scroll to position [3781, 0]
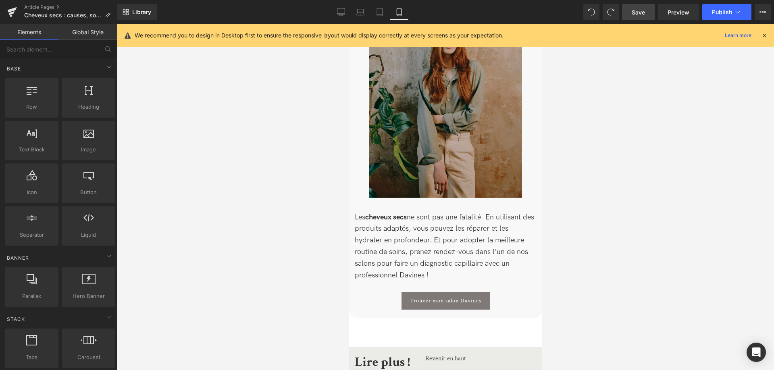
drag, startPoint x: 639, startPoint y: 13, endPoint x: 106, endPoint y: 226, distance: 573.7
click at [639, 13] on span "Save" at bounding box center [637, 12] width 13 height 8
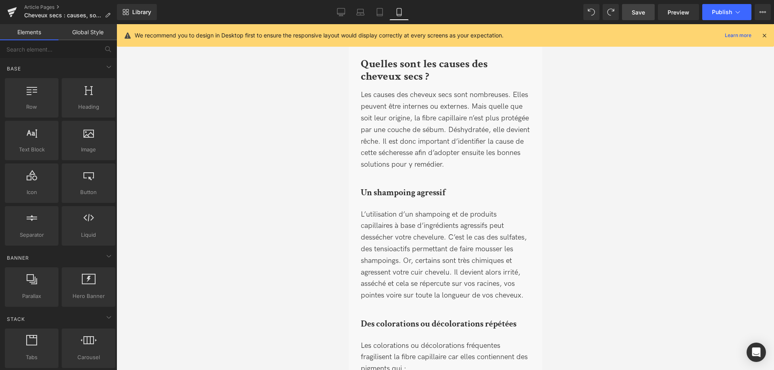
scroll to position [288, 0]
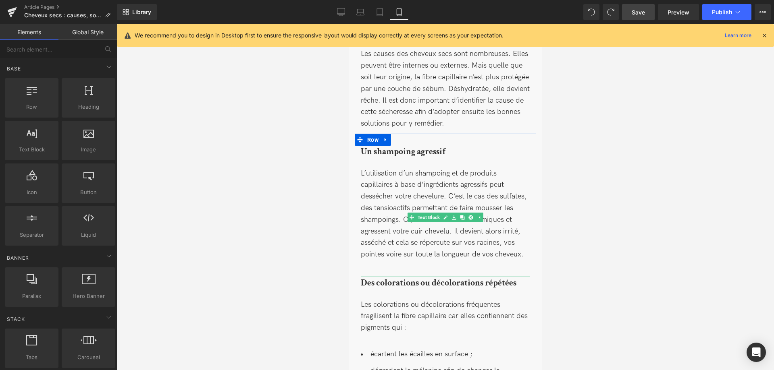
click at [506, 254] on div "L’utilisation d’un shampoing et de produits capillaires à base d’ingrédients ag…" at bounding box center [444, 217] width 169 height 119
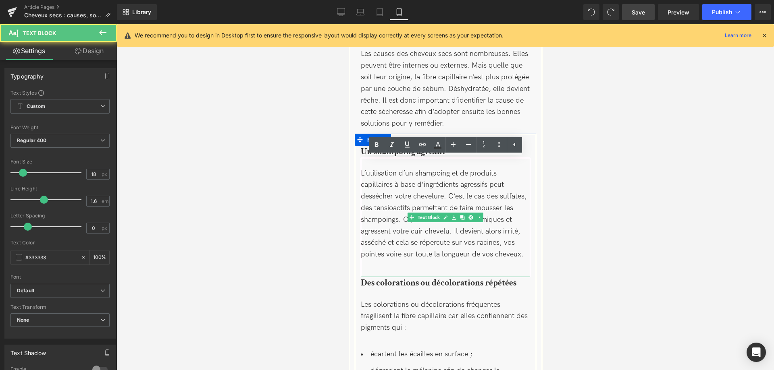
click at [526, 253] on div "L’utilisation d’un shampoing et de produits capillaires à base d’ingrédients ag…" at bounding box center [444, 217] width 169 height 119
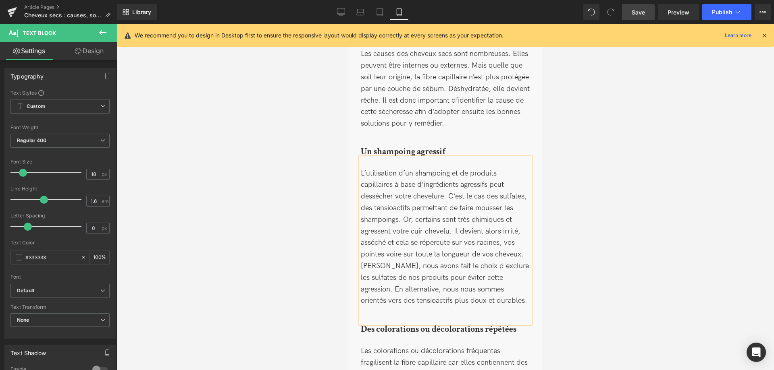
click at [481, 243] on div "L’utilisation d’un shampoing et de produits capillaires à base d’ingrédients ag…" at bounding box center [444, 214] width 169 height 93
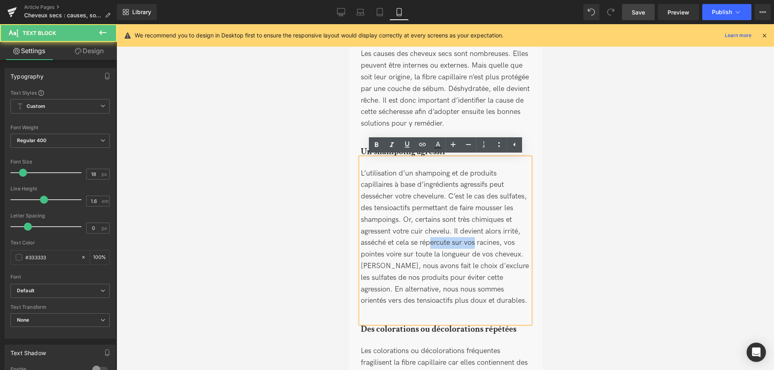
drag, startPoint x: 431, startPoint y: 245, endPoint x: 473, endPoint y: 246, distance: 42.7
click at [473, 246] on div "L’utilisation d’un shampoing et de produits capillaires à base d’ingrédients ag…" at bounding box center [444, 214] width 169 height 93
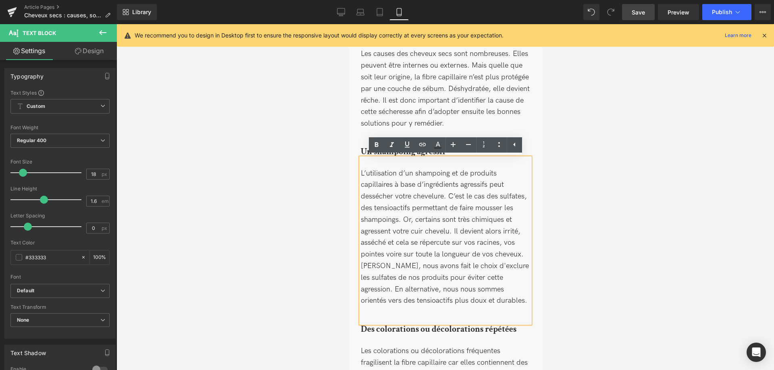
click at [430, 290] on div "Chez Davines, nous avons fait le choix d'exclure les sulfates de nos produits p…" at bounding box center [444, 284] width 169 height 46
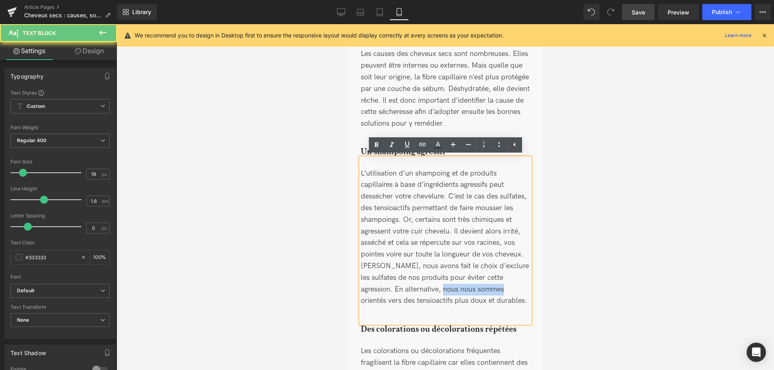
drag, startPoint x: 415, startPoint y: 291, endPoint x: 473, endPoint y: 293, distance: 58.9
click at [473, 293] on div "Chez Davines, nous avons fait le choix d'exclure les sulfates de nos produits p…" at bounding box center [444, 284] width 169 height 46
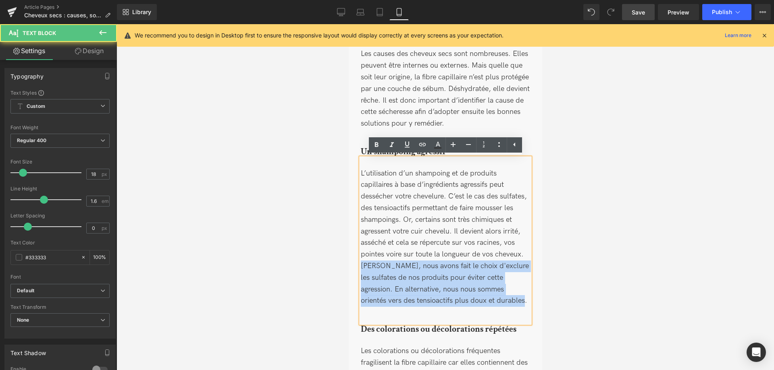
drag, startPoint x: 418, startPoint y: 286, endPoint x: 359, endPoint y: 262, distance: 63.2
click at [360, 262] on div "L’utilisation d’un shampoing et de produits capillaires à base d’ingrédients ag…" at bounding box center [444, 241] width 169 height 166
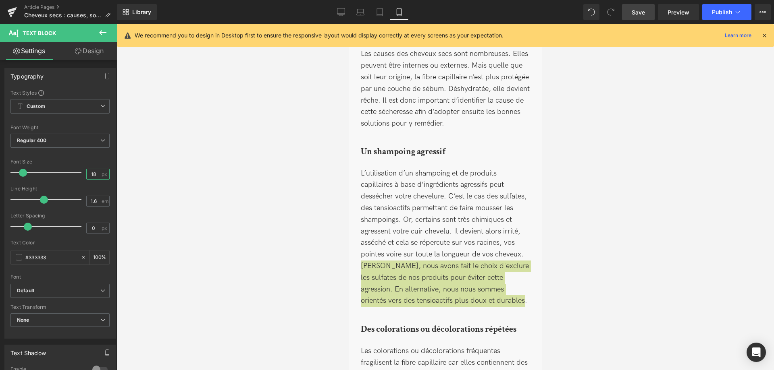
click at [99, 176] on input "18" at bounding box center [94, 174] width 14 height 10
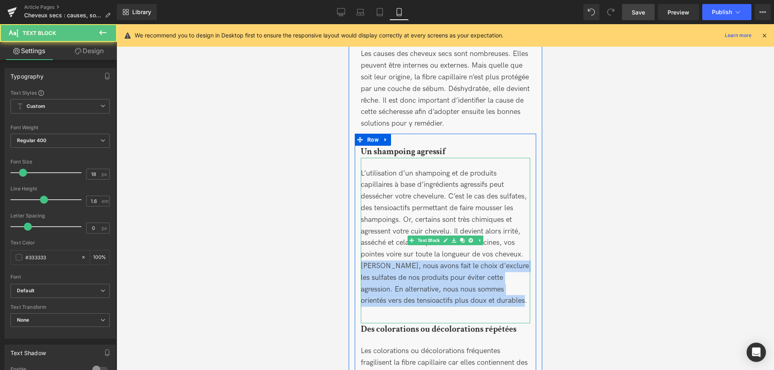
click at [398, 276] on div "Chez Davines, nous avons fait le choix d'exclure les sulfates de nos produits p…" at bounding box center [444, 284] width 169 height 46
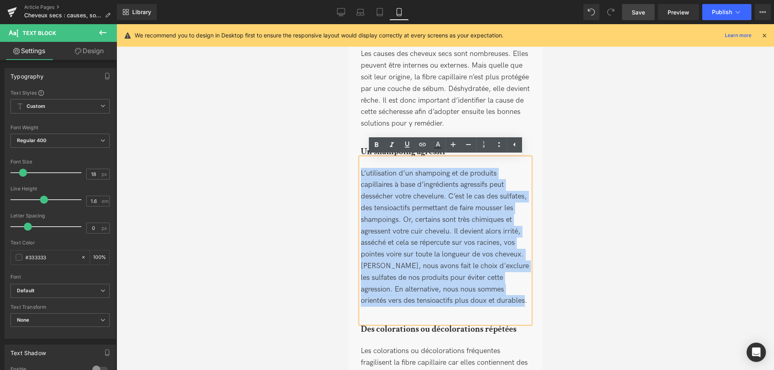
drag, startPoint x: 481, startPoint y: 304, endPoint x: 571, endPoint y: 191, distance: 144.2
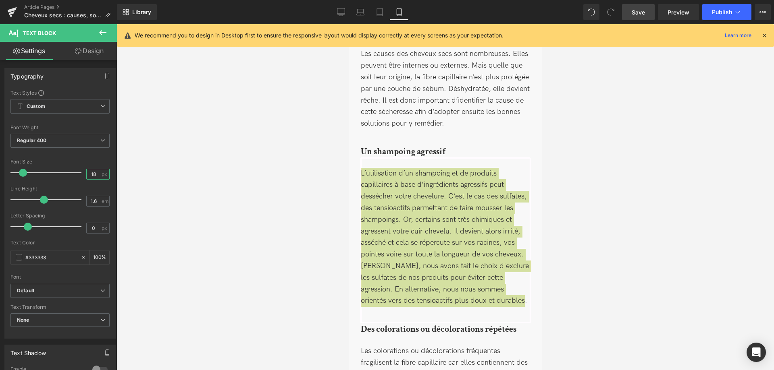
click at [99, 174] on input "18" at bounding box center [94, 174] width 14 height 10
type input "1"
type input "18"
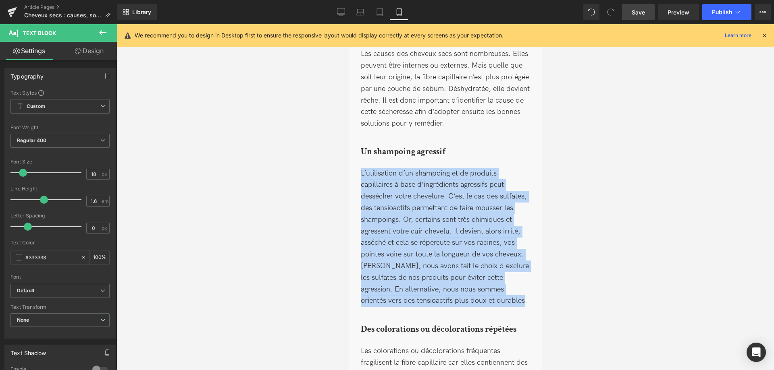
click at [503, 288] on div "Chez Davines, nous avons fait le choix d'exclure les sulfates de nos produits p…" at bounding box center [444, 284] width 169 height 46
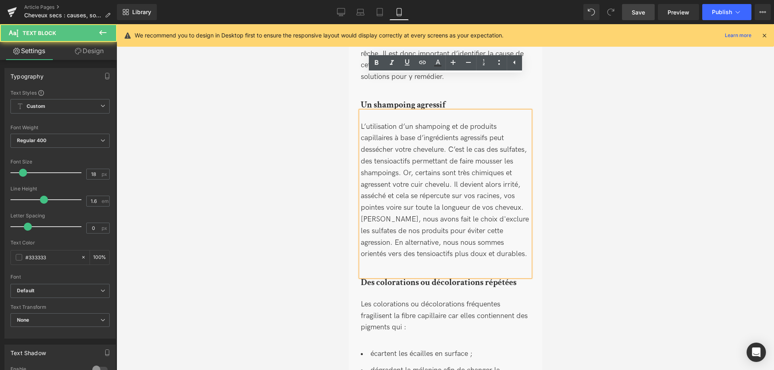
scroll to position [370, 0]
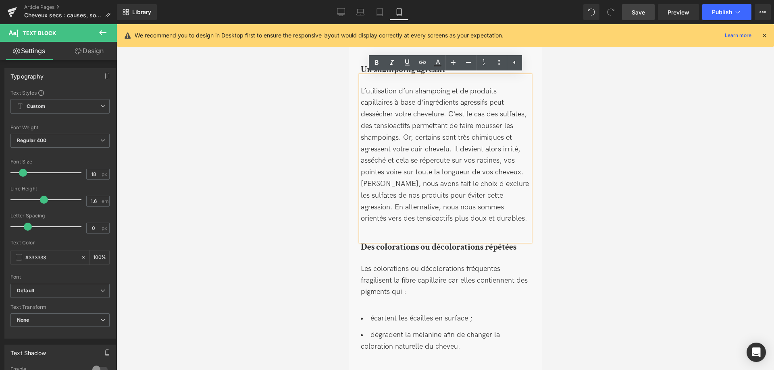
click at [643, 13] on span "Save" at bounding box center [637, 12] width 13 height 8
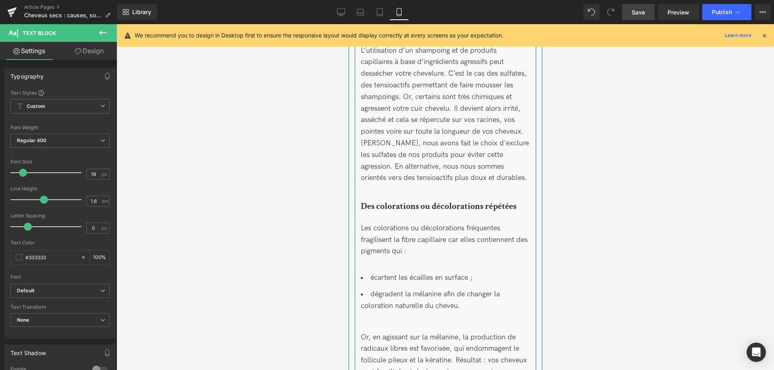
scroll to position [411, 0]
click at [380, 249] on div "Les colorations ou décolorations fréquentes fragilisent la fibre capillaire car…" at bounding box center [444, 237] width 169 height 50
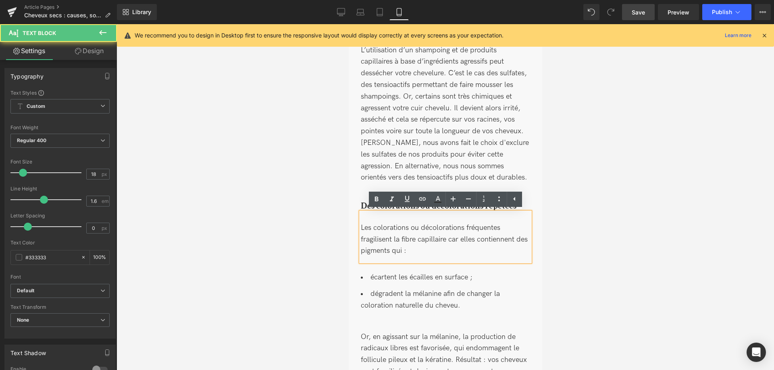
click at [503, 224] on div "Les colorations ou décolorations fréquentes fragilisent la fibre capillaire car…" at bounding box center [444, 237] width 169 height 50
click at [393, 242] on div "Les colorations ou décolorations fréquentes peuvent fragilisent la fibre capill…" at bounding box center [444, 237] width 169 height 50
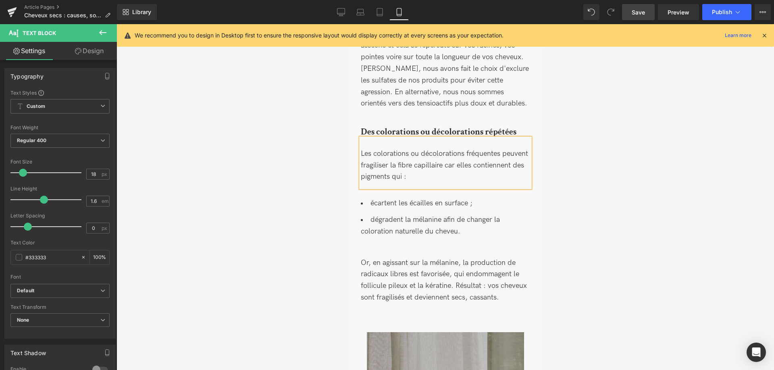
scroll to position [493, 0]
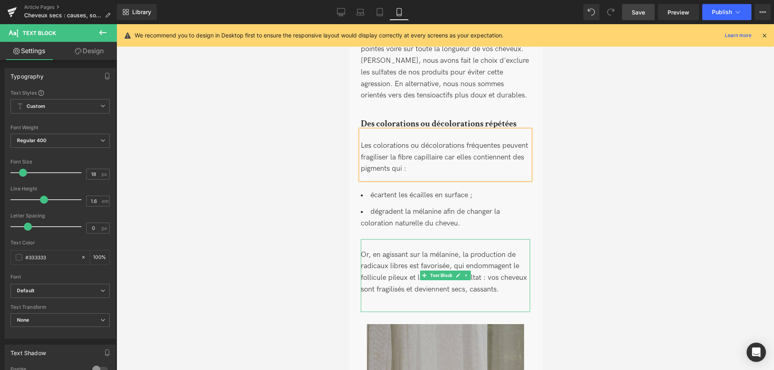
click at [494, 292] on div "Or, en agissant sur la mélanine, la production de radicaux libres est favorisée…" at bounding box center [444, 275] width 169 height 73
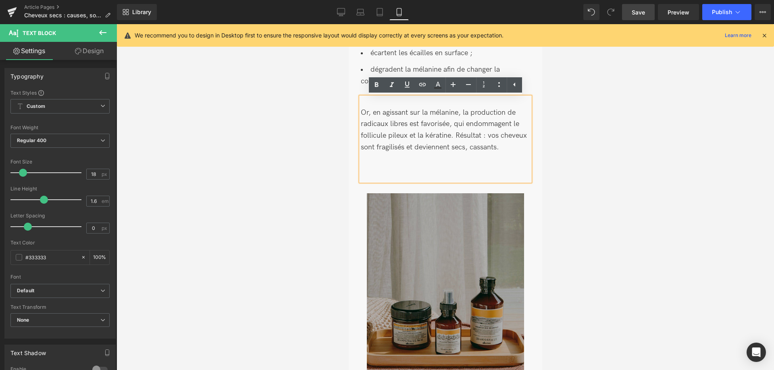
scroll to position [616, 0]
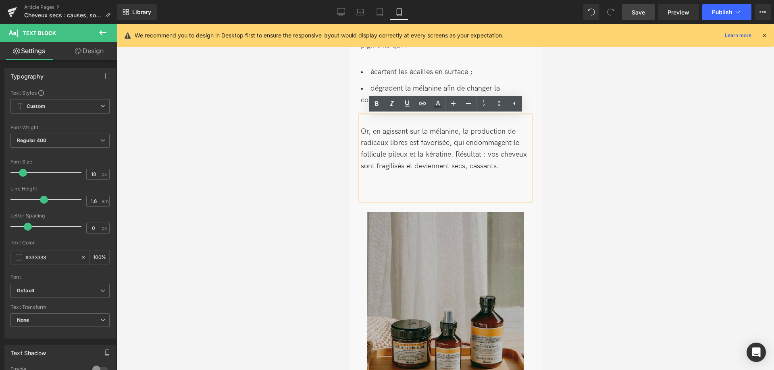
click at [497, 168] on div "Or, en agissant sur la mélanine, la production de radicaux libres est favorisée…" at bounding box center [444, 158] width 169 height 85
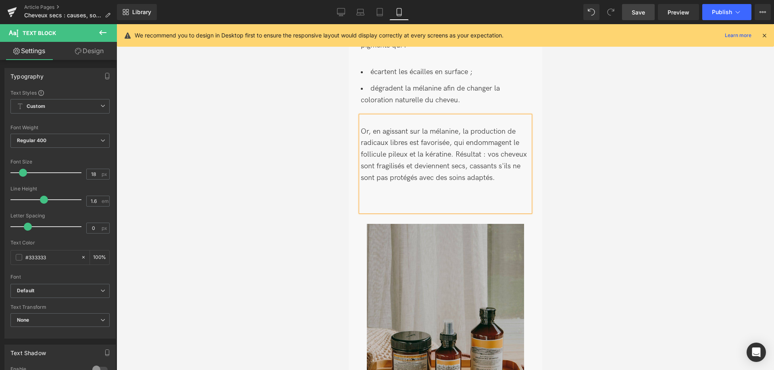
click at [606, 221] on div at bounding box center [444, 197] width 657 height 346
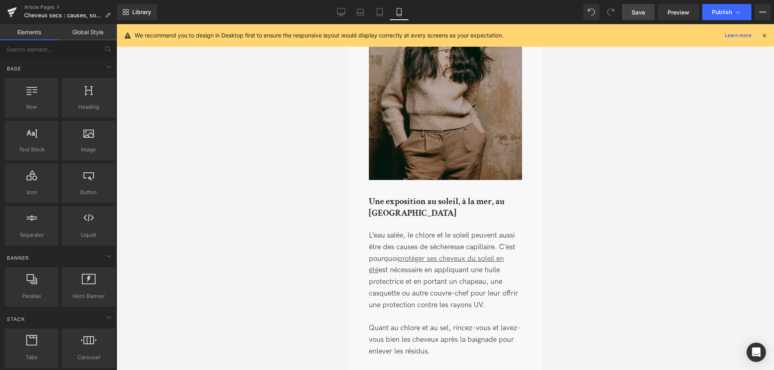
scroll to position [1110, 0]
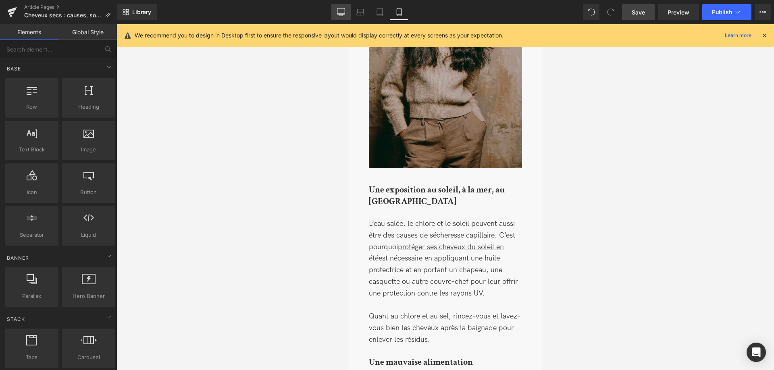
click at [336, 10] on link "Desktop" at bounding box center [340, 12] width 19 height 16
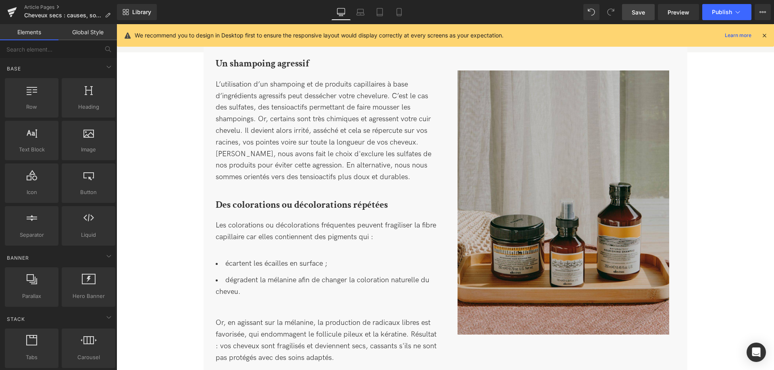
scroll to position [393, 0]
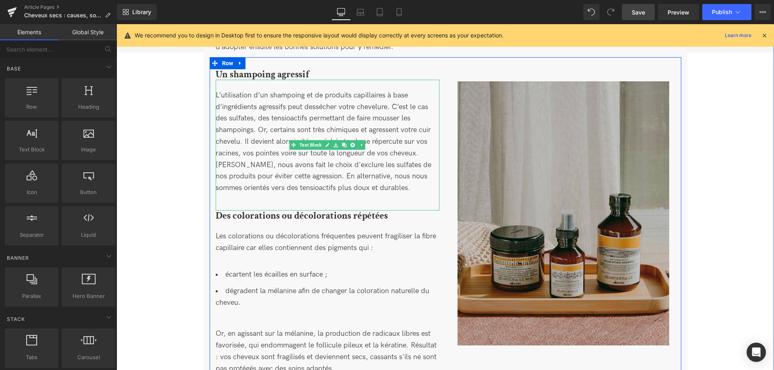
click at [419, 154] on div "L’utilisation d’un shampoing et de produits capillaires à base d’ingrédients ag…" at bounding box center [328, 125] width 224 height 70
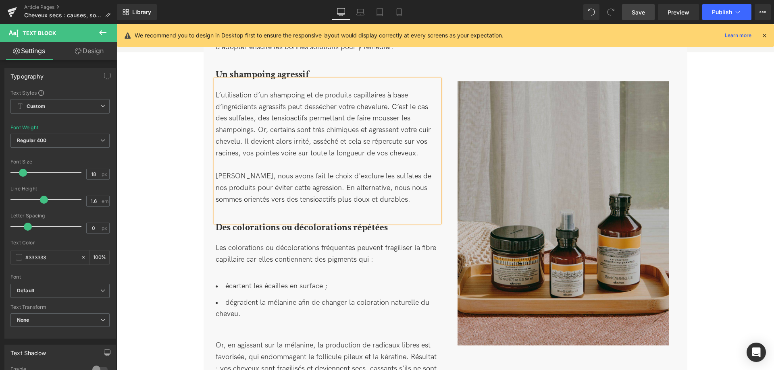
click at [633, 13] on span "Save" at bounding box center [637, 12] width 13 height 8
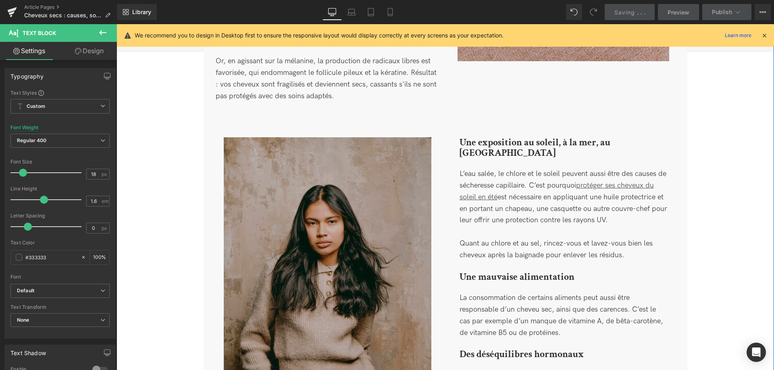
scroll to position [681, 0]
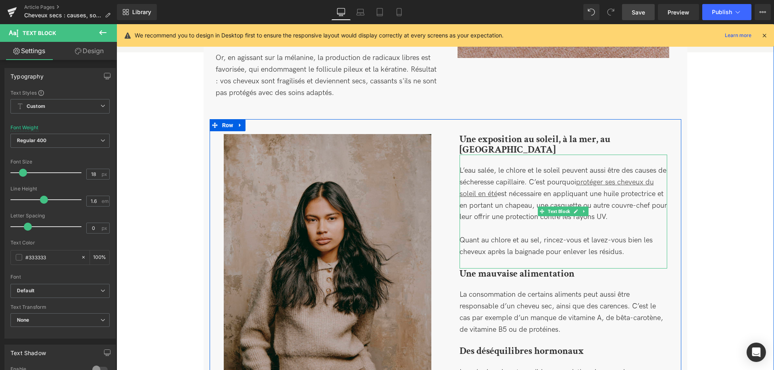
click at [618, 183] on div "L’eau salée, le chlore et le soleil peuvent aussi être des causes de sécheresse…" at bounding box center [562, 212] width 207 height 114
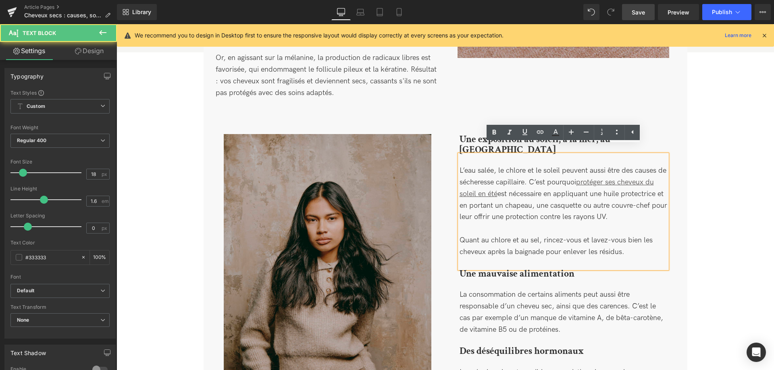
click at [659, 186] on div "L’eau salée, le chlore et le soleil peuvent aussi être des causes de sécheresse…" at bounding box center [562, 212] width 207 height 114
click at [622, 185] on div "L’eau salée, le chlore et le soleil peuvent aussi être des causes de sécheresse…" at bounding box center [562, 212] width 207 height 114
drag, startPoint x: 621, startPoint y: 185, endPoint x: 598, endPoint y: 186, distance: 23.0
click at [598, 186] on div "L’eau salée, le chlore et le soleil peuvent aussi être des causes de sécheresse…" at bounding box center [562, 212] width 207 height 114
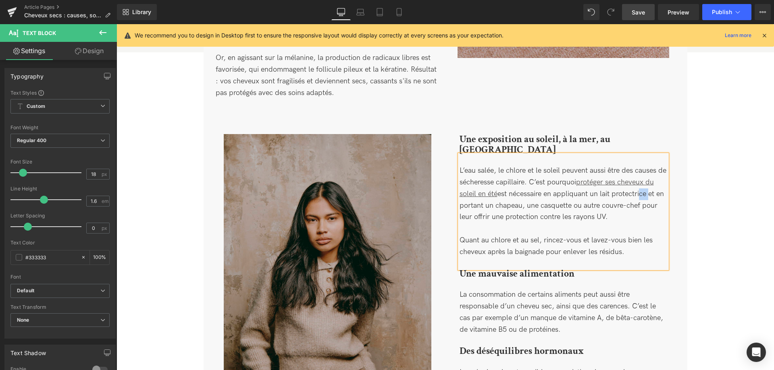
drag, startPoint x: 647, startPoint y: 185, endPoint x: 639, endPoint y: 186, distance: 8.5
click at [639, 186] on div "L’eau salée, le chlore et le soleil peuvent aussi être des causes de sécheresse…" at bounding box center [562, 212] width 207 height 114
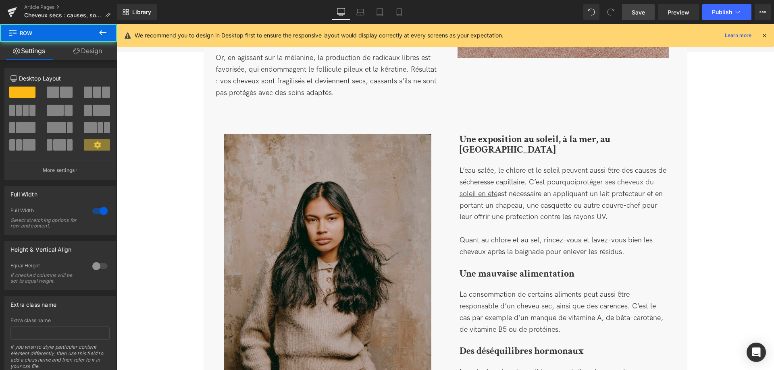
click at [639, 12] on span "Save" at bounding box center [637, 12] width 13 height 8
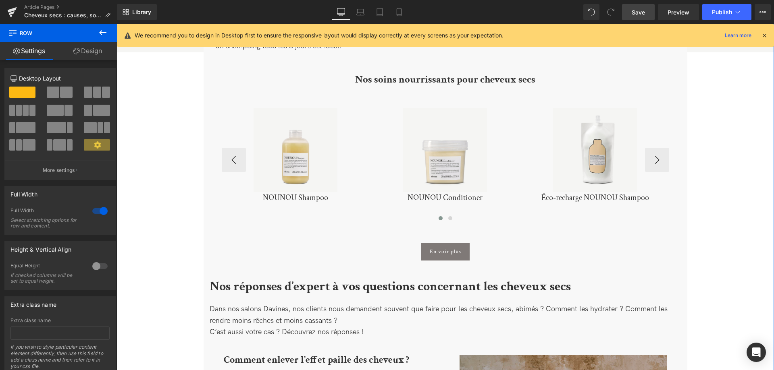
scroll to position [1955, 0]
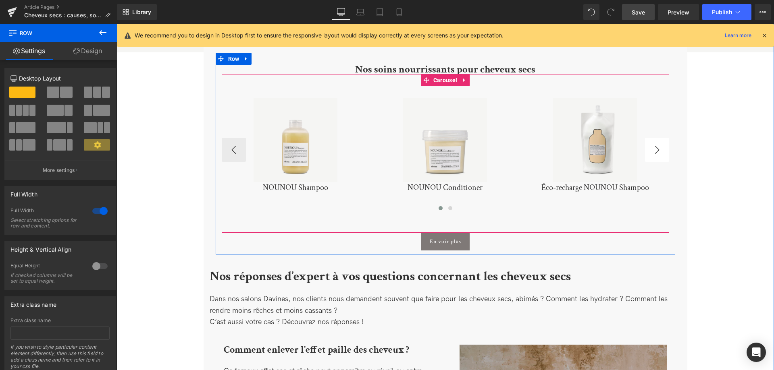
click at [650, 147] on button "›" at bounding box center [657, 150] width 24 height 24
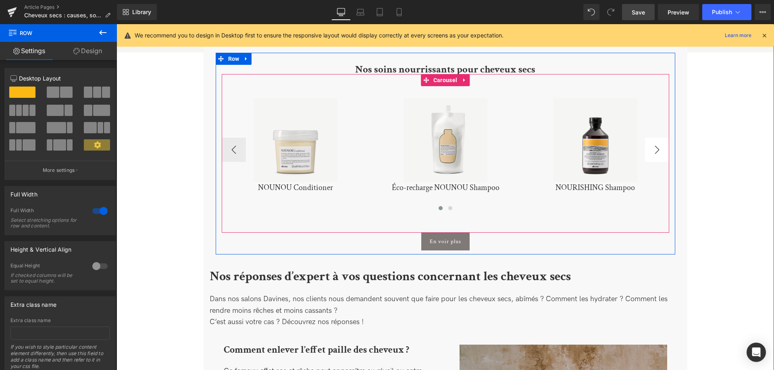
click at [655, 146] on button "›" at bounding box center [657, 150] width 24 height 24
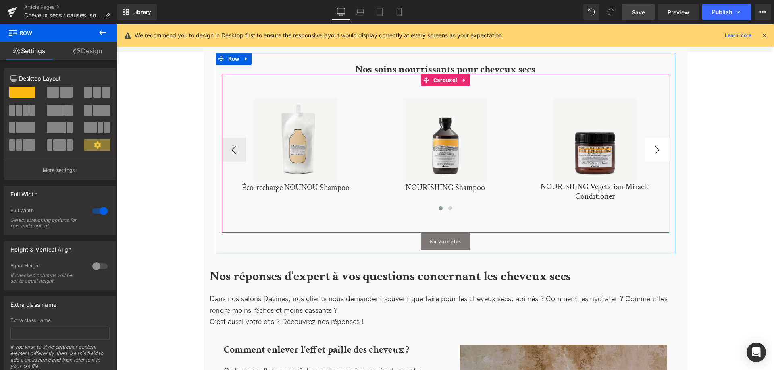
click at [655, 146] on button "›" at bounding box center [657, 150] width 24 height 24
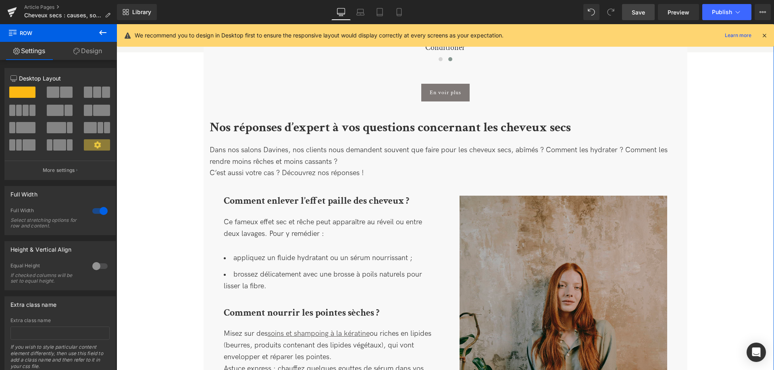
scroll to position [2119, 0]
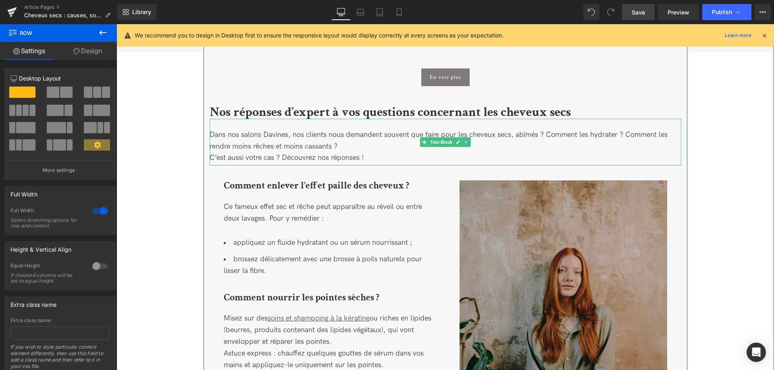
click at [260, 125] on div "Dans nos salons Davines, nos clients nous demandent souvent que faire pour les …" at bounding box center [444, 142] width 471 height 47
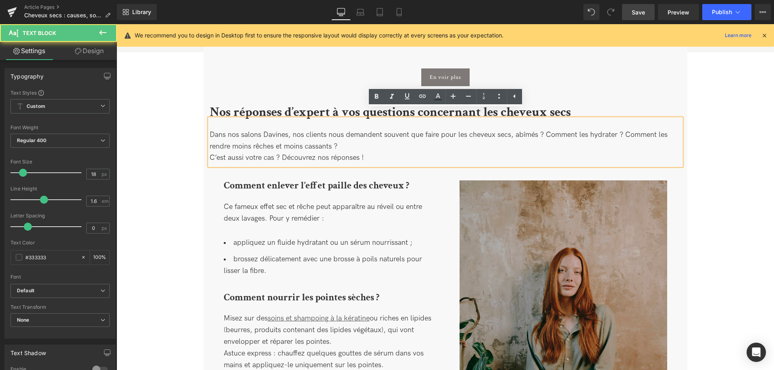
click at [263, 125] on div "Dans nos salons Davines, nos clients nous demandent souvent que faire pour les …" at bounding box center [444, 142] width 471 height 47
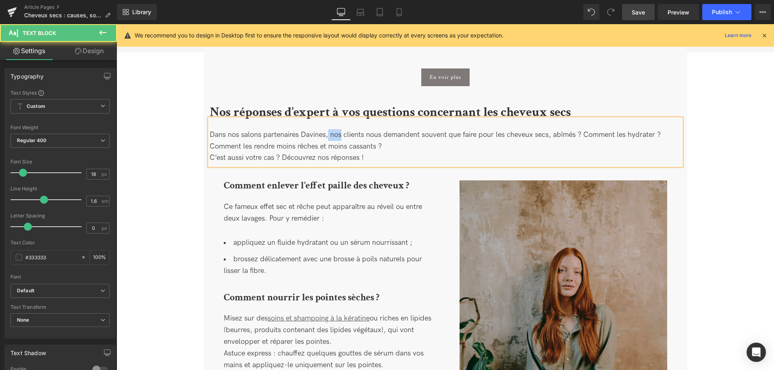
drag, startPoint x: 342, startPoint y: 125, endPoint x: 329, endPoint y: 125, distance: 13.3
click at [329, 125] on div "Dans nos salons partenaires Davines, nos clients nous demandent souvent que fai…" at bounding box center [444, 142] width 471 height 47
drag, startPoint x: 382, startPoint y: 124, endPoint x: 365, endPoint y: 124, distance: 16.9
click at [365, 124] on div "Dans nos salons partenaires Davines, les clients nous demandent souvent que fai…" at bounding box center [444, 142] width 471 height 47
click at [399, 134] on div "Dans nos salons partenaires Davines, les clients demandent souvent que faire po…" at bounding box center [444, 142] width 471 height 47
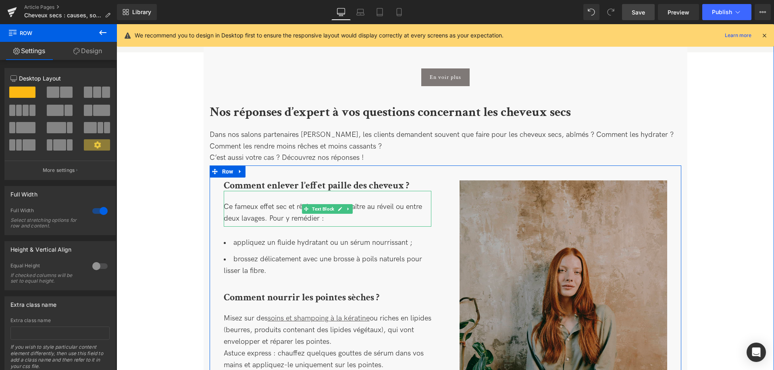
click at [316, 208] on div "Ce fameux effet sec et rêche peut apparaître au réveil ou entre deux lavages. P…" at bounding box center [327, 209] width 207 height 36
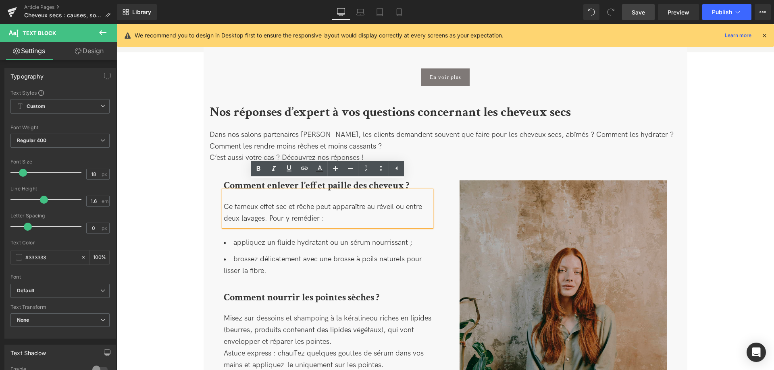
click at [321, 209] on div "Ce fameux effet sec et rêche peut apparaître au réveil ou entre deux lavages. P…" at bounding box center [327, 209] width 207 height 36
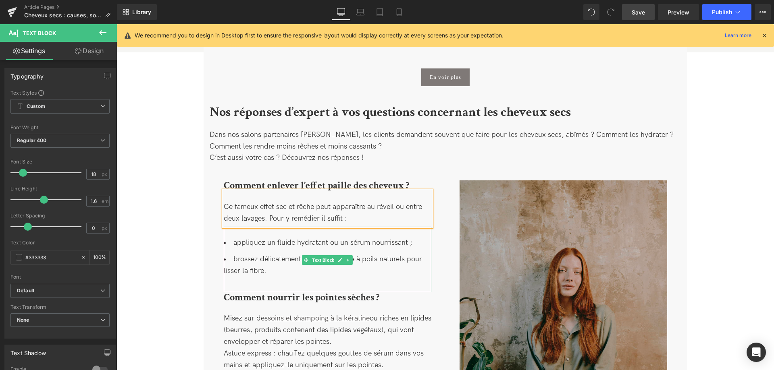
click at [233, 237] on li "appliquez un fluide hydratant ou un sérum nourrissant ;" at bounding box center [327, 243] width 207 height 12
click at [229, 237] on li "appliquez un fluide hydratant ou un sérum nourrissant ;" at bounding box center [327, 243] width 207 height 12
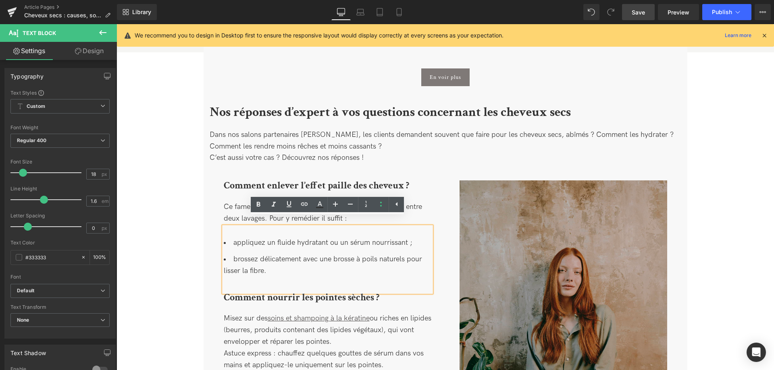
click at [230, 237] on li "appliquez un fluide hydratant ou un sérum nourrissant ;" at bounding box center [327, 243] width 207 height 12
click at [231, 254] on li "brossez délicatement avec une brosse à poils naturels pour lisser la fibre." at bounding box center [327, 265] width 207 height 23
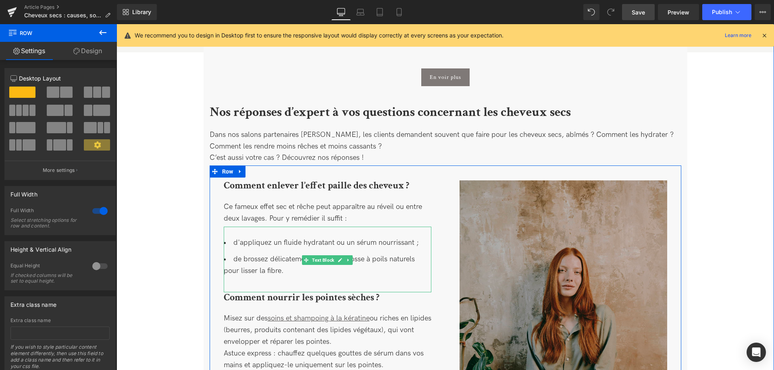
click at [265, 254] on li "de brossez délicatement avec une brosse à poils naturels pour lisser la fibre." at bounding box center [327, 265] width 207 height 23
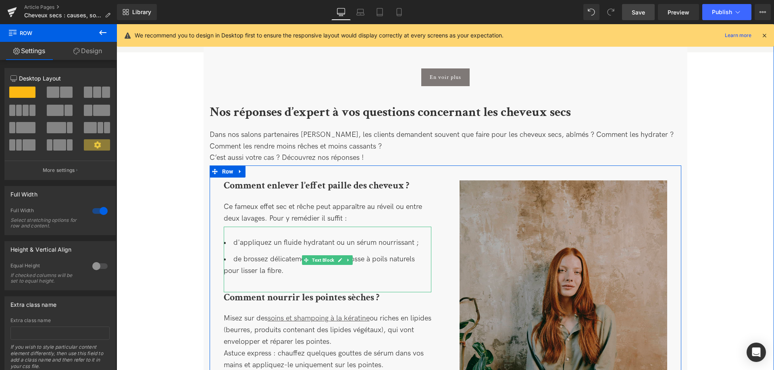
click at [266, 237] on li "d'appliquez un fluide hydratant ou un sérum nourrissant ;" at bounding box center [327, 243] width 207 height 12
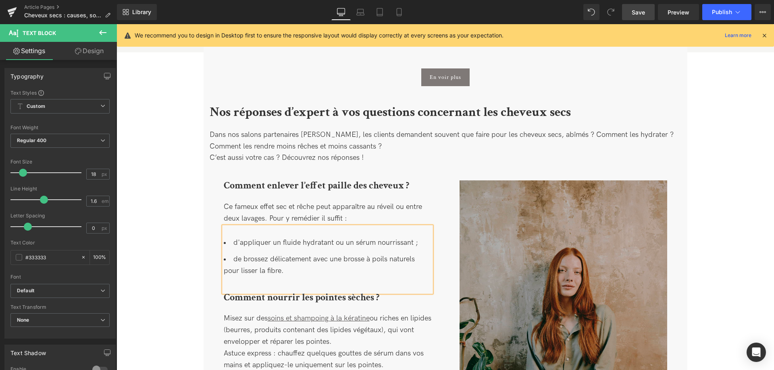
click at [262, 254] on li "de brossez délicatement avec une brosse à poils naturels pour lisser la fibre." at bounding box center [327, 265] width 207 height 23
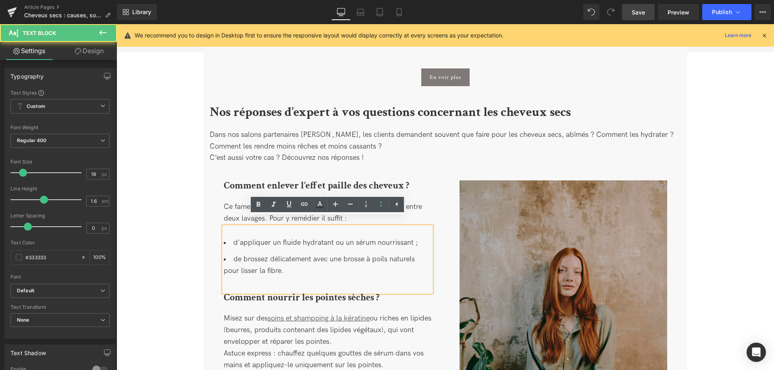
click at [265, 254] on li "de brossez délicatement avec une brosse à poils naturels pour lisser la fibre." at bounding box center [327, 265] width 207 height 23
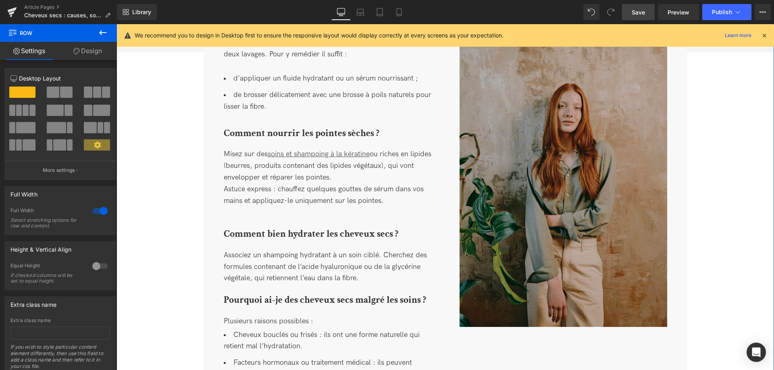
scroll to position [2284, 0]
click at [246, 207] on div "Misez sur des soins et shampoing à la kératine ou riches en lipides (beurres, p…" at bounding box center [327, 184] width 207 height 70
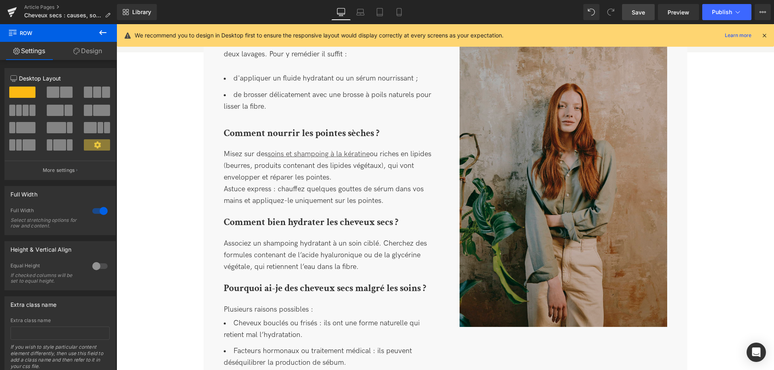
click at [632, 8] on link "Save" at bounding box center [638, 12] width 33 height 16
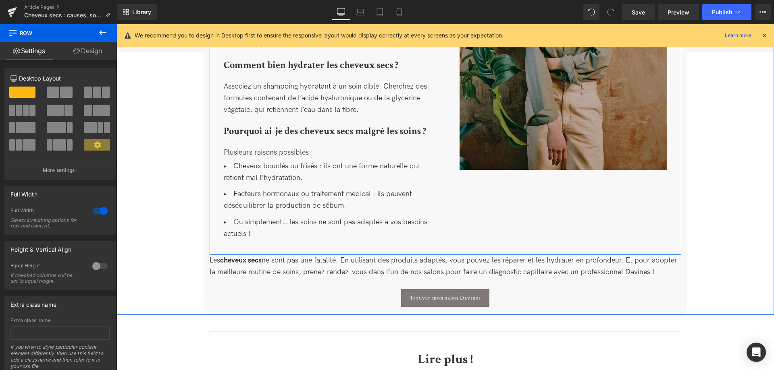
scroll to position [2448, 0]
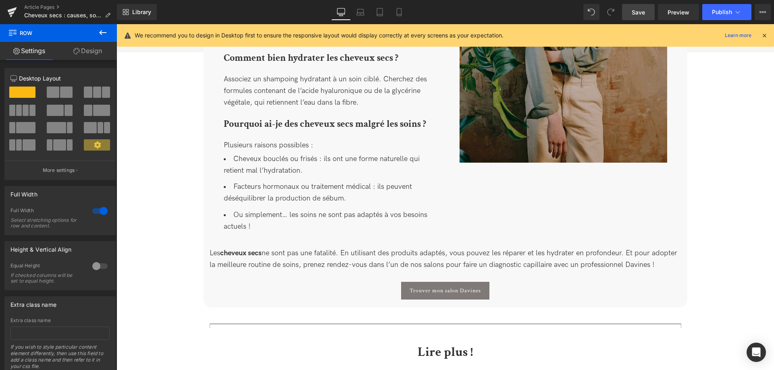
click at [631, 15] on link "Save" at bounding box center [638, 12] width 33 height 16
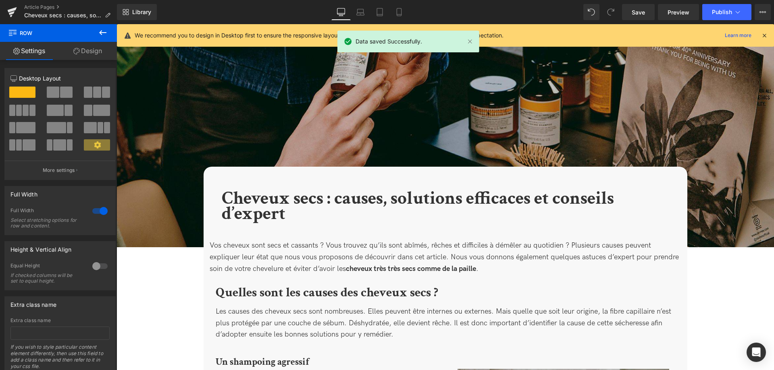
scroll to position [0, 0]
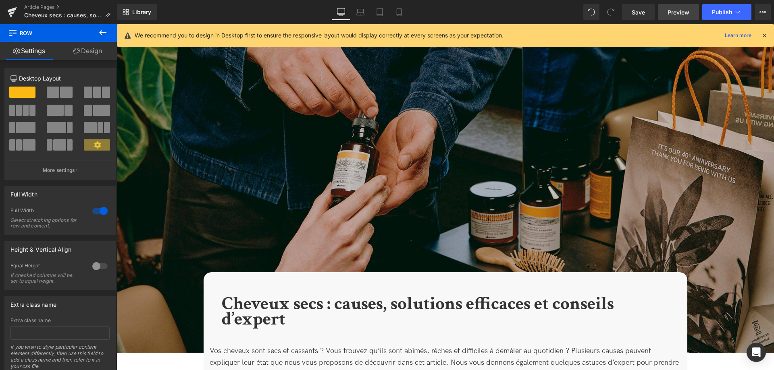
click at [672, 14] on span "Preview" at bounding box center [678, 12] width 22 height 8
click at [743, 12] on button "Publish" at bounding box center [726, 12] width 49 height 16
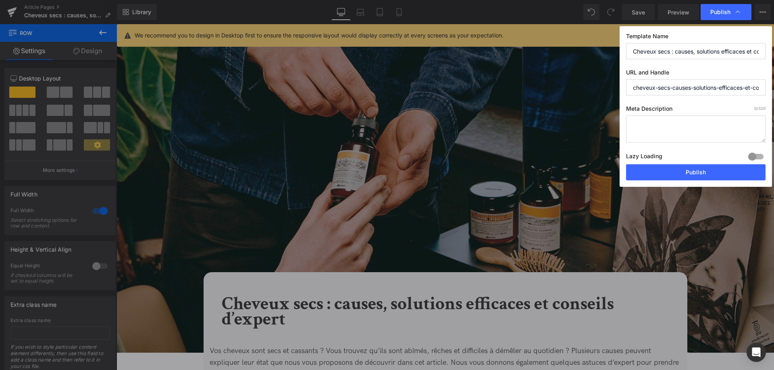
click at [665, 124] on textarea at bounding box center [695, 129] width 139 height 27
paste textarea "Identifiez les causes de vos cheveux secs et suivez nos conseils d’expert pour …"
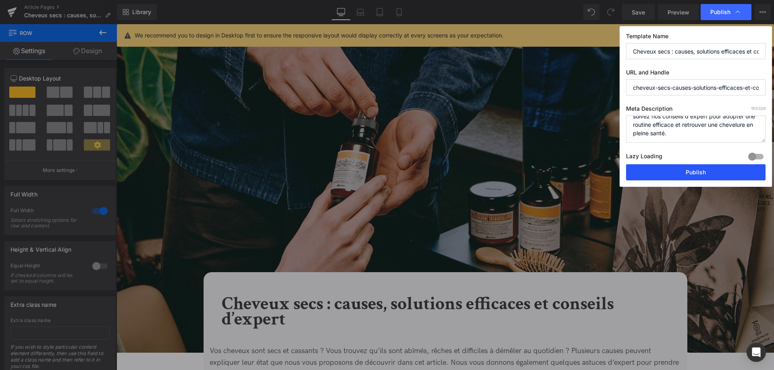
type textarea "Identifiez les causes de vos cheveux secs et suivez nos conseils d’expert pour …"
click at [677, 173] on button "Publish" at bounding box center [695, 172] width 139 height 16
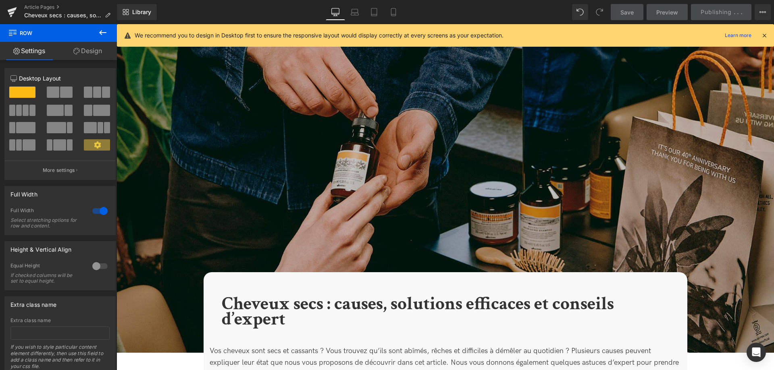
click at [763, 37] on icon at bounding box center [763, 35] width 7 height 7
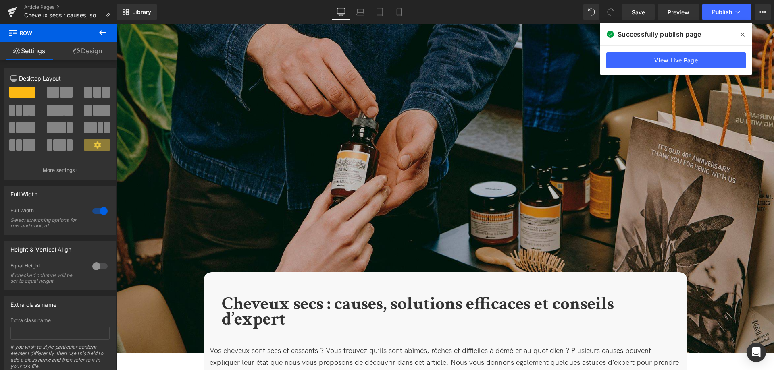
drag, startPoint x: 742, startPoint y: 29, endPoint x: 604, endPoint y: 3, distance: 140.6
click at [742, 29] on span at bounding box center [742, 34] width 13 height 13
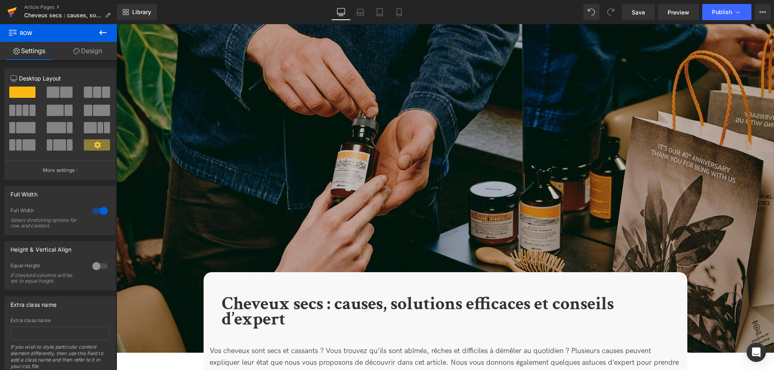
click at [12, 14] on icon at bounding box center [12, 13] width 6 height 4
